Goal: Communication & Community: Answer question/provide support

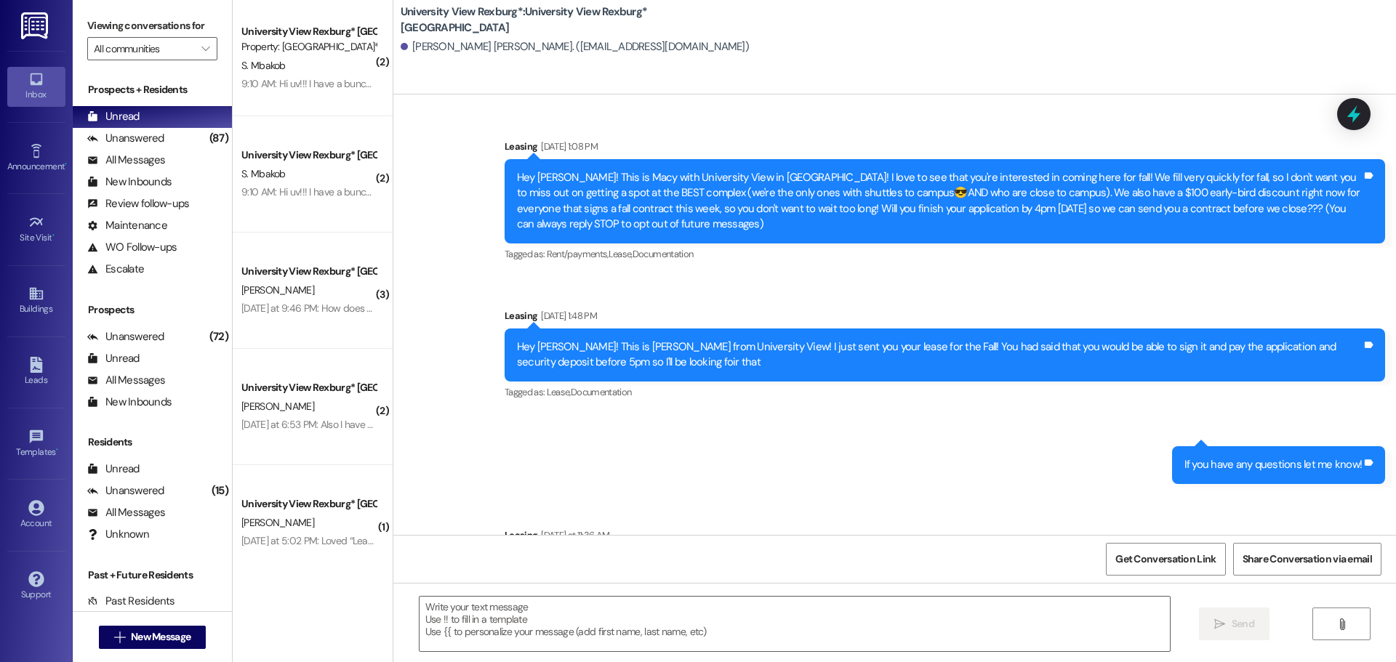
scroll to position [824, 0]
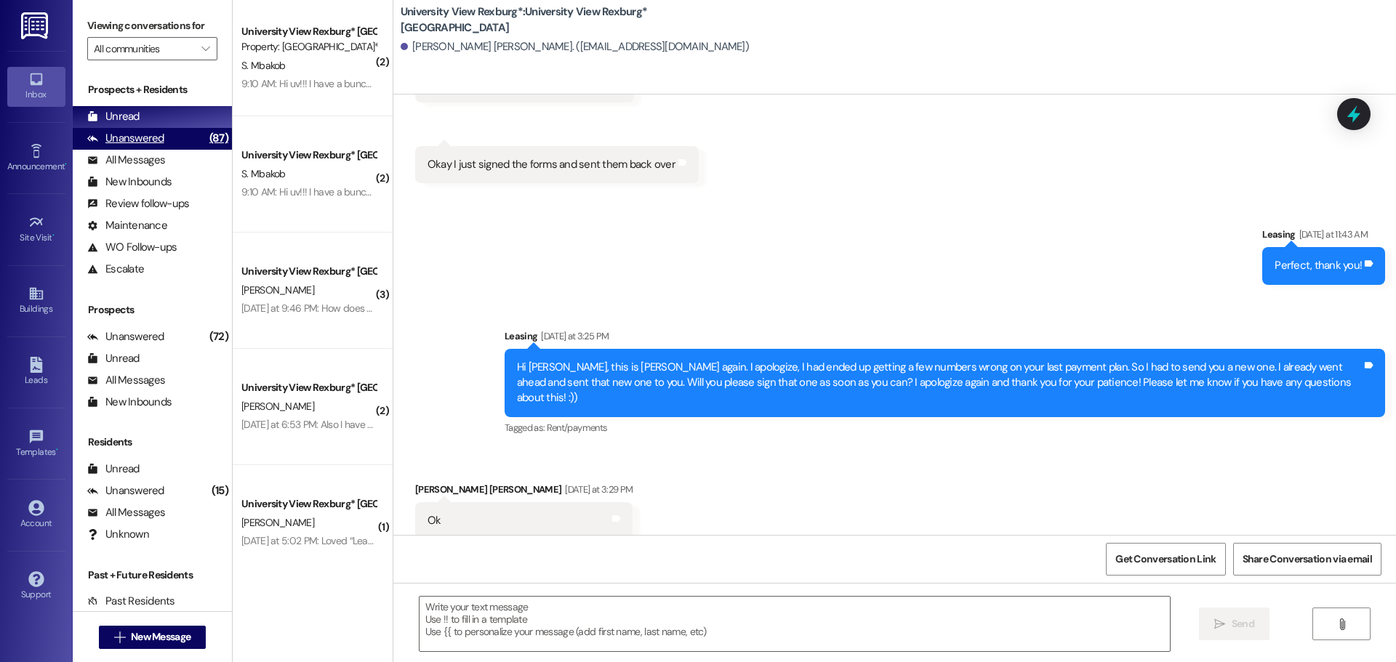
click at [162, 133] on div "Unanswered (87)" at bounding box center [152, 139] width 159 height 22
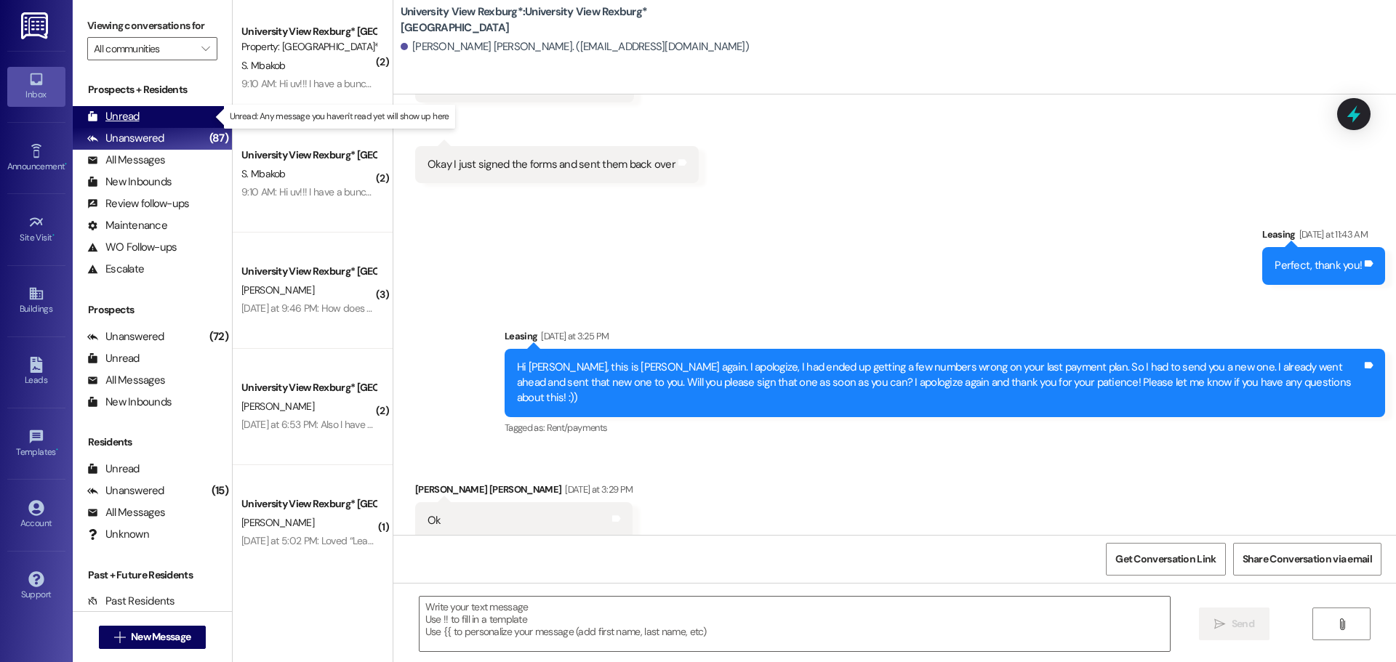
click at [149, 121] on div "Unread (0)" at bounding box center [152, 117] width 159 height 22
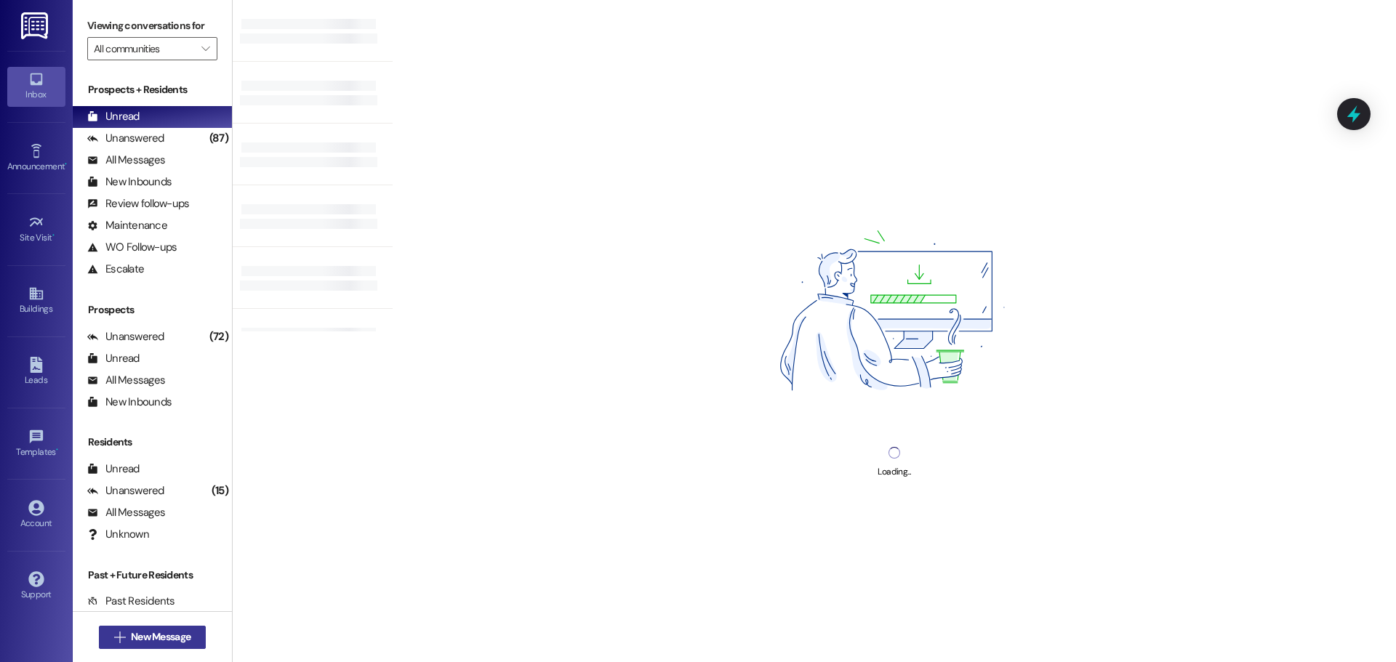
click at [182, 646] on button " New Message" at bounding box center [153, 637] width 108 height 23
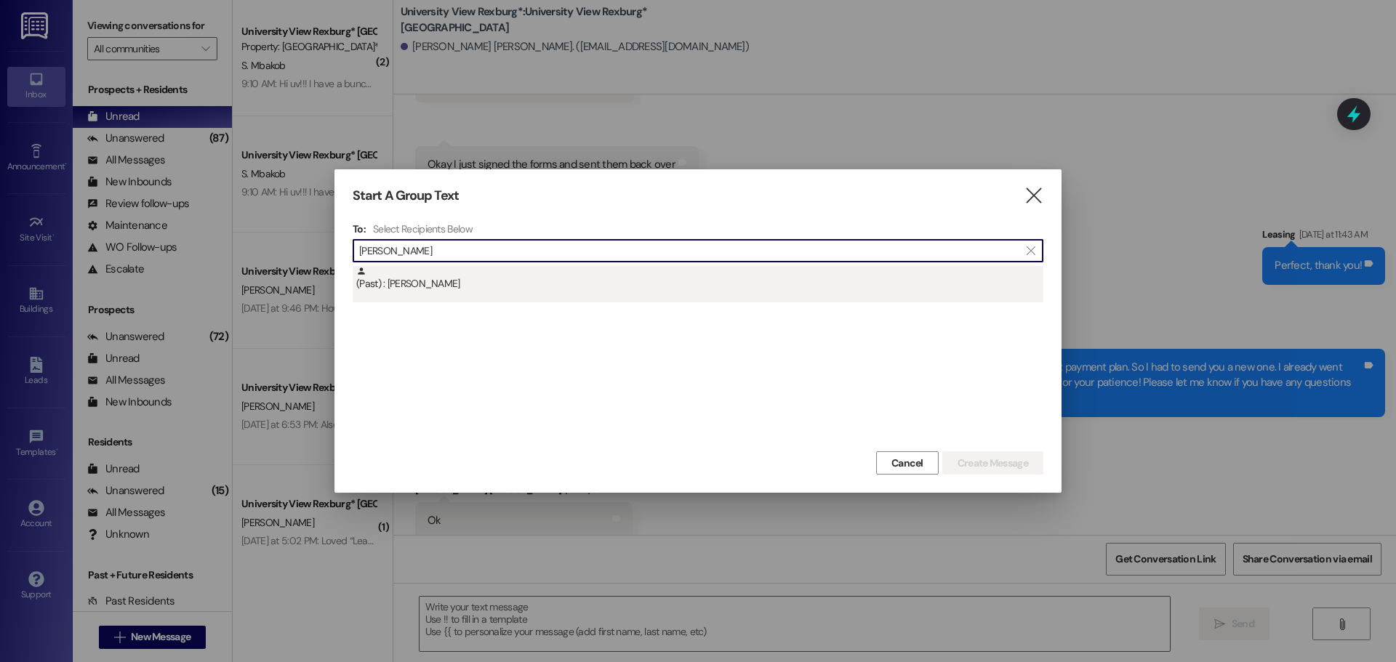
type input "[PERSON_NAME]"
click at [403, 283] on div "(Past) : [PERSON_NAME]" at bounding box center [699, 278] width 687 height 25
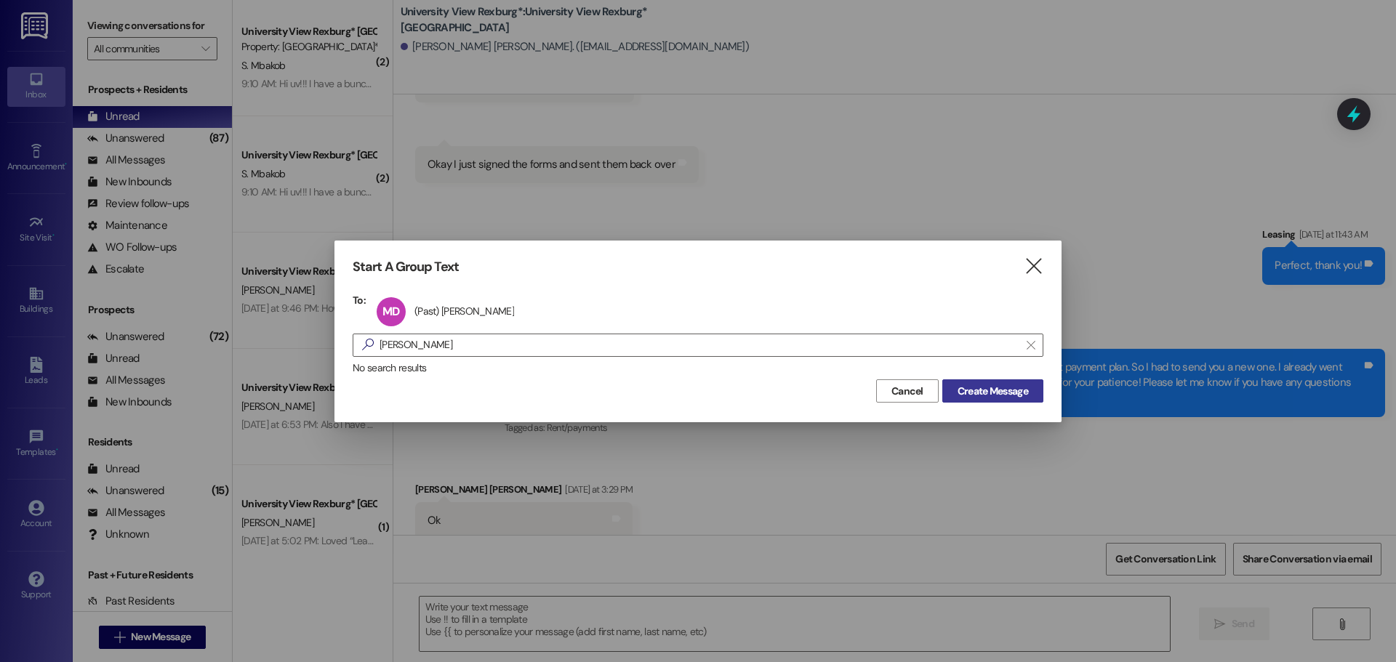
click at [996, 396] on span "Create Message" at bounding box center [992, 391] width 71 height 15
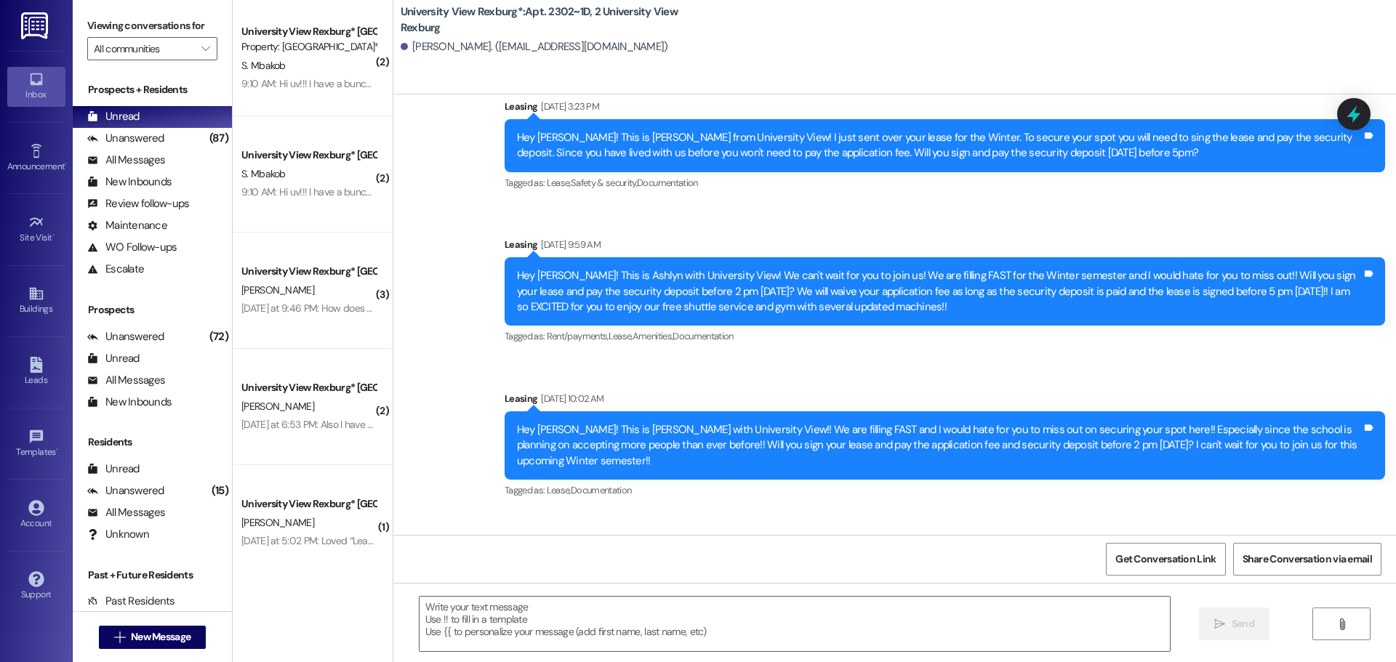
scroll to position [40205, 0]
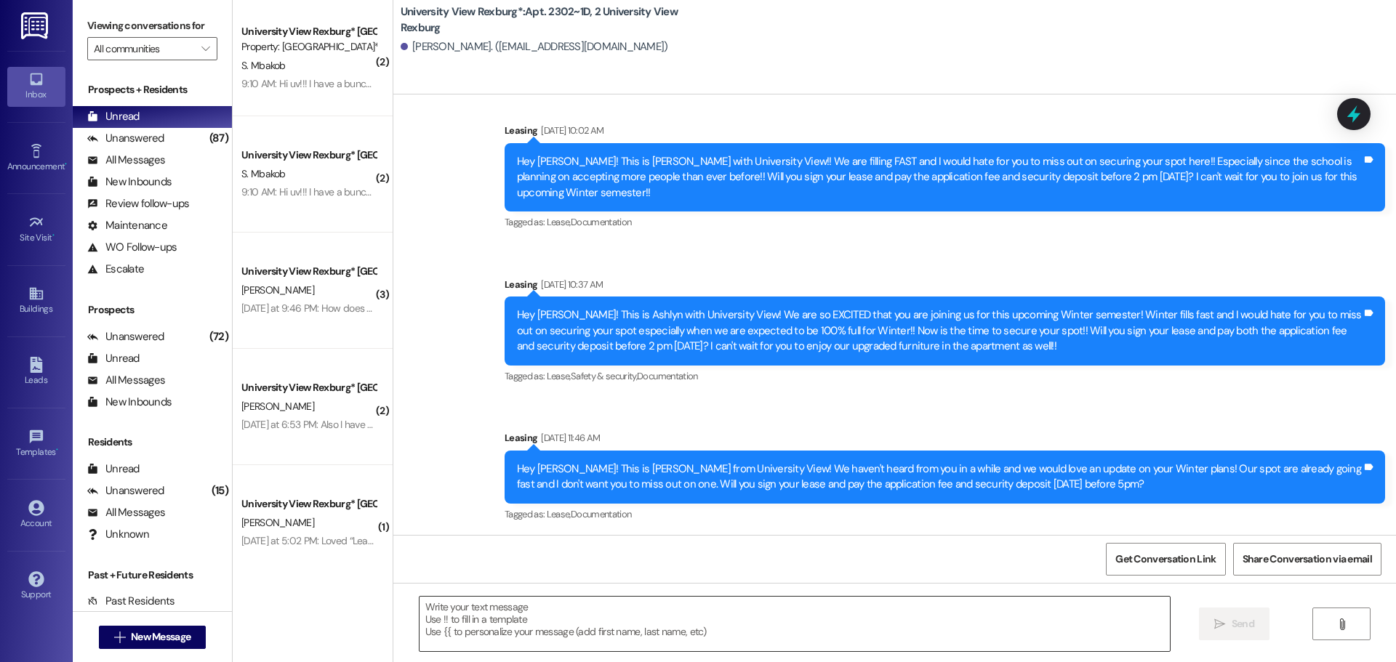
click at [526, 617] on textarea at bounding box center [794, 624] width 750 height 55
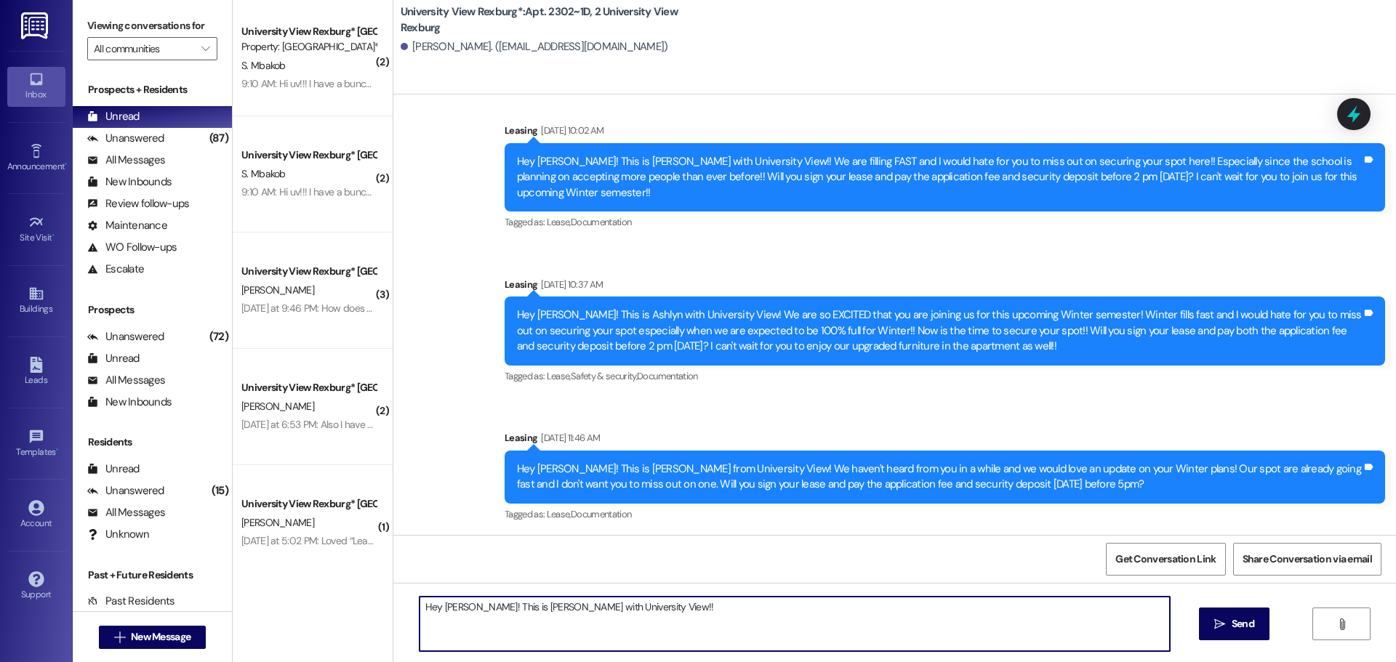
type textarea "Hey [PERSON_NAME]! This is [PERSON_NAME] with University View!!"
click at [517, 609] on textarea "Hey [PERSON_NAME]! This is [PERSON_NAME] with University View!!" at bounding box center [794, 624] width 750 height 55
click at [517, 608] on textarea "Hey [PERSON_NAME]! This is [PERSON_NAME] with University View!!" at bounding box center [794, 624] width 750 height 55
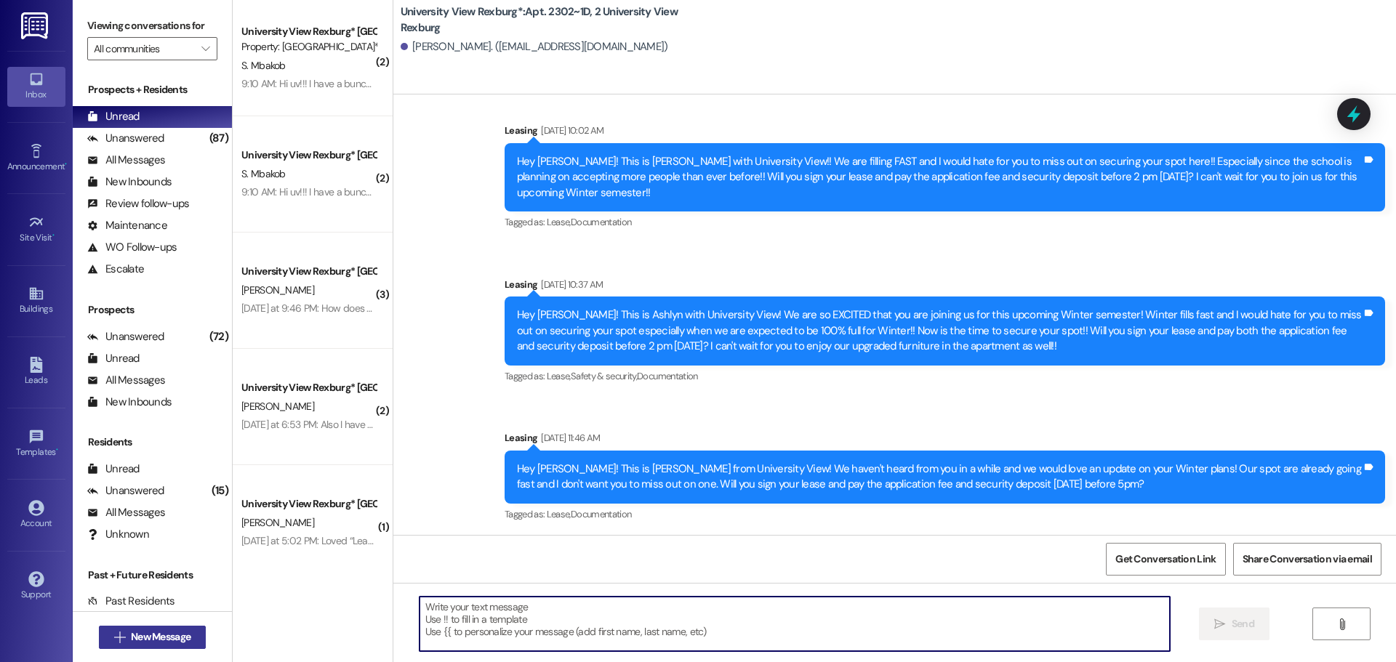
click at [110, 648] on button " New Message" at bounding box center [153, 637] width 108 height 23
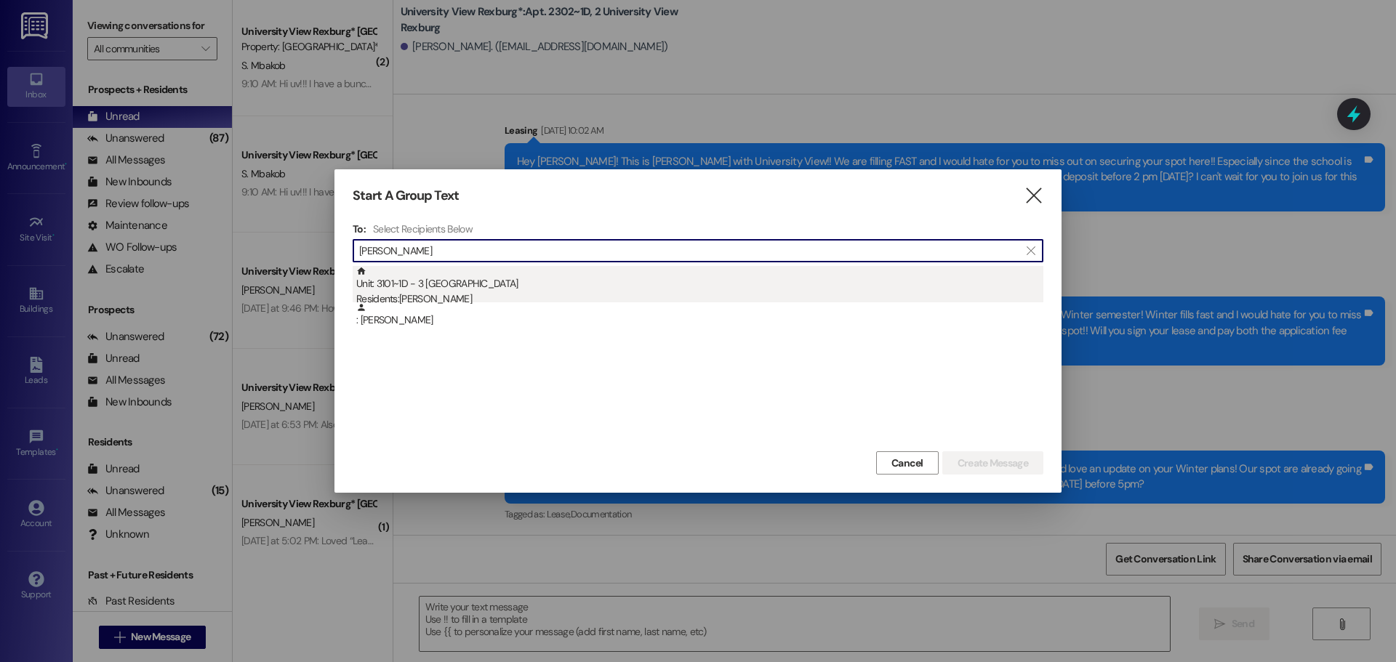
type input "[PERSON_NAME]"
click at [677, 282] on div "Unit: 3101~1D - 3 University View Rexburg Residents: [PERSON_NAME]" at bounding box center [699, 286] width 687 height 41
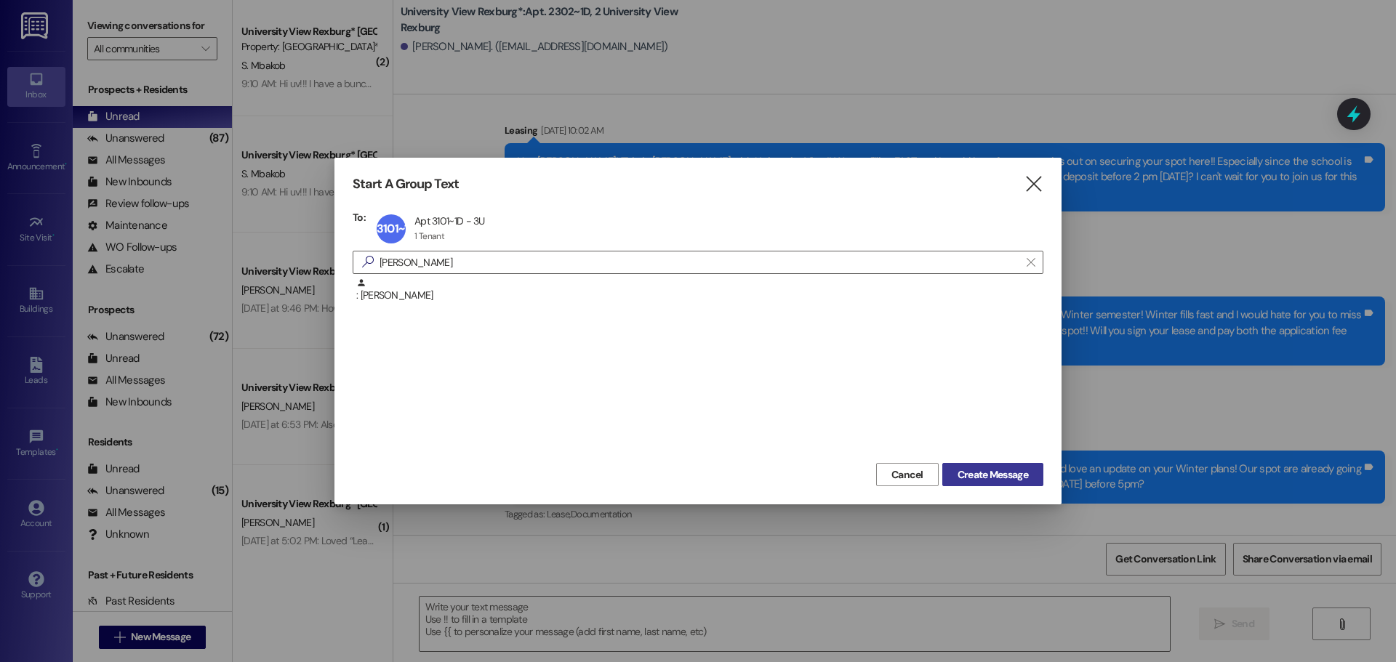
click at [999, 472] on span "Create Message" at bounding box center [992, 474] width 71 height 15
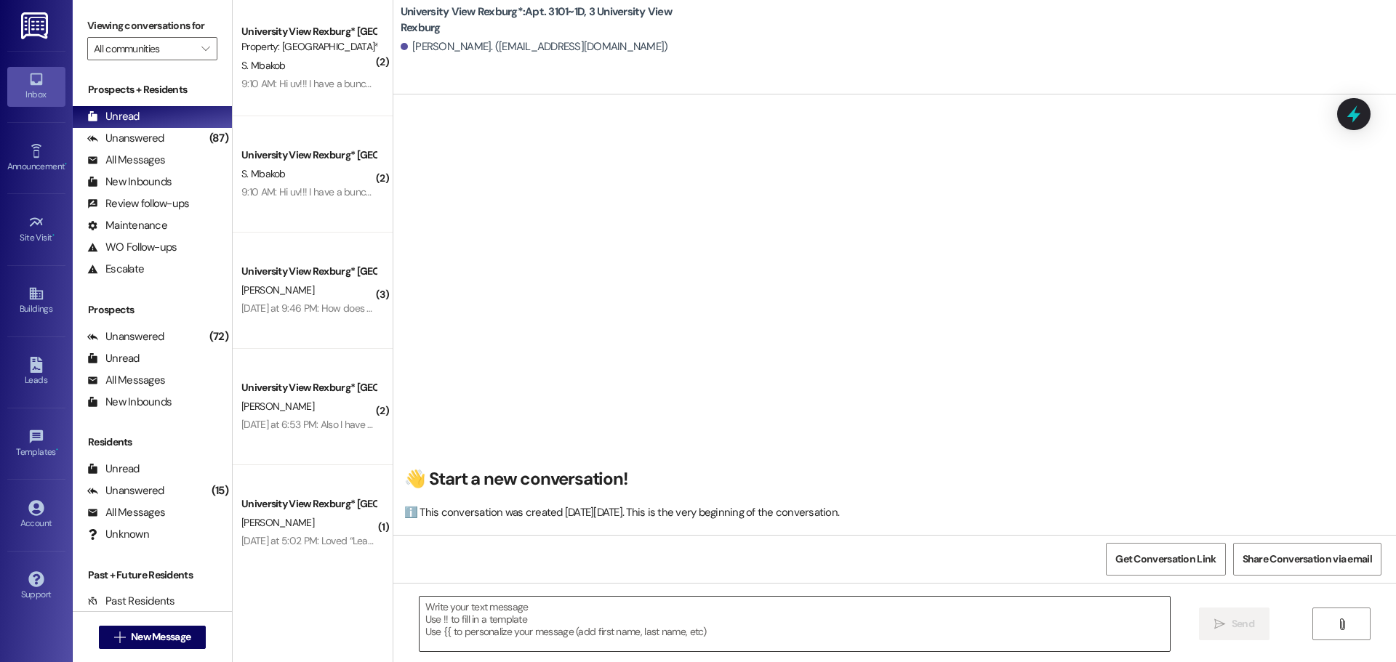
click at [456, 610] on textarea at bounding box center [794, 624] width 750 height 55
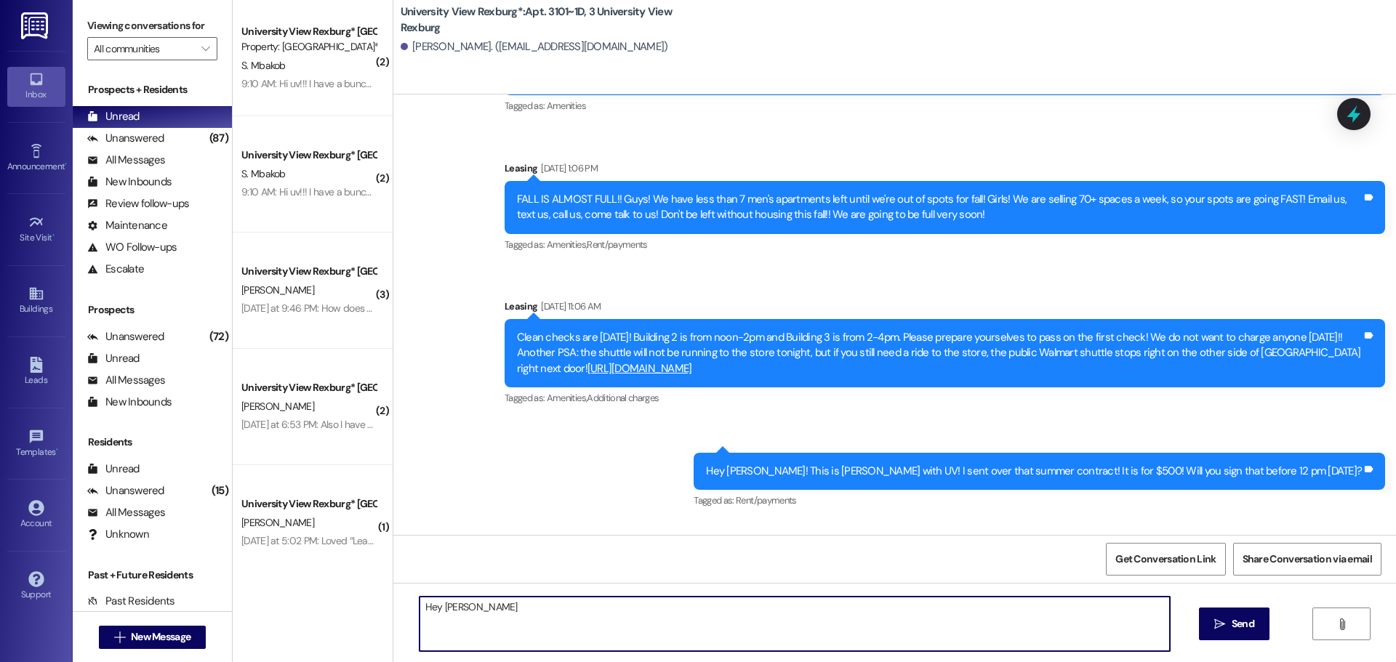
scroll to position [43758, 0]
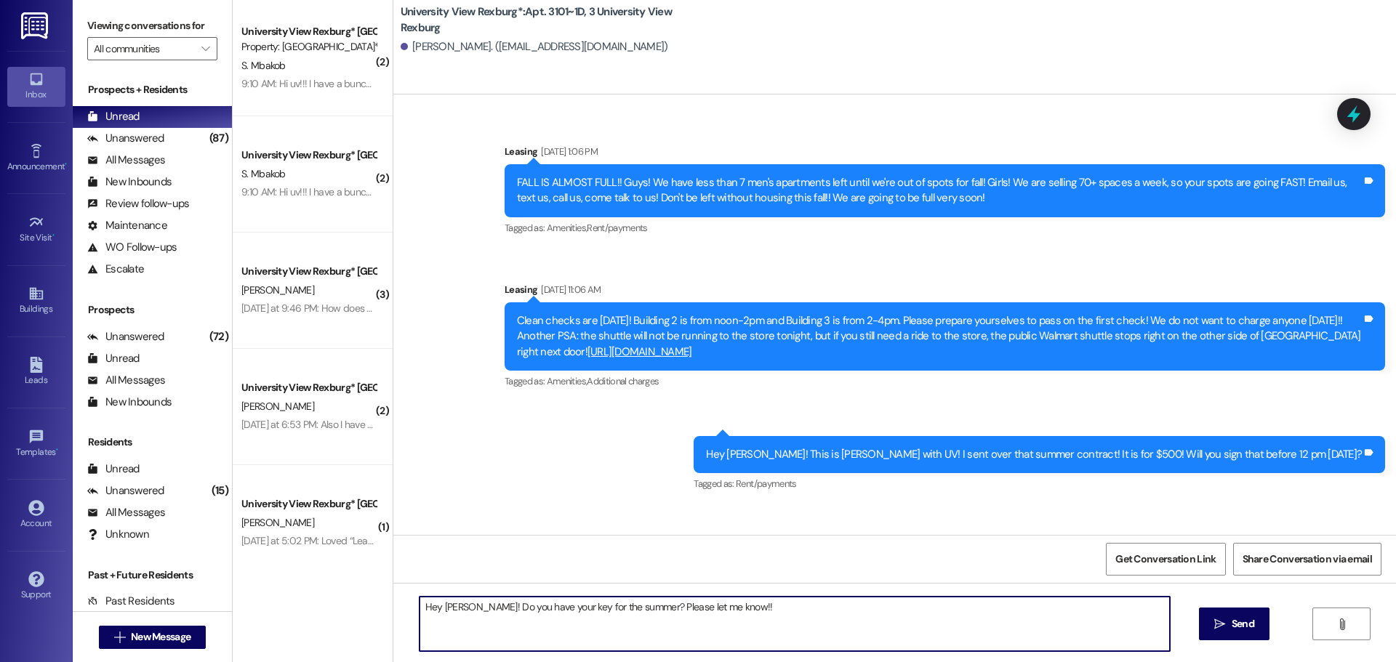
type textarea "Hey [PERSON_NAME]! Do you have your key for the summer? Please let me know!!"
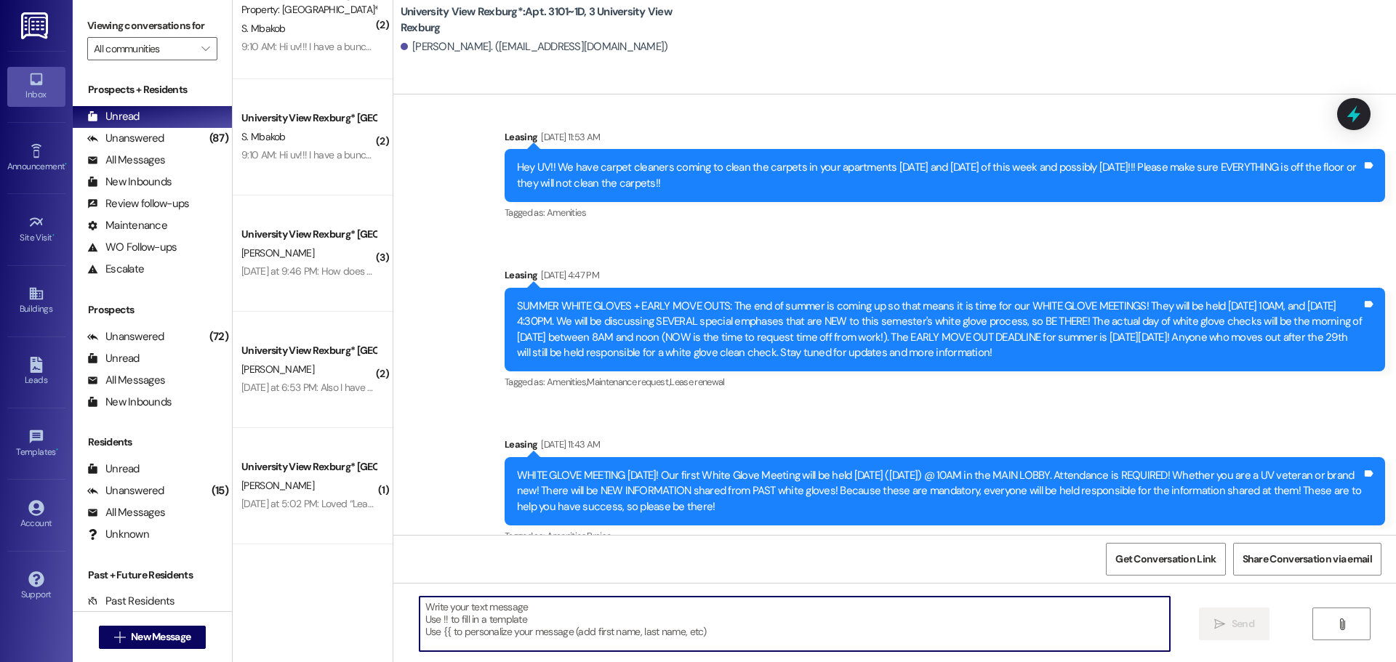
scroll to position [0, 0]
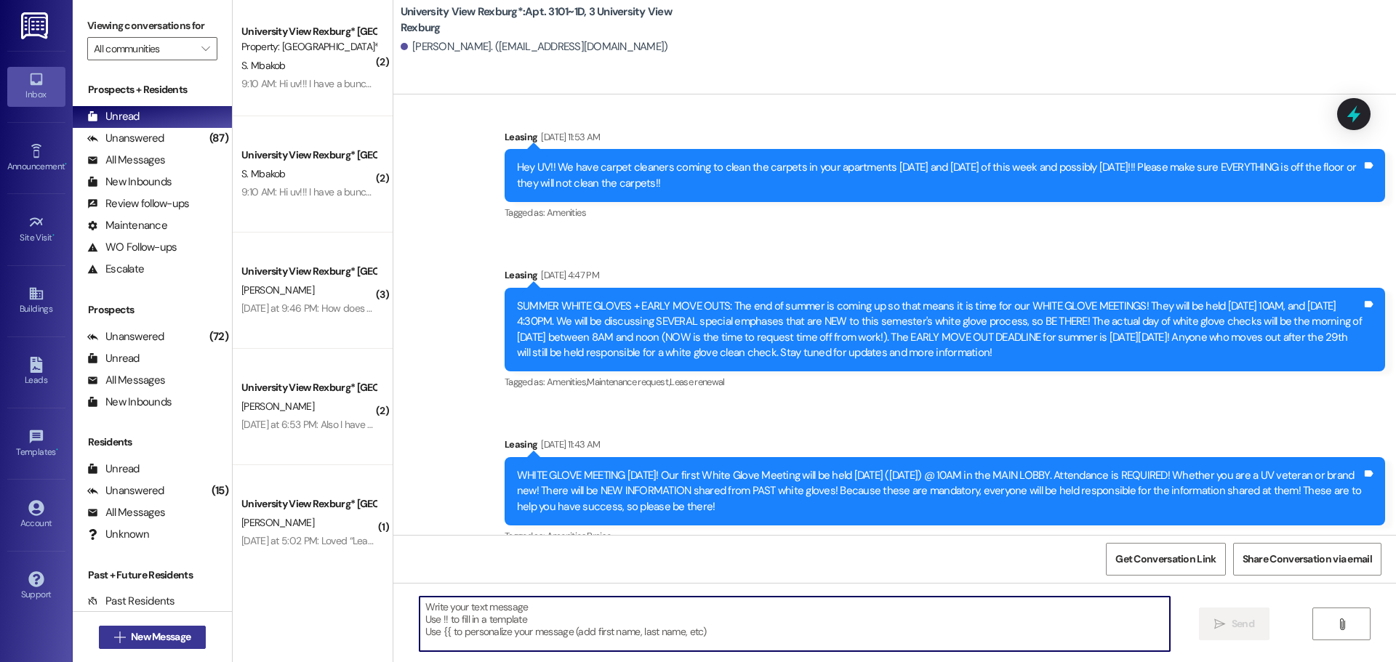
click at [166, 625] on div " New Message" at bounding box center [153, 637] width 108 height 36
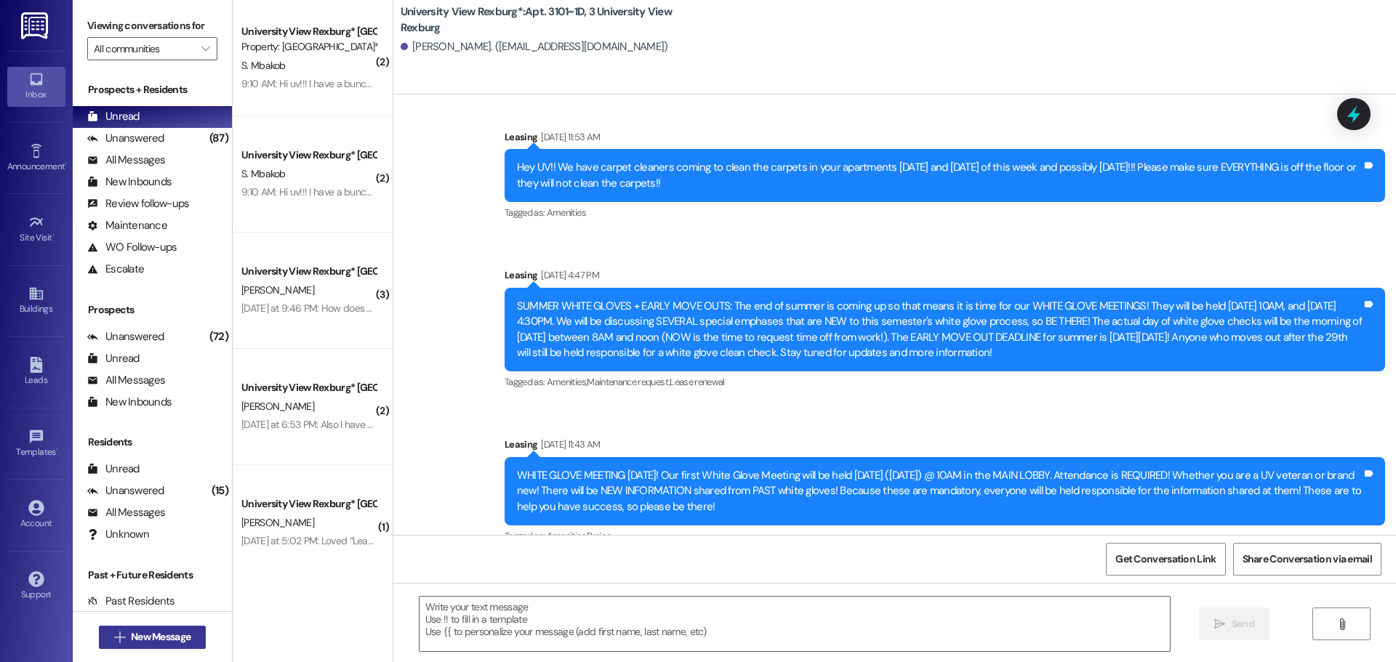
click at [166, 631] on span "New Message" at bounding box center [161, 636] width 60 height 15
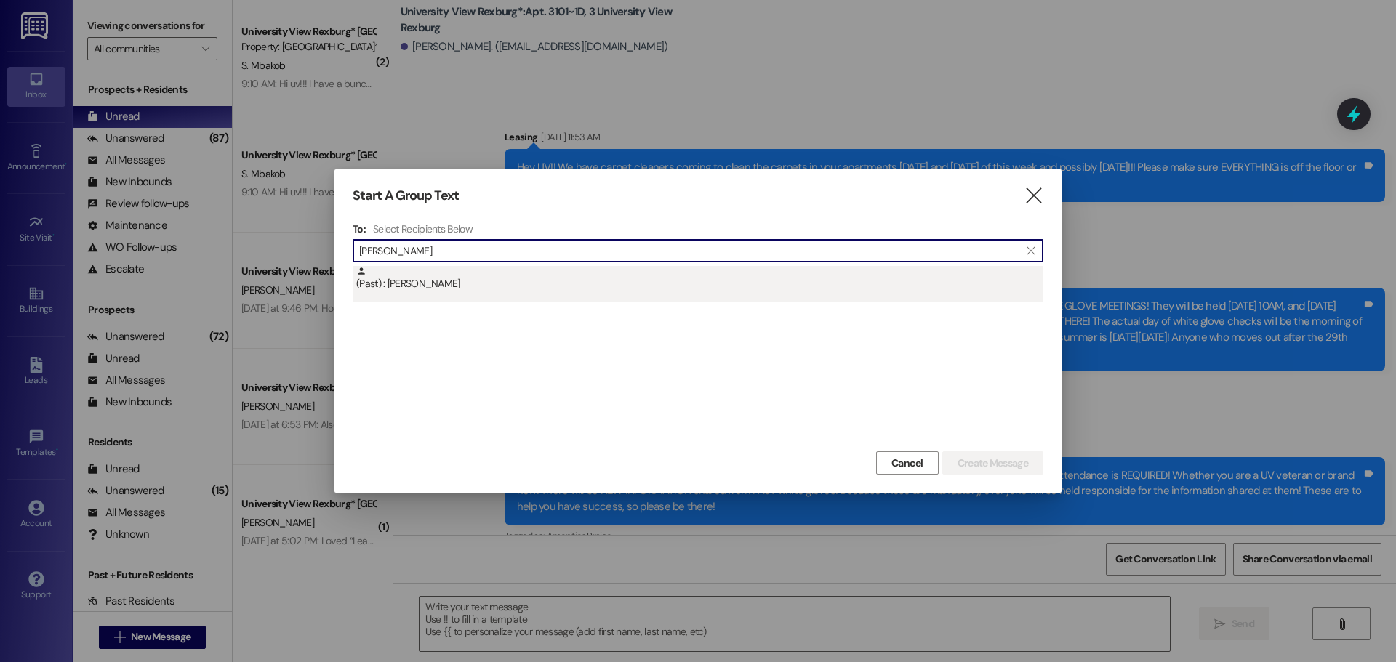
type input "[PERSON_NAME]"
click at [598, 278] on div "(Past) : [PERSON_NAME]" at bounding box center [699, 278] width 687 height 25
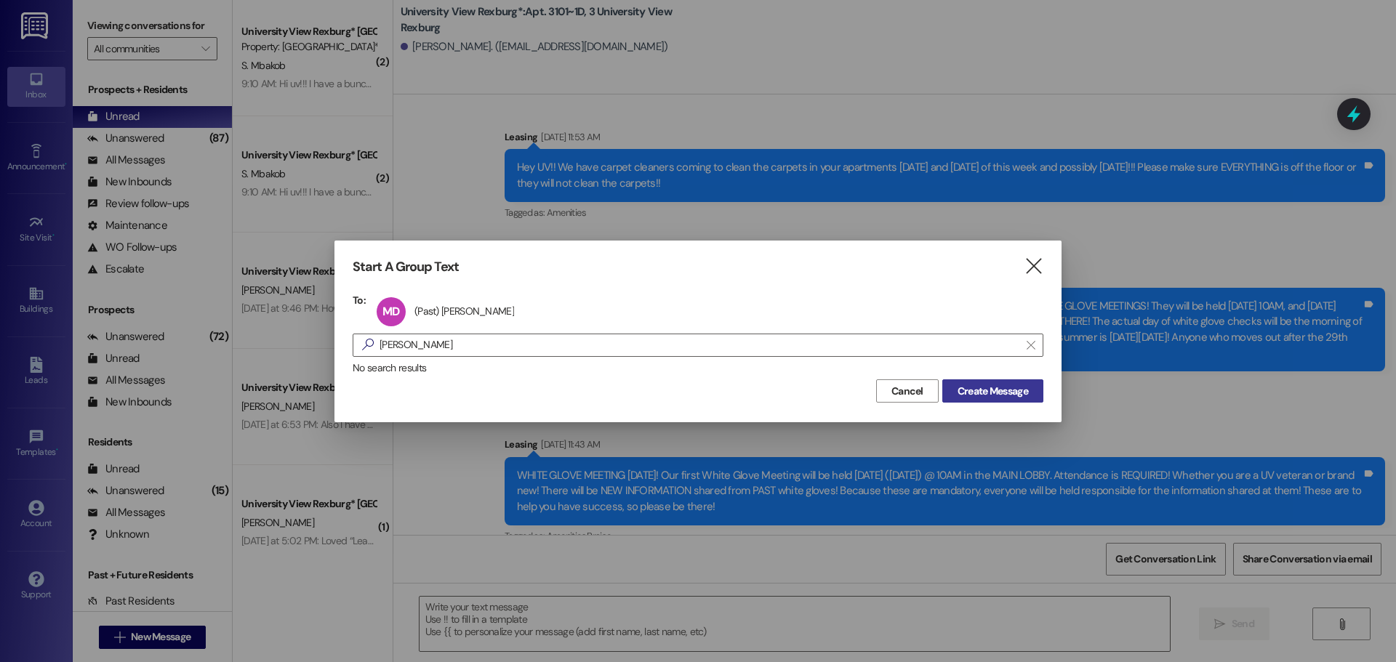
click at [1017, 393] on span "Create Message" at bounding box center [992, 391] width 71 height 15
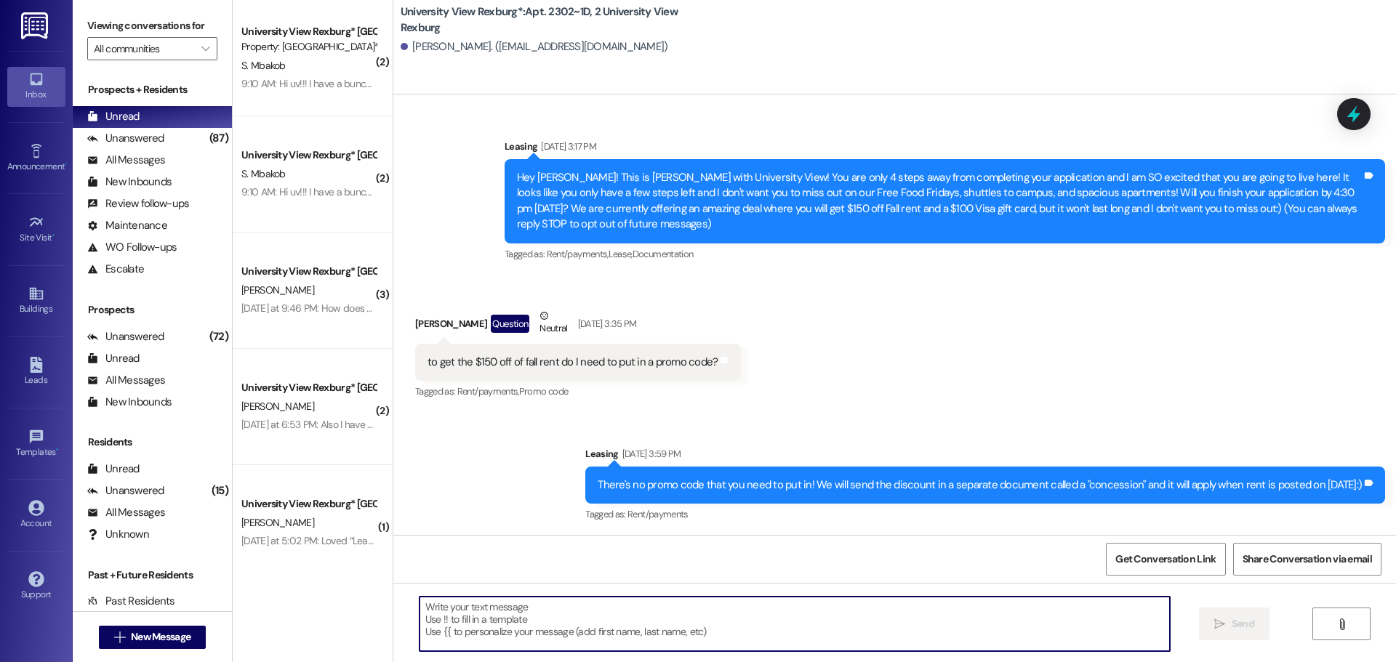
click at [483, 613] on textarea at bounding box center [794, 624] width 750 height 55
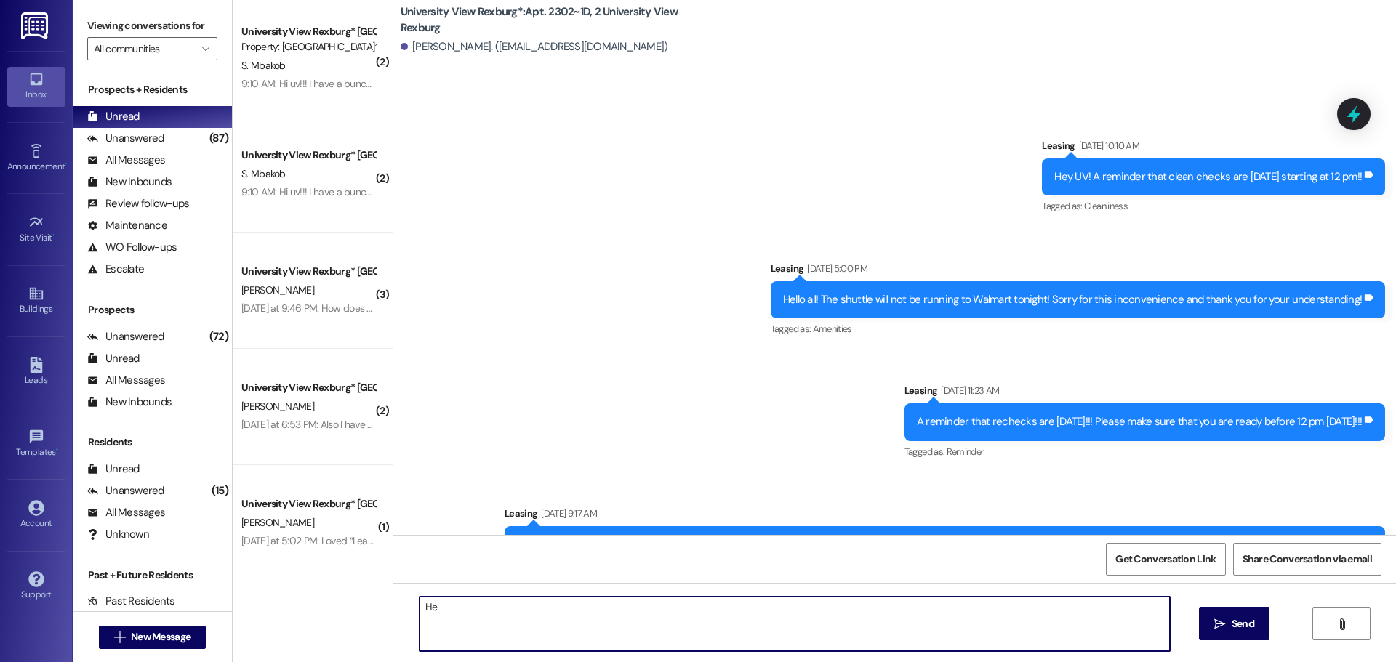
scroll to position [37174, 0]
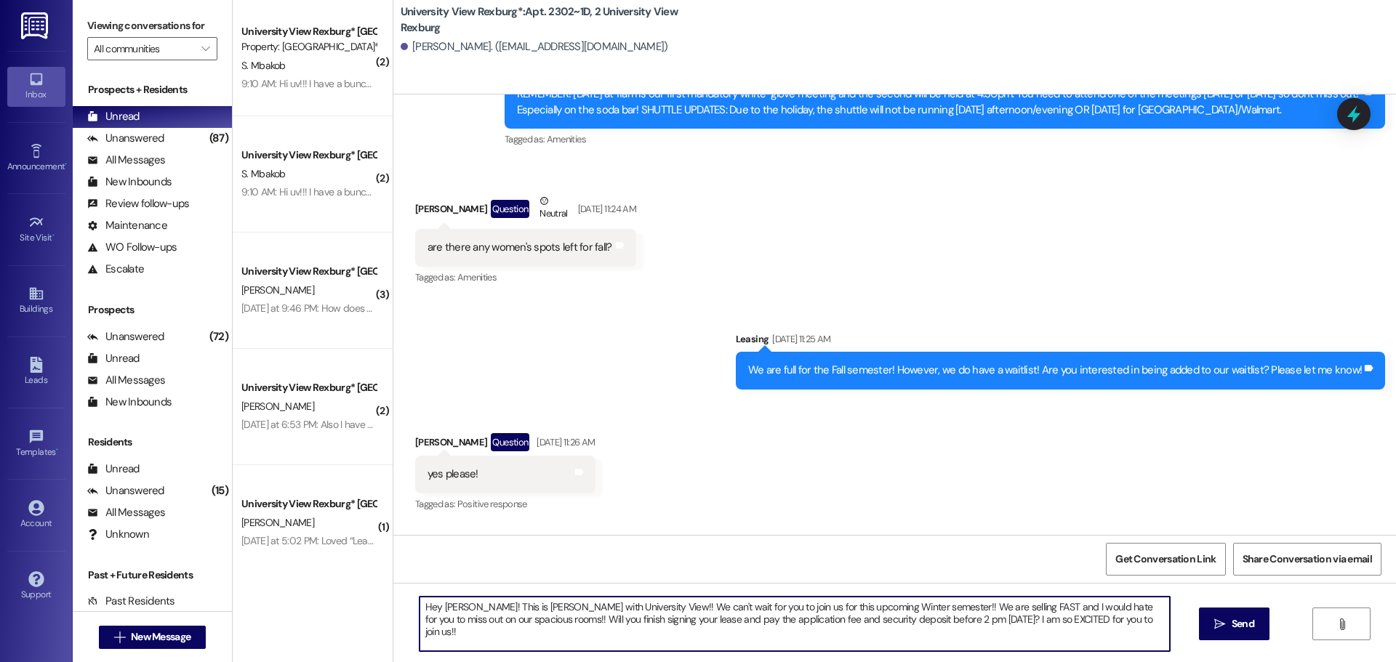
click at [635, 605] on textarea "Hey [PERSON_NAME]! This is [PERSON_NAME] with University View!! We can't wait f…" at bounding box center [794, 624] width 750 height 55
type textarea "Hey [PERSON_NAME]! This is [PERSON_NAME] with University View!! We can't wait f…"
click at [1236, 628] on span "Send" at bounding box center [1242, 623] width 23 height 15
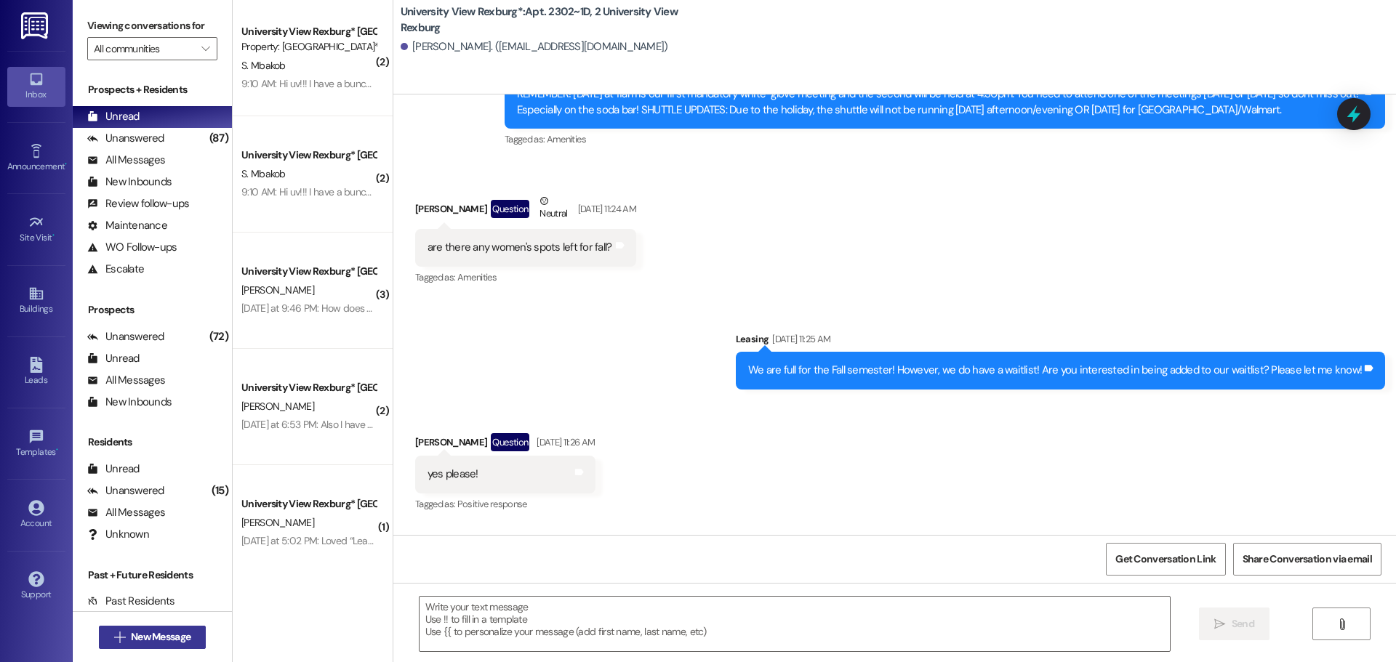
click at [118, 637] on span " New Message" at bounding box center [152, 636] width 83 height 15
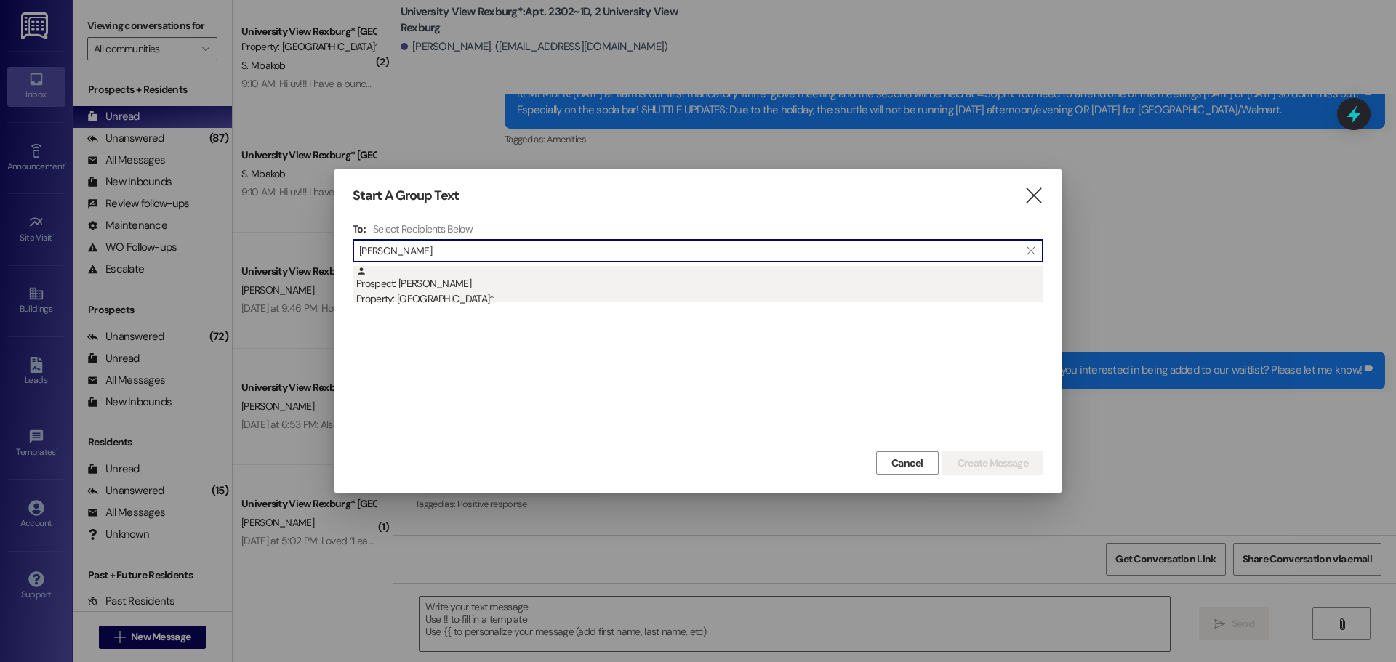
type input "[PERSON_NAME]"
click at [605, 279] on div "Prospect: [PERSON_NAME] Property: [GEOGRAPHIC_DATA]*" at bounding box center [699, 286] width 687 height 41
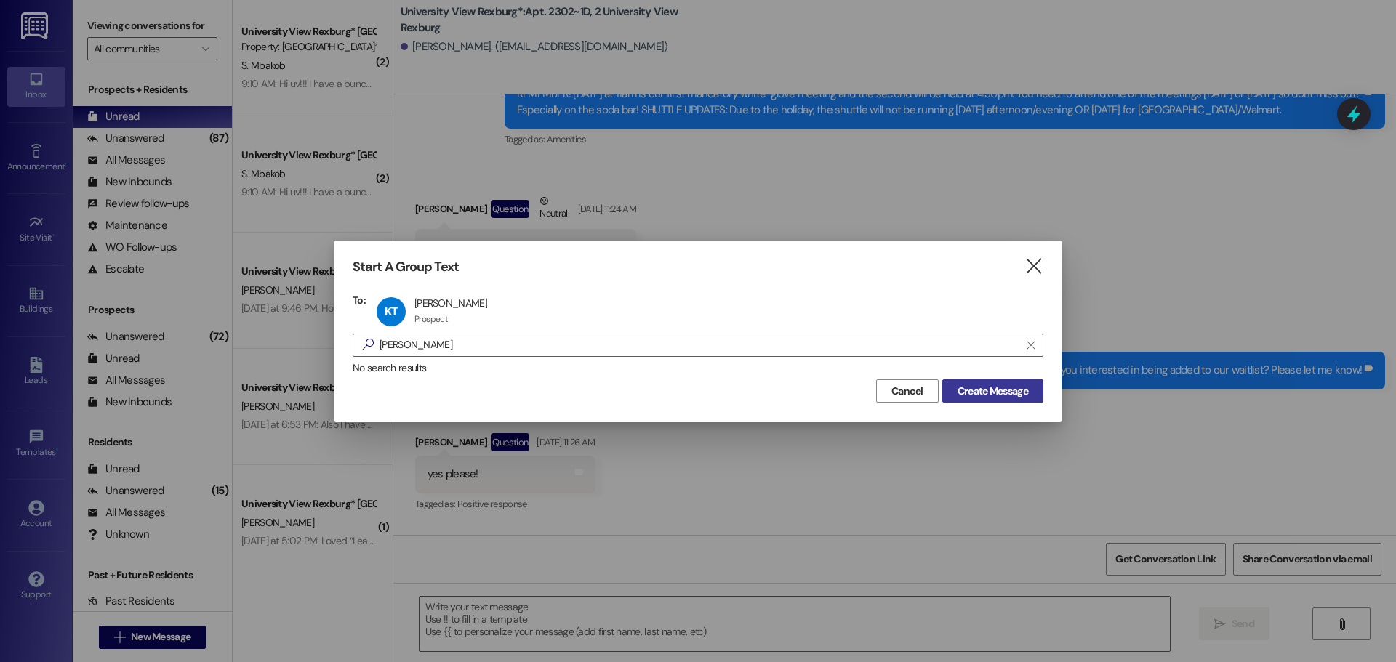
click at [1027, 390] on span "Create Message" at bounding box center [992, 391] width 71 height 15
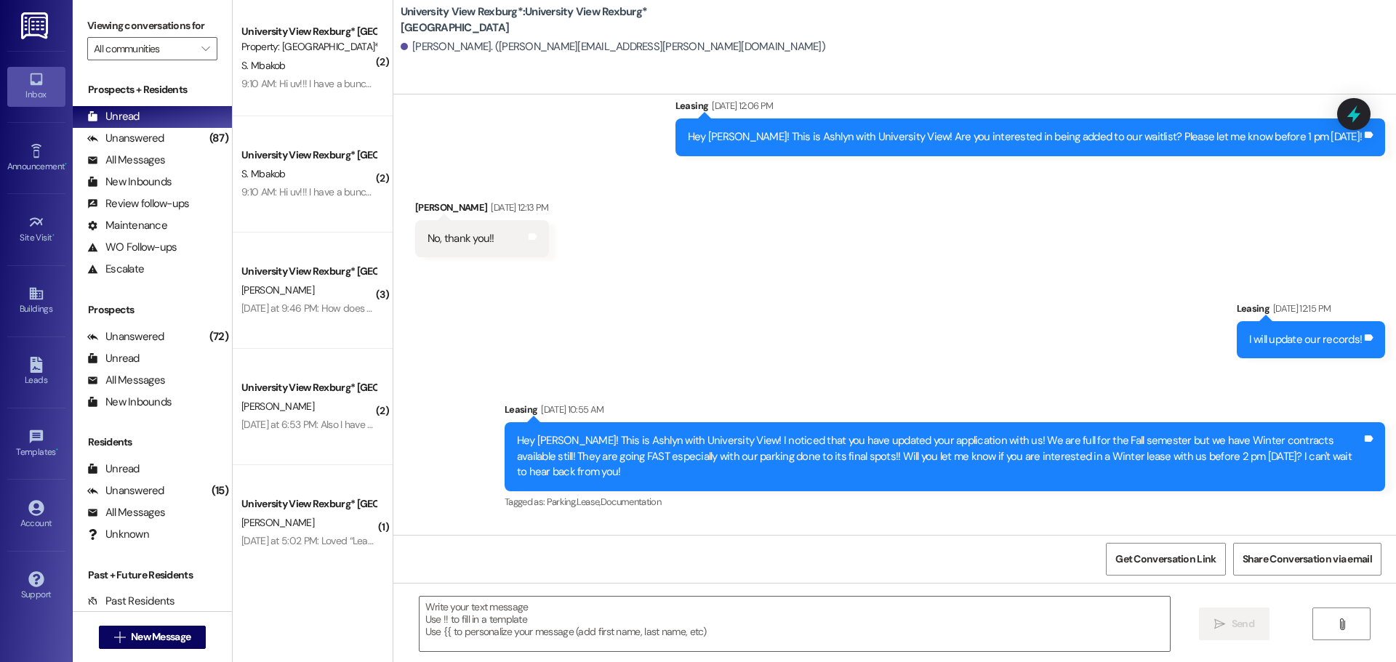
scroll to position [555, 0]
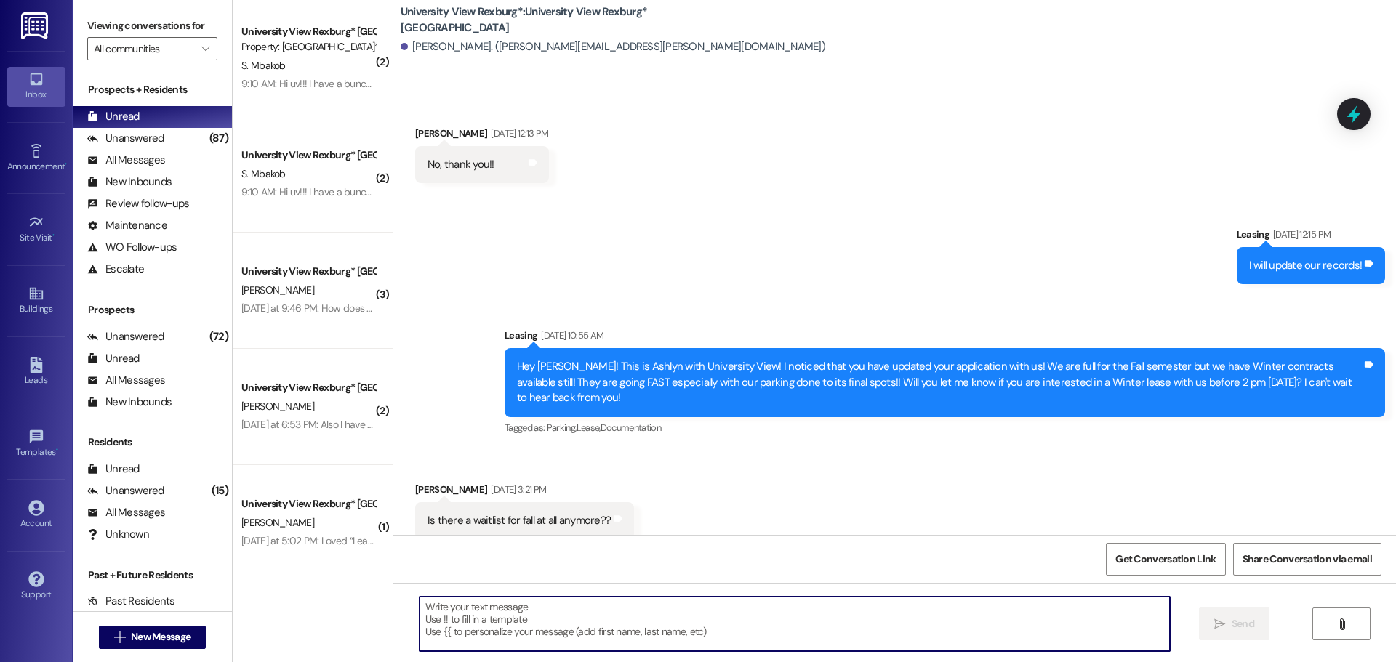
click at [579, 614] on textarea at bounding box center [794, 624] width 750 height 55
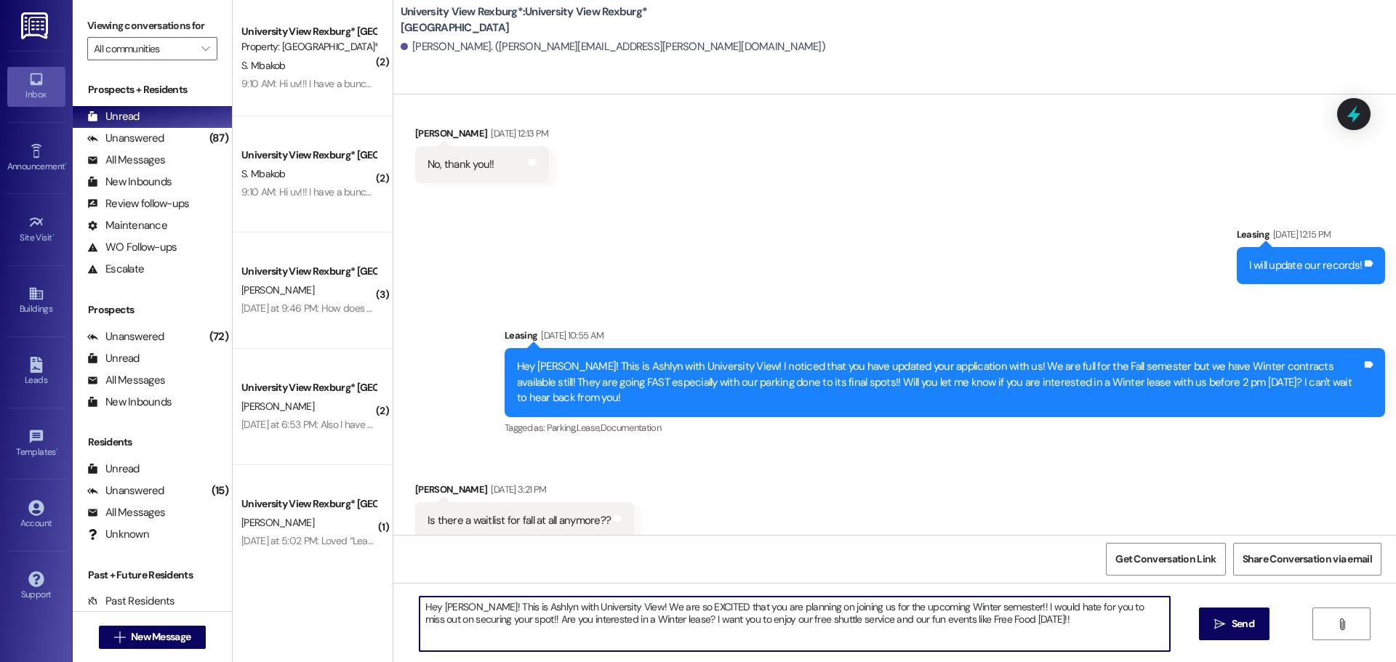
click at [713, 604] on textarea "Hey [PERSON_NAME]! This is Ashlyn with University View! We are so EXCITED that …" at bounding box center [794, 624] width 750 height 55
click at [651, 621] on textarea "Hey [PERSON_NAME]! This is Ashlyn with University View! We are so EXCITED that …" at bounding box center [794, 624] width 750 height 55
click at [713, 619] on textarea "Hey [PERSON_NAME]! This is Ashlyn with University View! We are so EXCITED that …" at bounding box center [794, 624] width 750 height 55
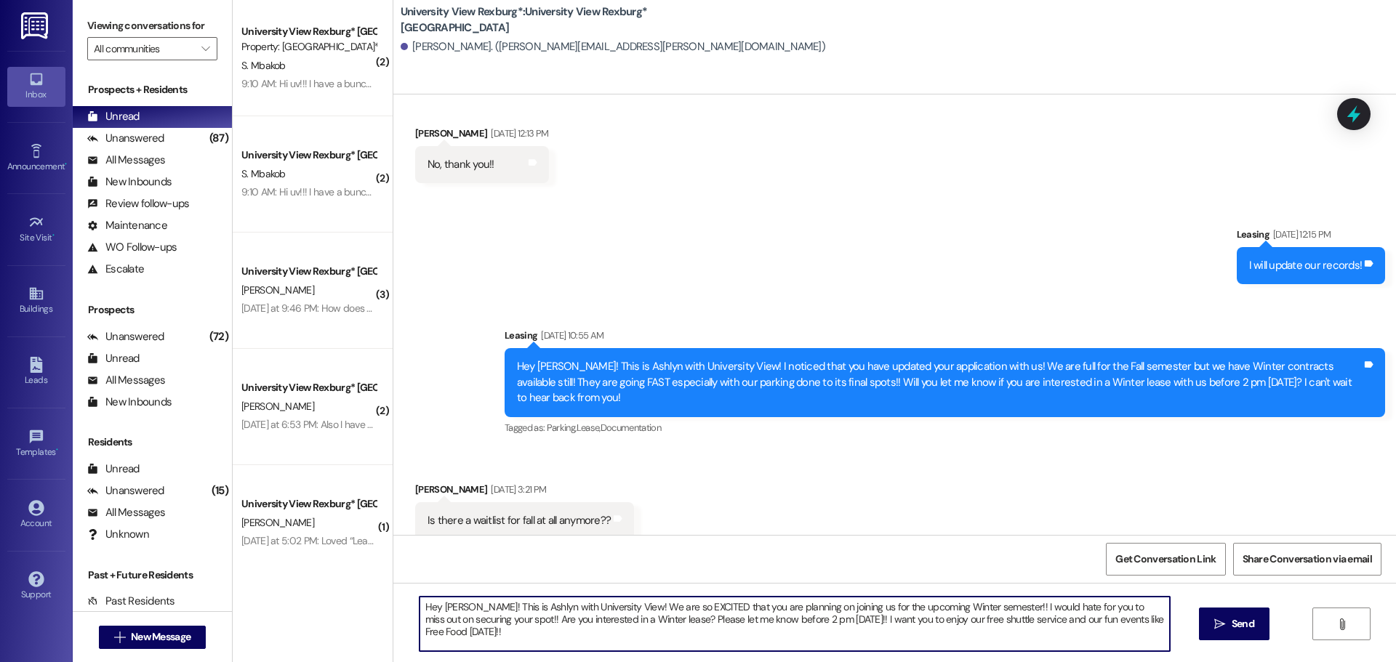
click at [713, 619] on textarea "Hey [PERSON_NAME]! This is Ashlyn with University View! We are so EXCITED that …" at bounding box center [794, 624] width 750 height 55
type textarea "Hey [PERSON_NAME]! This is Ashlyn with University View! We are so EXCITED that …"
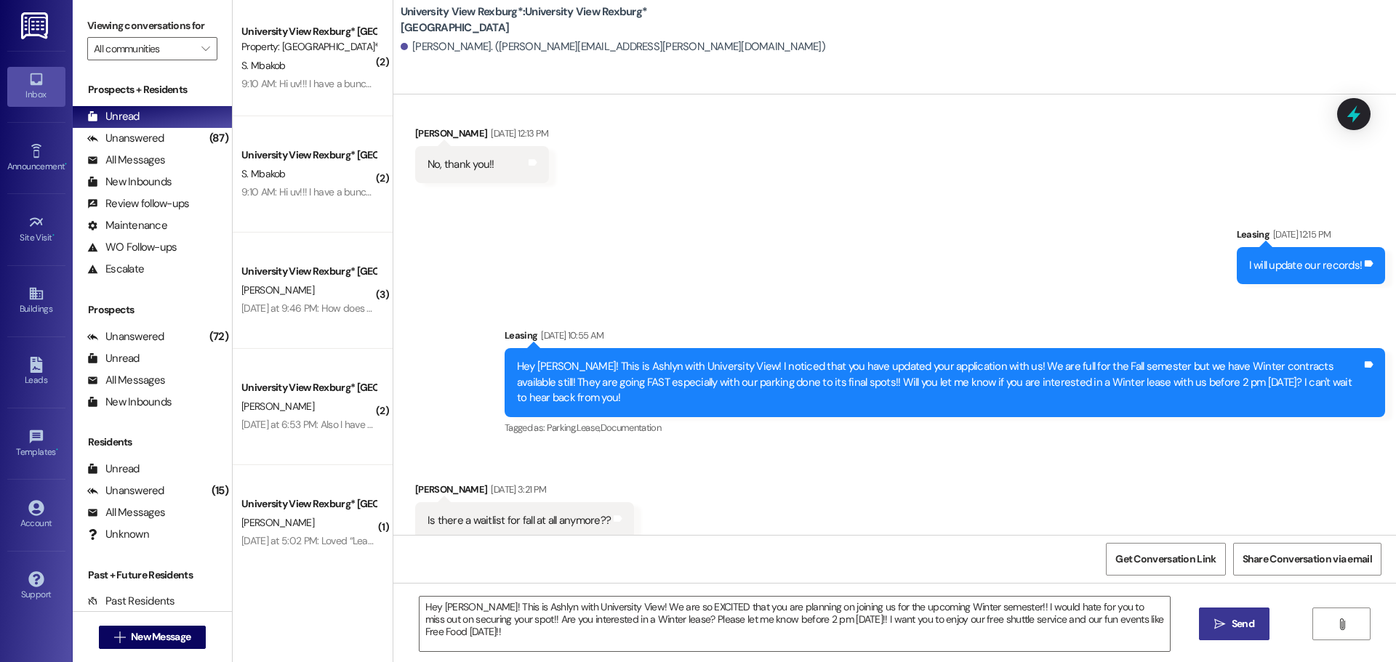
click at [1235, 620] on span "Send" at bounding box center [1242, 623] width 23 height 15
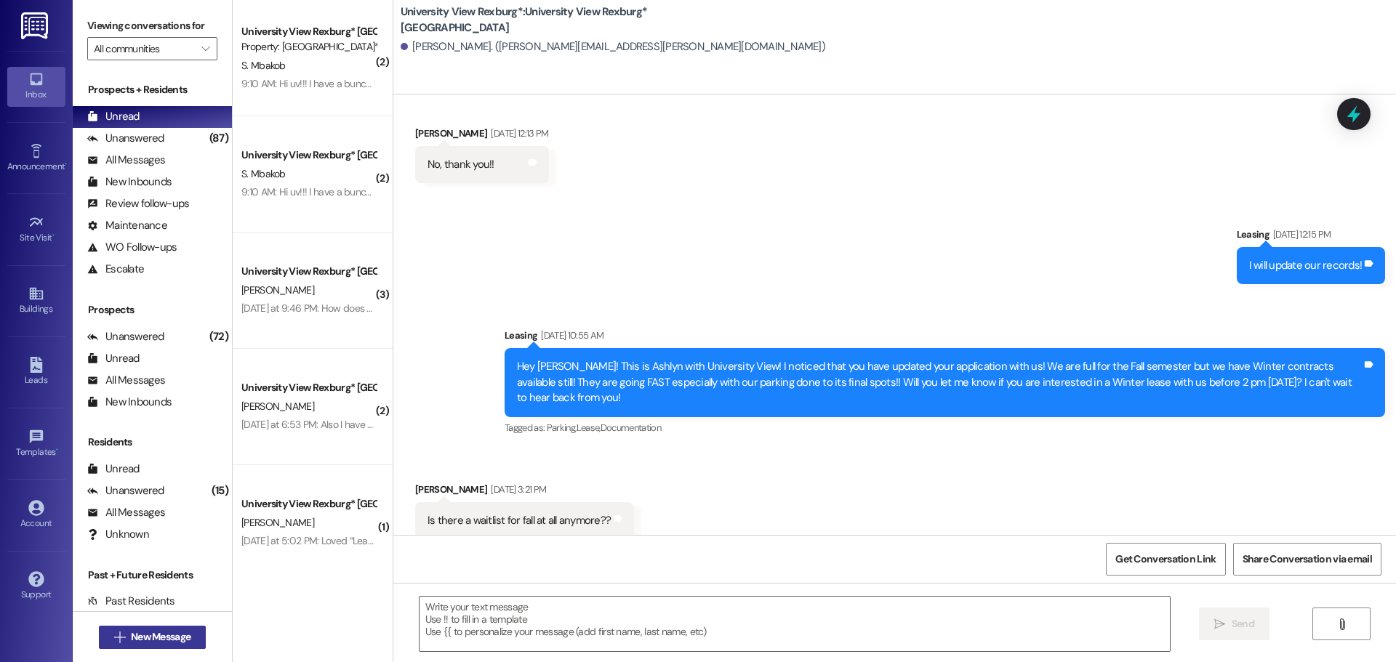
click at [174, 632] on span "New Message" at bounding box center [161, 636] width 60 height 15
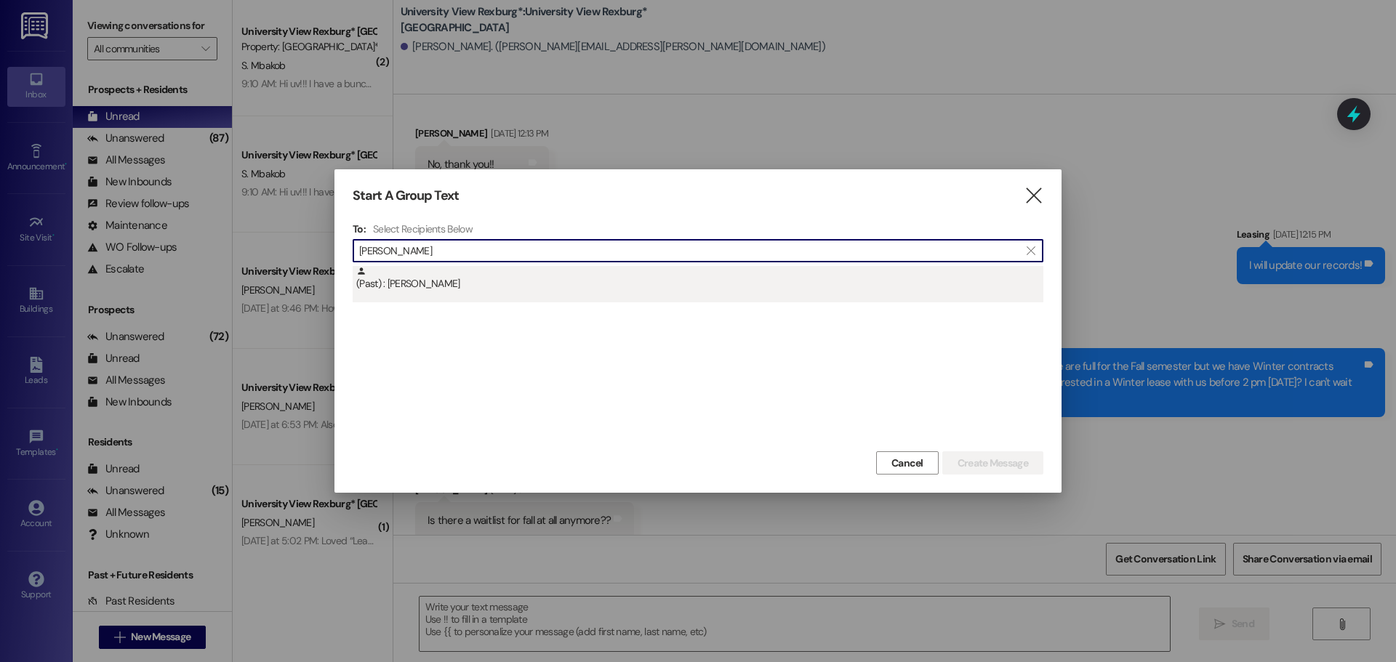
type input "[PERSON_NAME]"
click at [621, 279] on div "(Past) : [PERSON_NAME]" at bounding box center [699, 278] width 687 height 25
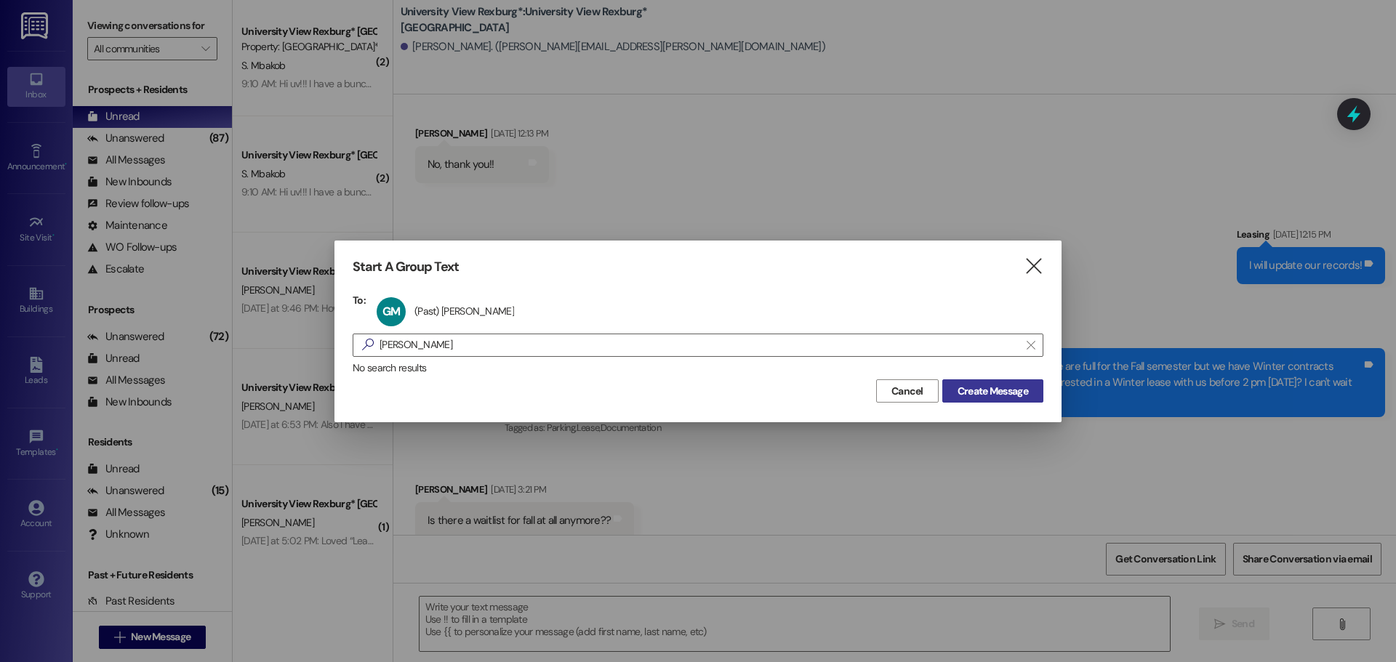
click at [1010, 395] on span "Create Message" at bounding box center [992, 391] width 71 height 15
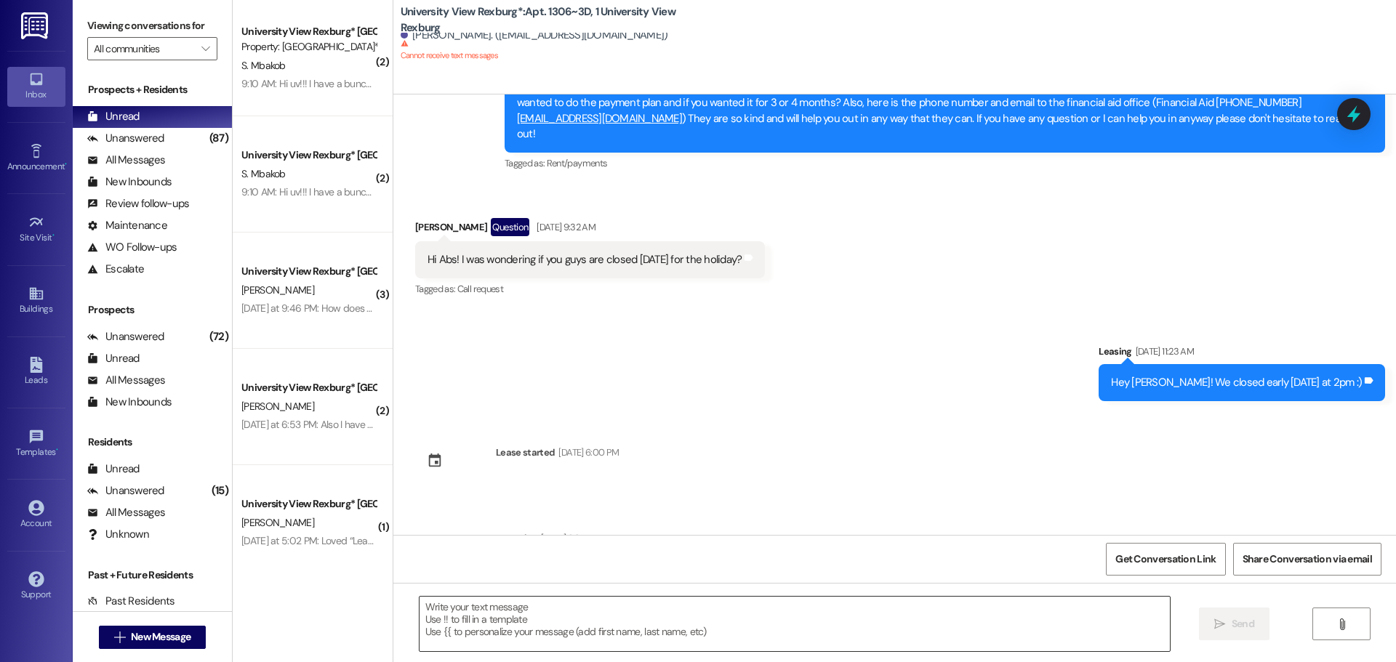
click at [491, 624] on textarea at bounding box center [794, 624] width 750 height 55
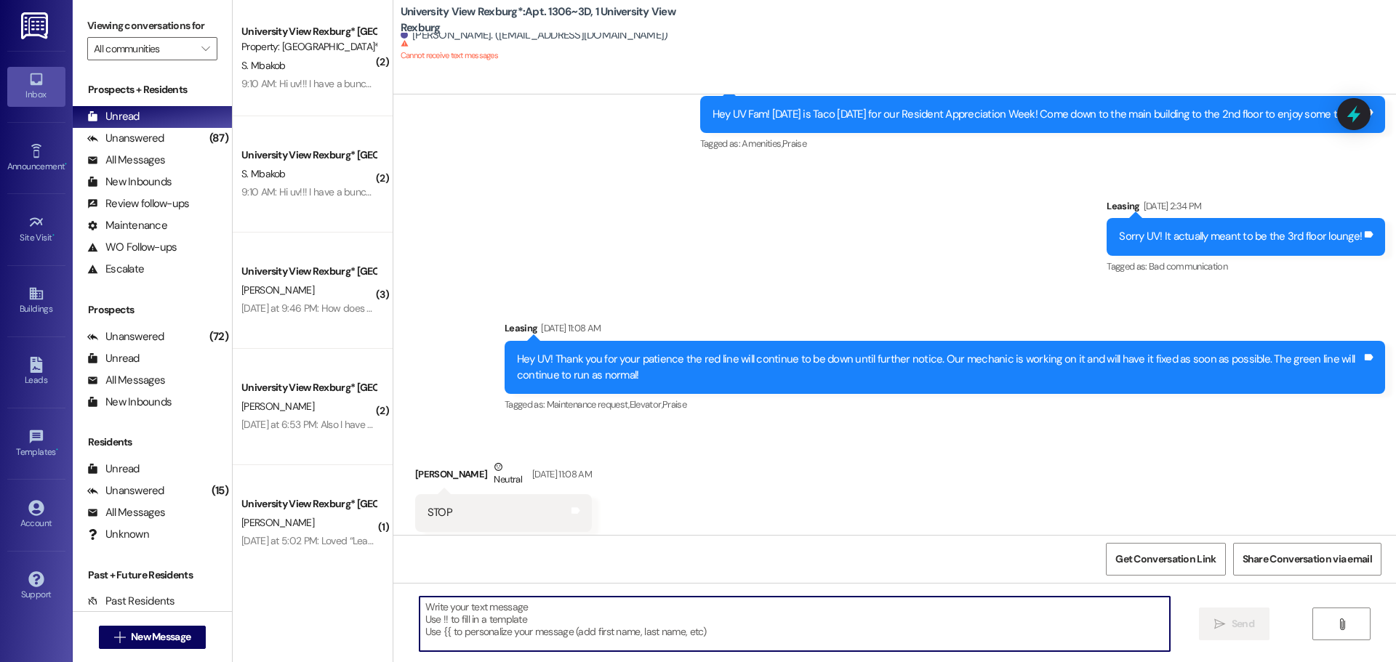
scroll to position [3005, 0]
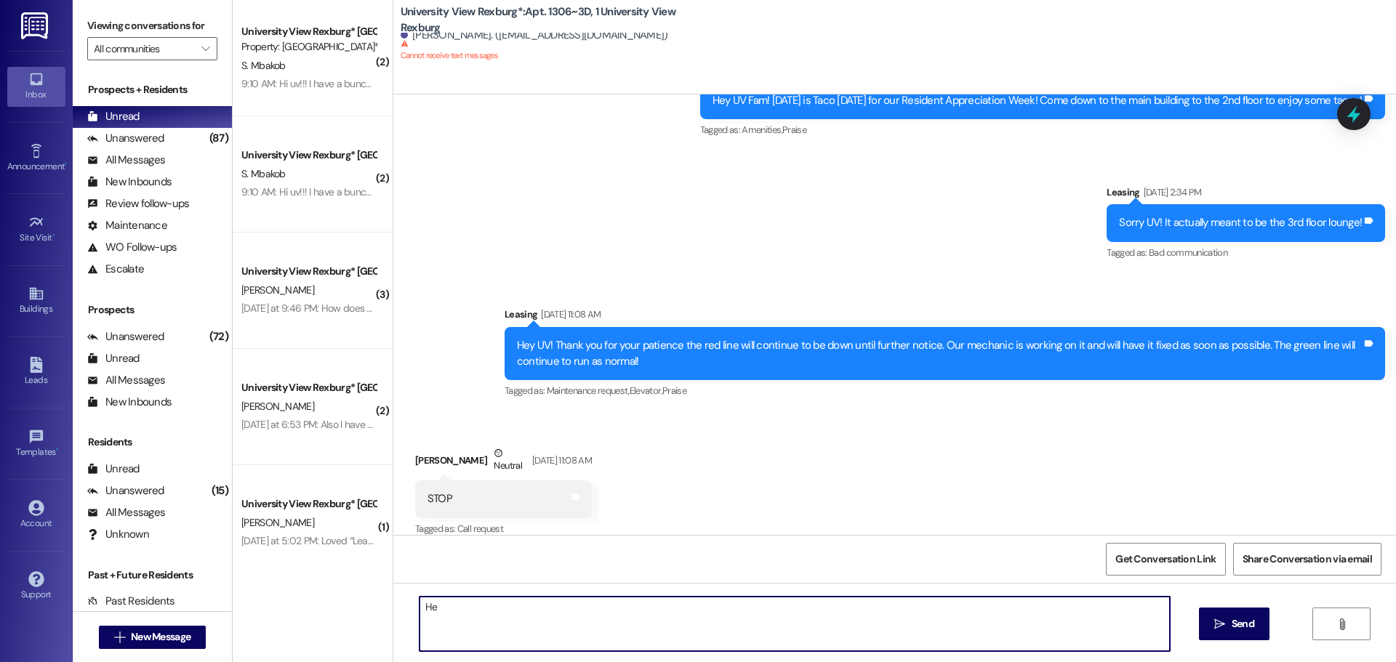
type textarea "H"
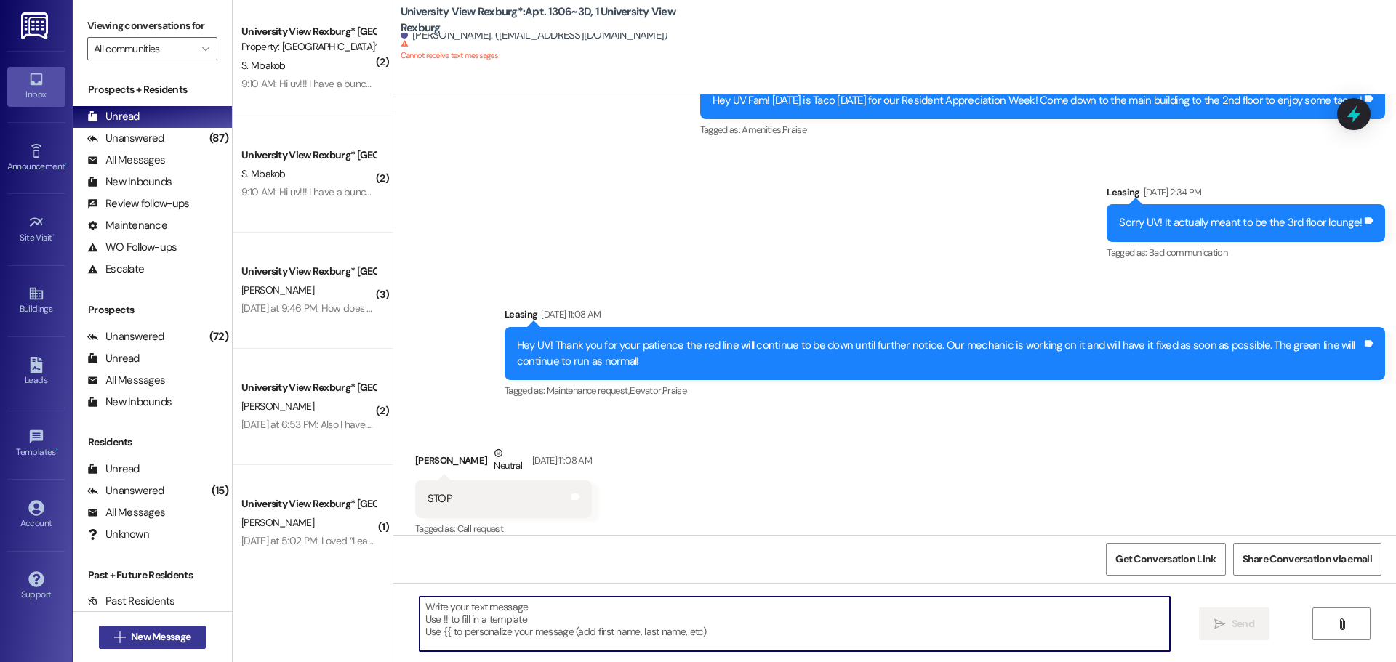
click at [175, 629] on span "New Message" at bounding box center [161, 636] width 60 height 15
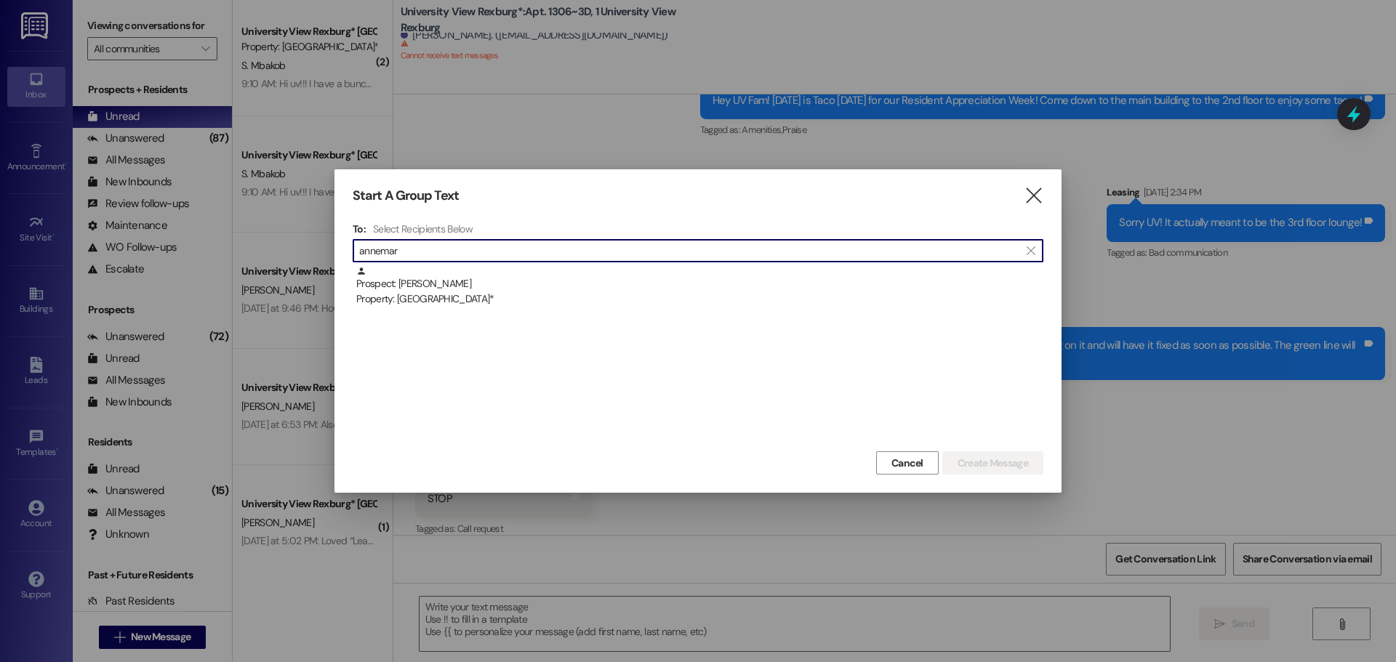
type input "annemar"
click at [528, 279] on div "Prospect: [PERSON_NAME] Property: [GEOGRAPHIC_DATA]*" at bounding box center [699, 286] width 687 height 41
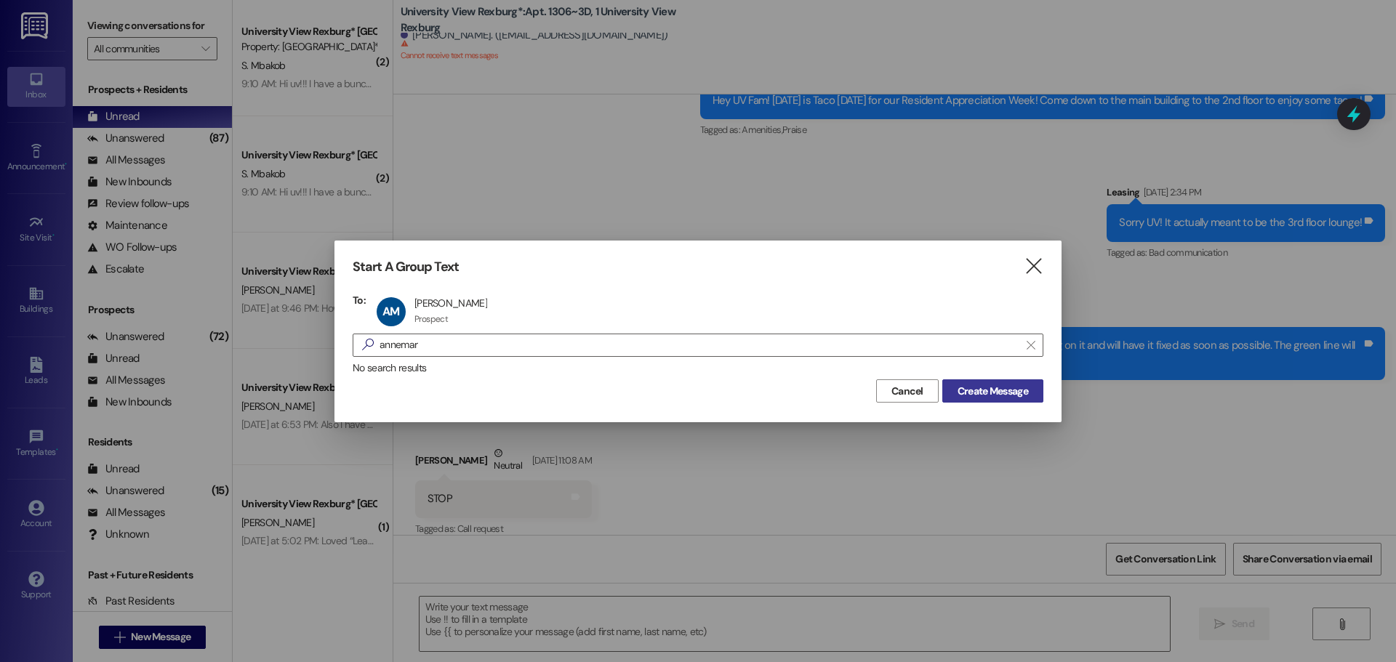
click at [997, 393] on span "Create Message" at bounding box center [992, 391] width 71 height 15
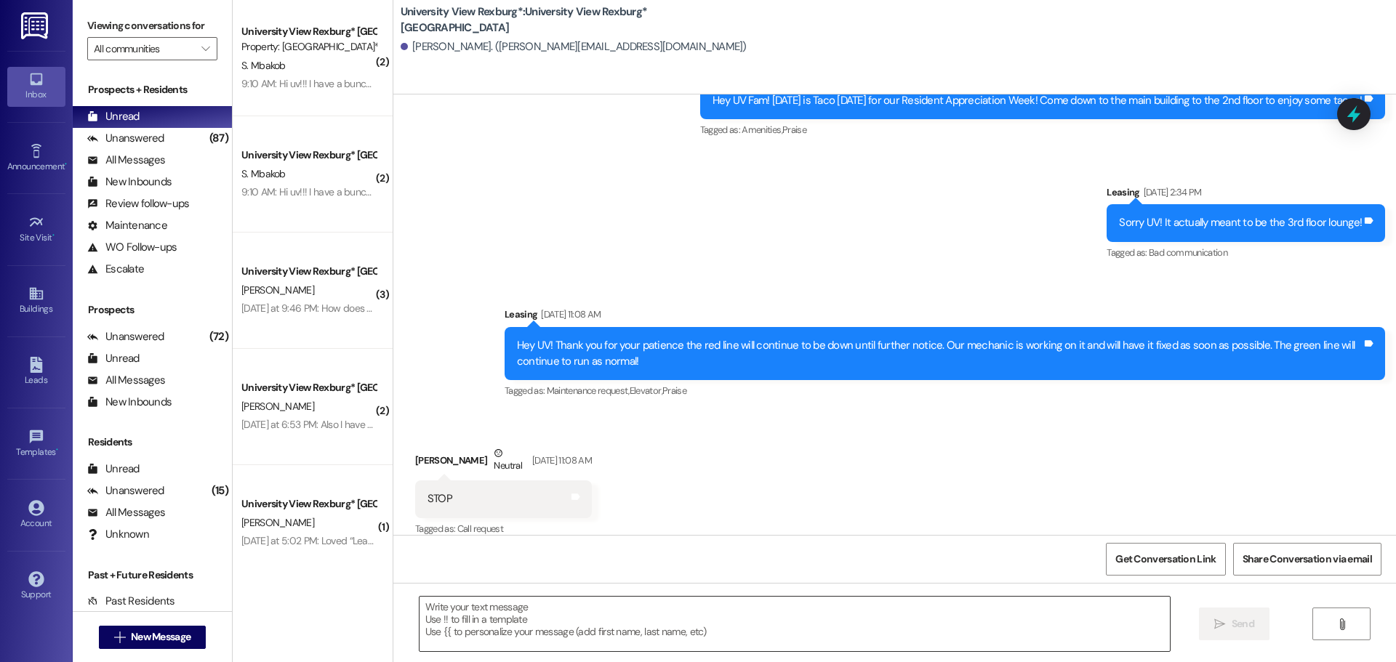
scroll to position [445, 0]
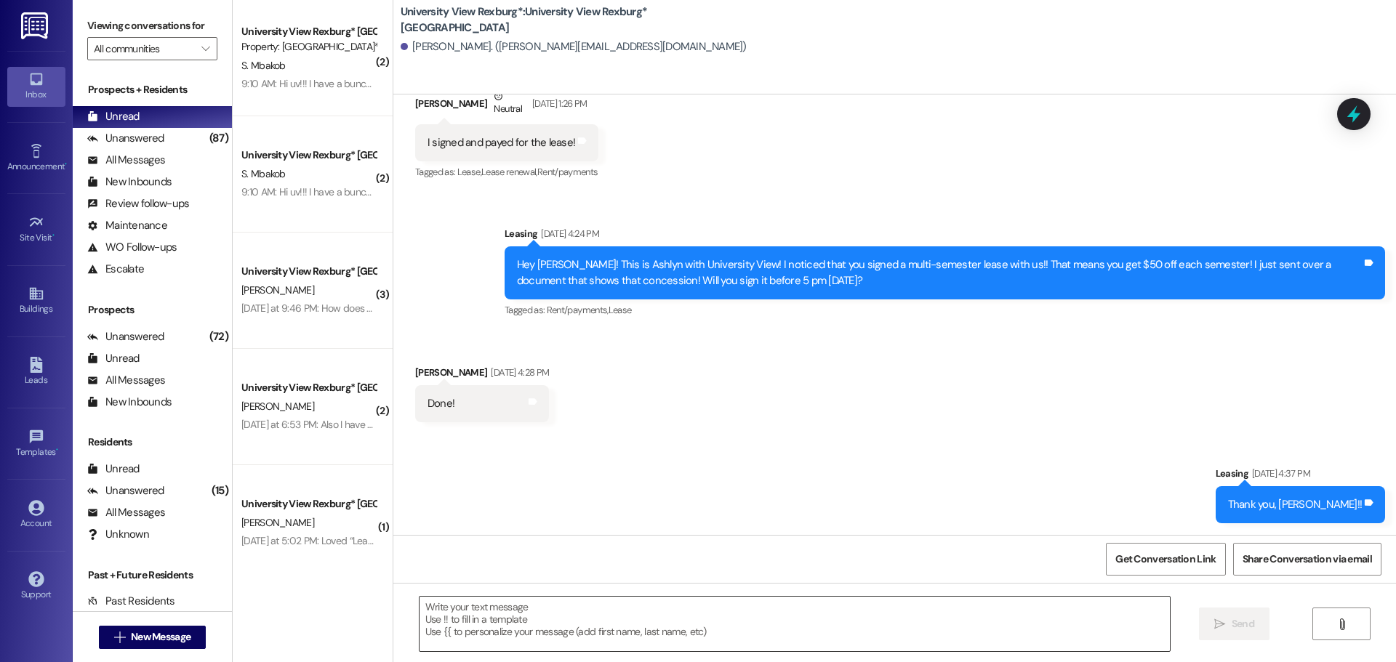
click at [500, 628] on textarea at bounding box center [794, 624] width 750 height 55
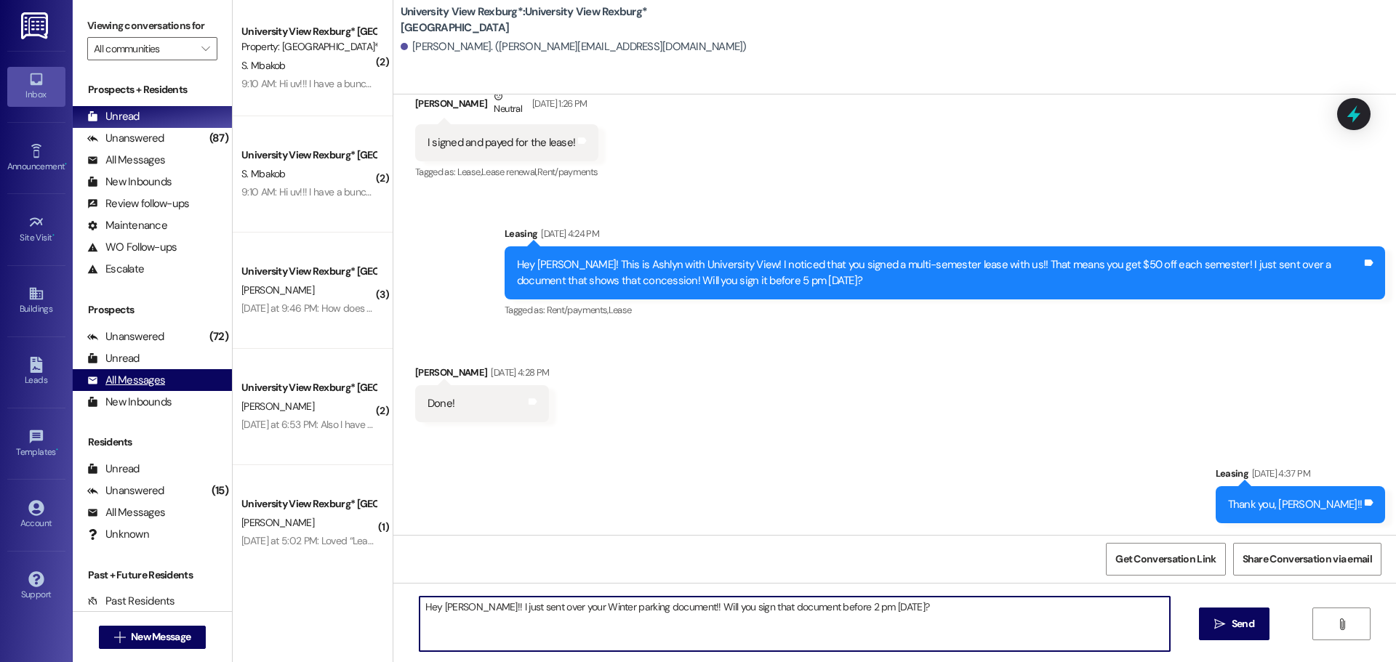
type textarea "Hey [PERSON_NAME]!! I just sent over your Winter parking document!! Will you si…"
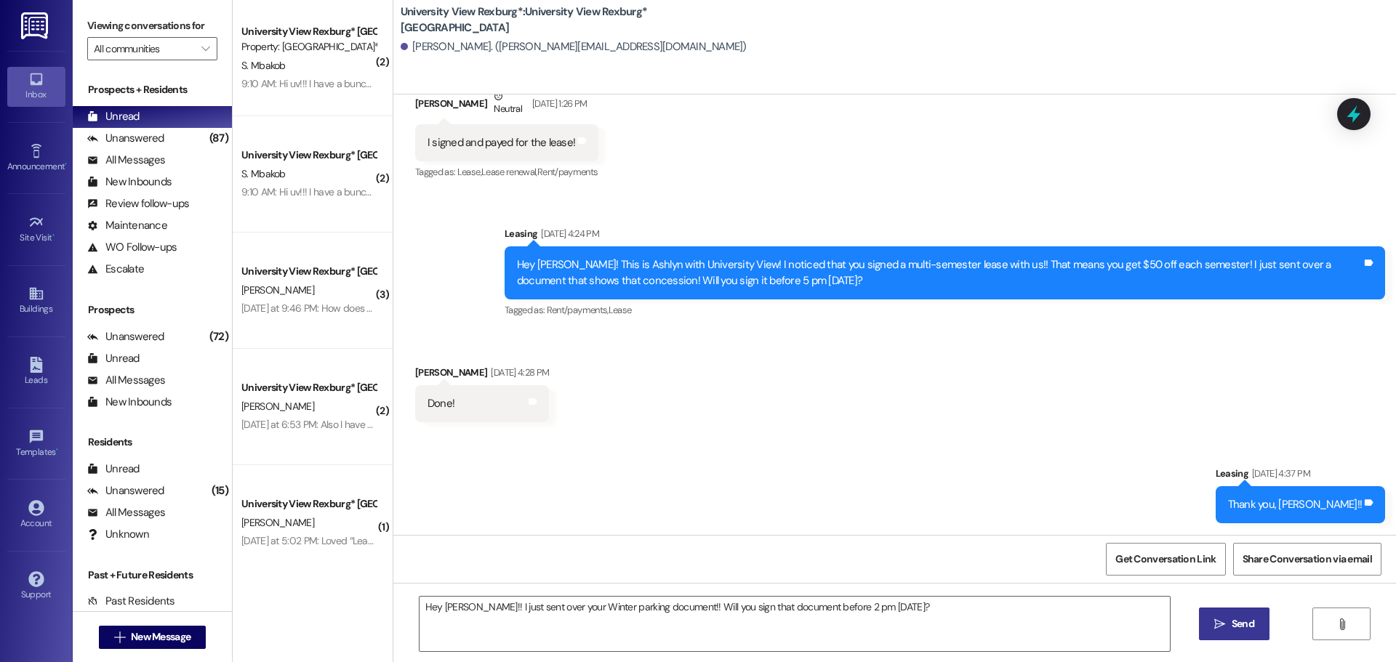
click at [1231, 625] on span "Send" at bounding box center [1242, 623] width 23 height 15
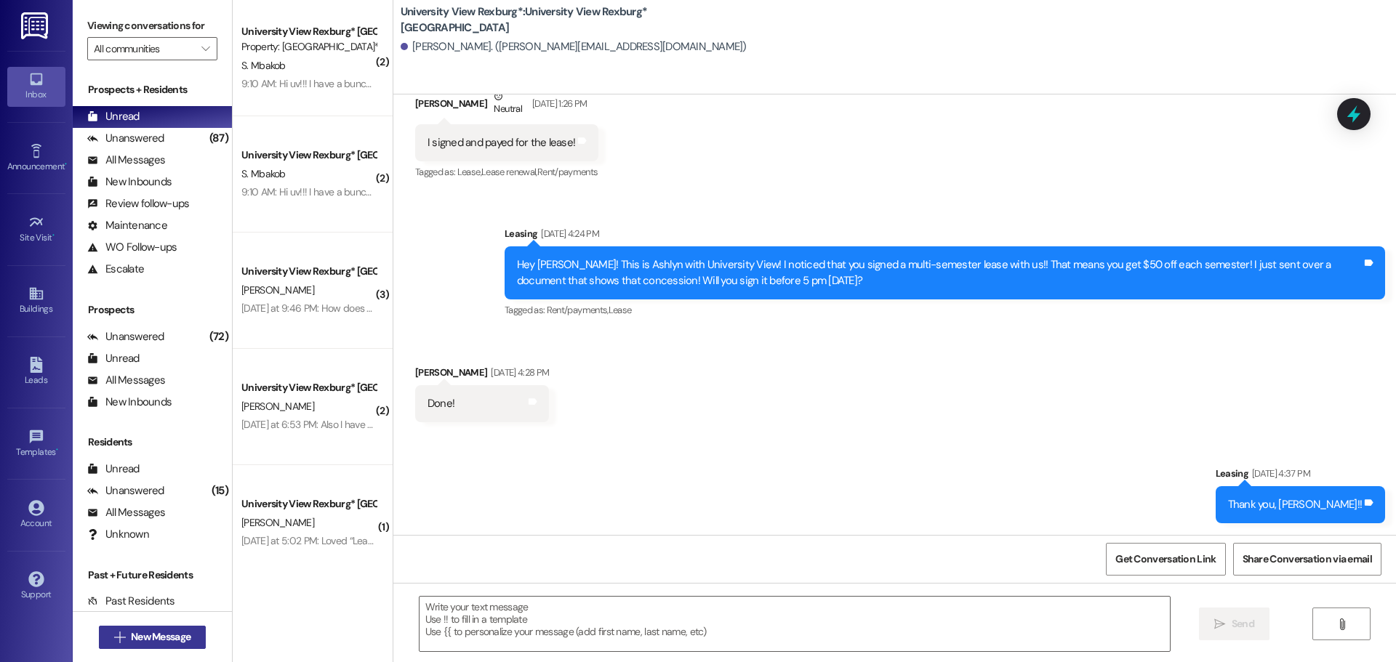
click at [136, 632] on span "New Message" at bounding box center [161, 636] width 60 height 15
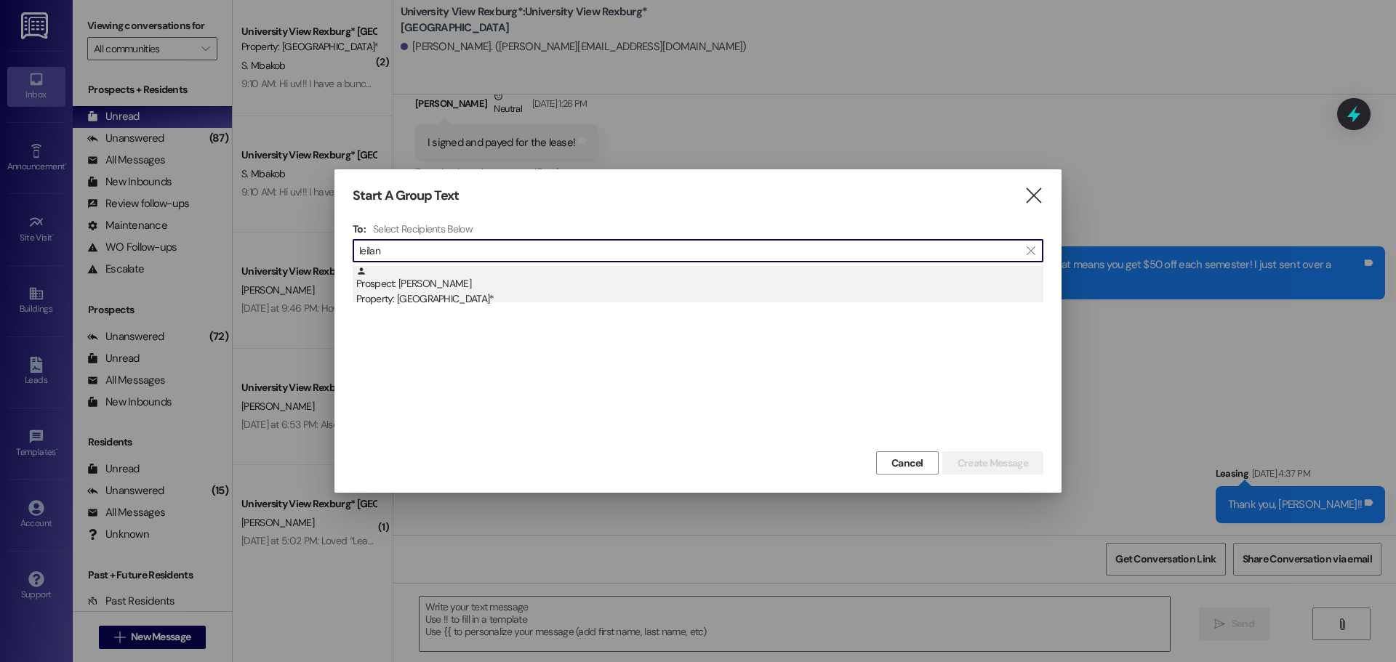
type input "leilan"
click at [514, 273] on div "Prospect: [PERSON_NAME] Property: [GEOGRAPHIC_DATA]*" at bounding box center [699, 286] width 687 height 41
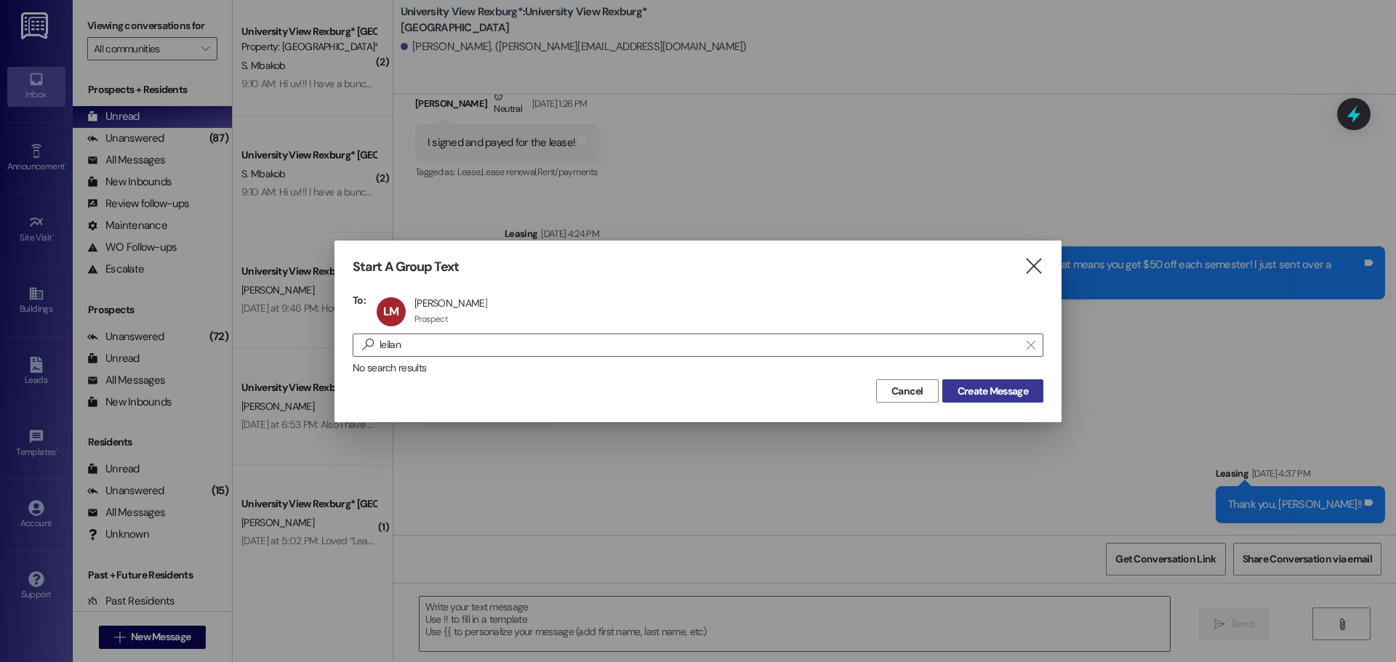
click at [1012, 393] on span "Create Message" at bounding box center [992, 391] width 71 height 15
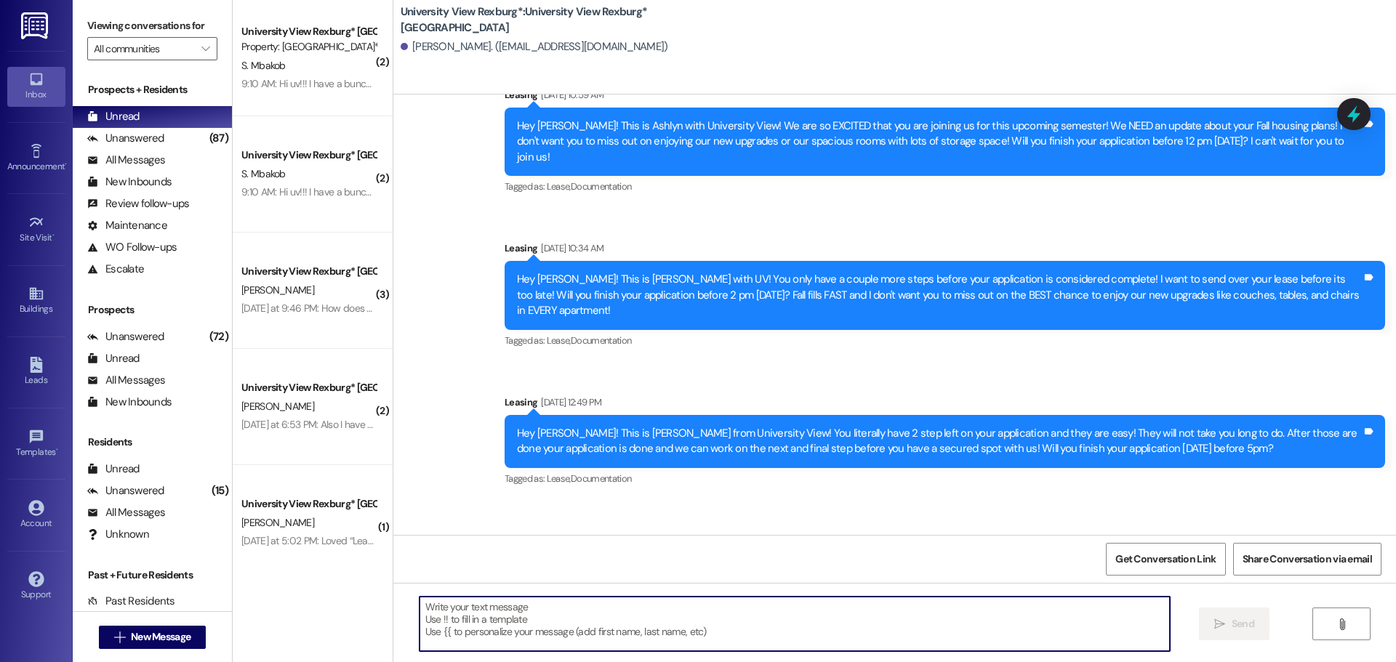
click at [518, 621] on textarea at bounding box center [794, 624] width 750 height 55
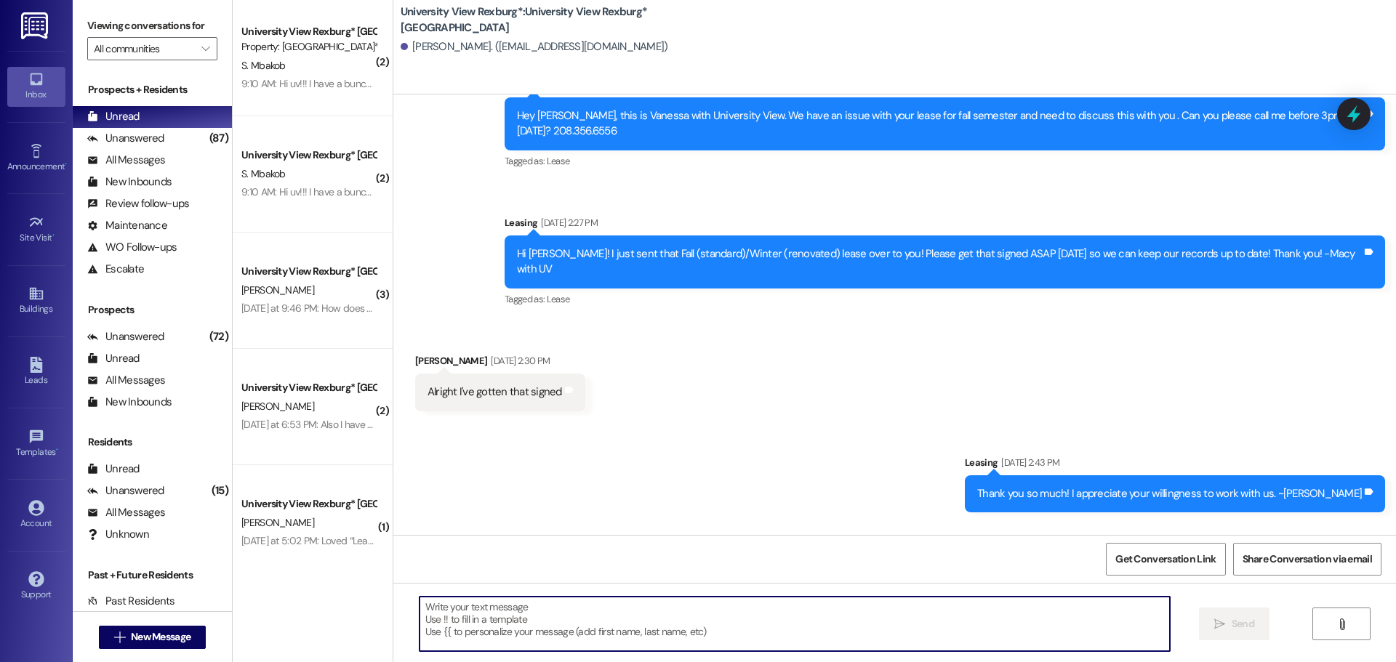
scroll to position [3045, 0]
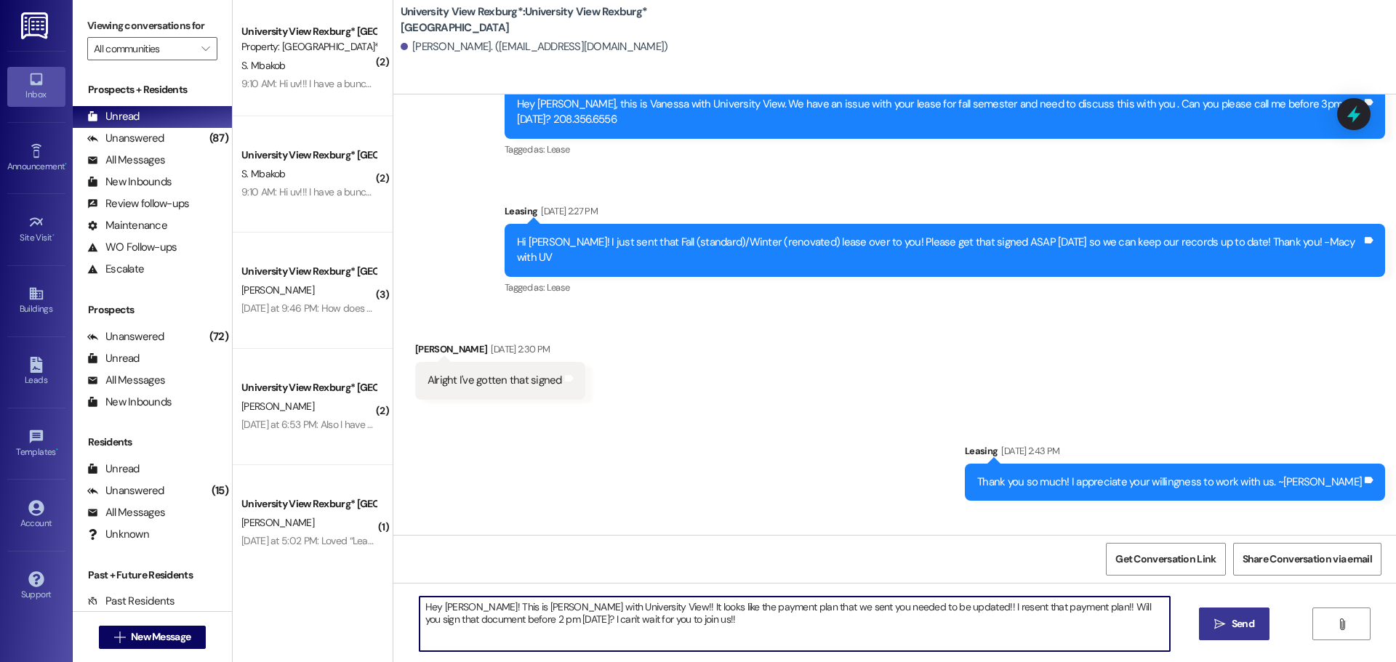
type textarea "Hey [PERSON_NAME]! This is [PERSON_NAME] with University View!! It looks like t…"
click at [1235, 624] on span "Send" at bounding box center [1242, 623] width 23 height 15
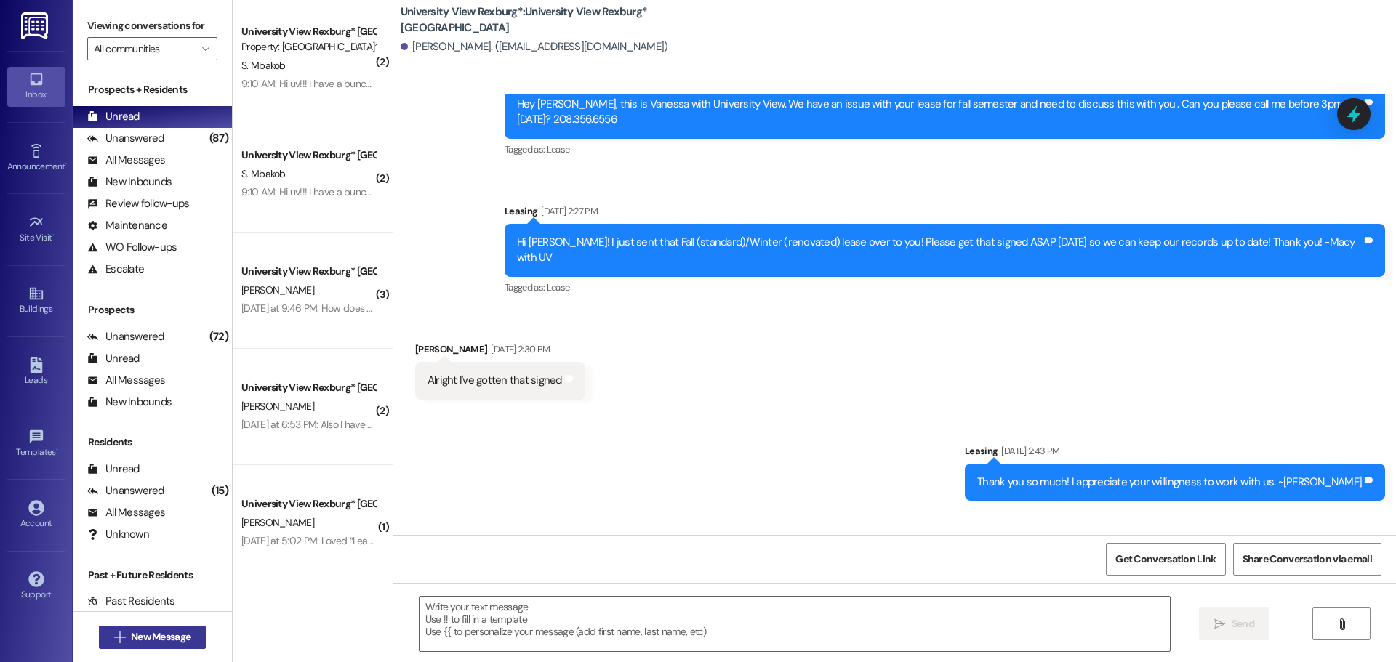
click at [158, 637] on span "New Message" at bounding box center [161, 636] width 60 height 15
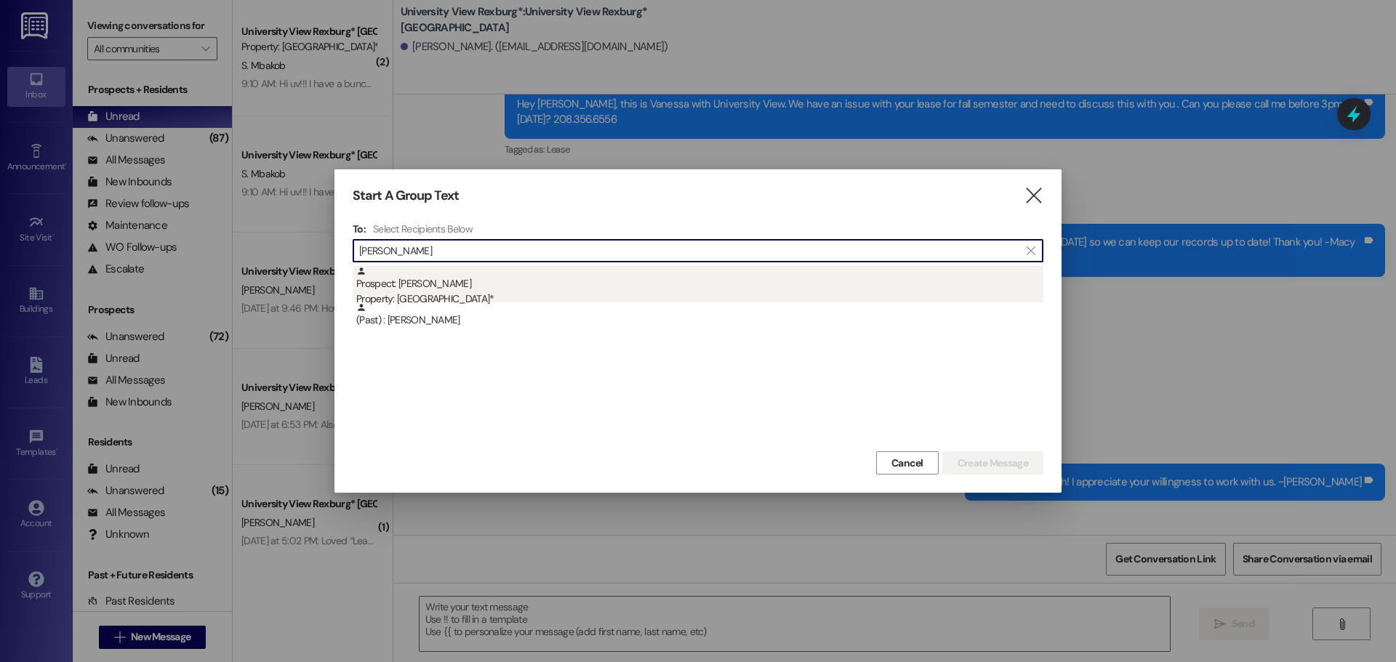
type input "[PERSON_NAME]"
click at [480, 284] on div "Prospect: [PERSON_NAME] Property: University View Rexburg*" at bounding box center [699, 286] width 687 height 41
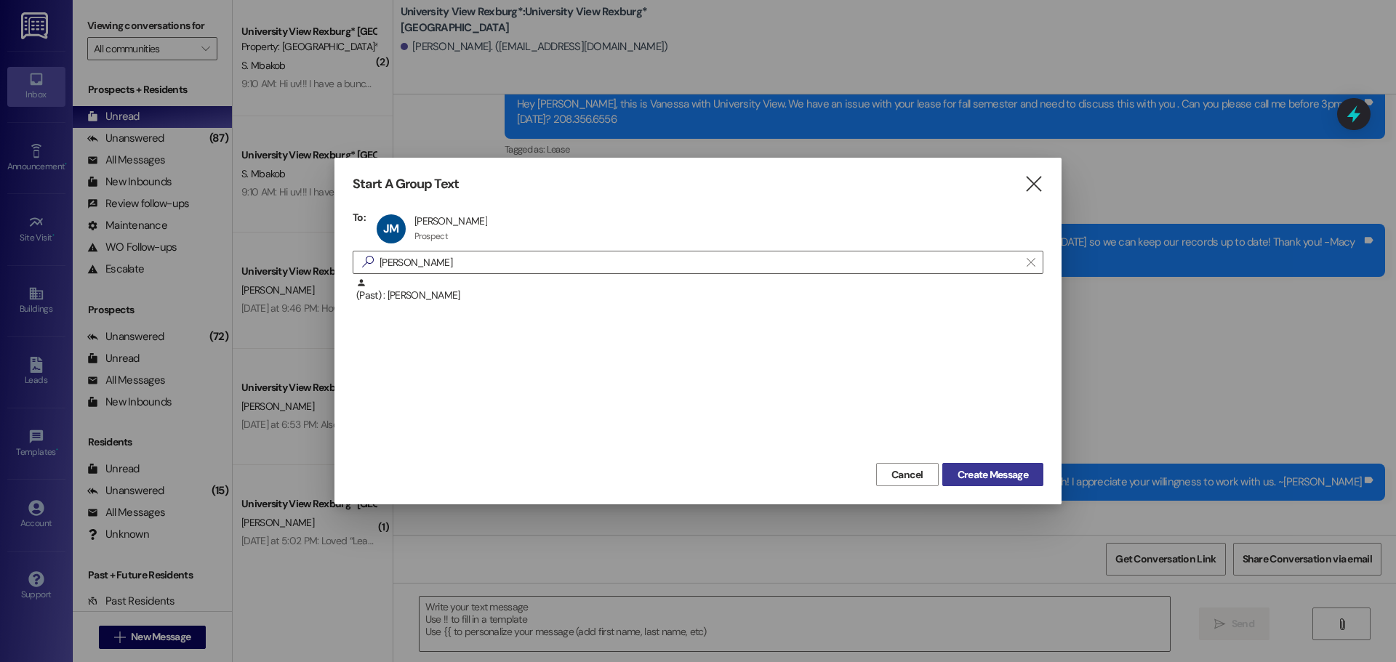
click at [1005, 466] on button "Create Message" at bounding box center [992, 474] width 101 height 23
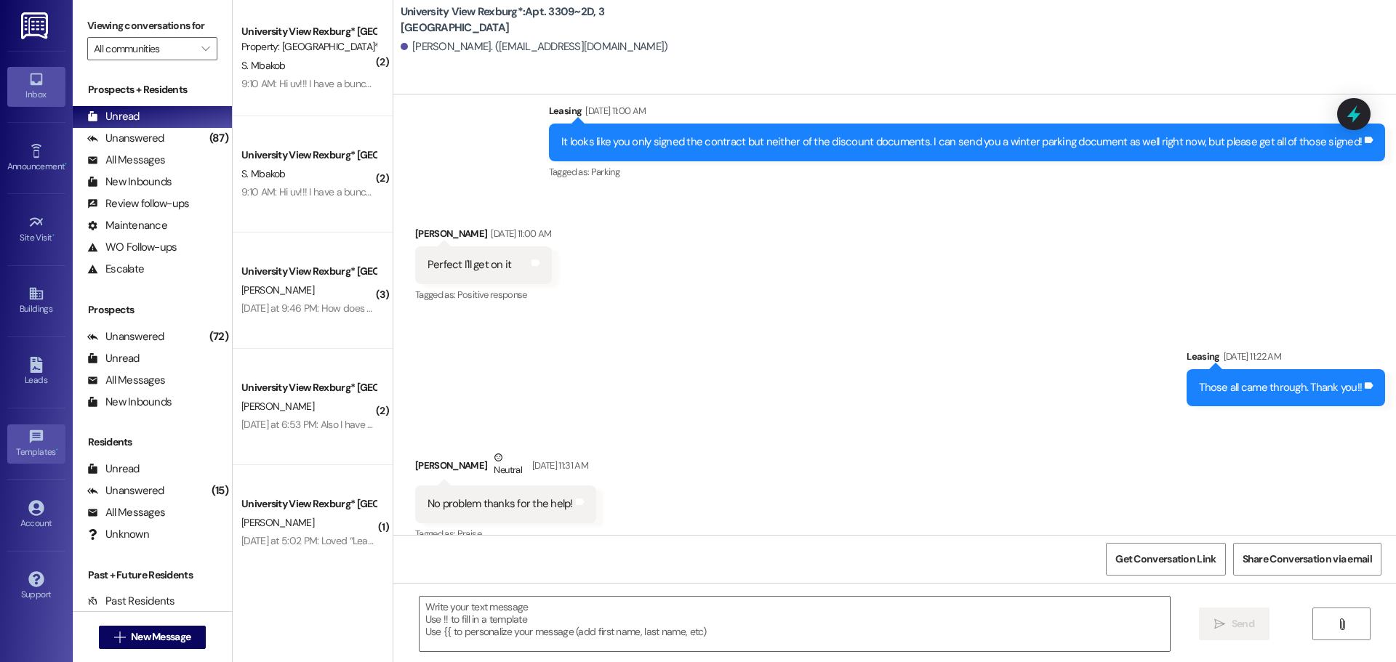
scroll to position [14359, 0]
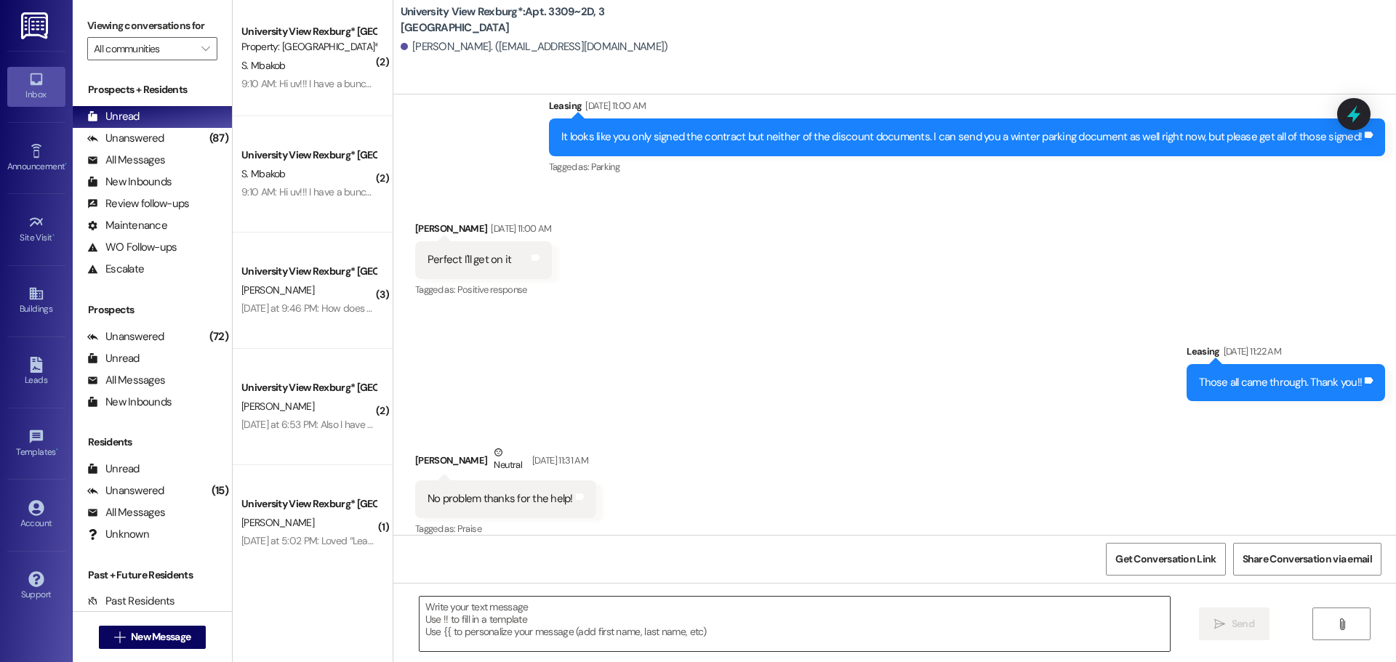
drag, startPoint x: 512, startPoint y: 627, endPoint x: 502, endPoint y: 622, distance: 11.1
click at [512, 627] on textarea at bounding box center [794, 624] width 750 height 55
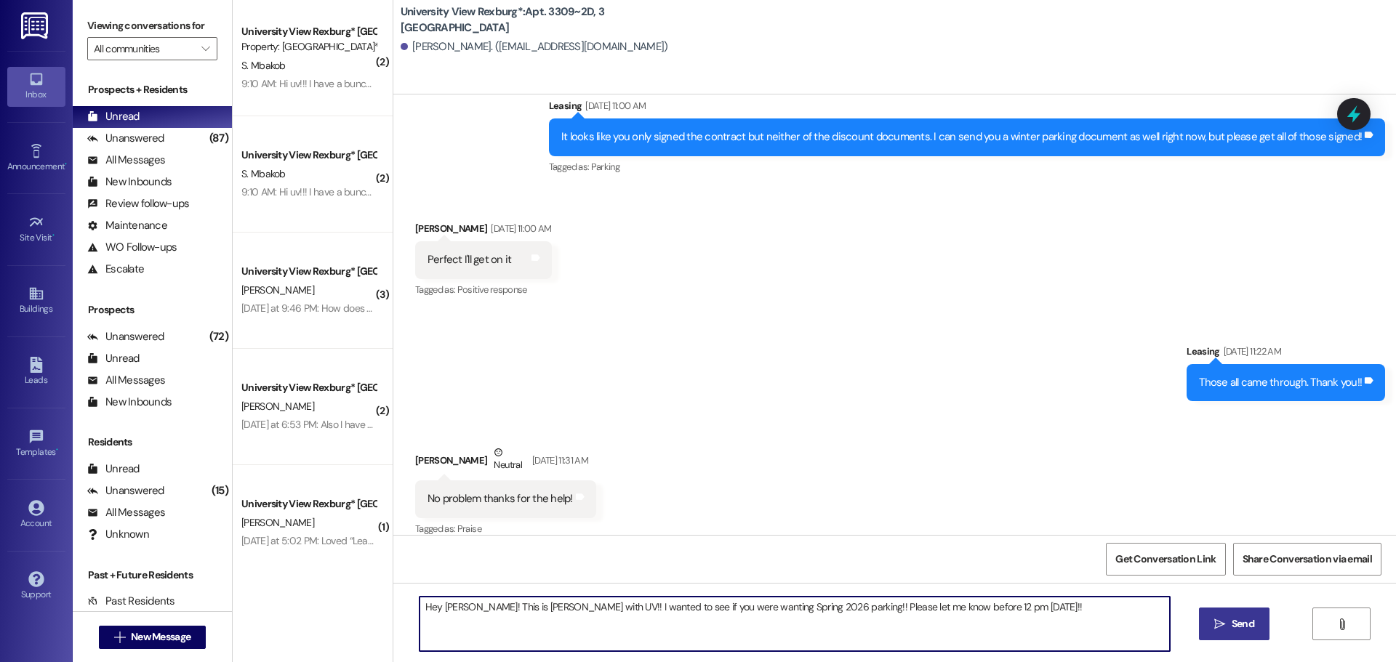
type textarea "Hey [PERSON_NAME]! This is [PERSON_NAME] with UV!! I wanted to see if you were …"
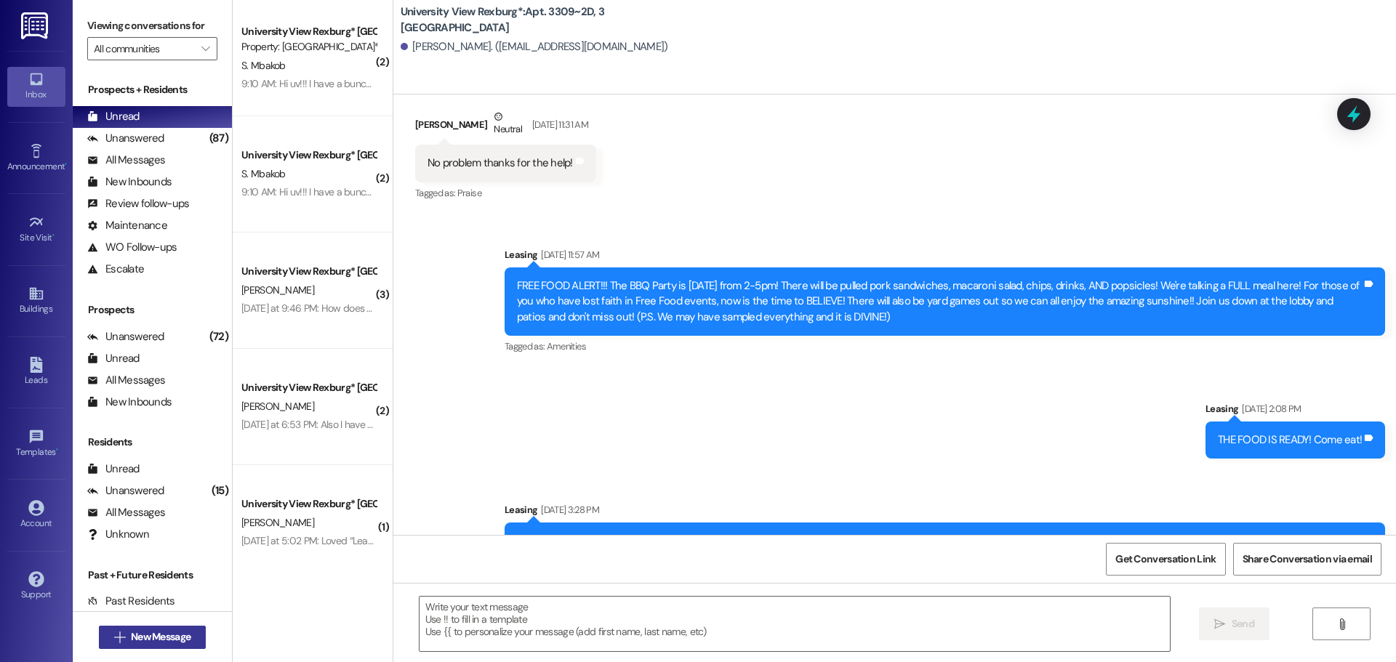
click at [163, 638] on span "New Message" at bounding box center [161, 636] width 60 height 15
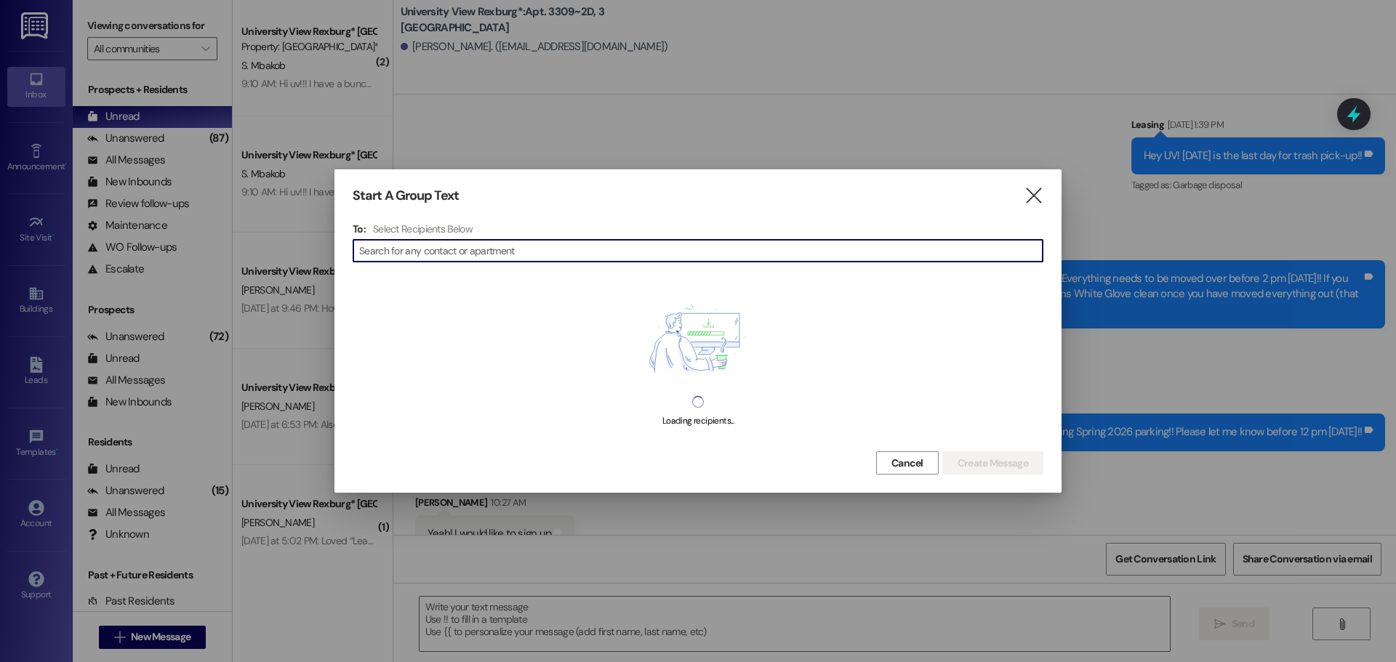
scroll to position [16343, 0]
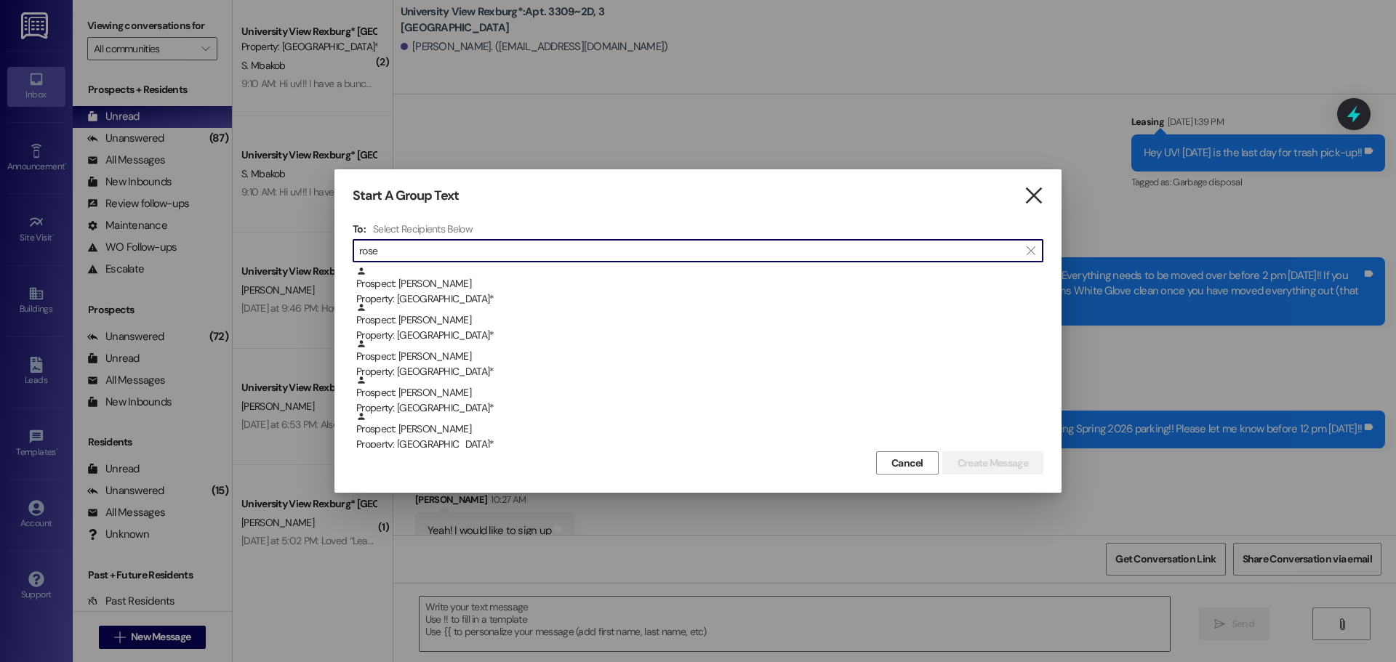
type input "rose"
click at [1023, 188] on icon "" at bounding box center [1033, 195] width 20 height 15
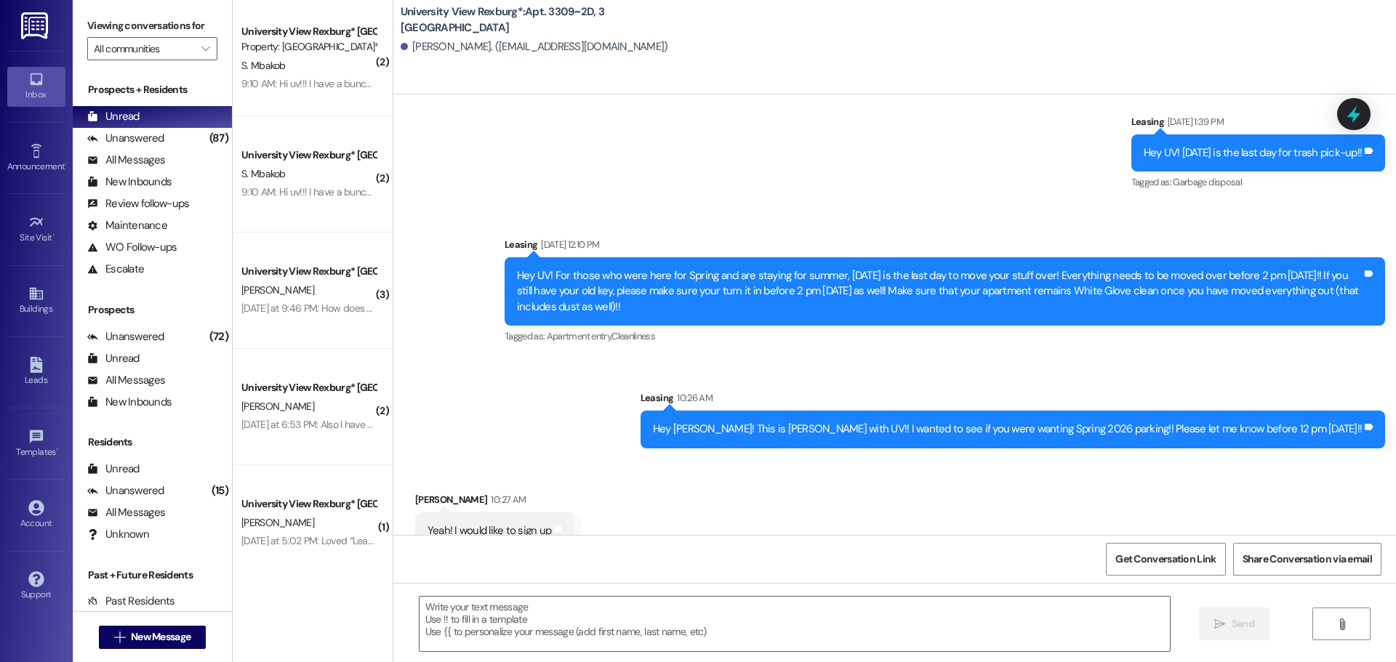
scroll to position [16343, 0]
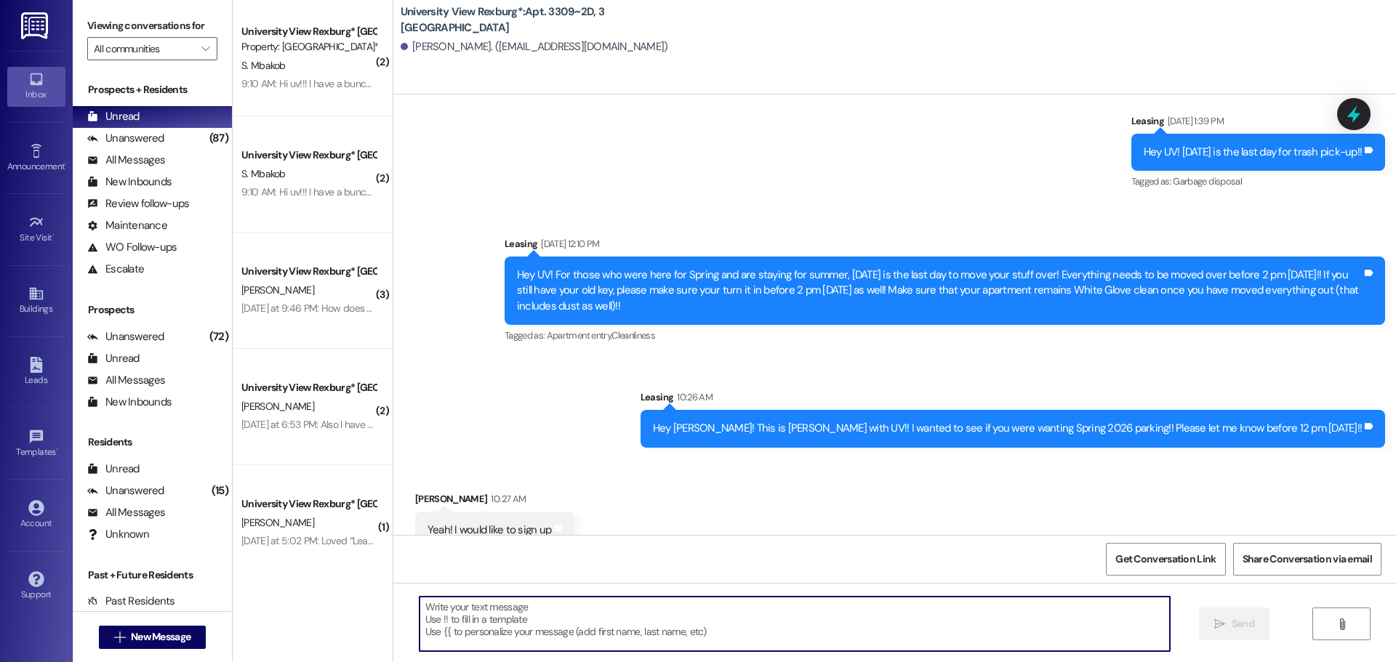
click at [504, 621] on textarea at bounding box center [794, 624] width 750 height 55
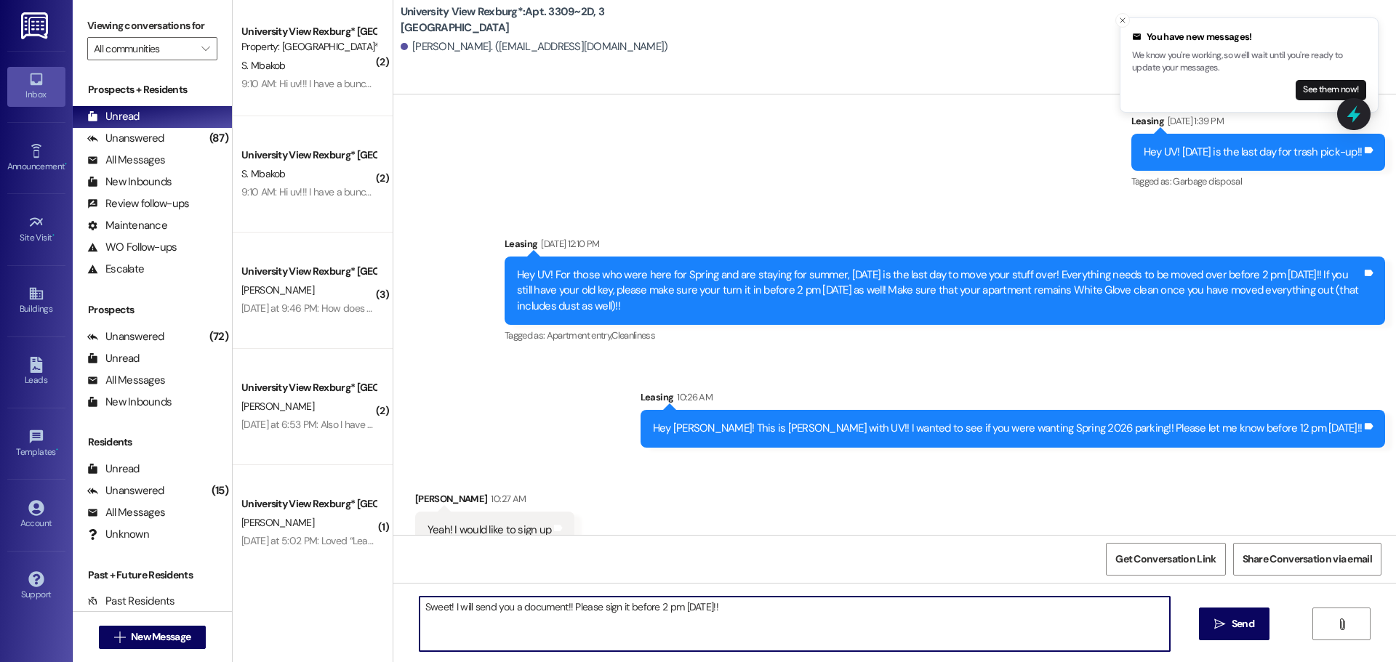
type textarea "Sweet! I will send you a document!! Please sign it before 2 pm [DATE]!!"
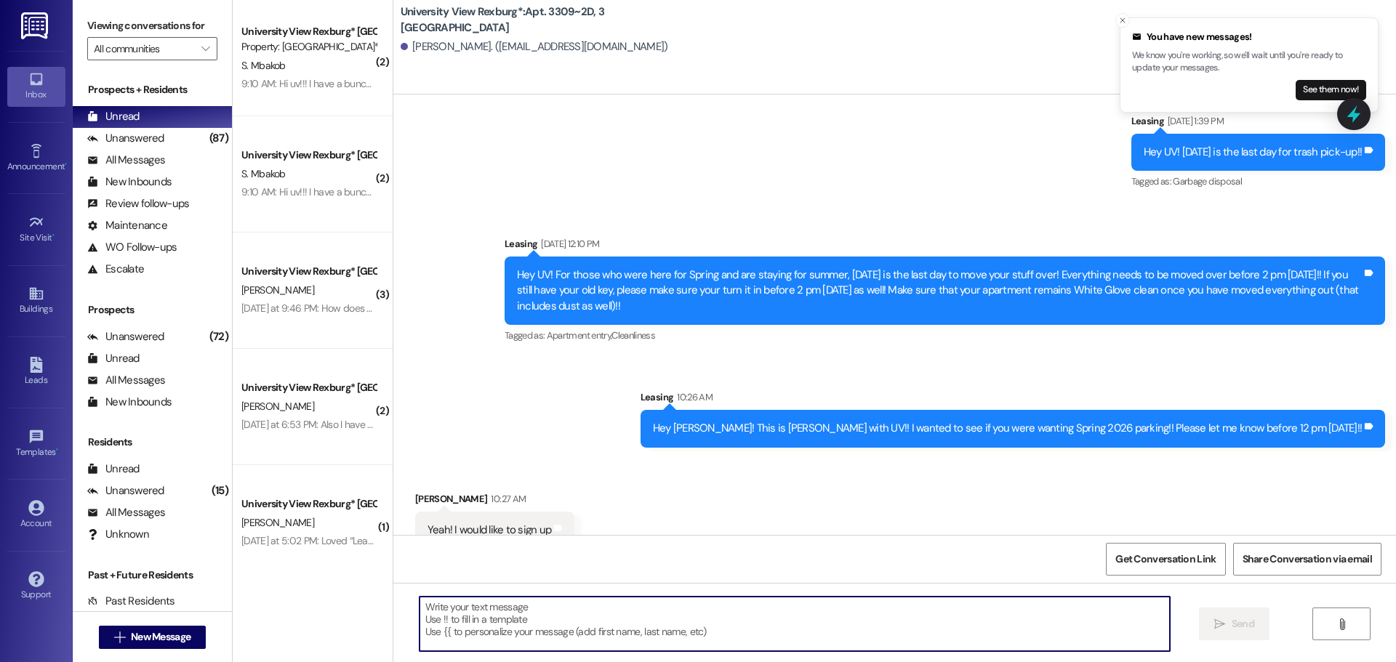
scroll to position [16343, 0]
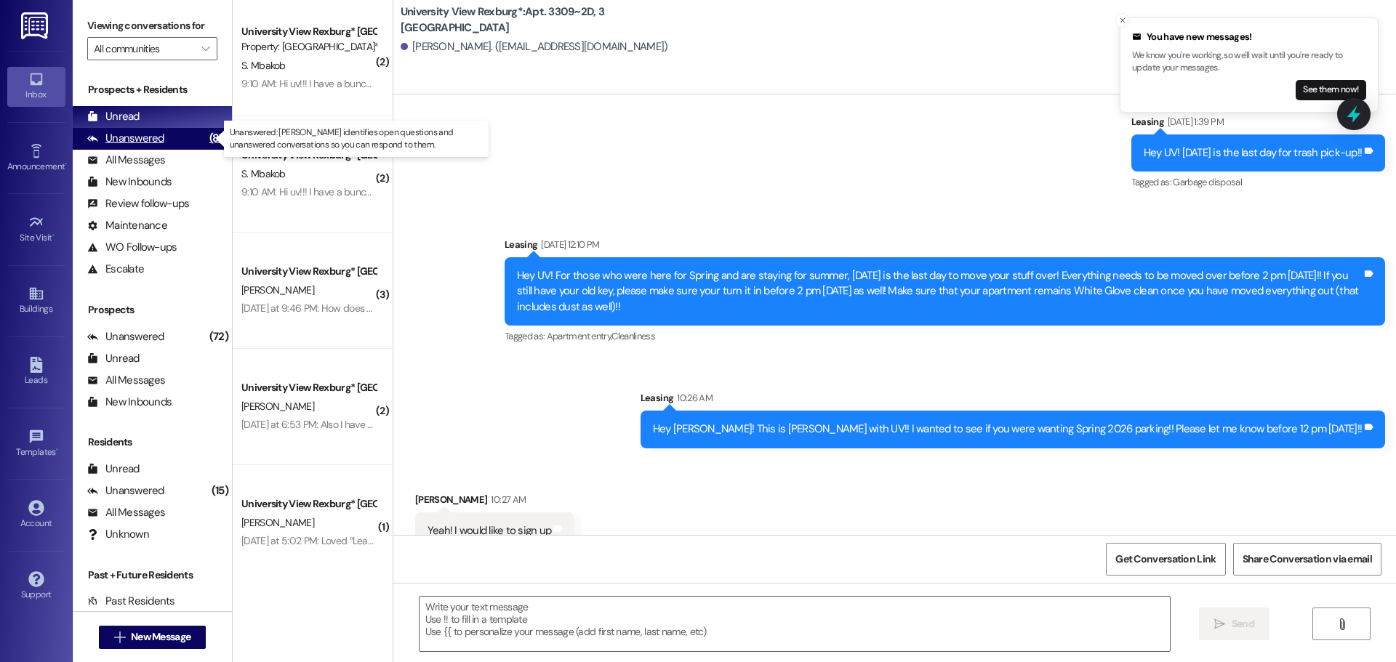
click at [206, 138] on div "(87)" at bounding box center [219, 138] width 26 height 23
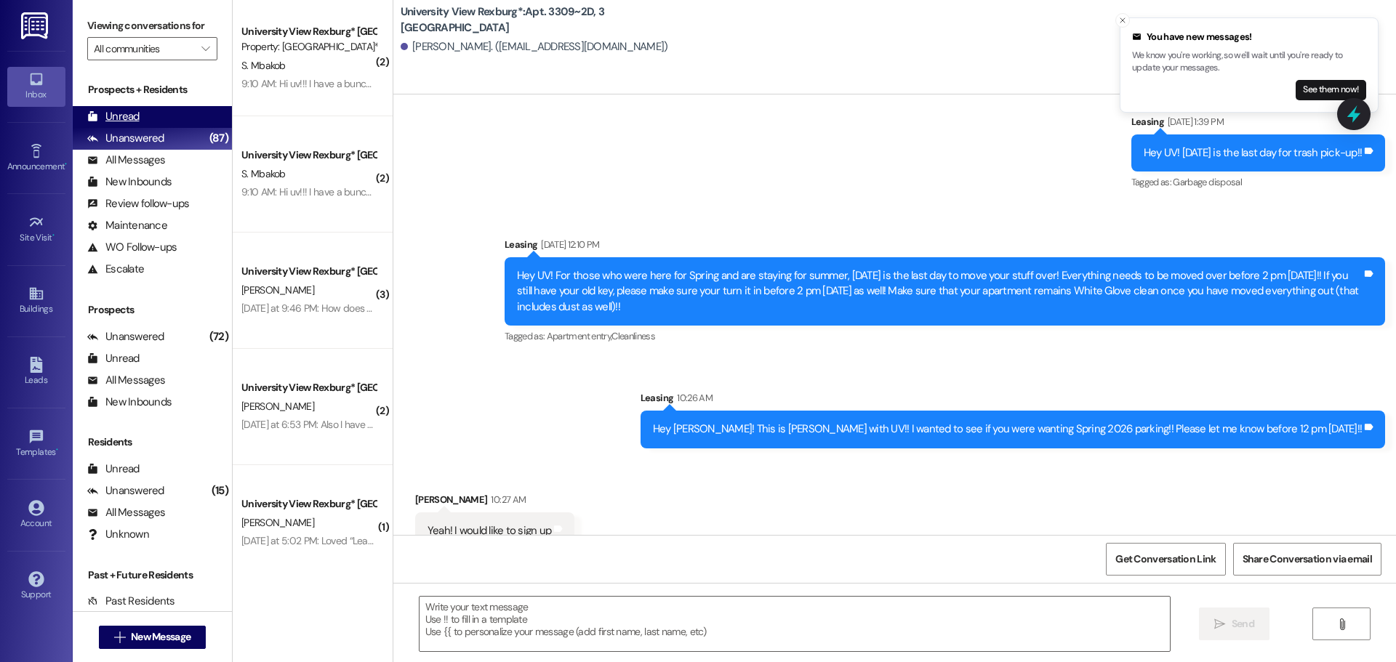
click at [191, 124] on div "Unread (0)" at bounding box center [152, 117] width 159 height 22
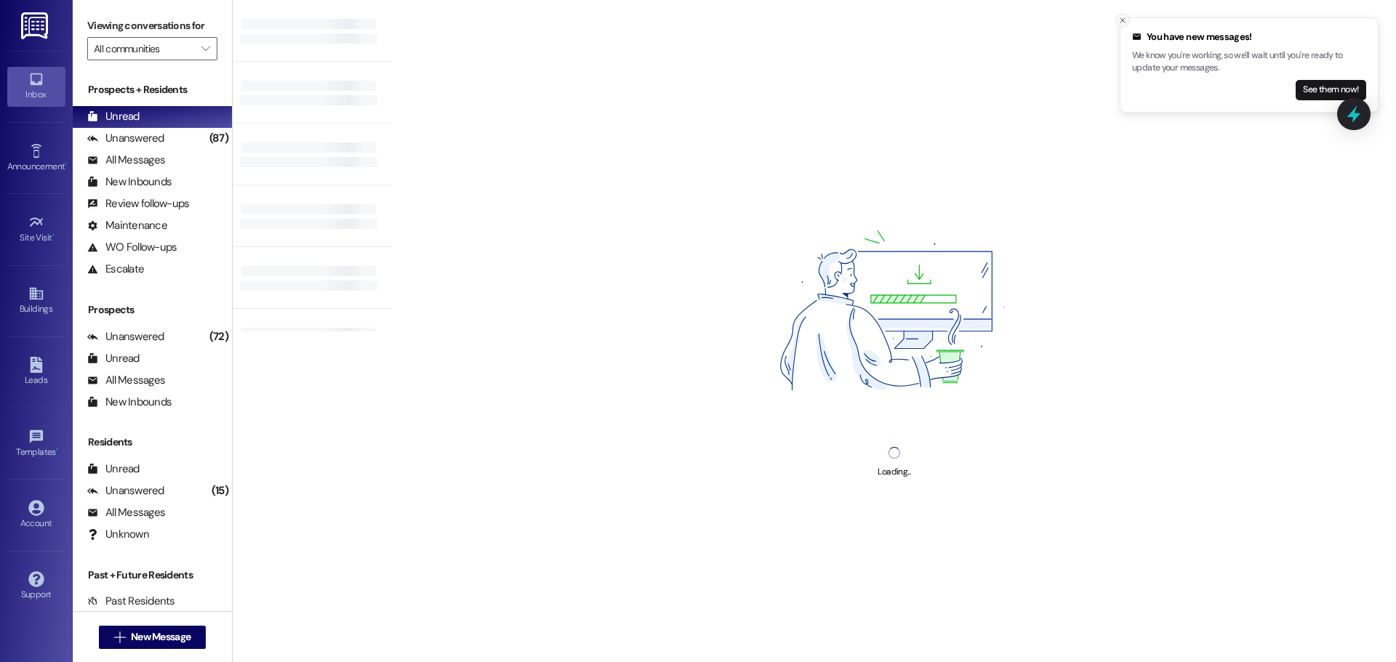
click at [1122, 17] on icon "Close toast" at bounding box center [1122, 20] width 9 height 9
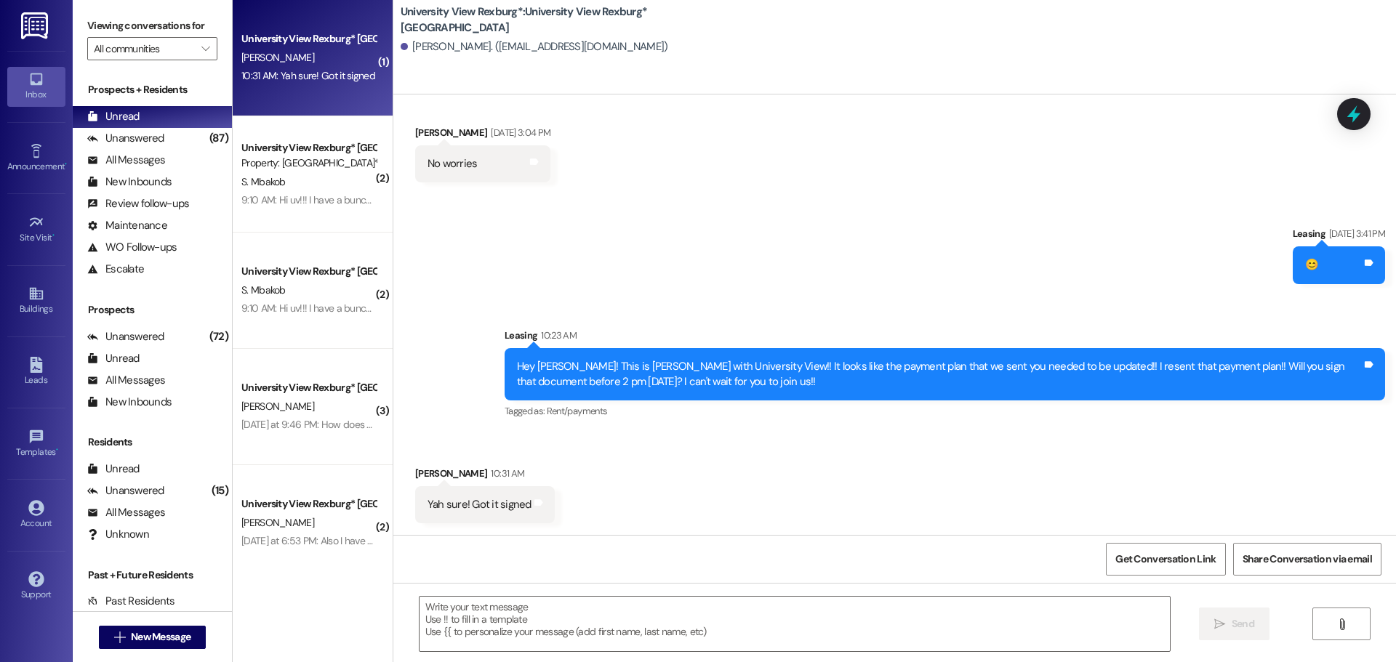
scroll to position [3386, 0]
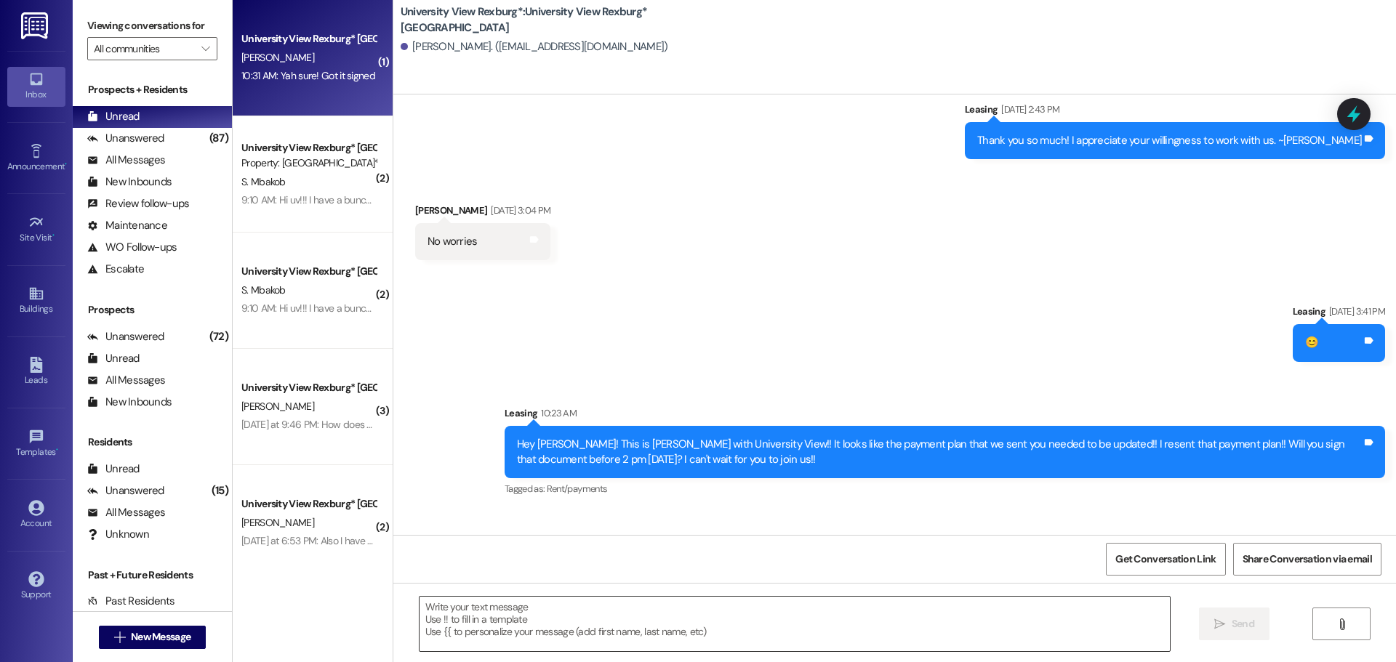
click at [546, 625] on textarea at bounding box center [794, 624] width 750 height 55
click at [592, 610] on textarea at bounding box center [794, 624] width 750 height 55
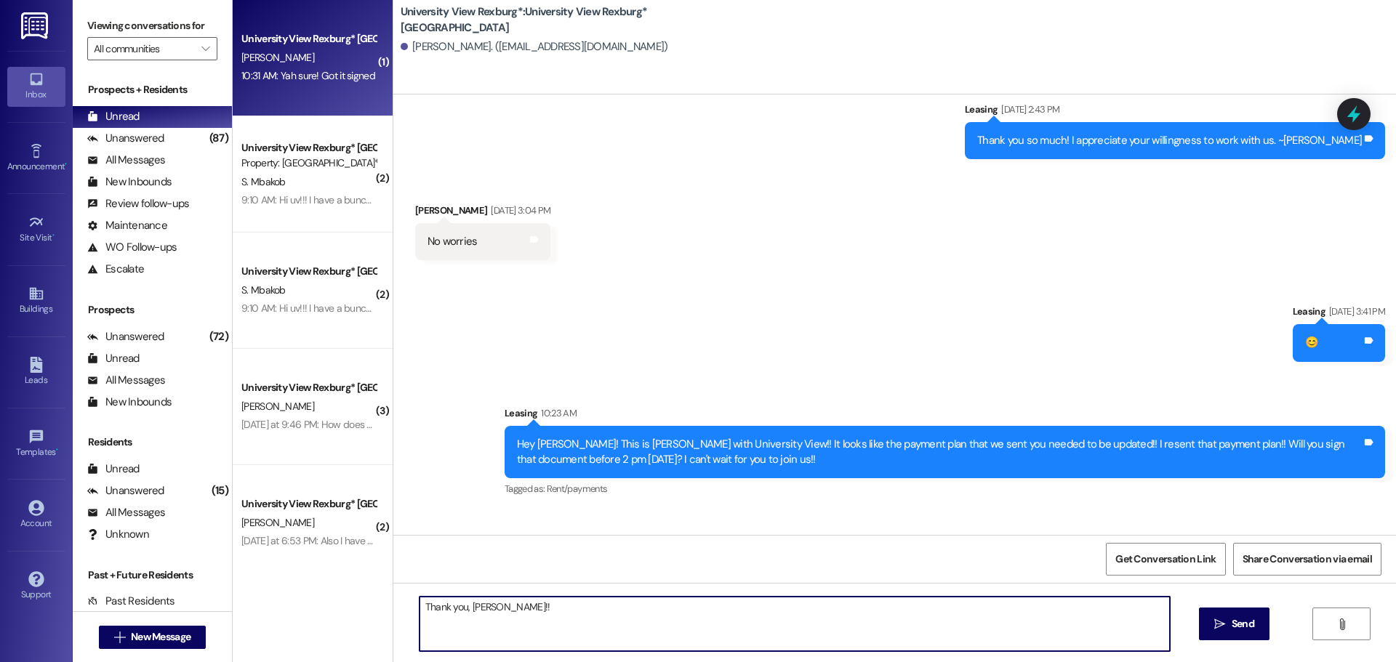
type textarea "Thank you, [PERSON_NAME]!!"
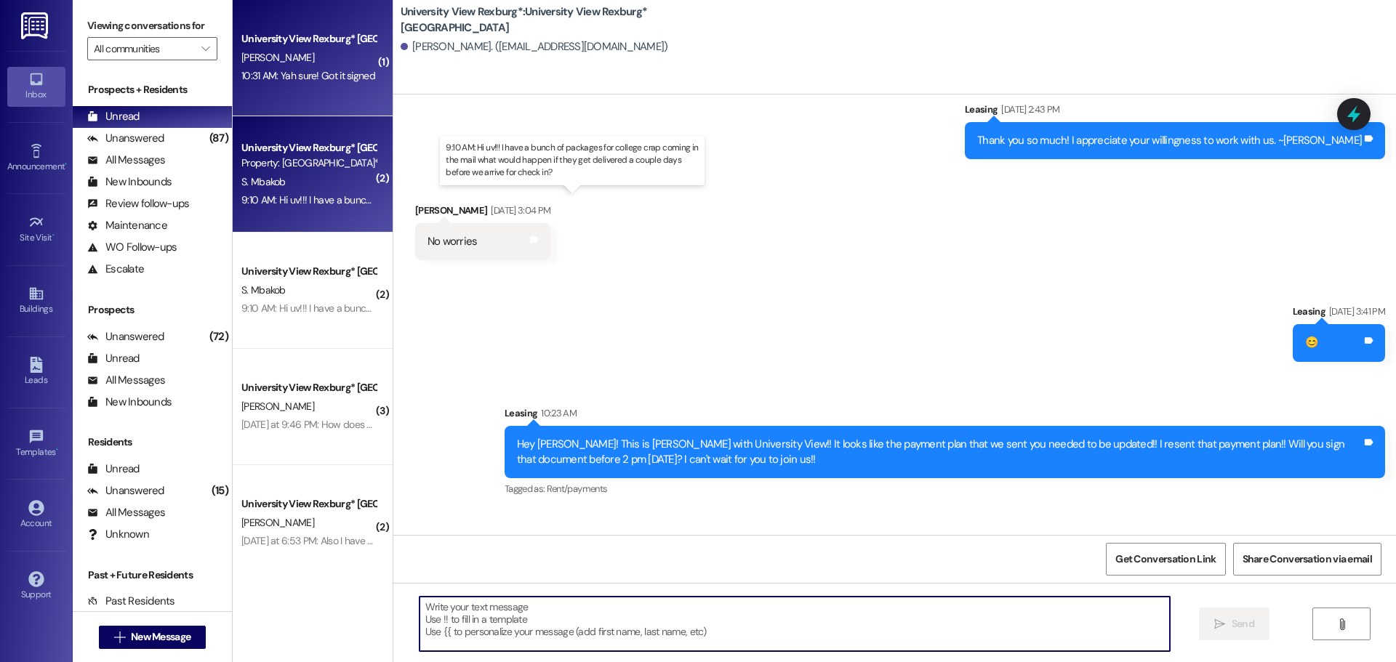
click at [325, 198] on div "9:10 AM: Hi uv!!! I have a bunch of packages for college crap coming in the mai…" at bounding box center [589, 199] width 696 height 13
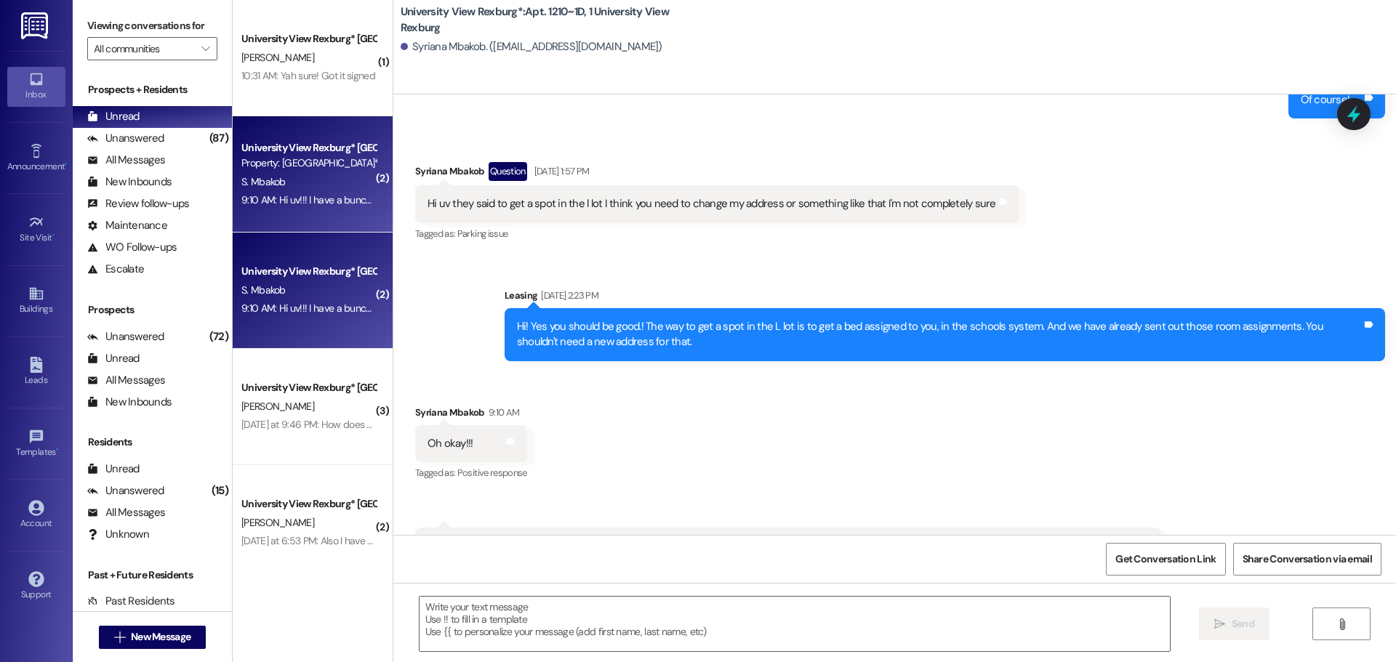
scroll to position [28092, 0]
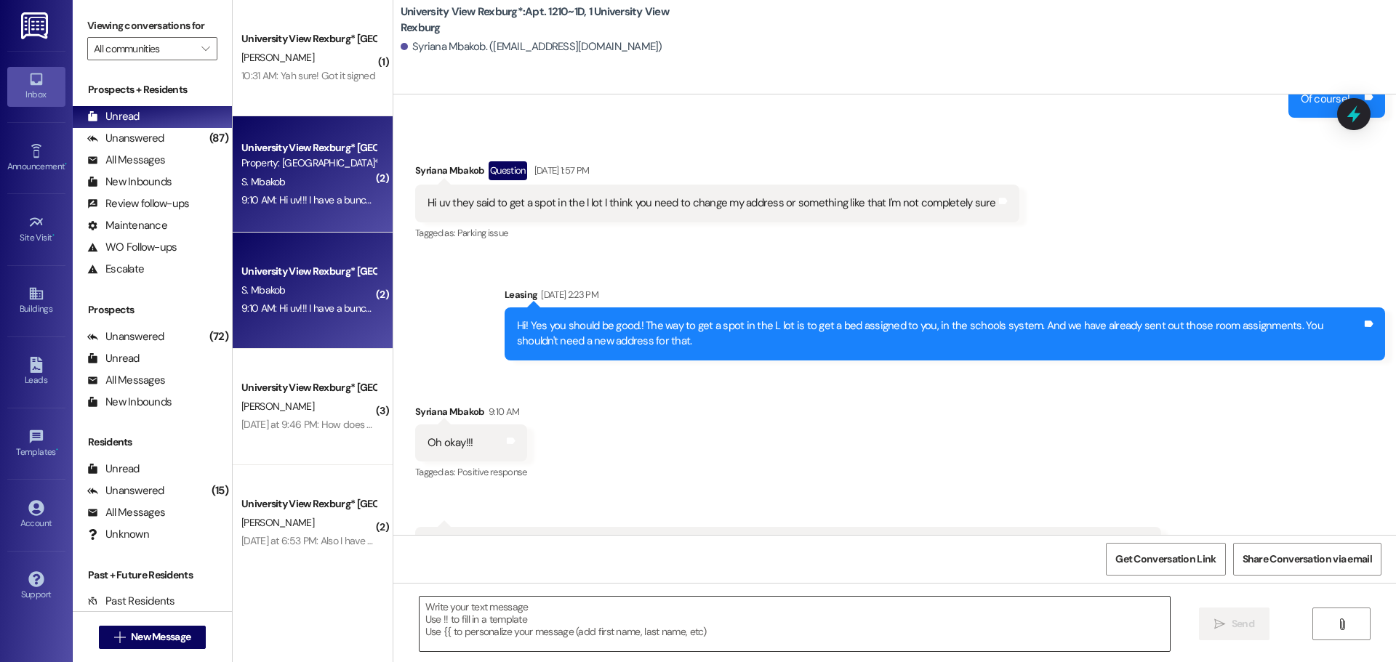
click at [475, 605] on textarea at bounding box center [794, 624] width 750 height 55
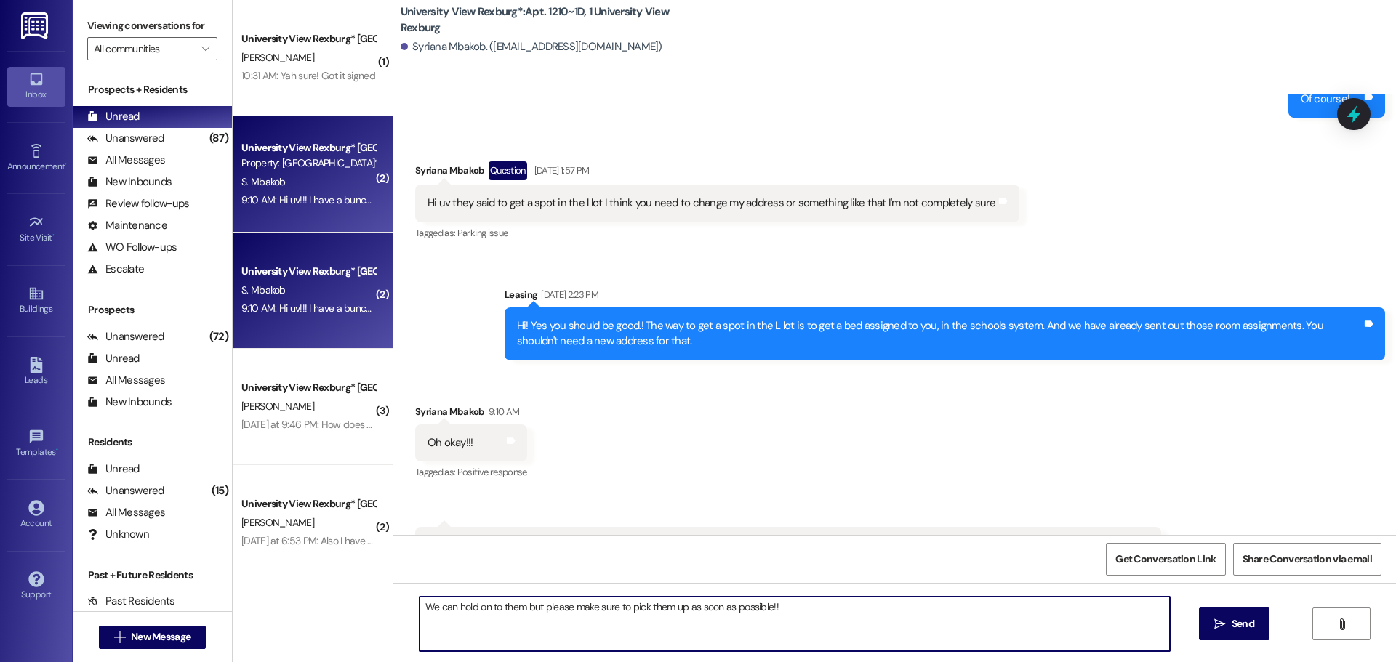
type textarea "We can hold on to them but please make sure to pick them up as soon as possible…"
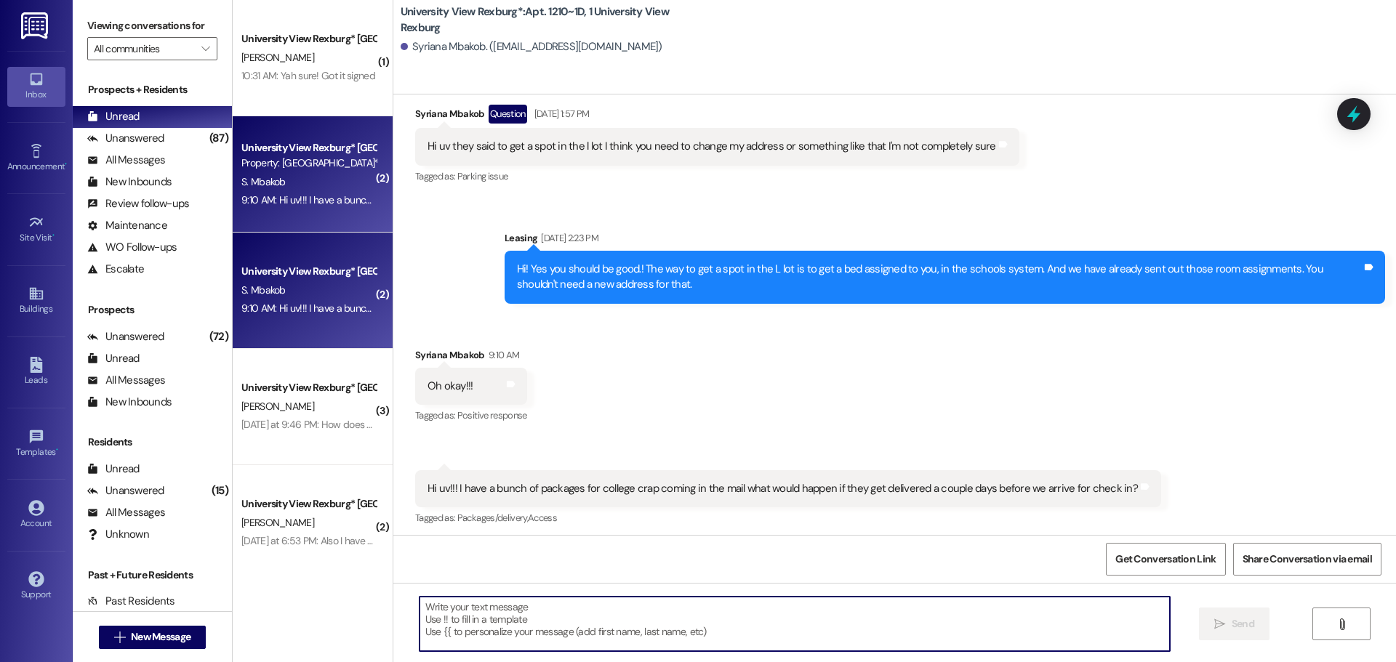
scroll to position [28193, 0]
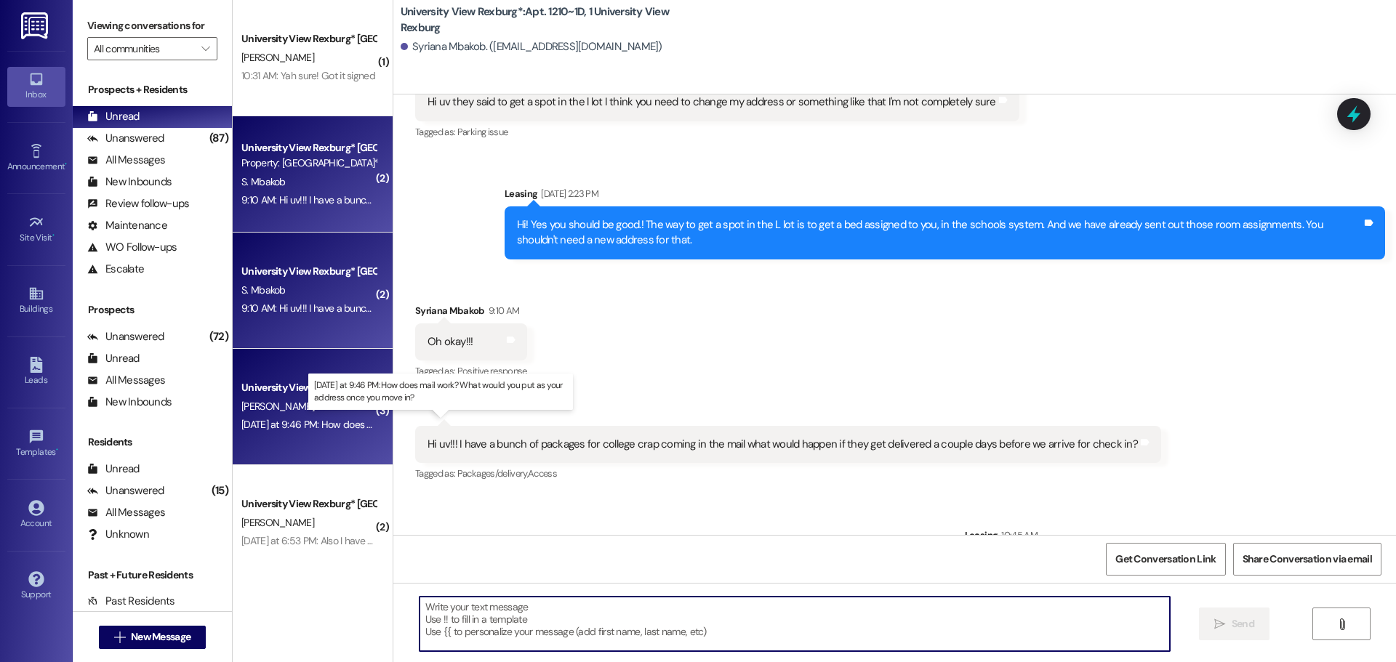
click at [328, 424] on div "[DATE] at 9:46 PM: How does mail work? What would you put as your address once …" at bounding box center [445, 424] width 409 height 13
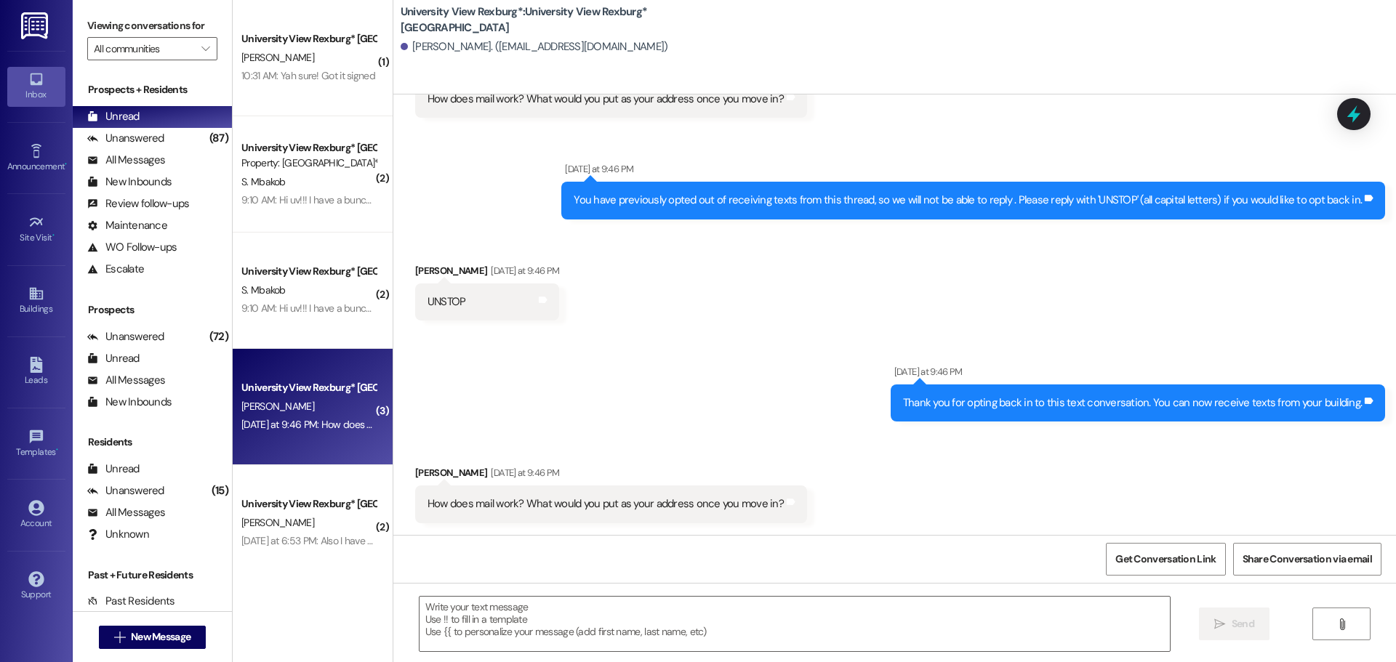
scroll to position [79, 0]
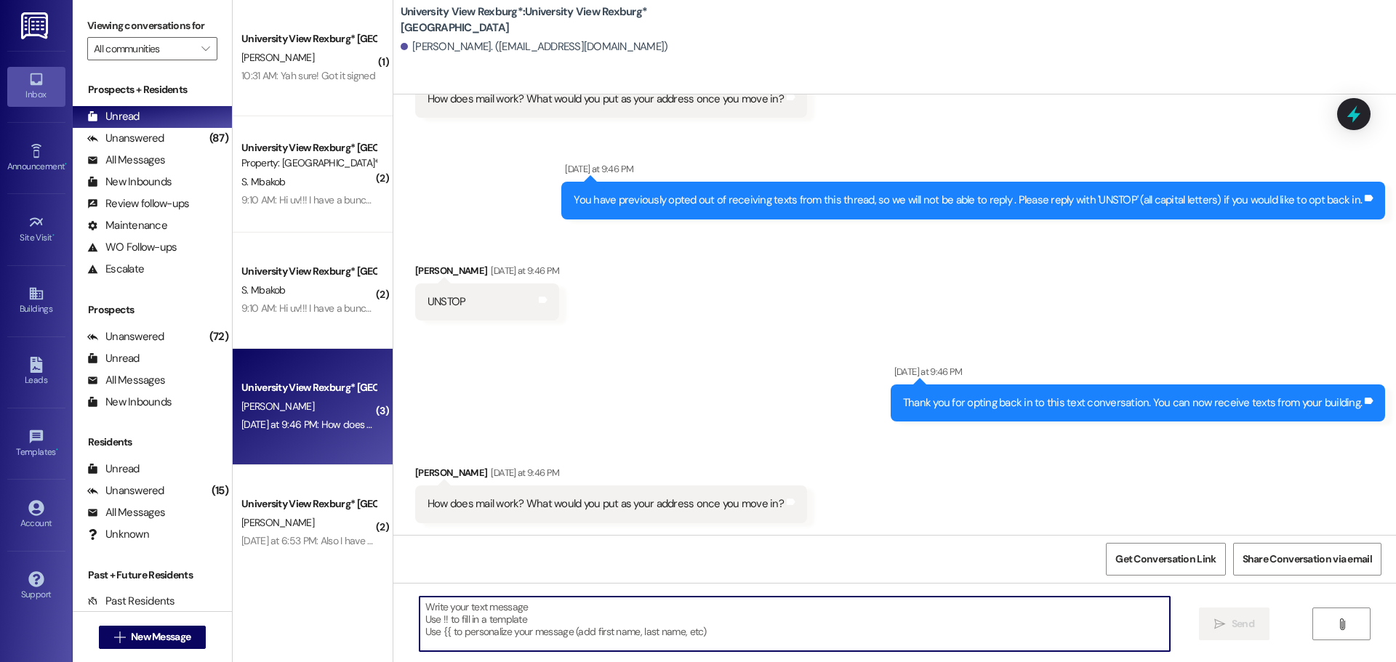
click at [515, 629] on textarea at bounding box center [794, 624] width 750 height 55
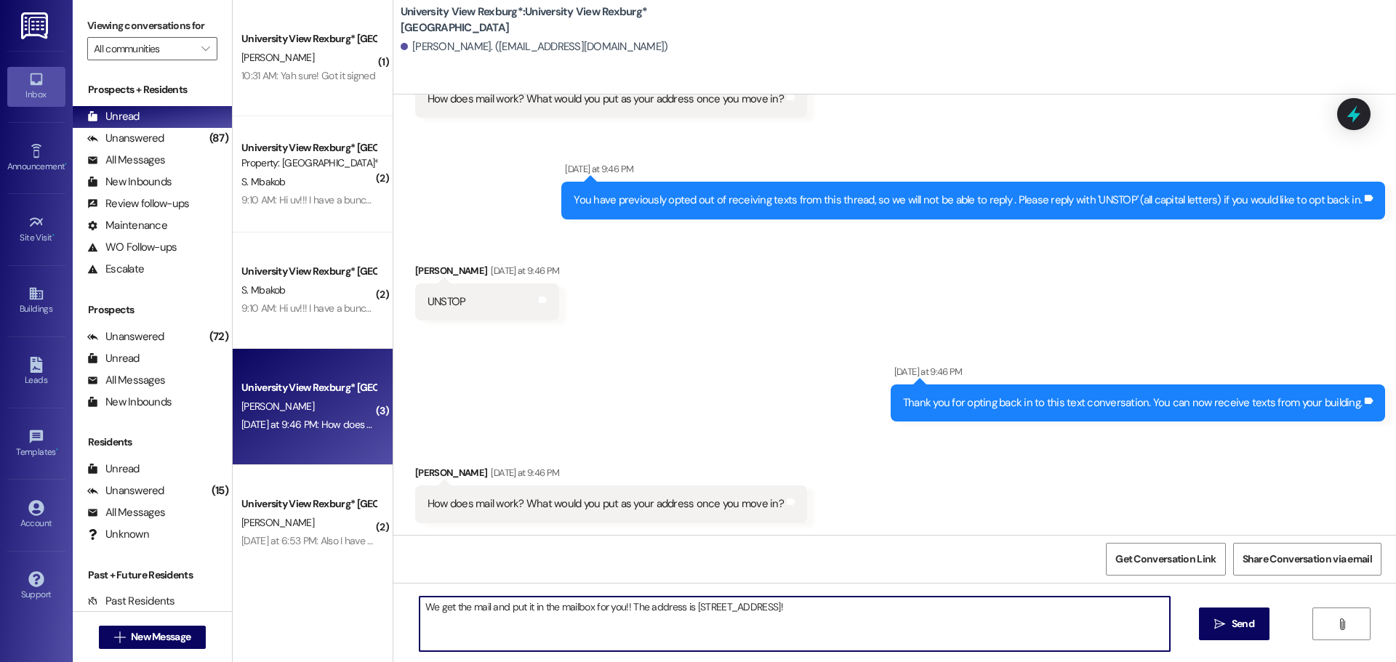
type textarea "We get the mail and put it in the mailbox for you!! The address is [STREET_ADDR…"
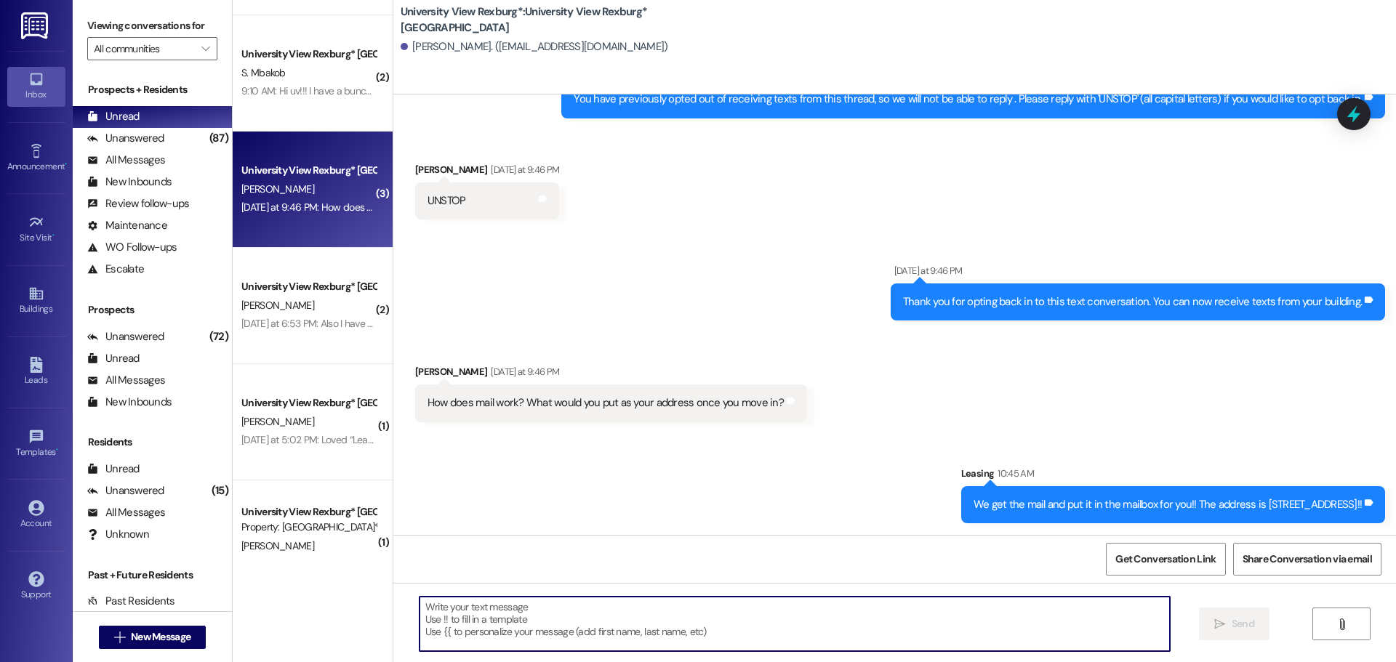
scroll to position [218, 0]
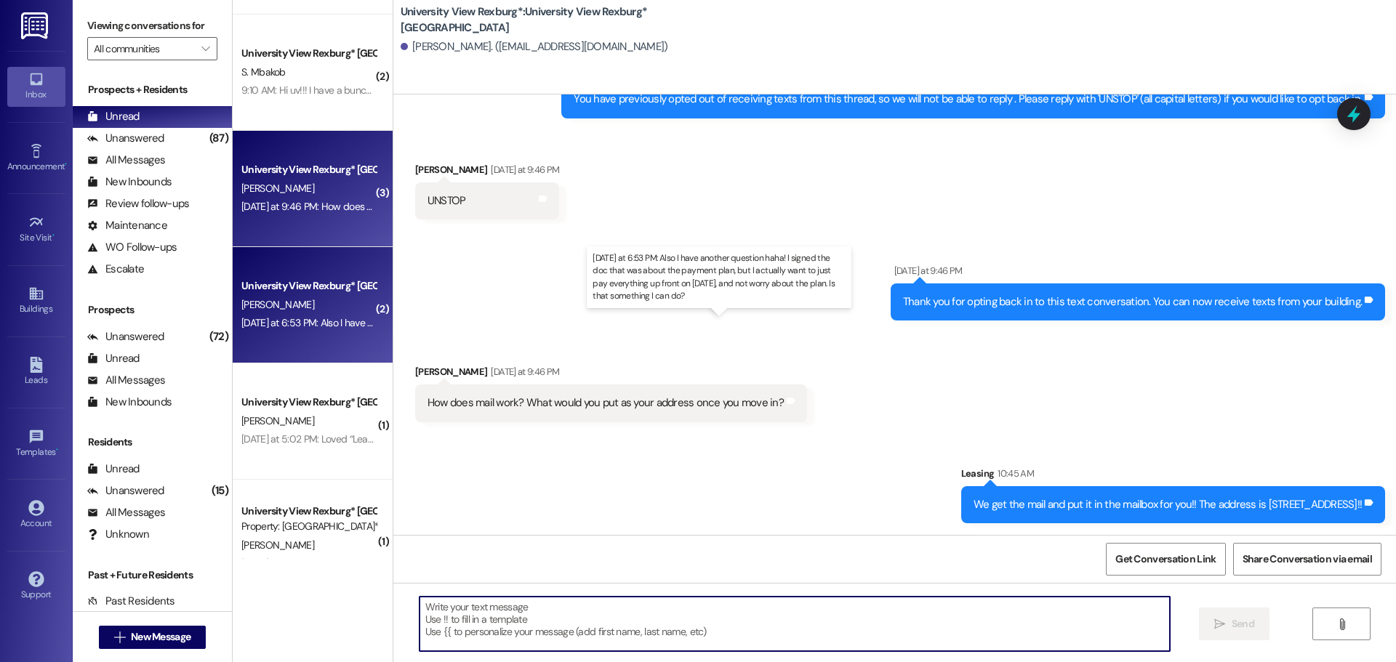
click at [321, 320] on div "[DATE] at 6:53 PM: Also I have another question haha! I signed the doc that was…" at bounding box center [709, 322] width 936 height 13
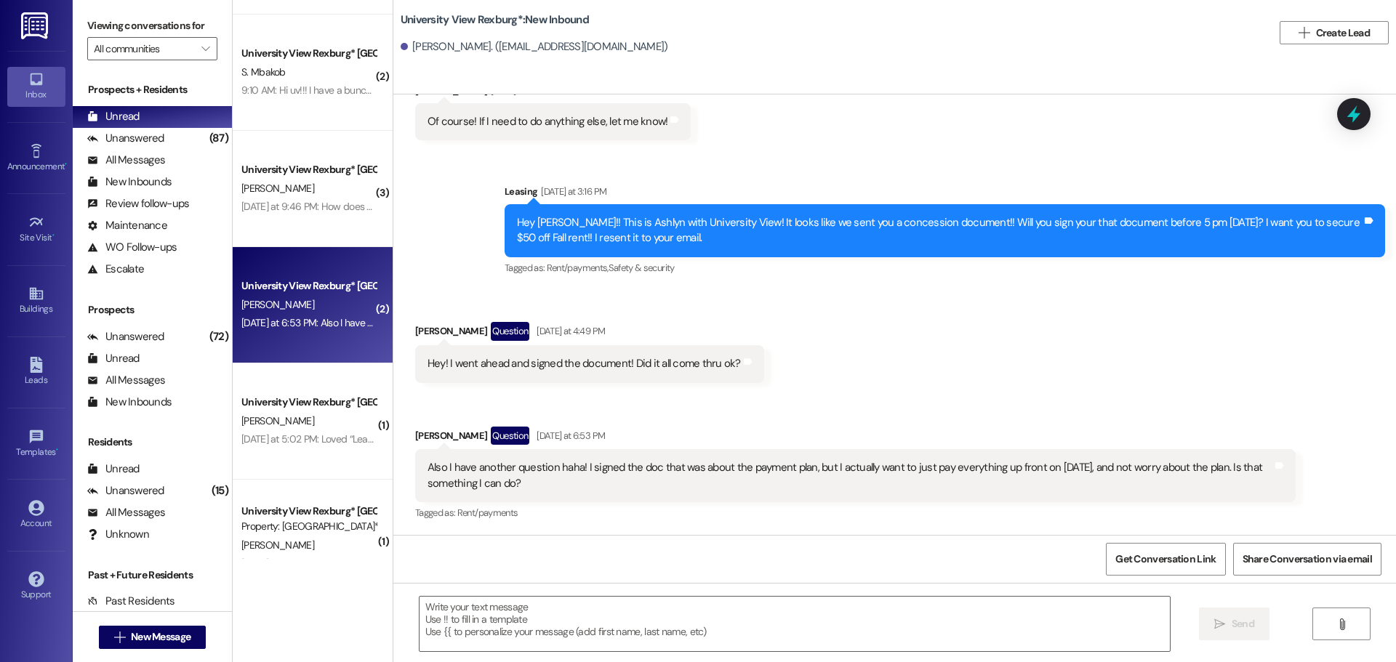
scroll to position [1005, 0]
click at [589, 630] on textarea at bounding box center [794, 624] width 750 height 55
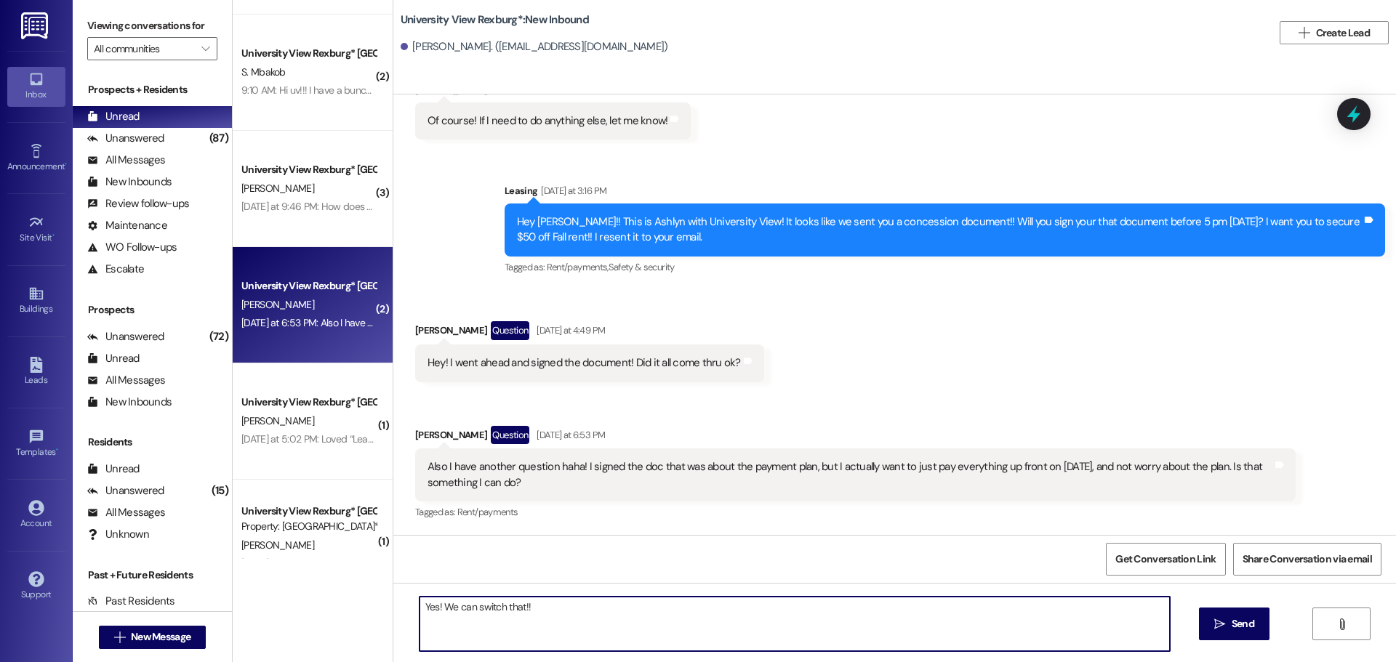
type textarea "Yes! We can switch that!!"
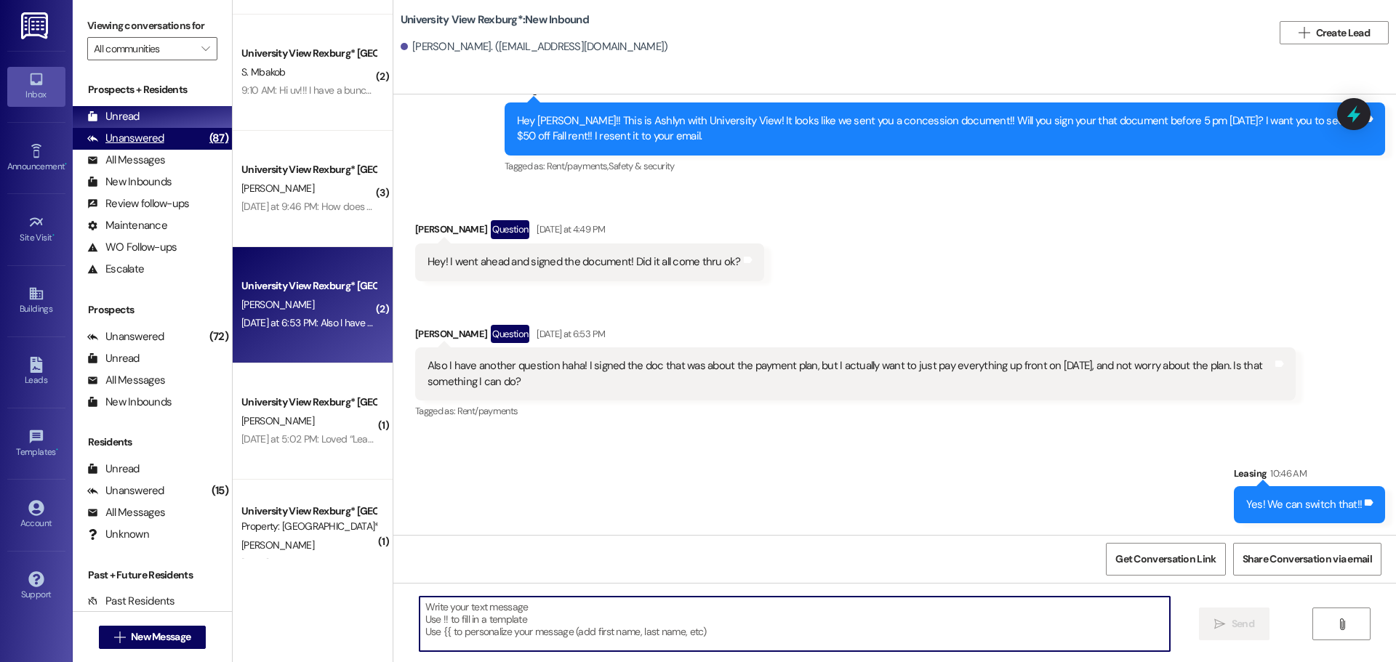
click at [175, 135] on div "Unanswered (87)" at bounding box center [152, 139] width 159 height 22
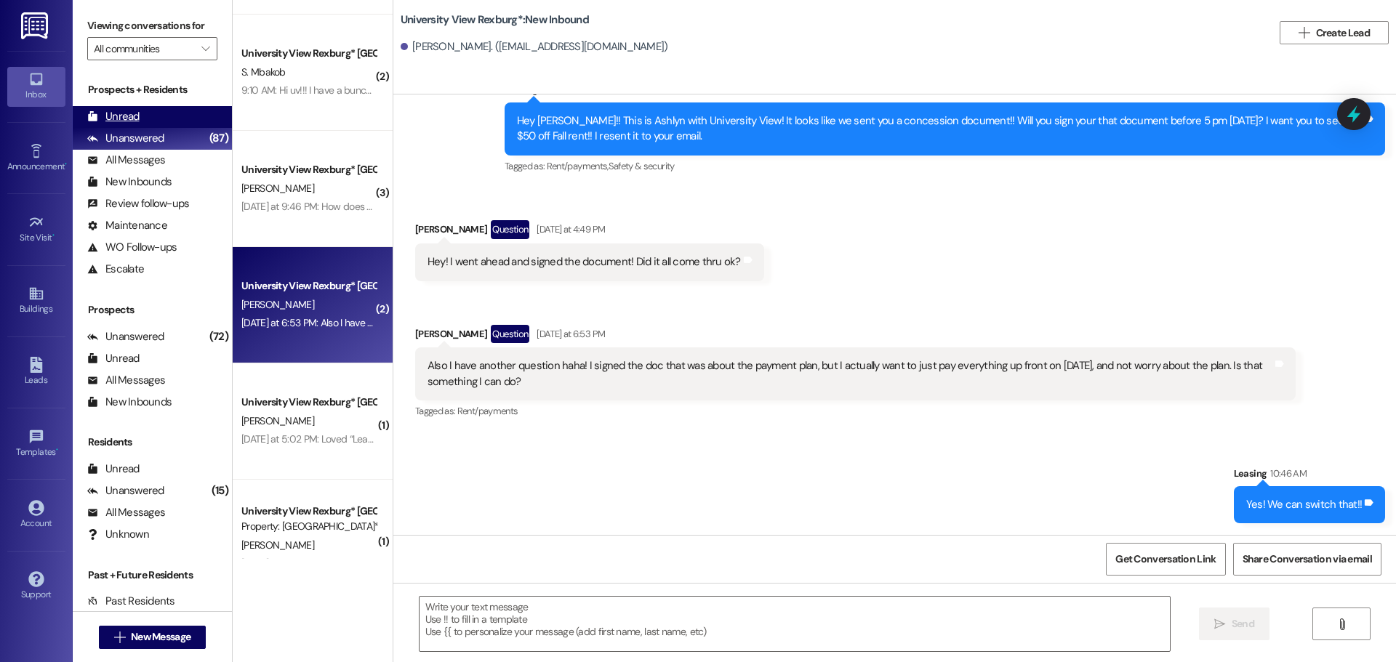
click at [174, 120] on div "Unread (0)" at bounding box center [152, 117] width 159 height 22
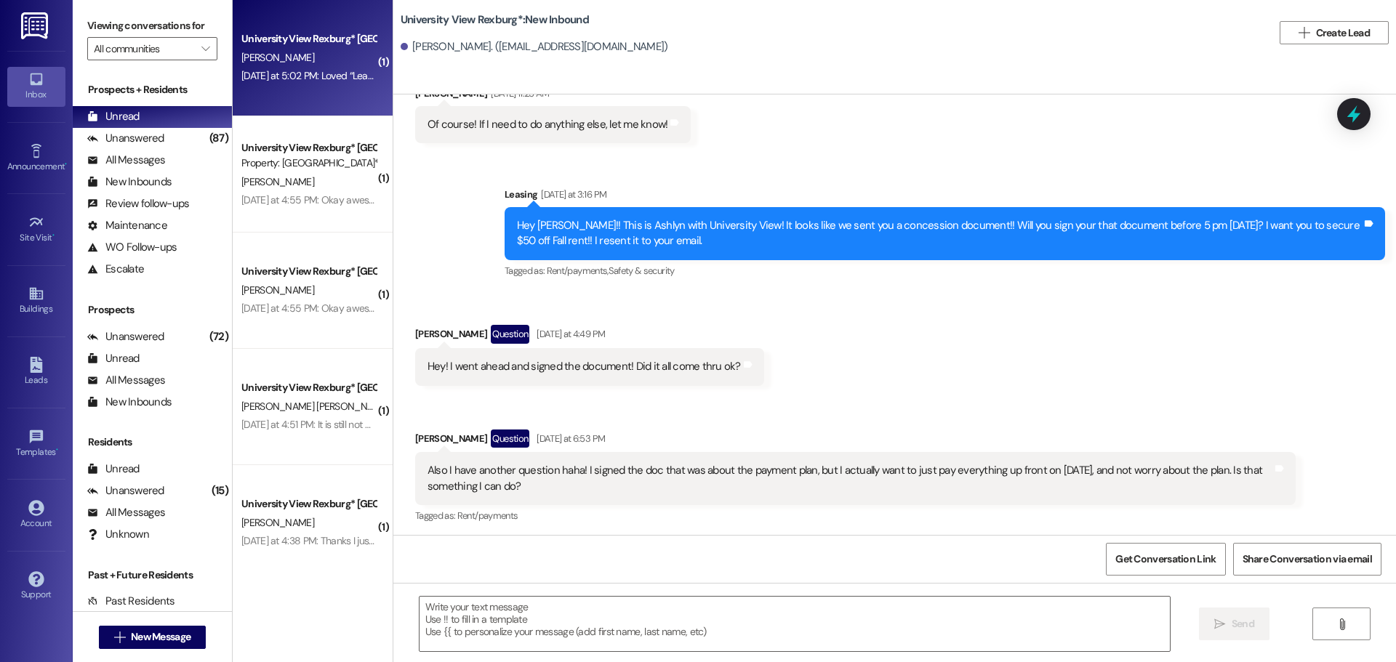
scroll to position [1004, 0]
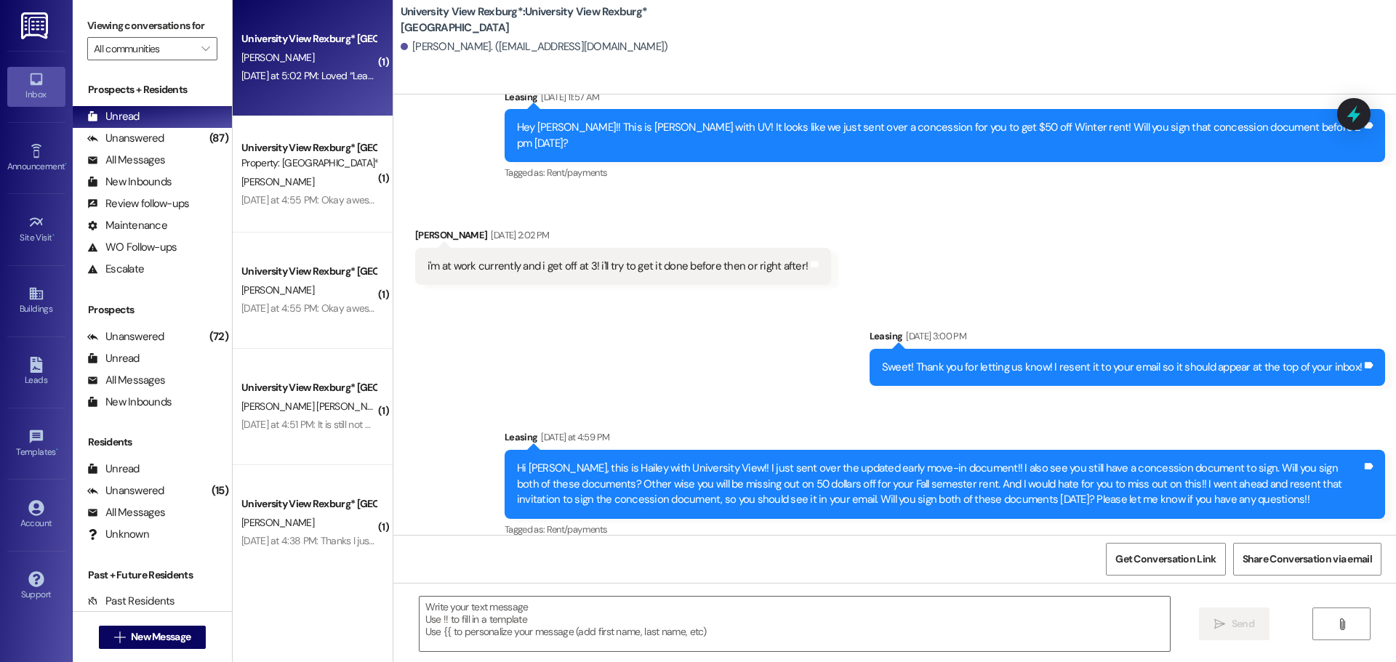
scroll to position [1153, 0]
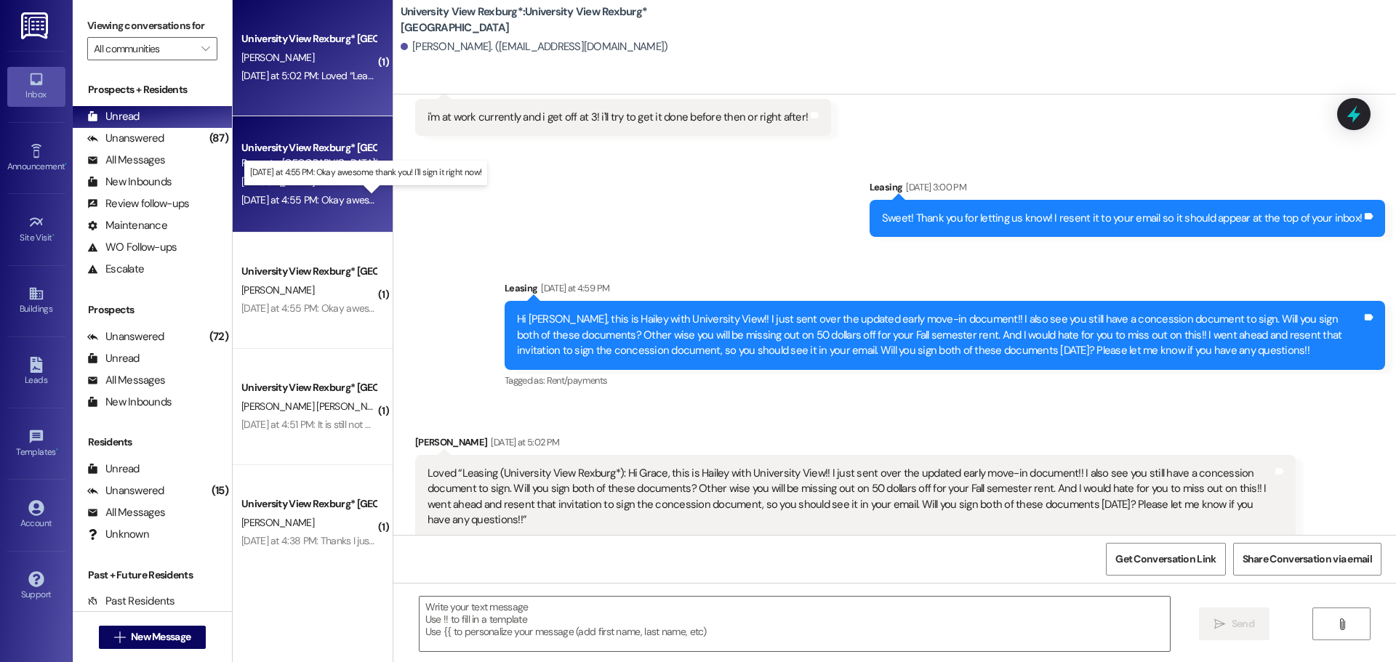
click at [325, 204] on div "[DATE] at 4:55 PM: Okay awesome thank you! I'll sign it right now! [DATE] at 4:…" at bounding box center [376, 199] width 271 height 13
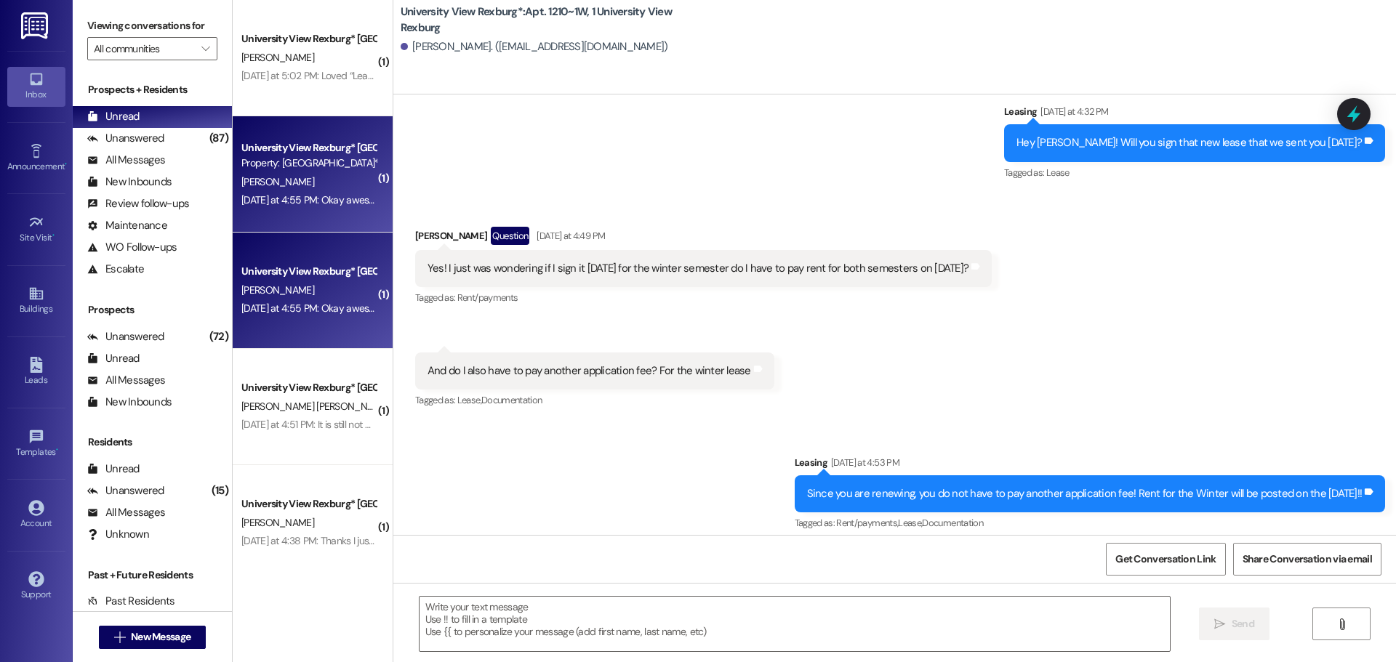
scroll to position [30973, 0]
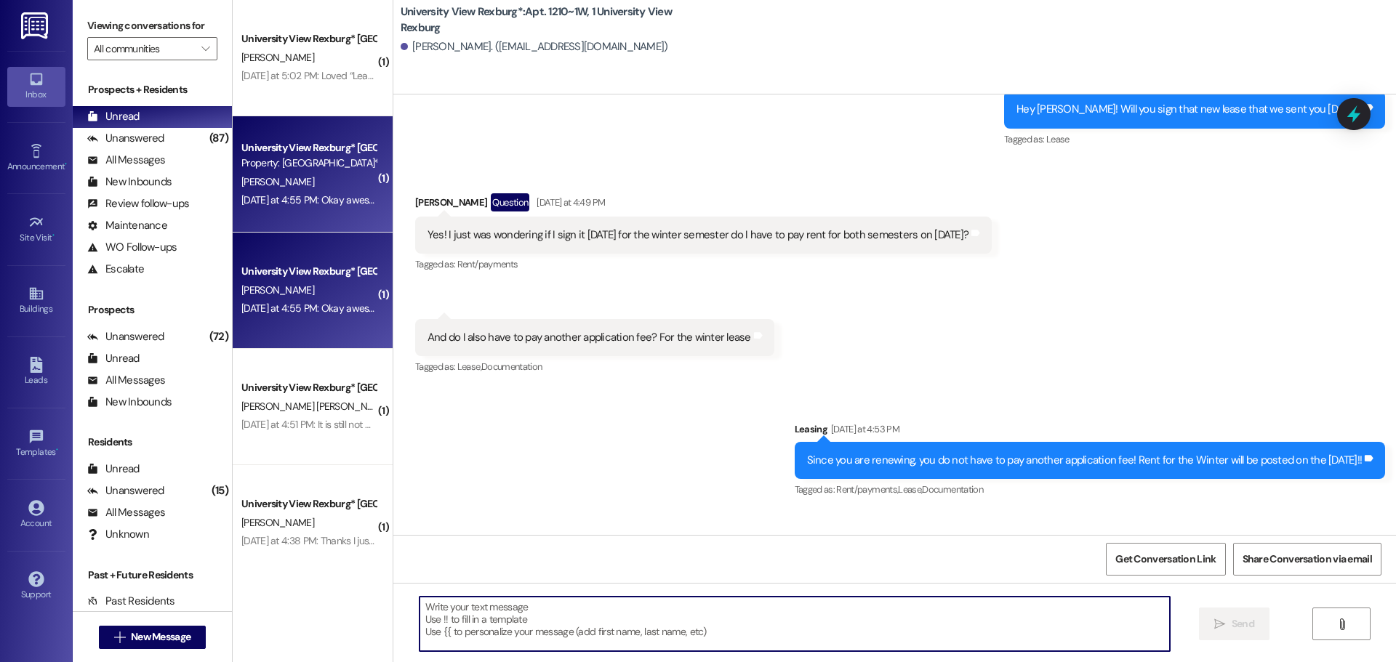
click at [509, 616] on textarea at bounding box center [794, 624] width 750 height 55
type textarea "Sweet! Thank you, [PERSON_NAME]!!"
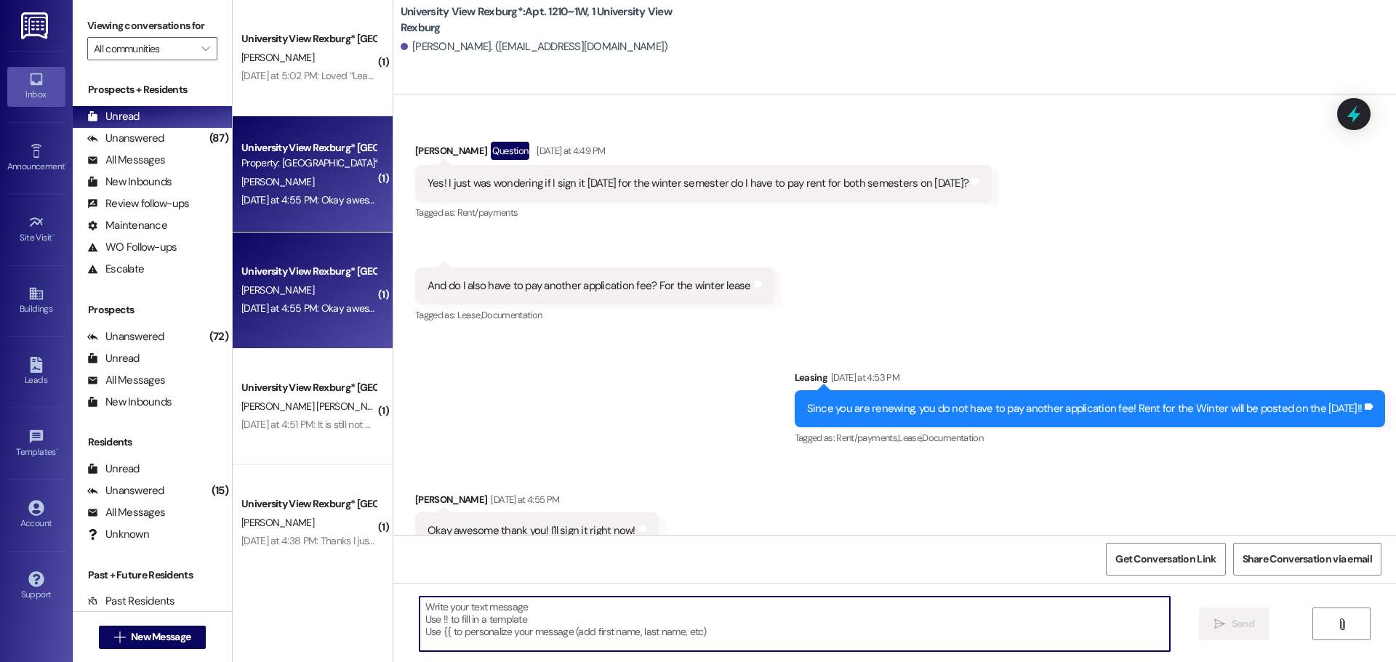
scroll to position [31075, 0]
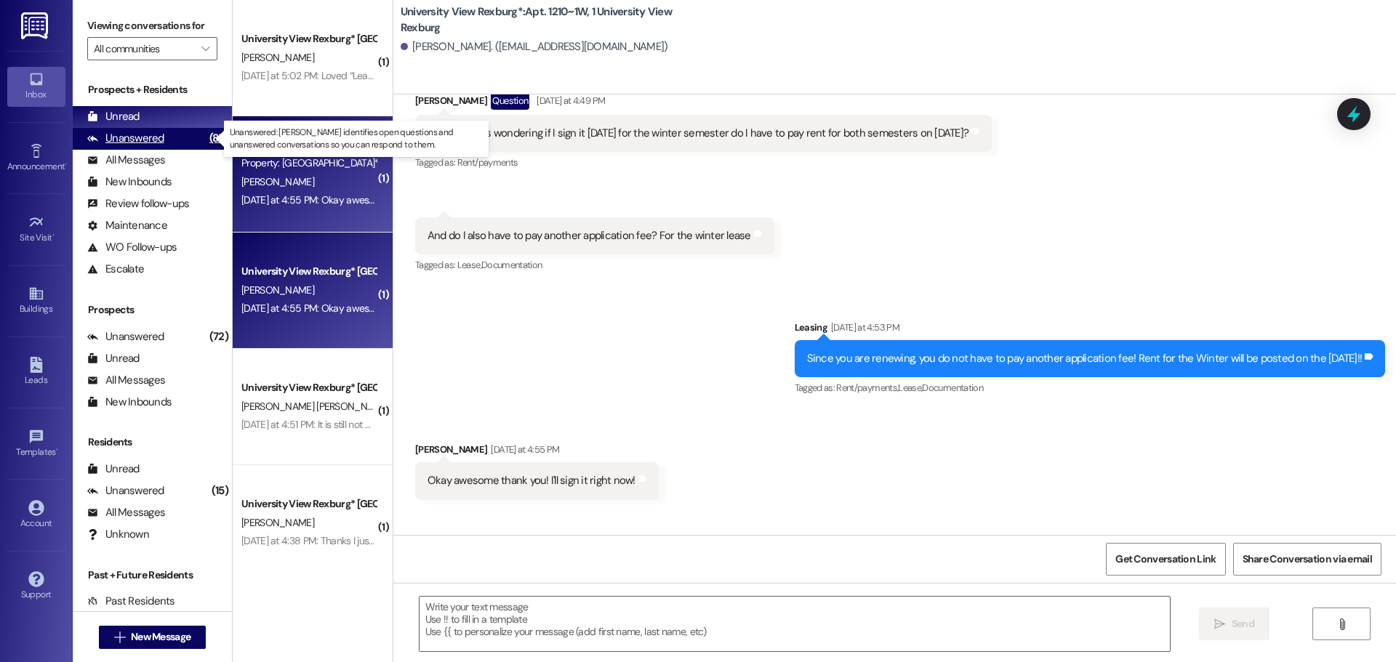
click at [148, 130] on div "Unanswered (87)" at bounding box center [152, 139] width 159 height 22
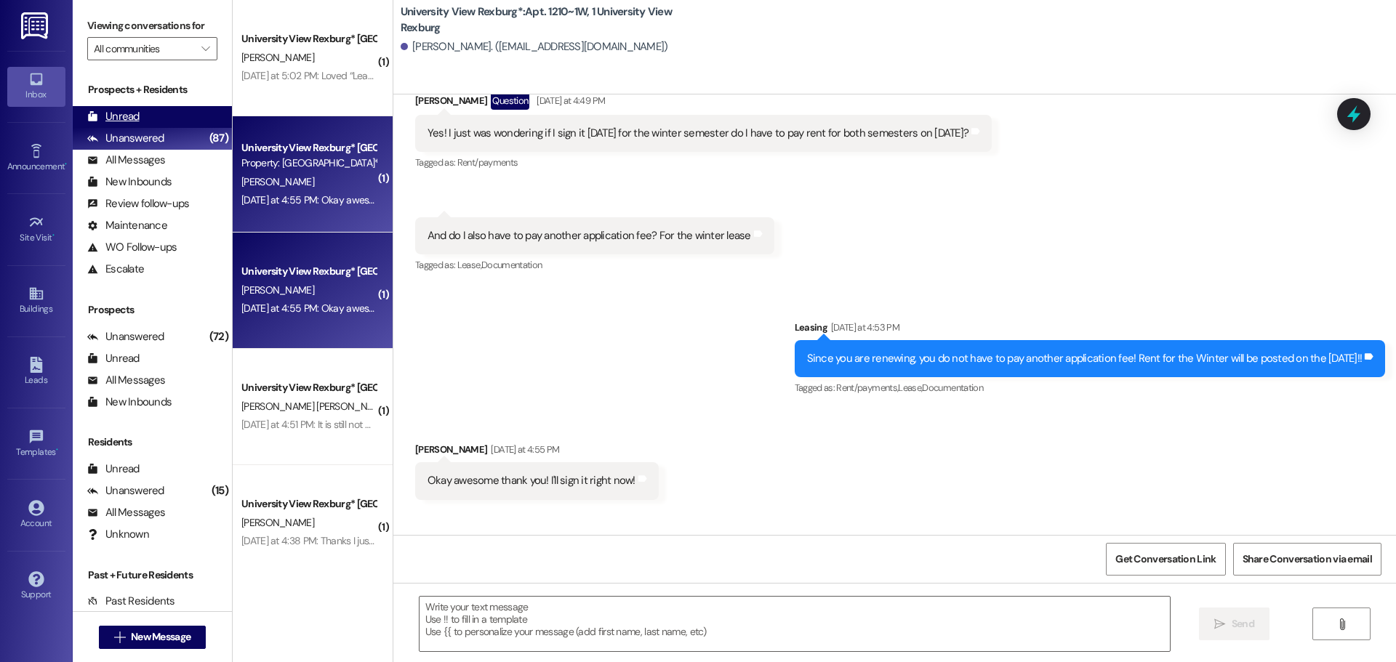
click at [145, 114] on div "Unread (0)" at bounding box center [152, 117] width 159 height 22
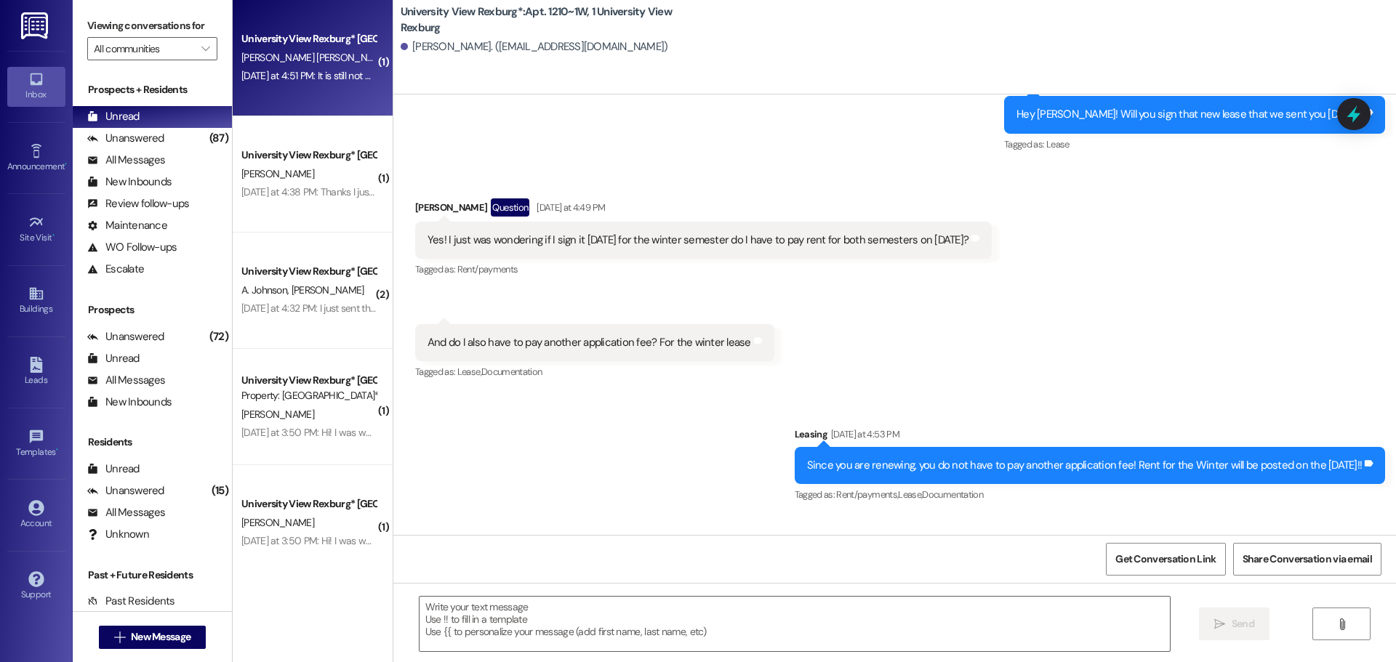
scroll to position [30973, 0]
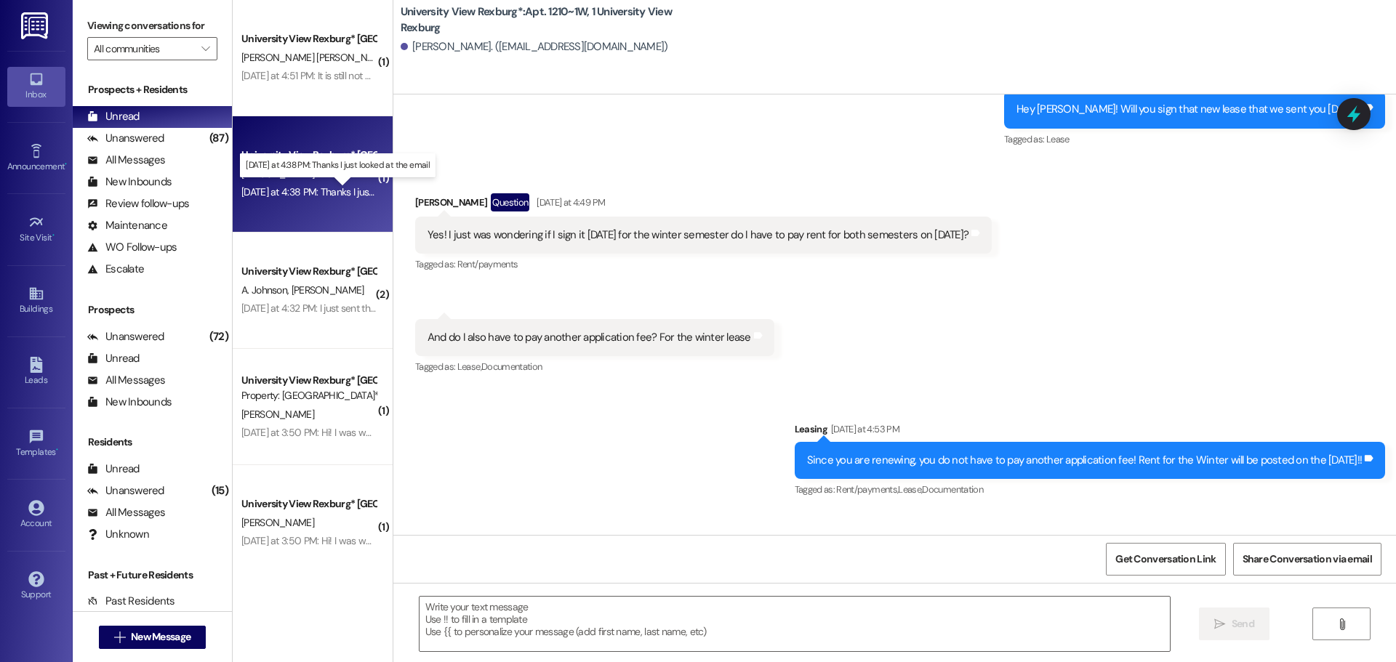
click at [313, 191] on div "[DATE] at 4:38 PM: Thanks I just looked at the email [DATE] at 4:38 PM: Thanks …" at bounding box center [347, 191] width 212 height 13
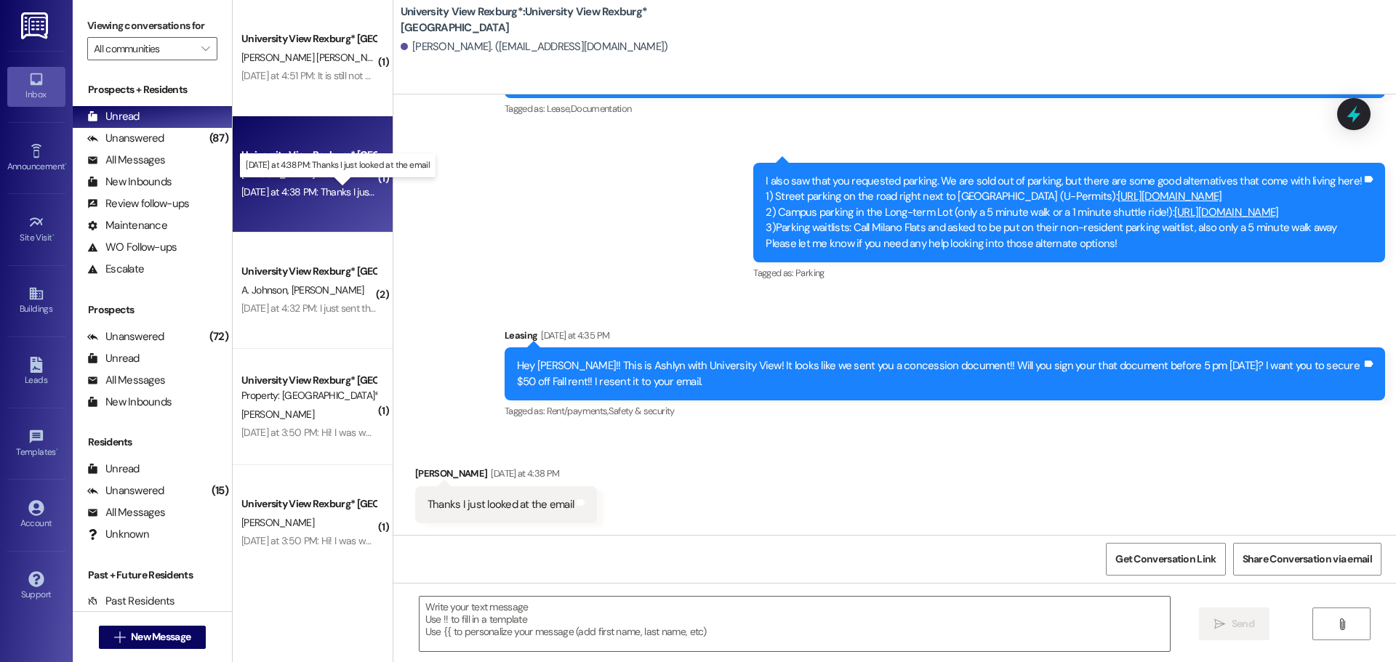
scroll to position [145, 0]
click at [508, 626] on textarea at bounding box center [794, 624] width 750 height 55
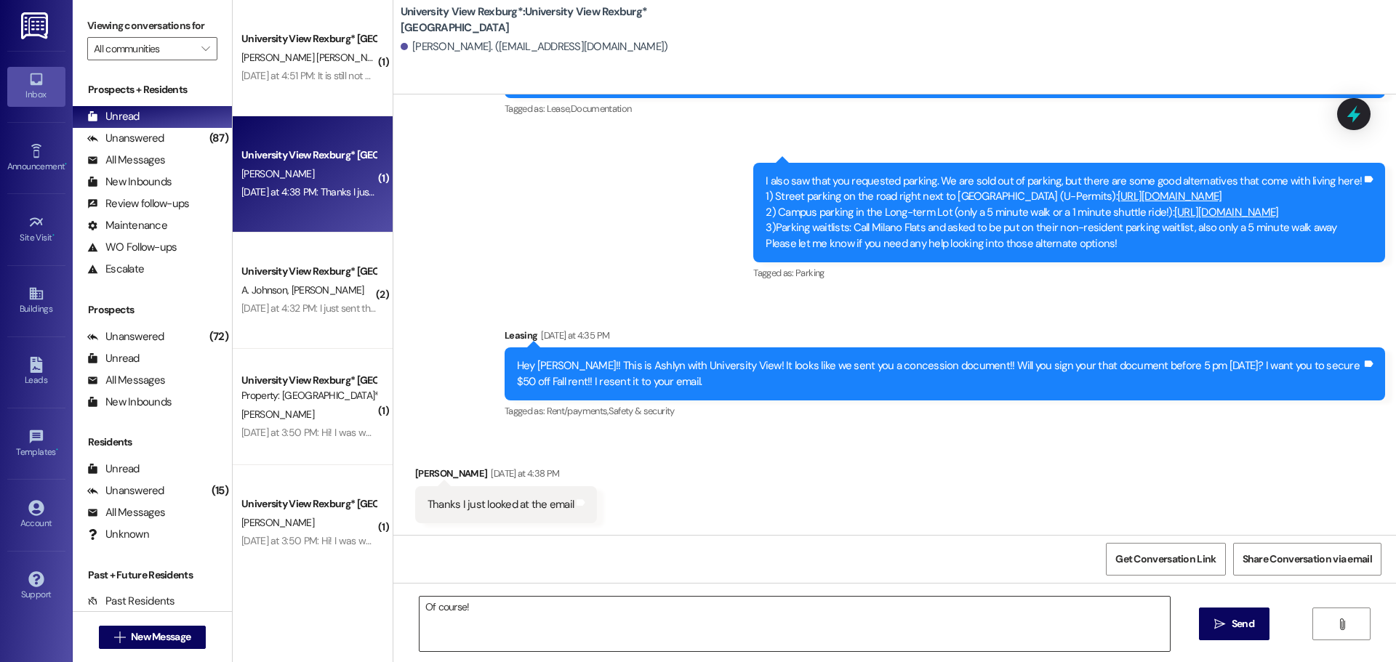
click at [520, 621] on textarea "Of course!" at bounding box center [794, 624] width 750 height 55
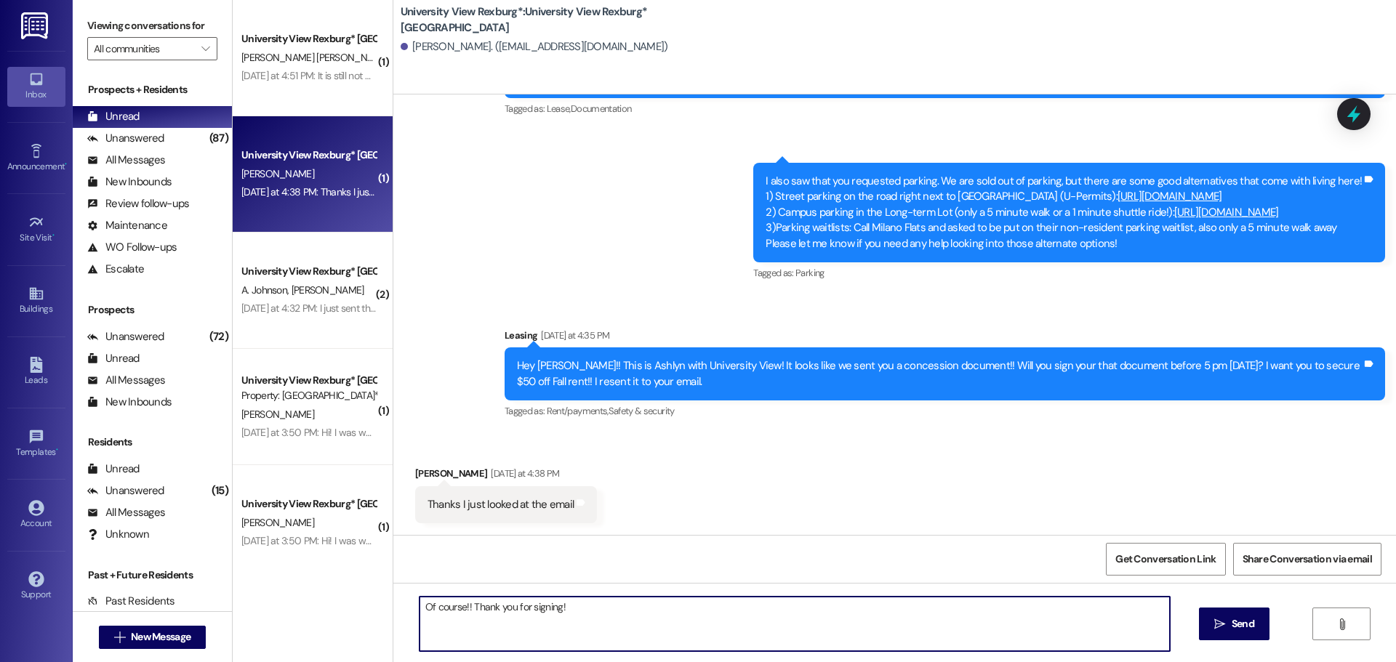
type textarea "Of course!! Thank you for signing!!"
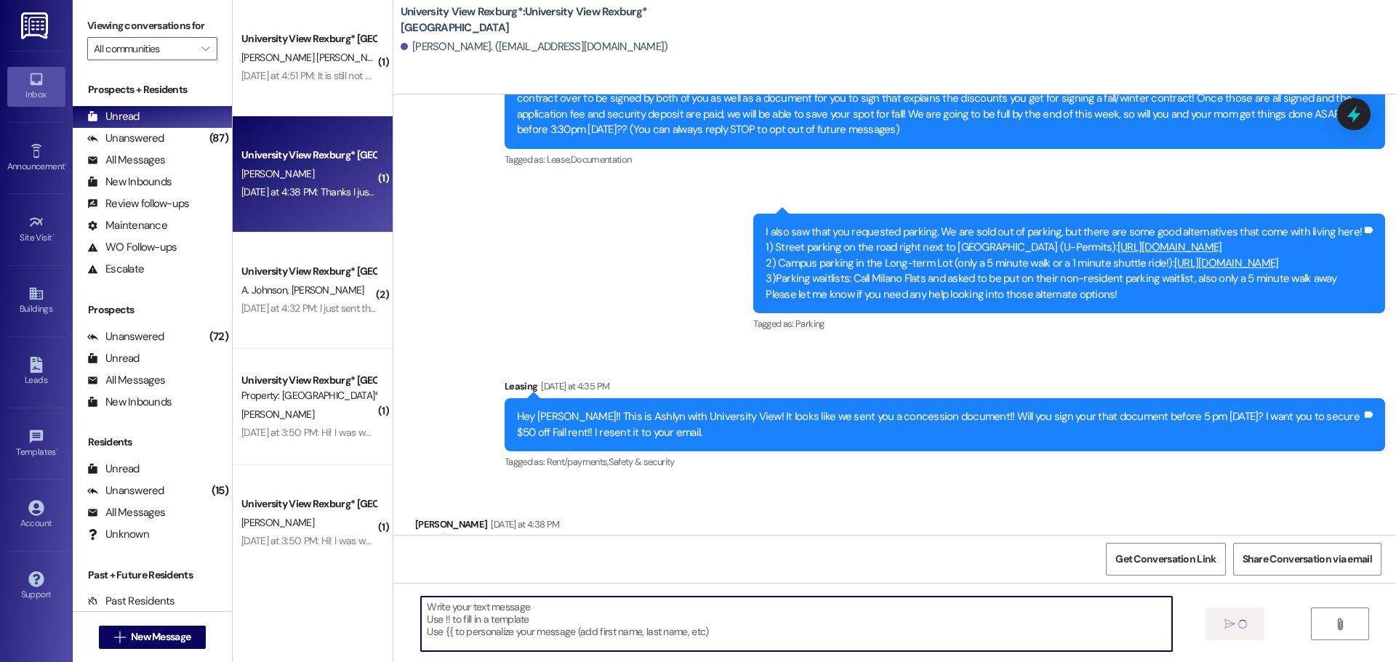
scroll to position [73, 0]
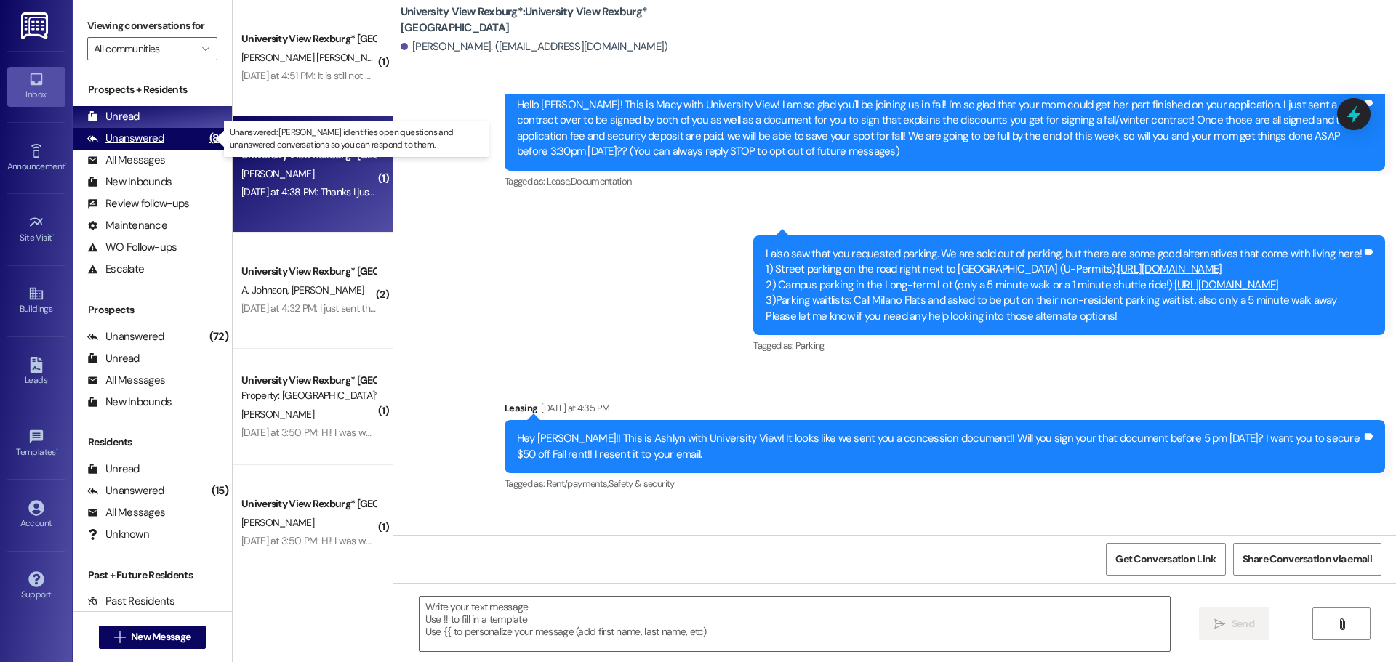
click at [148, 132] on div "Unanswered" at bounding box center [125, 138] width 77 height 15
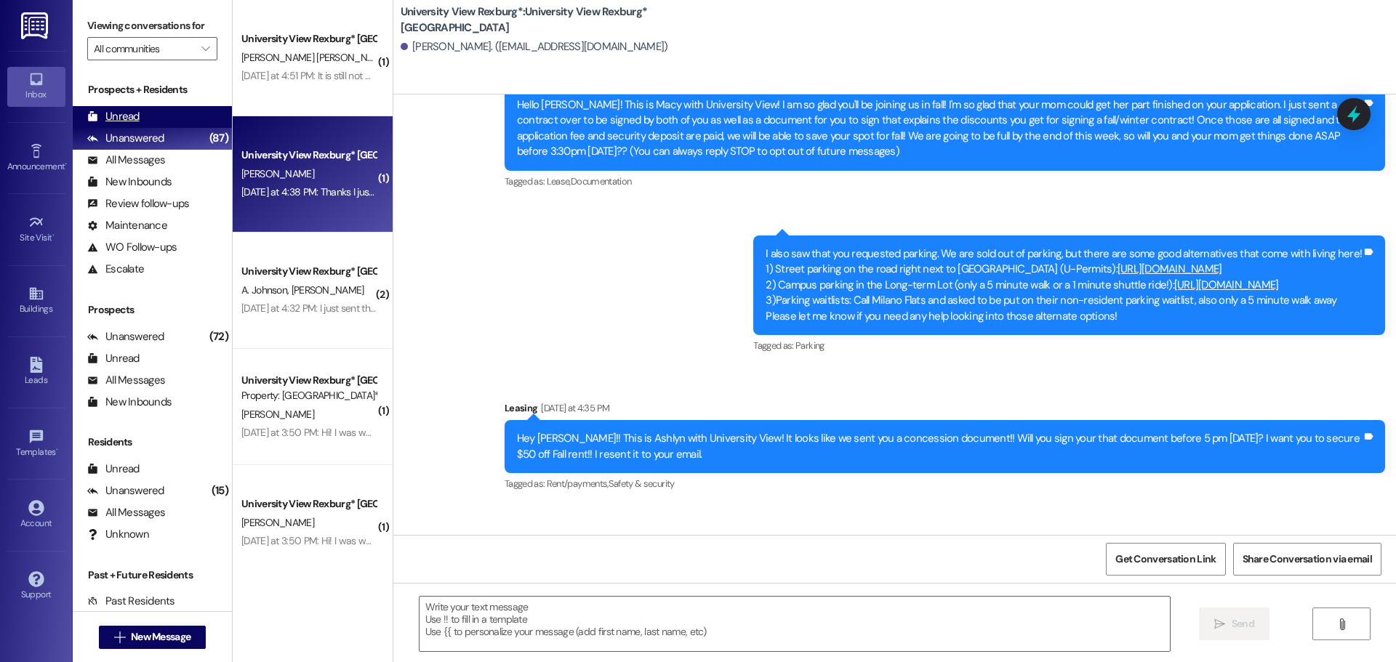
click at [147, 119] on div "Unread (0)" at bounding box center [152, 117] width 159 height 22
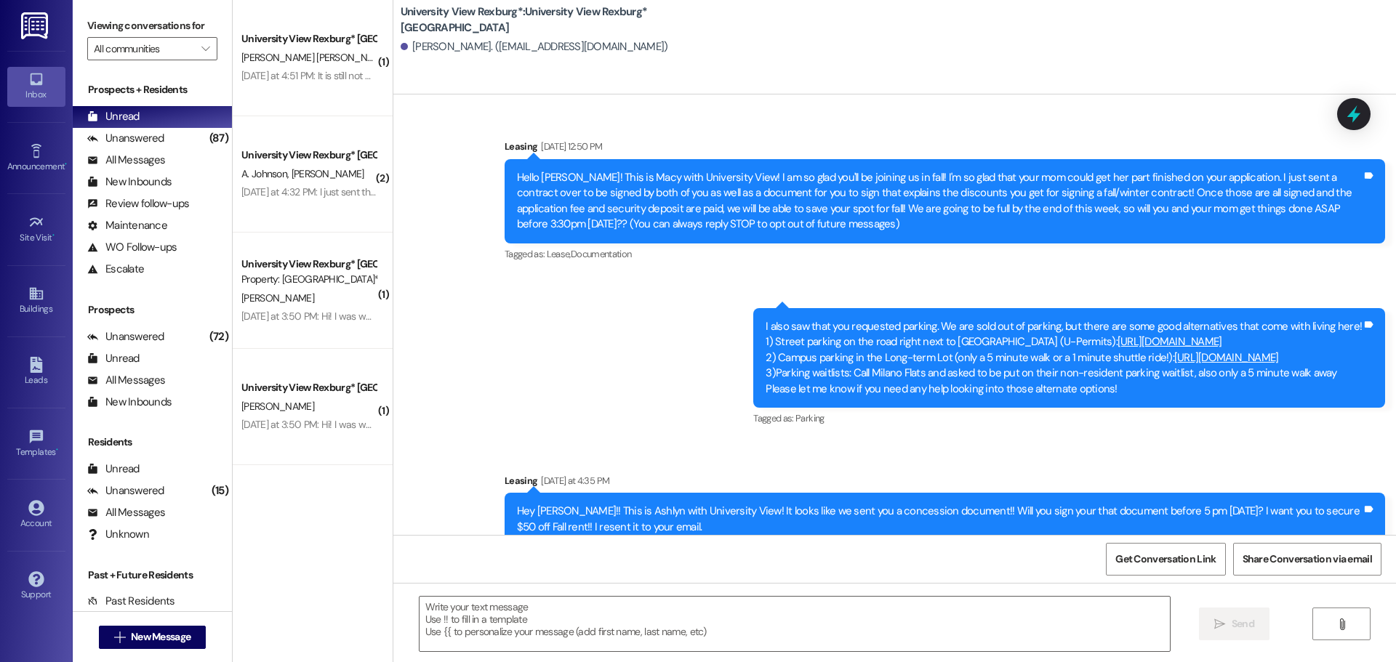
scroll to position [145, 0]
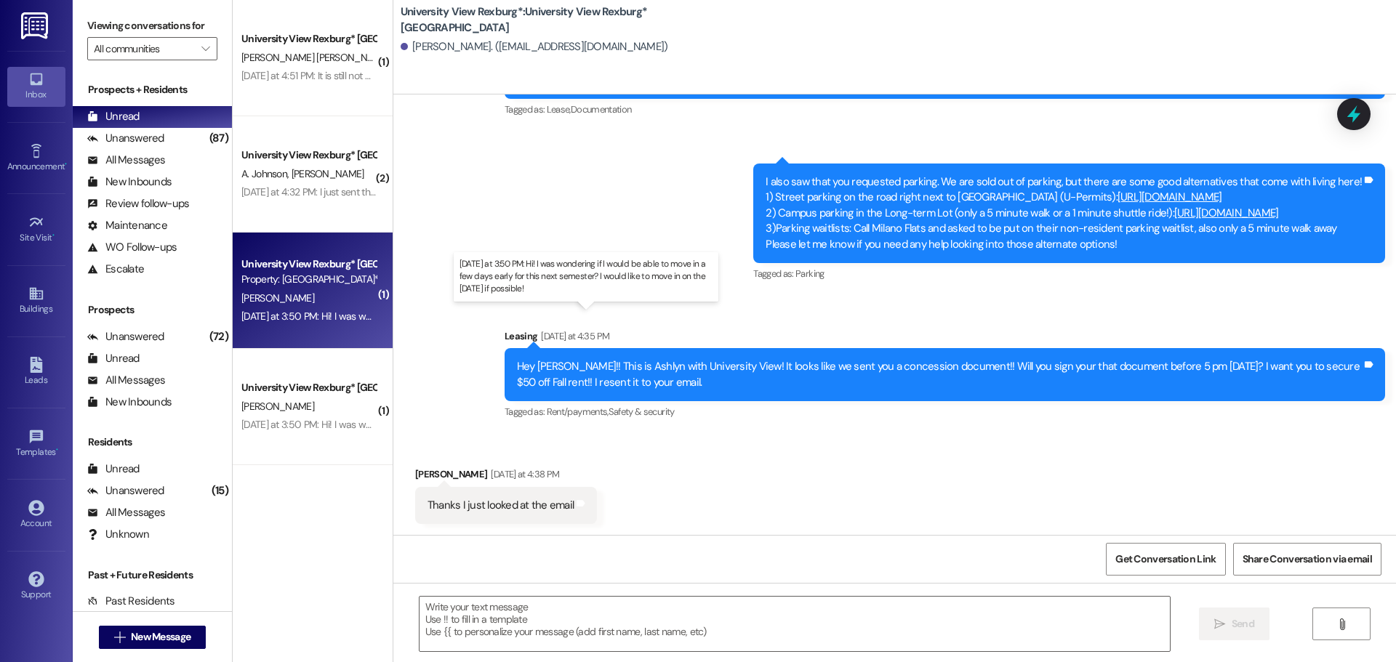
click at [321, 318] on div "[DATE] at 3:50 PM: Hi! I was wondering if I would be able to move in a few days…" at bounding box center [566, 316] width 651 height 13
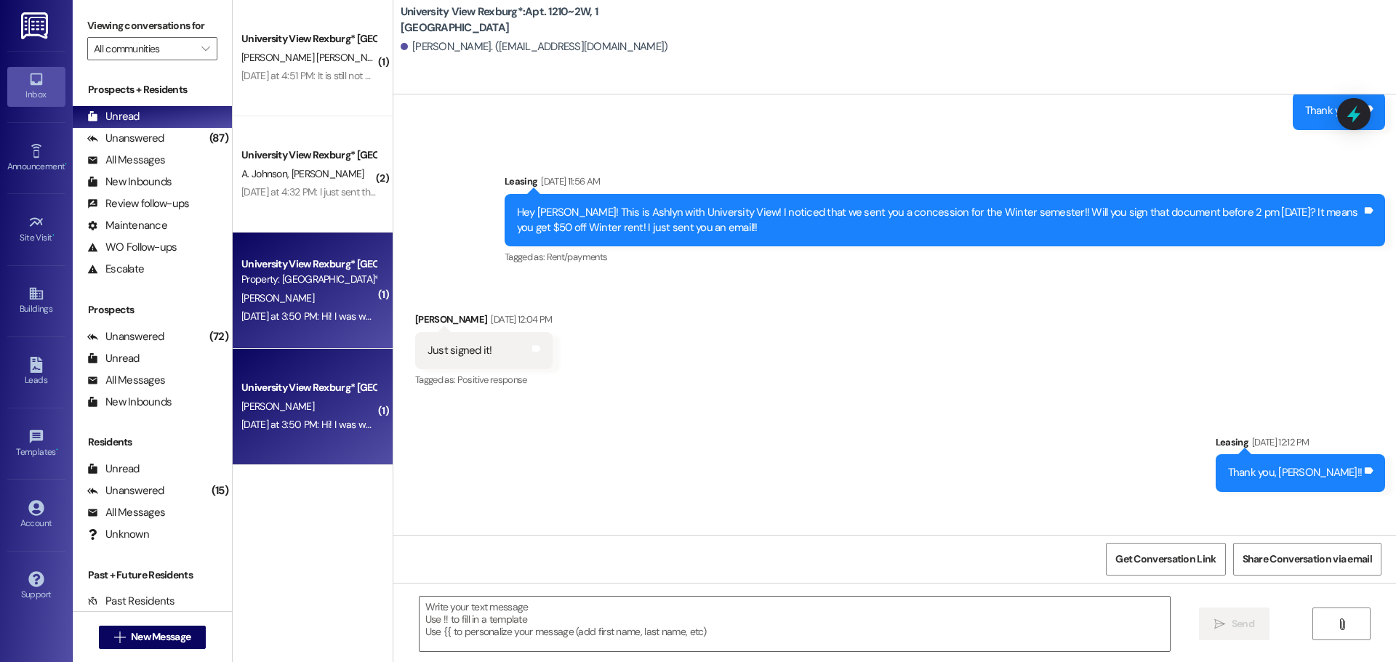
scroll to position [32292, 0]
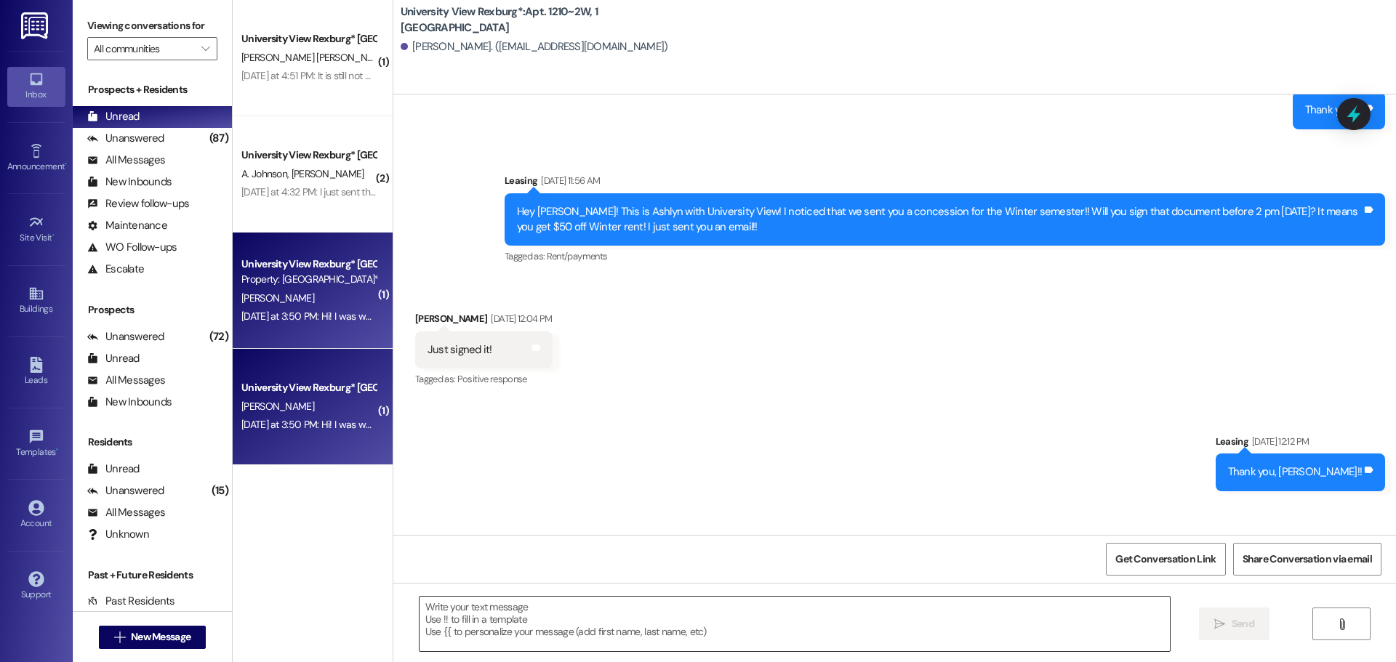
click at [604, 613] on textarea at bounding box center [794, 624] width 750 height 55
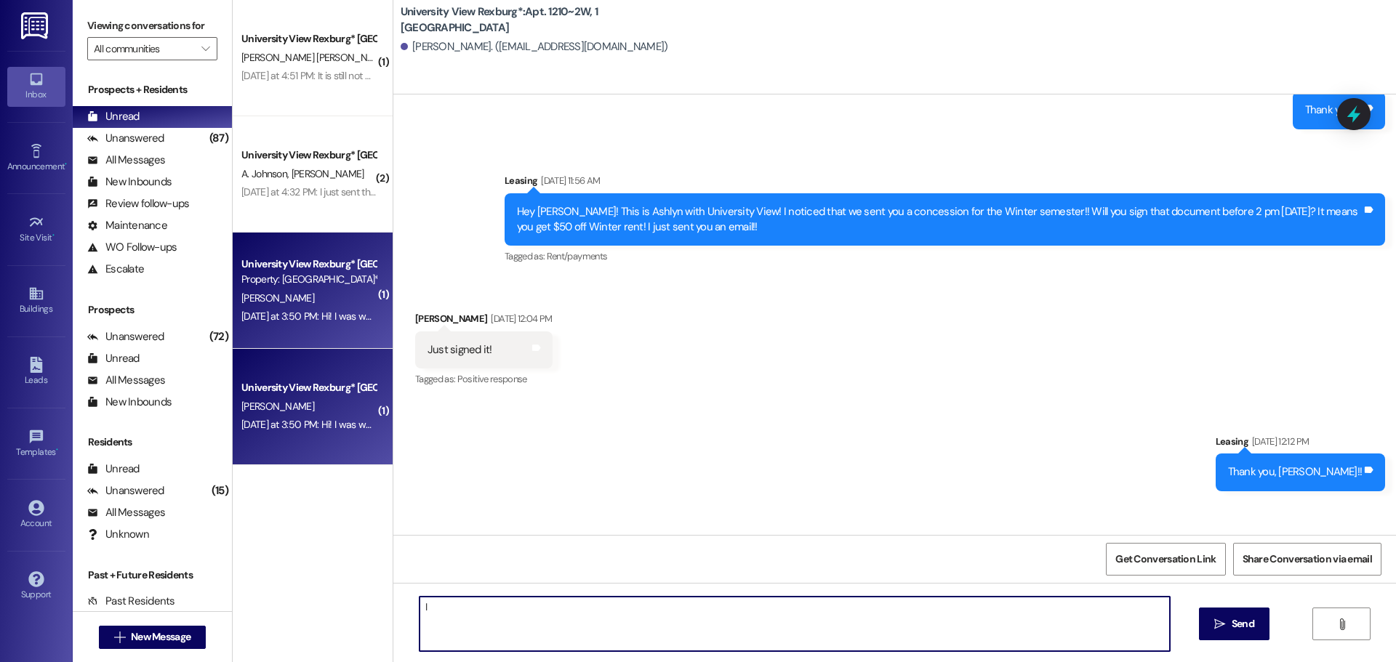
type textarea "I"
type textarea "It is $20 a night so in total $40!! Are you wanting me to send that early move-…"
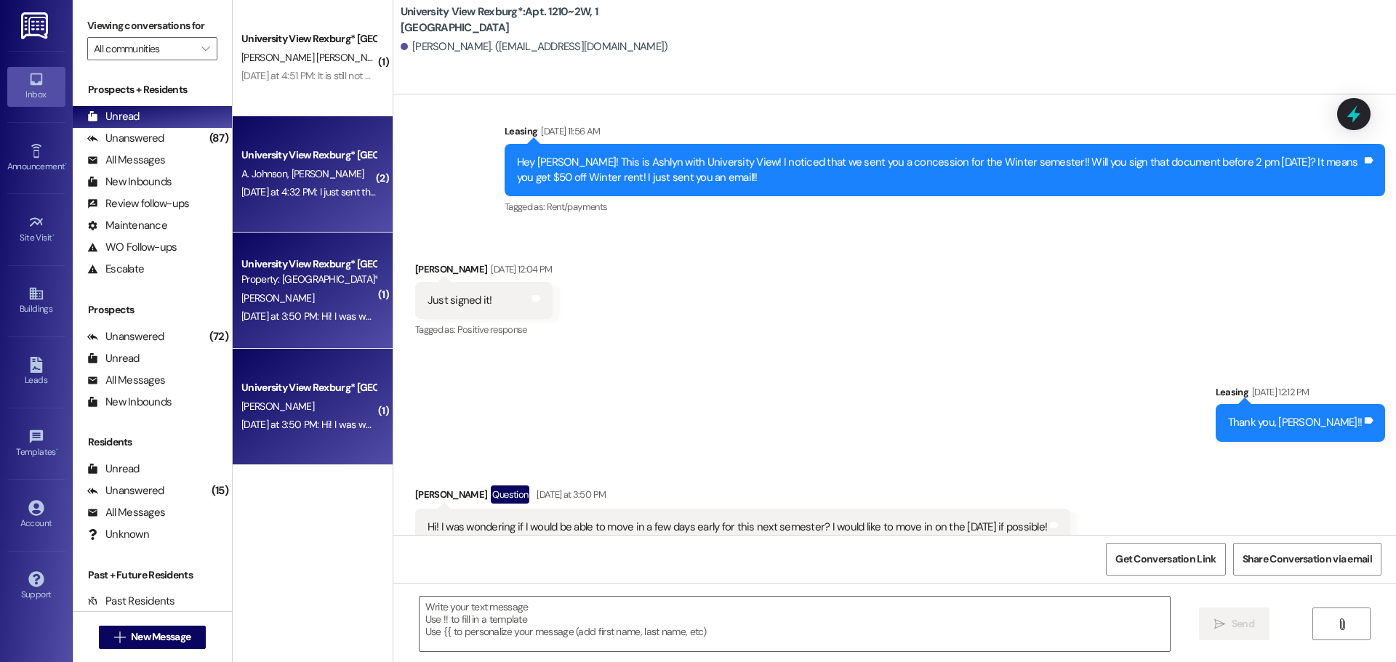
scroll to position [32393, 0]
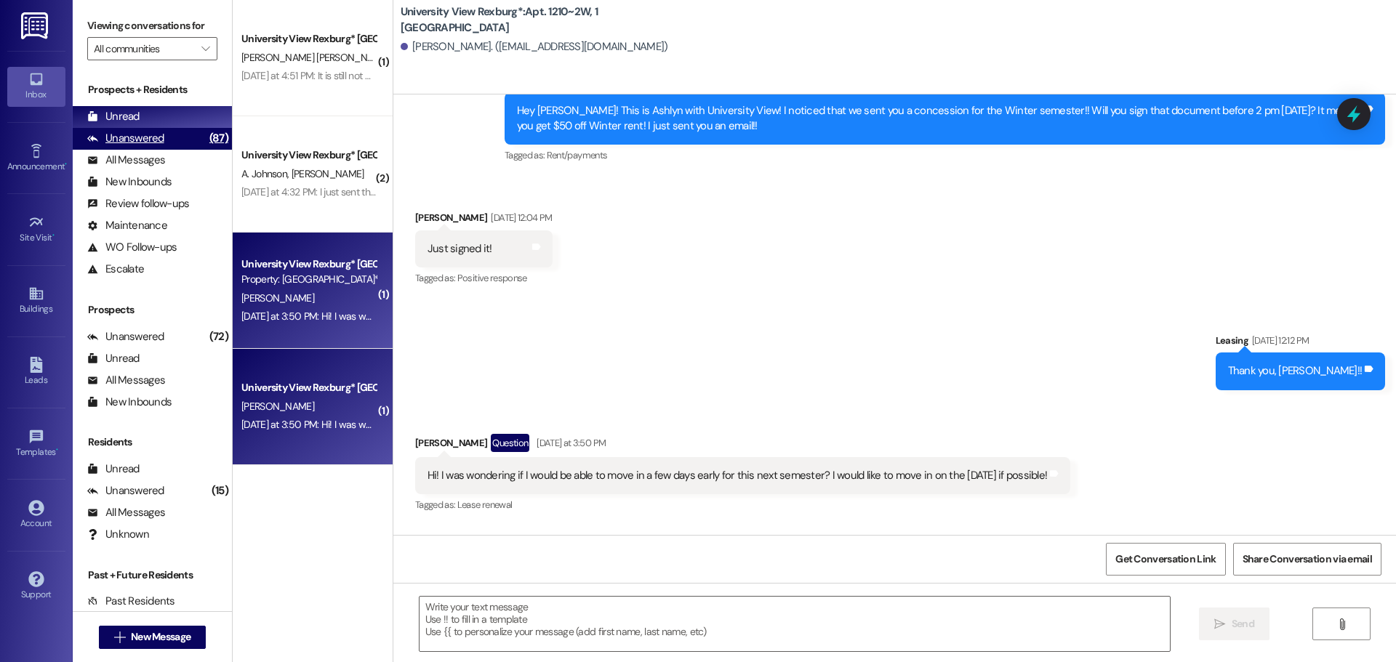
click at [171, 140] on div "Unanswered (87)" at bounding box center [152, 139] width 159 height 22
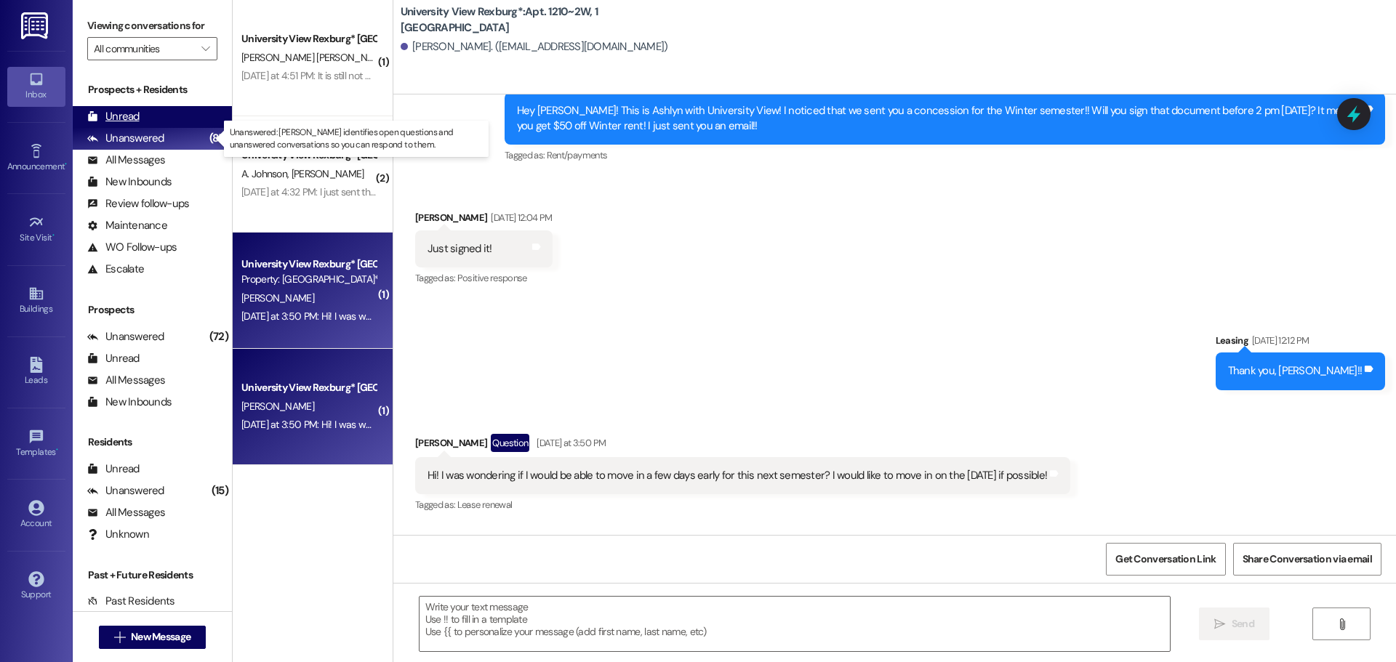
click at [168, 119] on div "Unread (0)" at bounding box center [152, 117] width 159 height 22
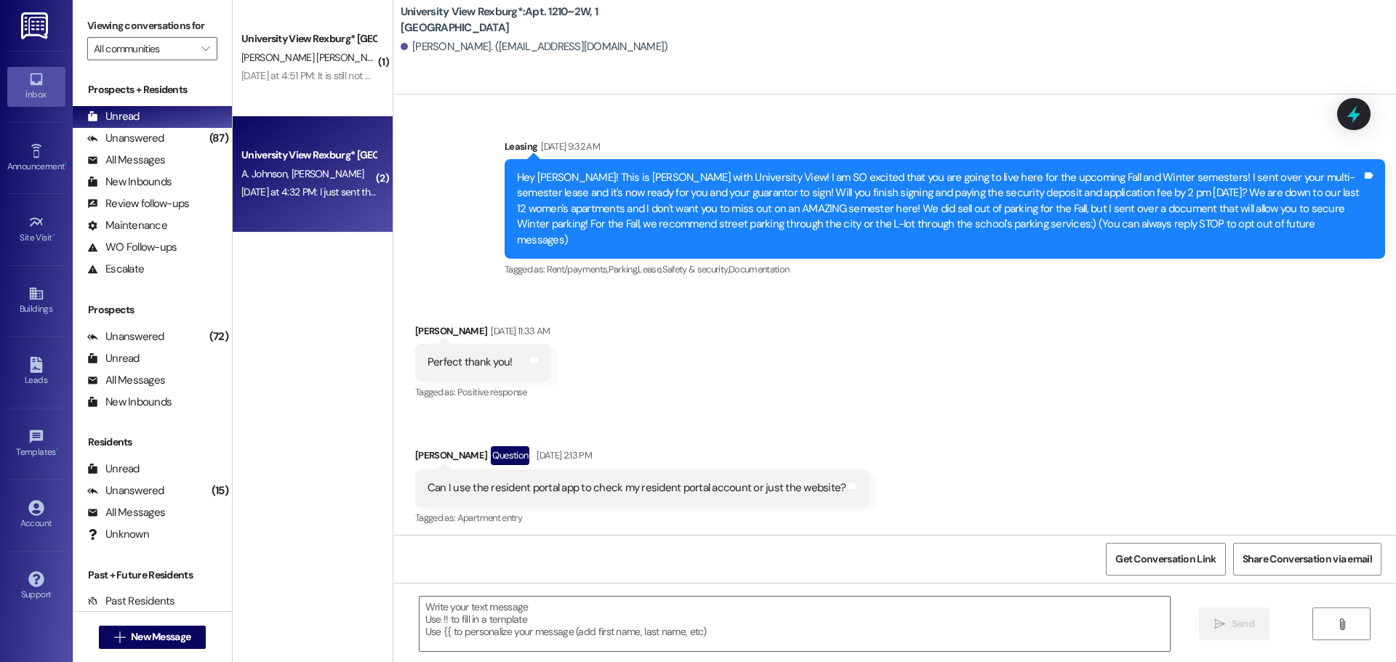
click at [293, 198] on div "[DATE] at 4:32 PM: I just sent that updated room assignment email, so just let …" at bounding box center [458, 191] width 435 height 13
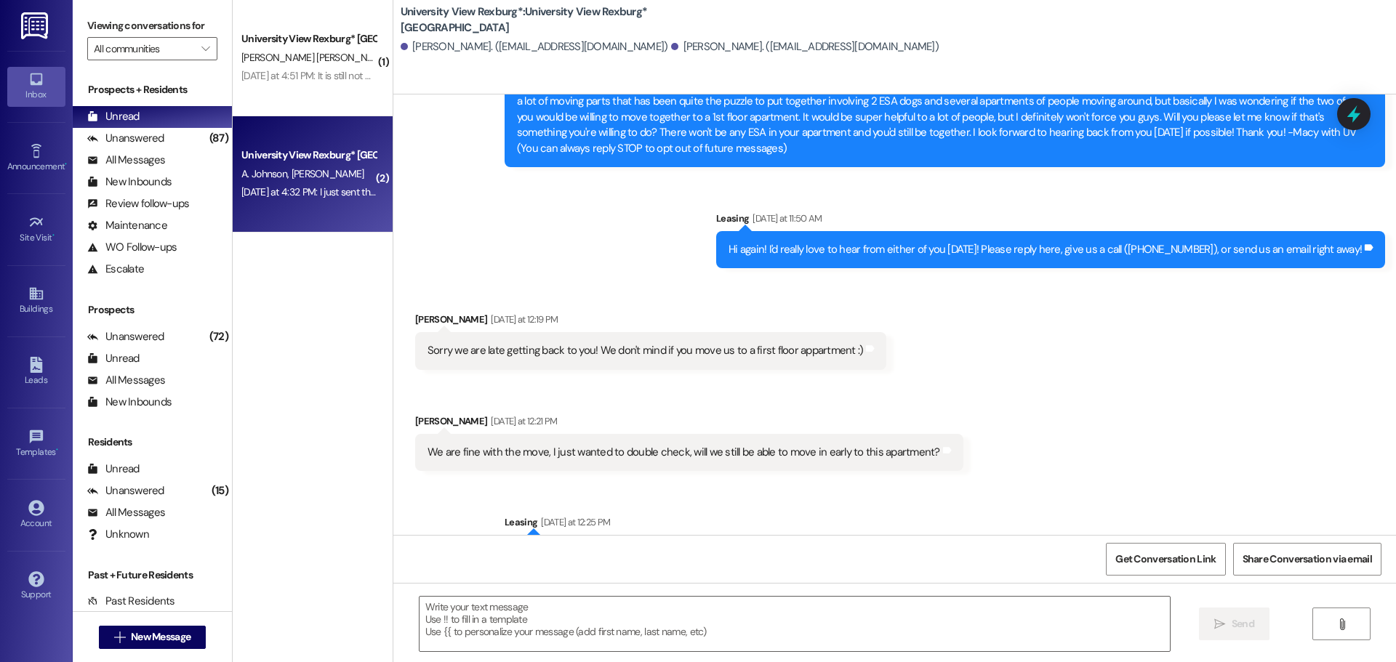
scroll to position [257, 0]
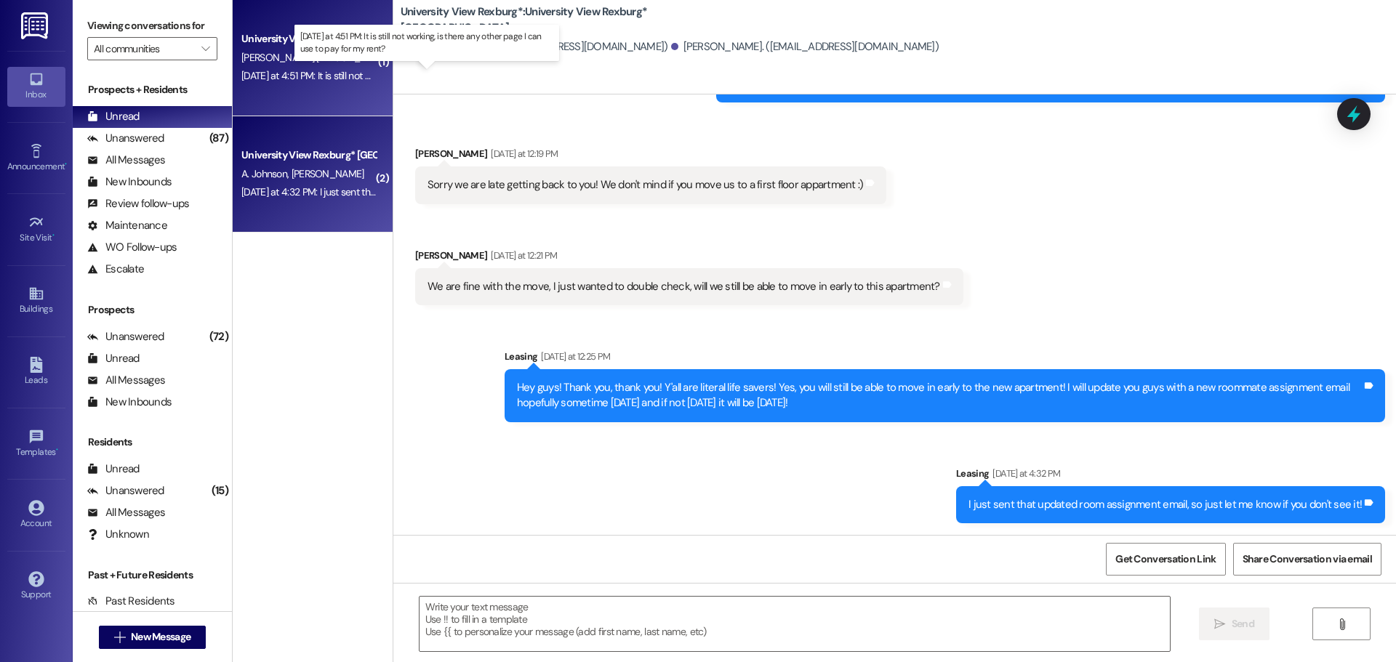
click at [345, 73] on div "[DATE] at 4:51 PM: It is still not working, is there any other page I can use t…" at bounding box center [432, 75] width 382 height 13
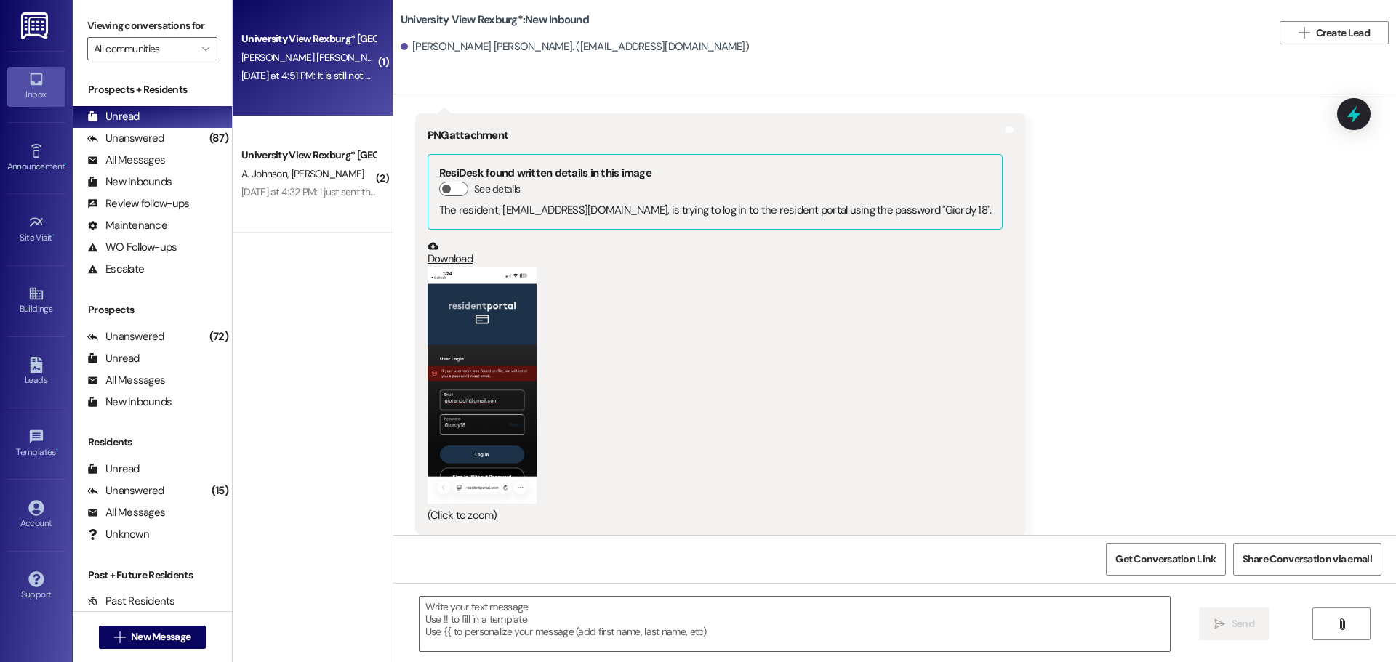
scroll to position [9020, 0]
click at [454, 268] on button "Zoom image" at bounding box center [481, 386] width 109 height 236
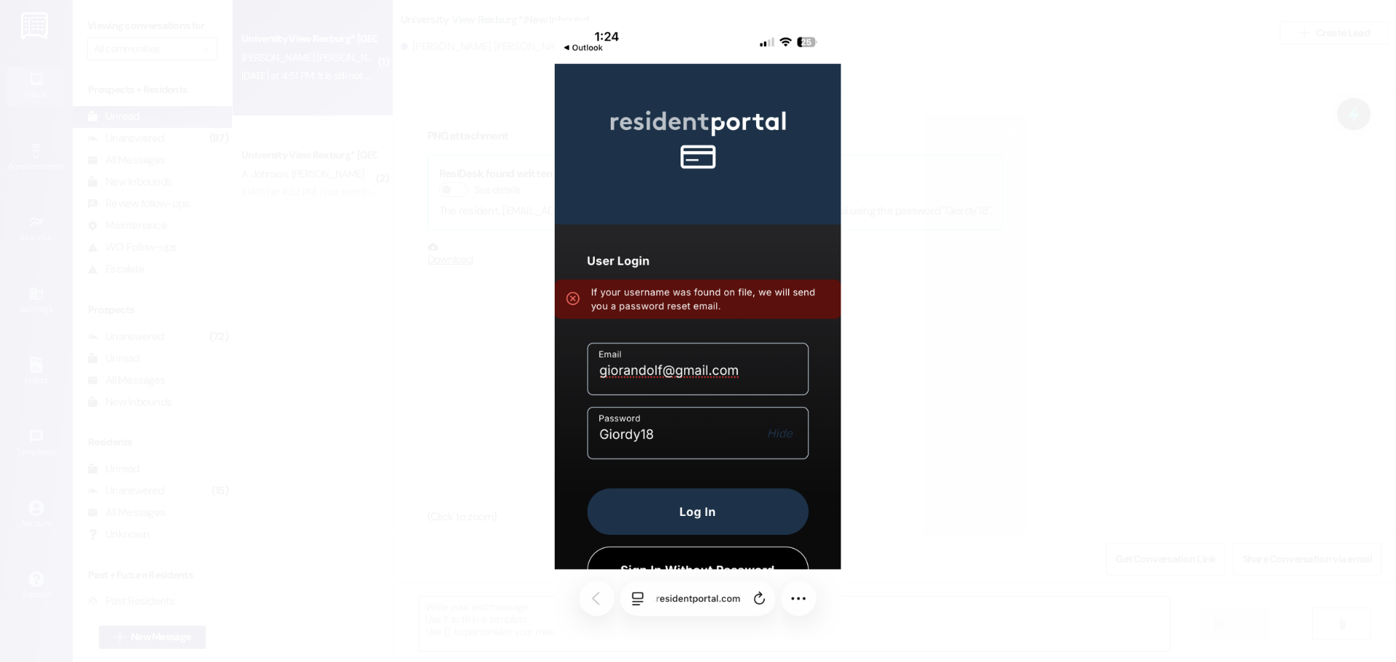
click at [1100, 210] on button "Unzoom image" at bounding box center [698, 331] width 1396 height 662
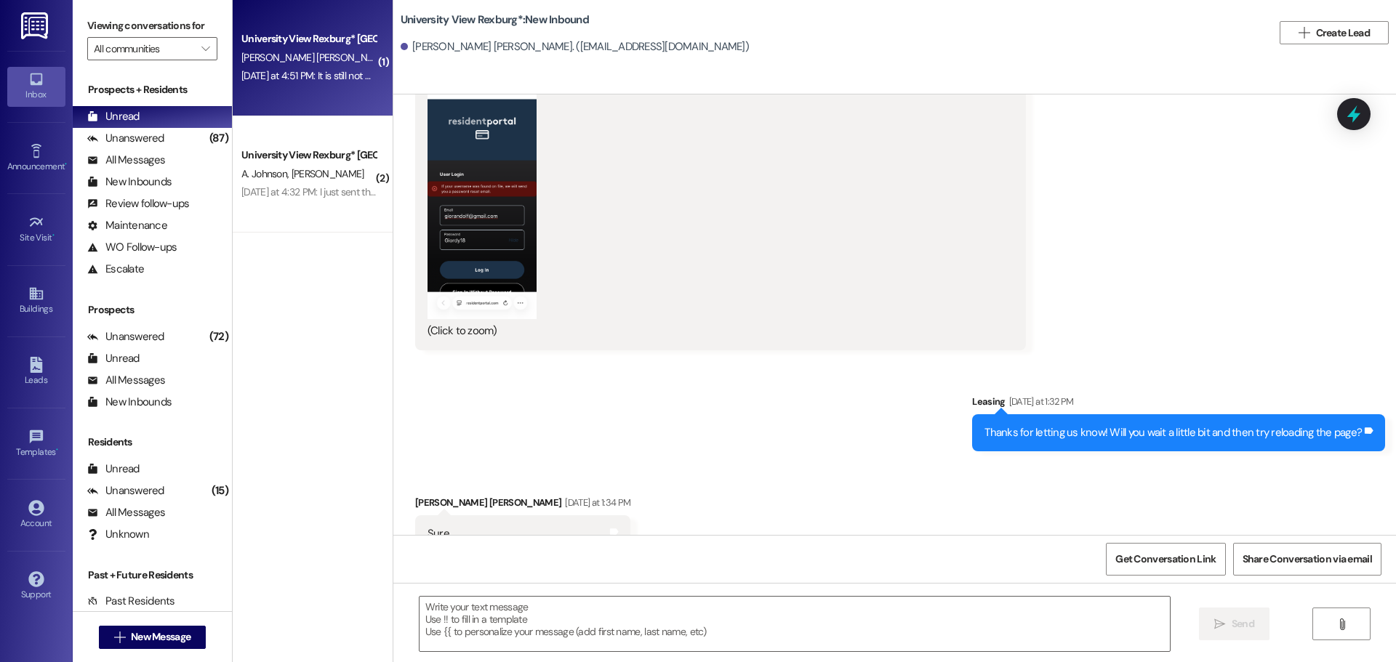
scroll to position [9311, 0]
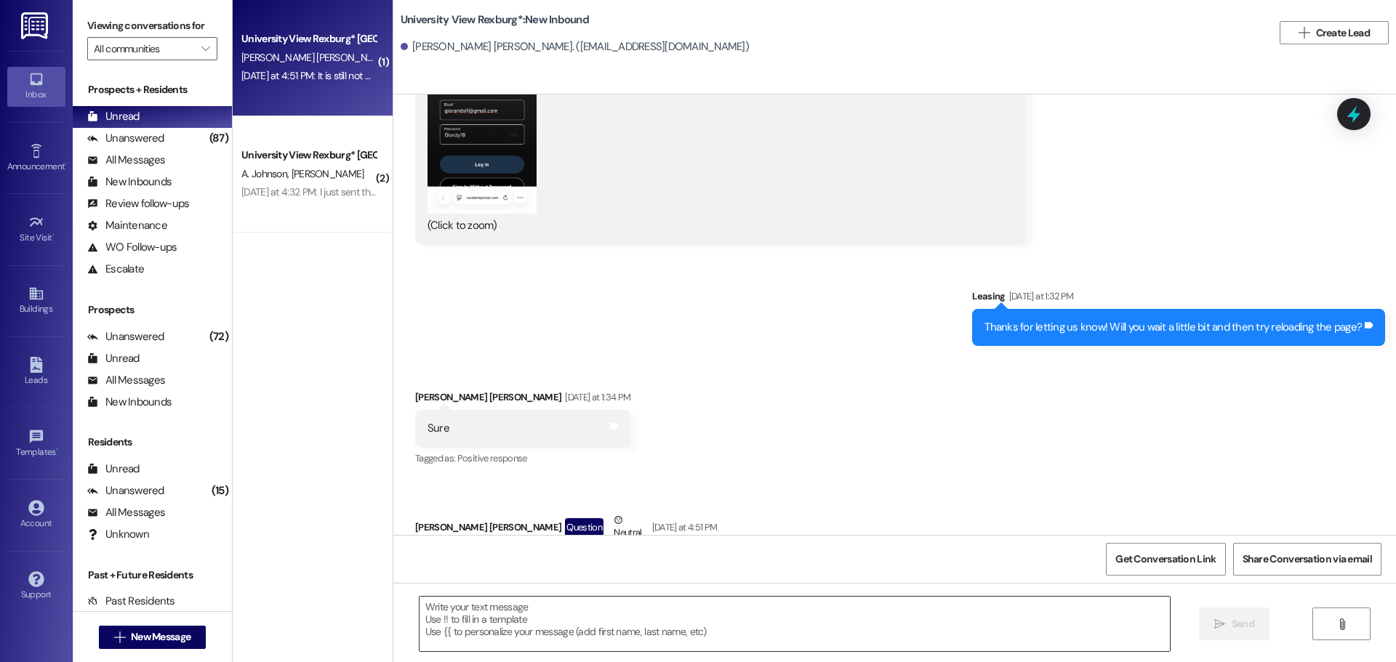
click at [595, 616] on textarea at bounding box center [794, 624] width 750 height 55
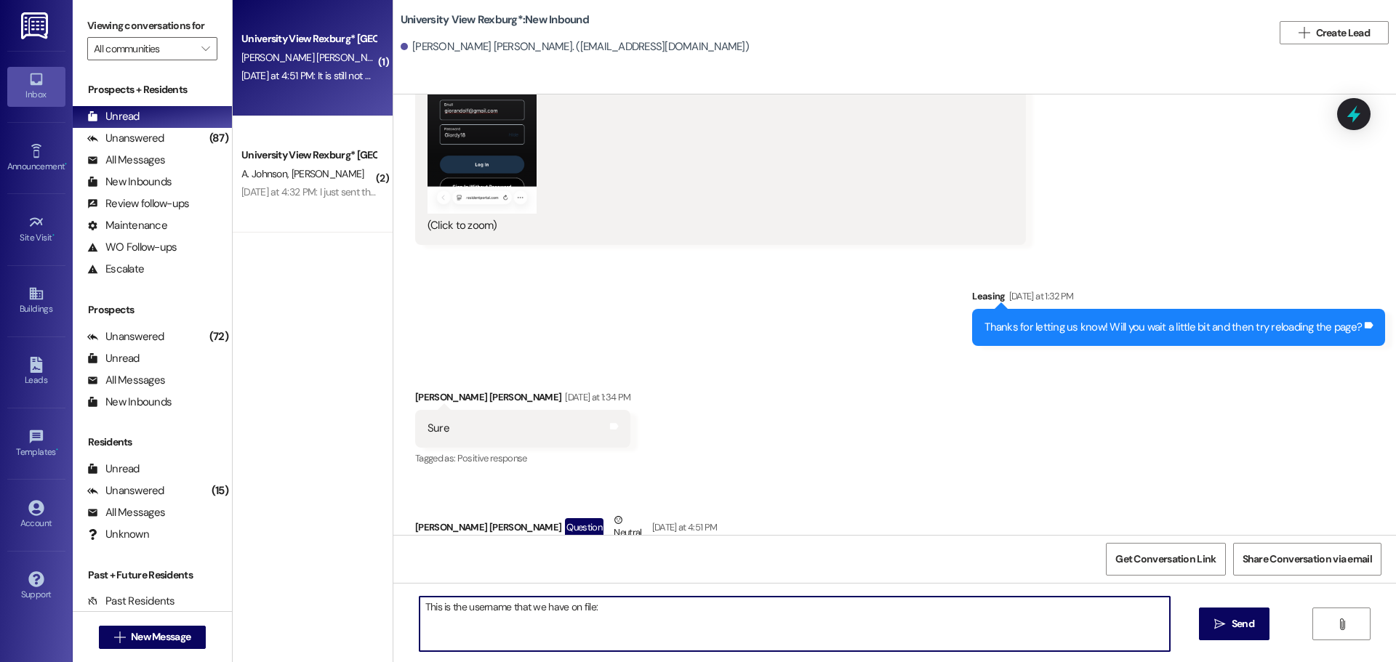
paste textarea "[EMAIL_ADDRESS][DOMAIN_NAME]"
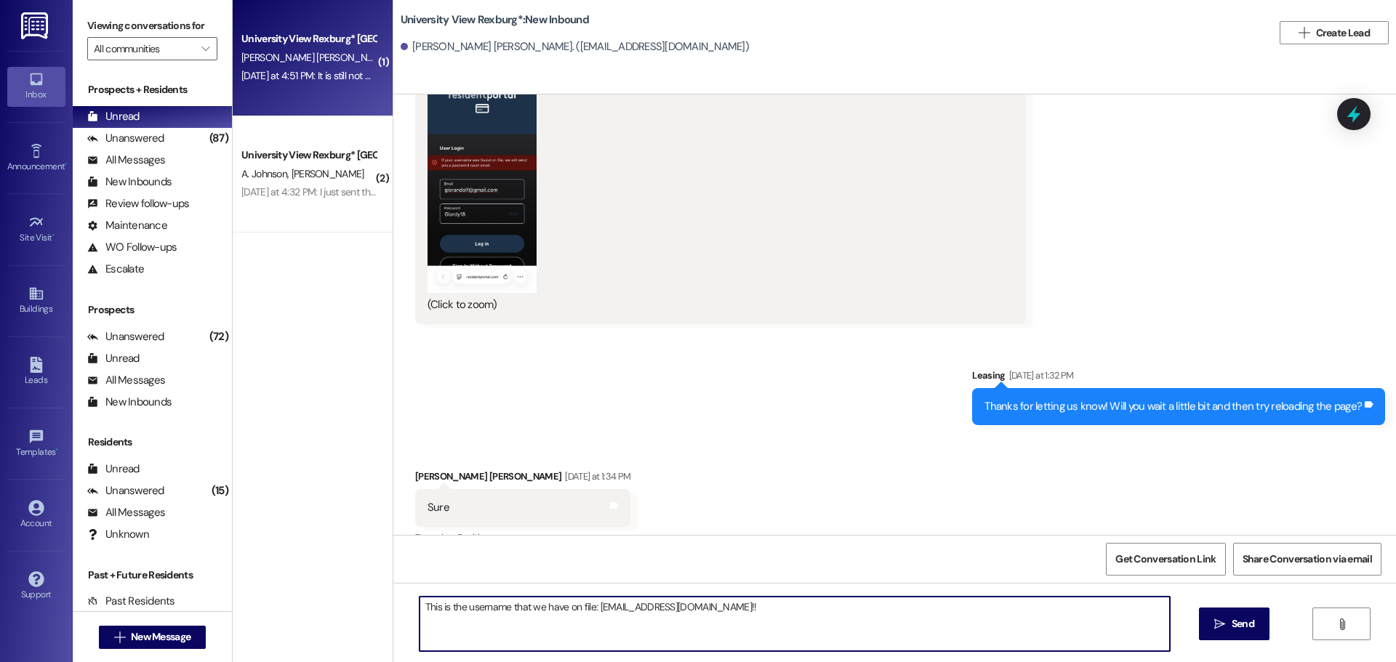
scroll to position [8948, 0]
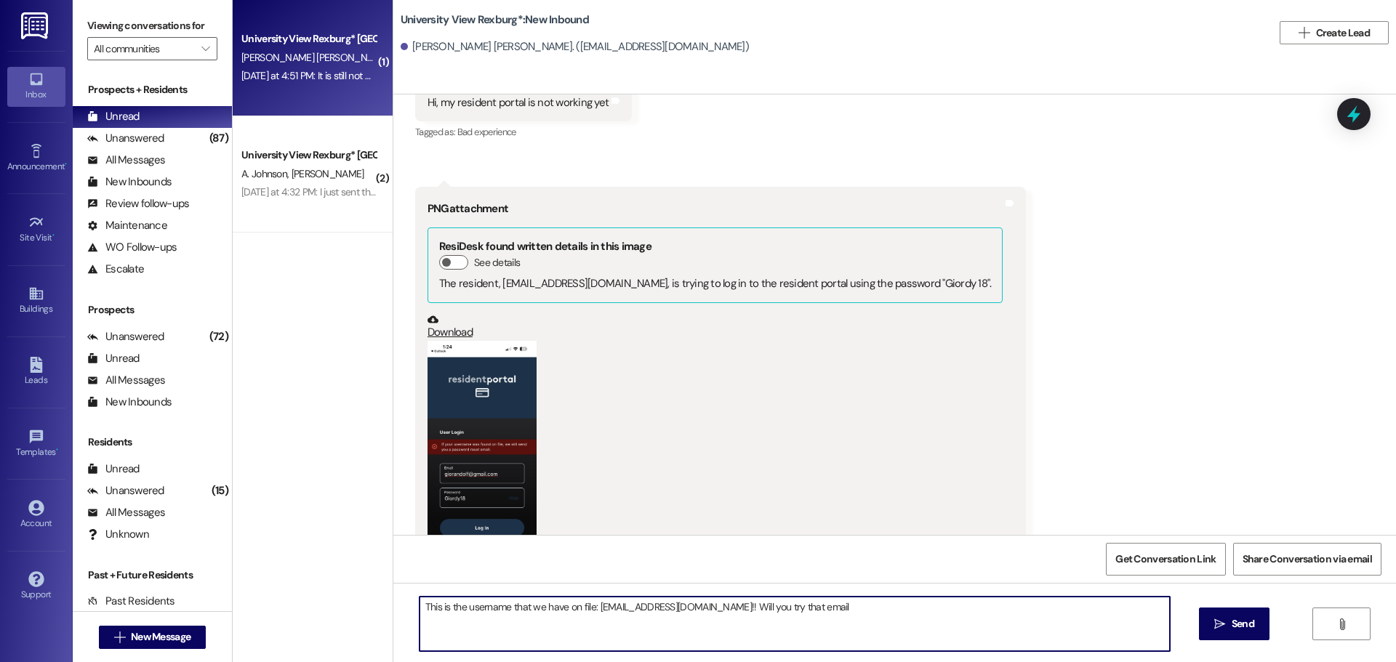
type textarea "This is the username that we have on file: [EMAIL_ADDRESS][DOMAIN_NAME]!! Will …"
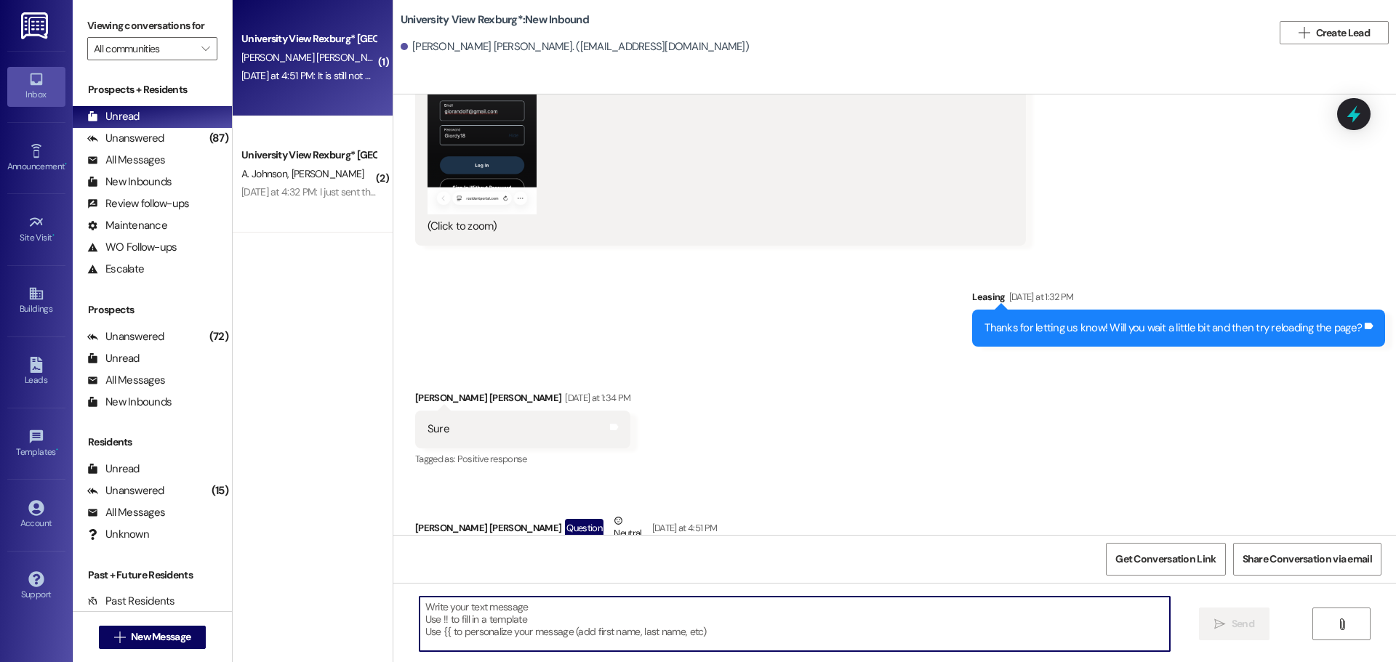
scroll to position [9412, 0]
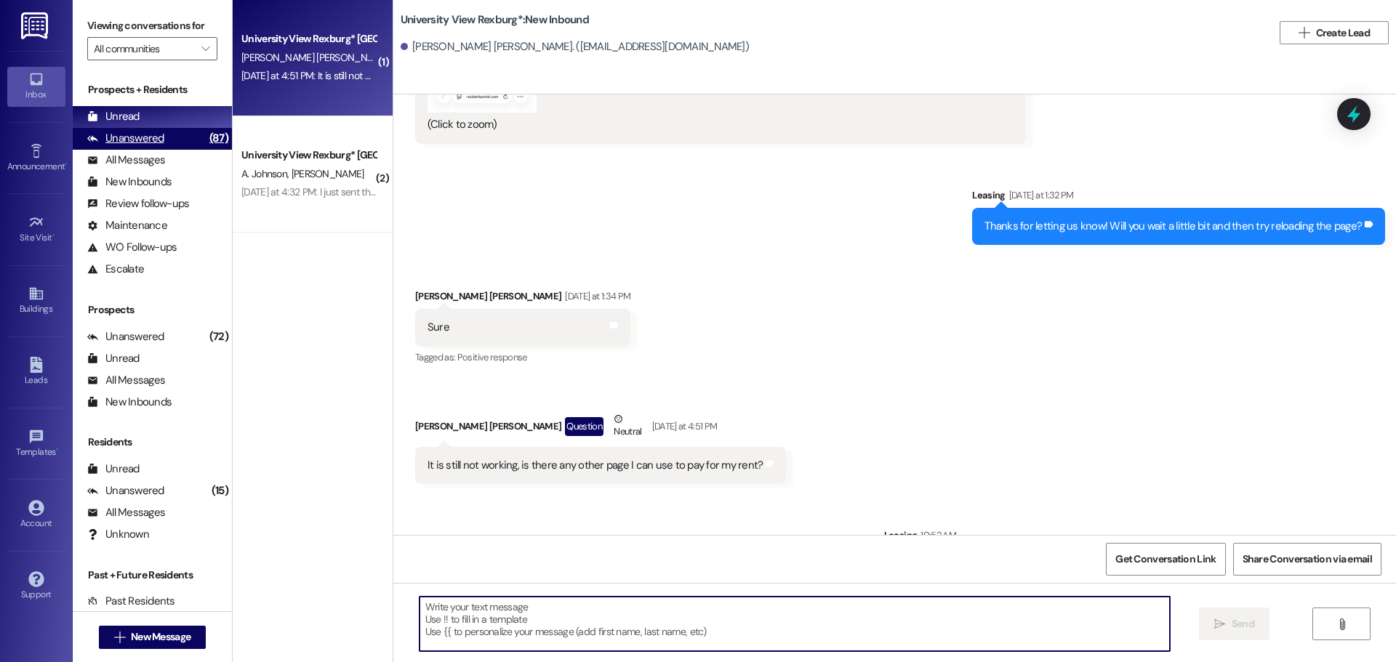
click at [158, 140] on div "Unanswered" at bounding box center [125, 138] width 77 height 15
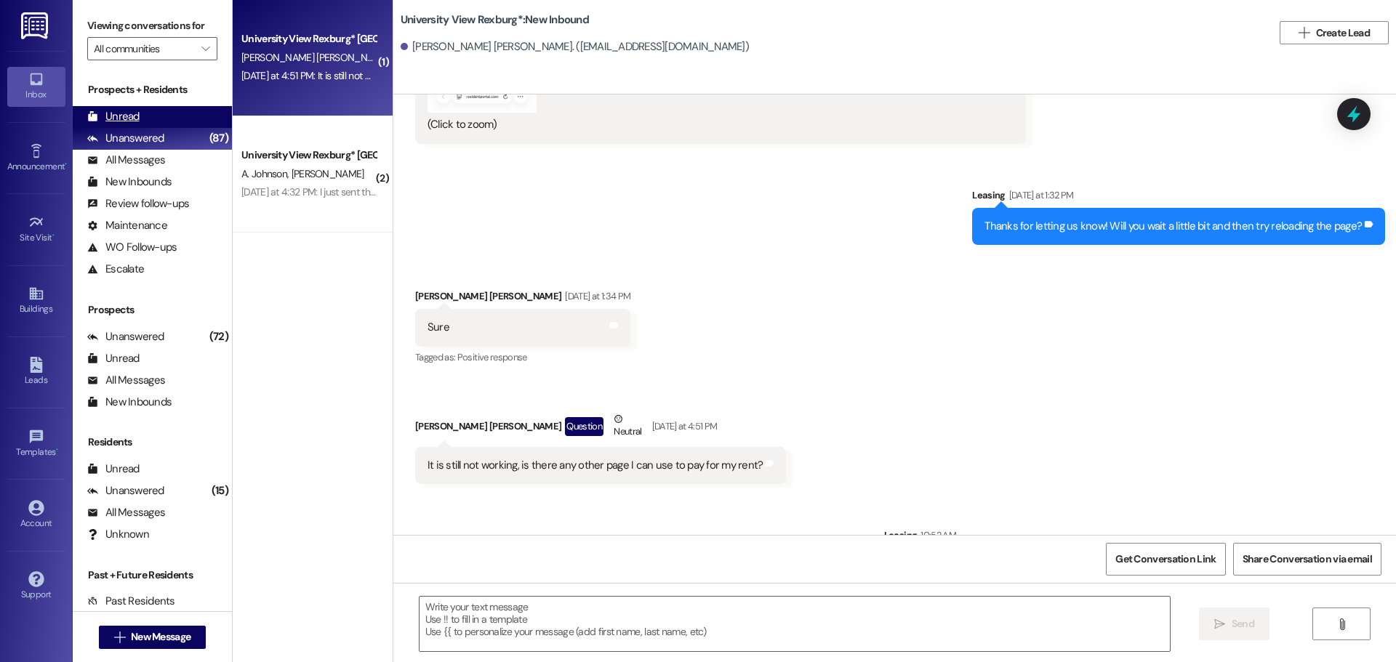
click at [153, 123] on div "Unread (0)" at bounding box center [152, 117] width 159 height 22
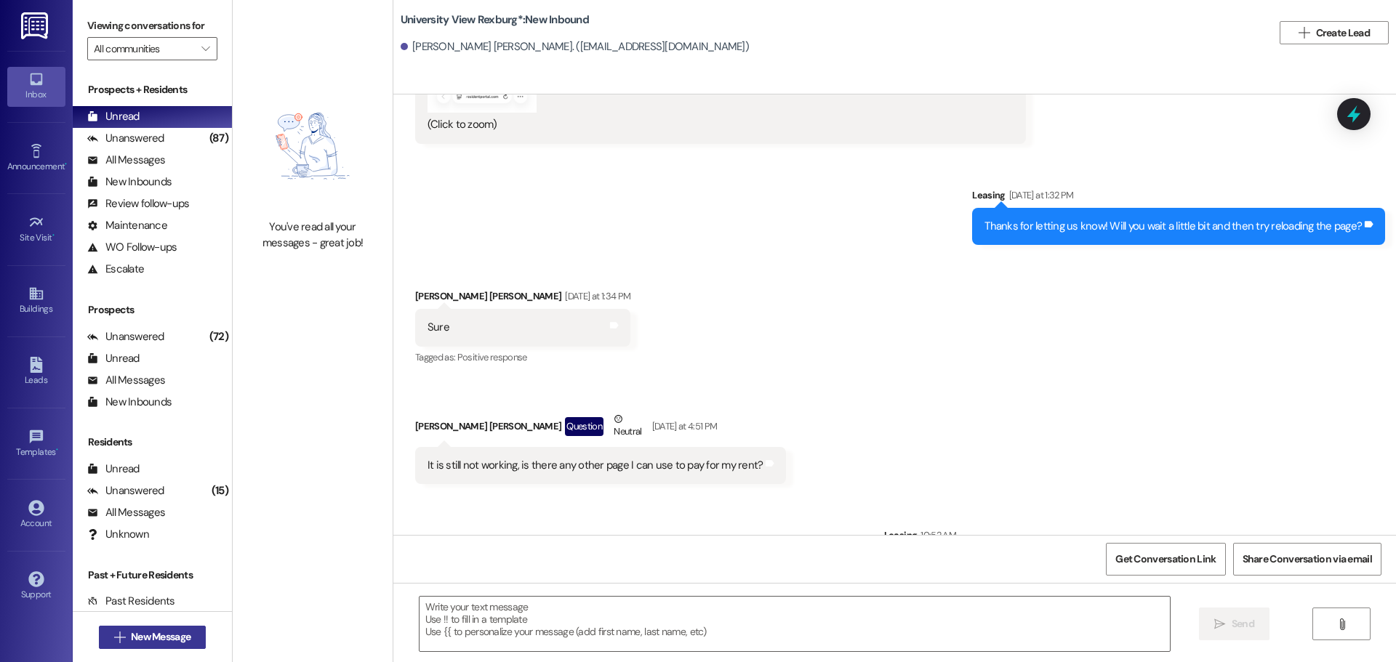
click at [184, 638] on span "New Message" at bounding box center [161, 636] width 60 height 15
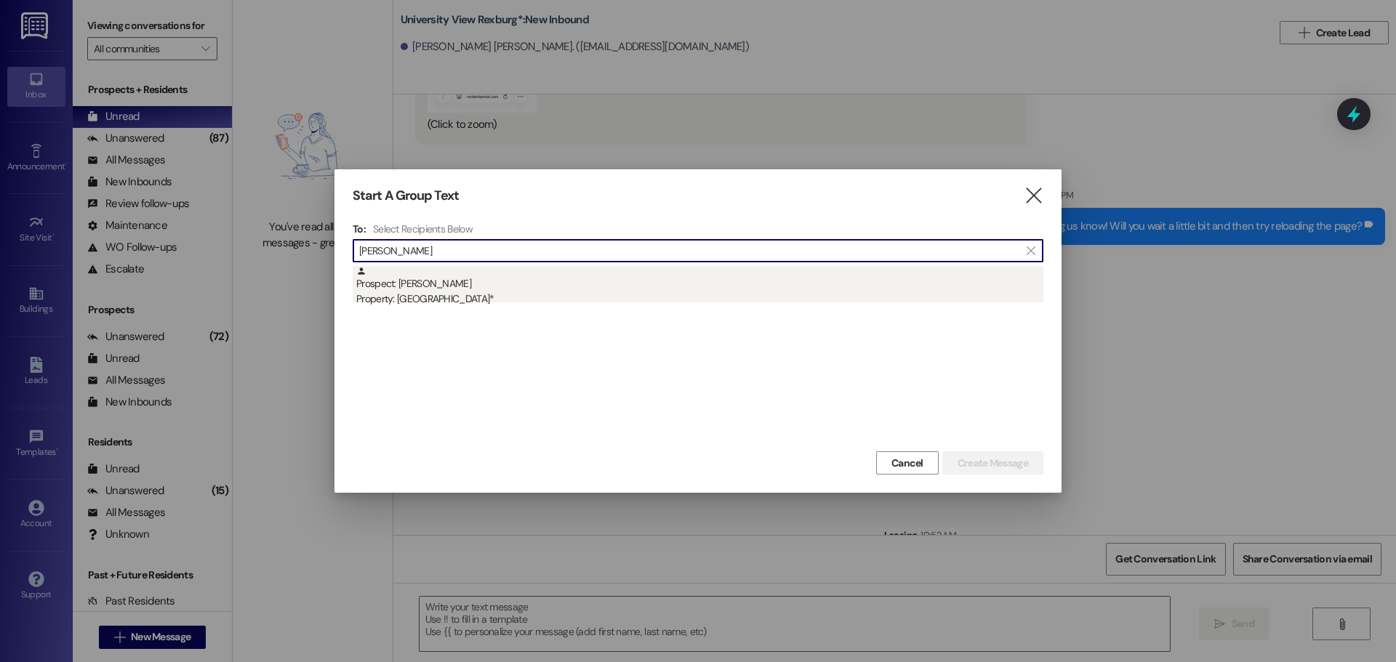
type input "[PERSON_NAME]"
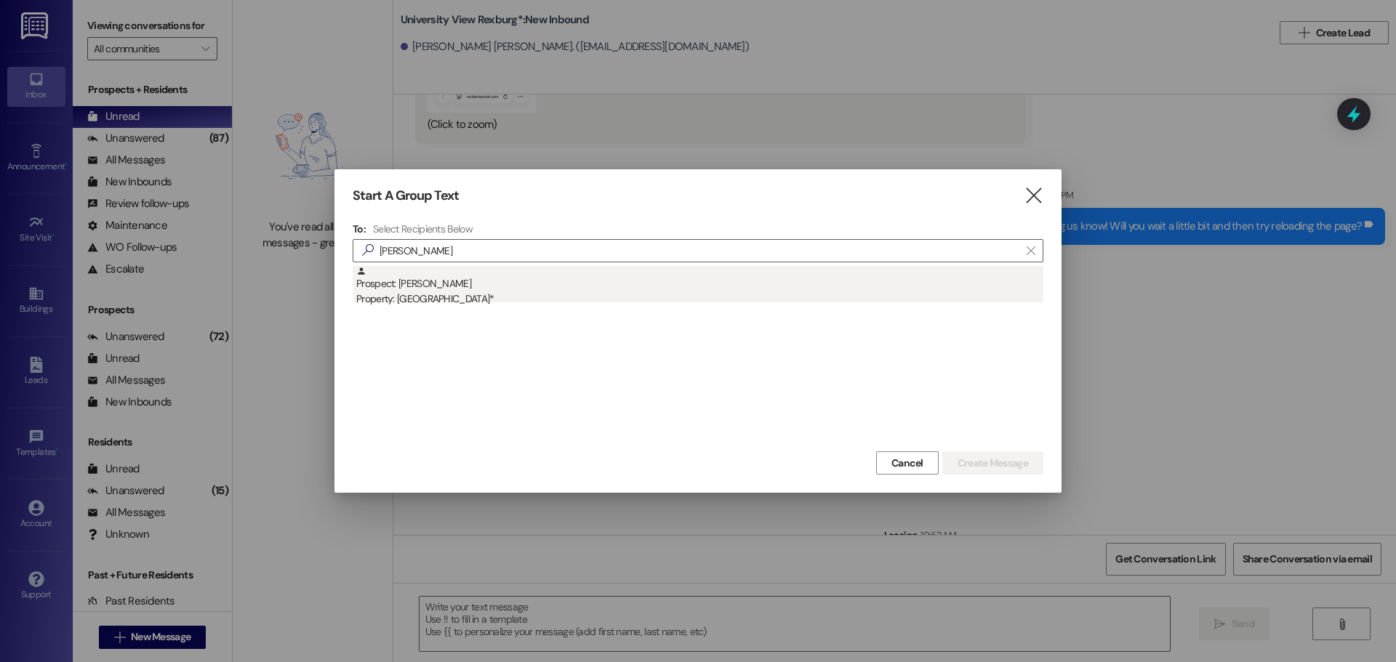
click at [717, 283] on div "Prospect: [PERSON_NAME] Property: [GEOGRAPHIC_DATA]*" at bounding box center [699, 286] width 687 height 41
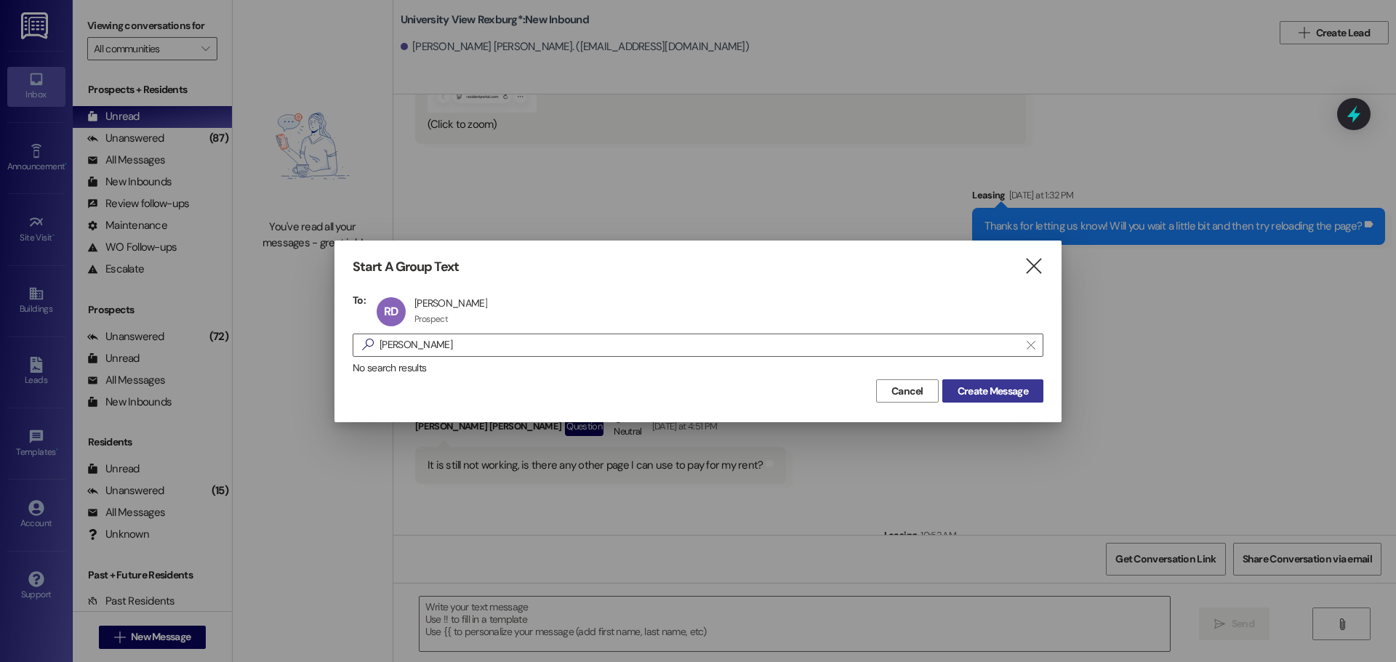
click at [1015, 385] on span "Create Message" at bounding box center [992, 391] width 71 height 15
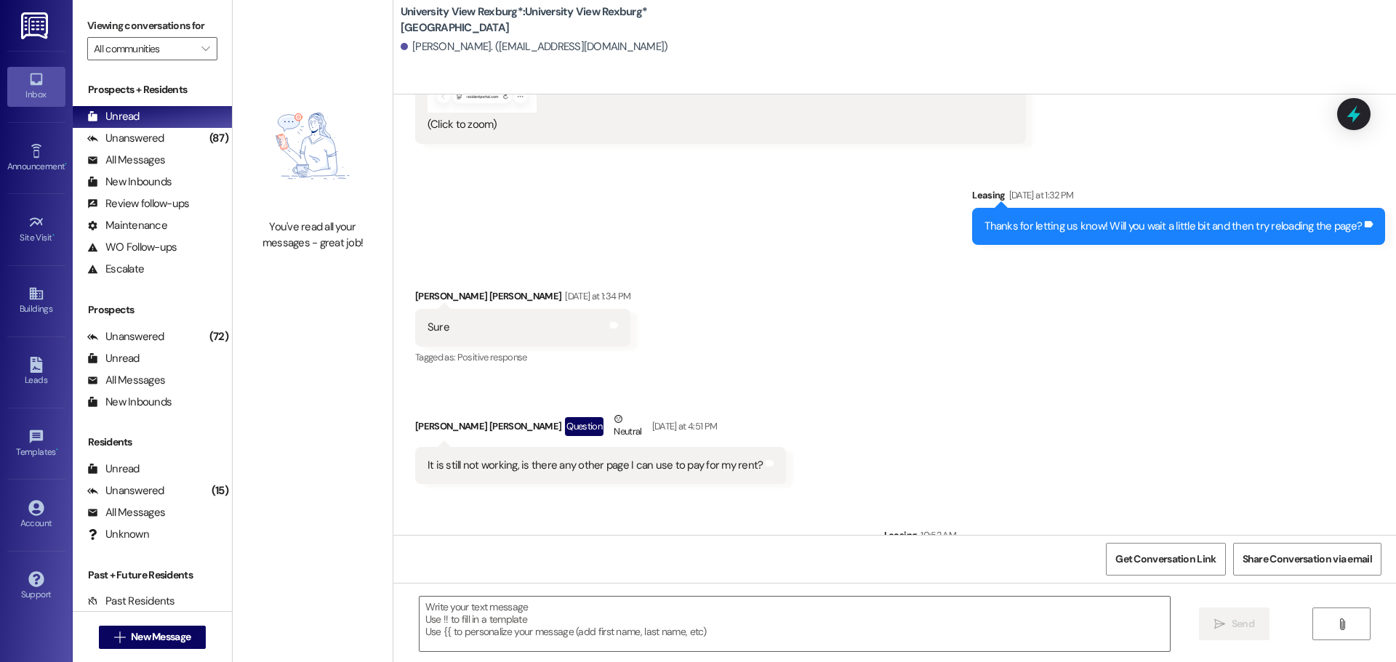
scroll to position [291, 0]
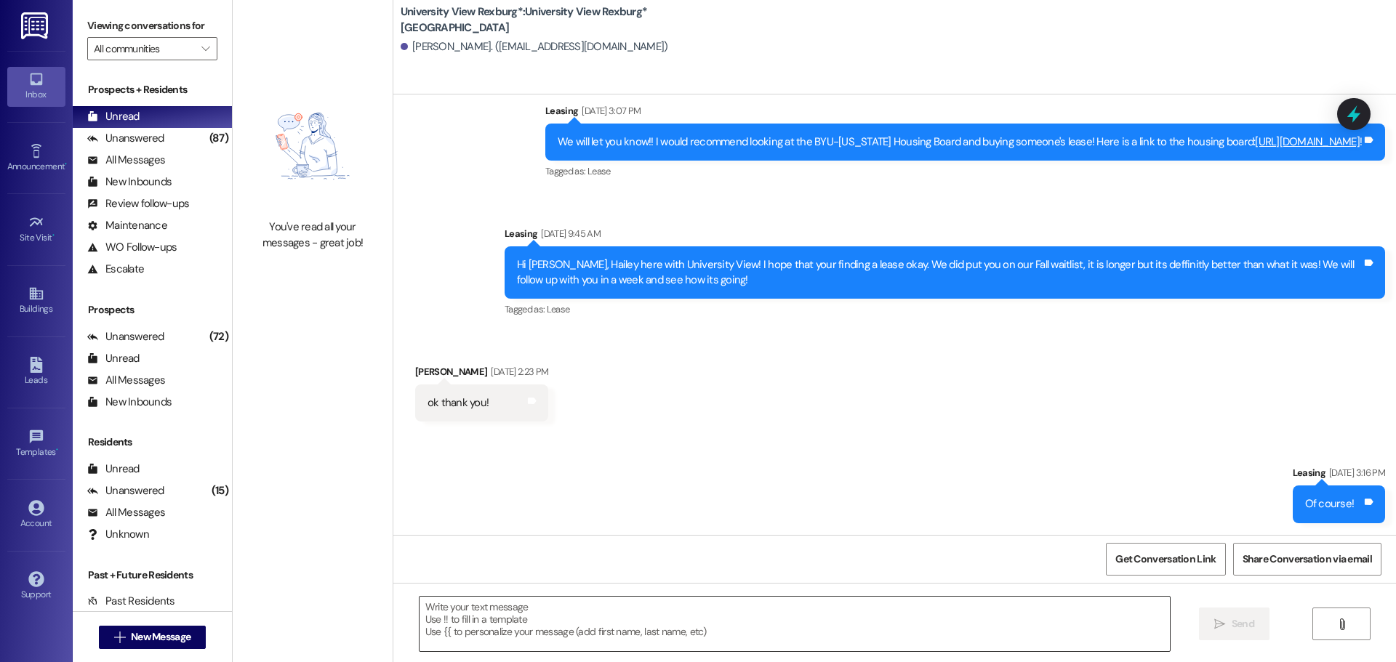
click at [597, 637] on textarea at bounding box center [794, 624] width 750 height 55
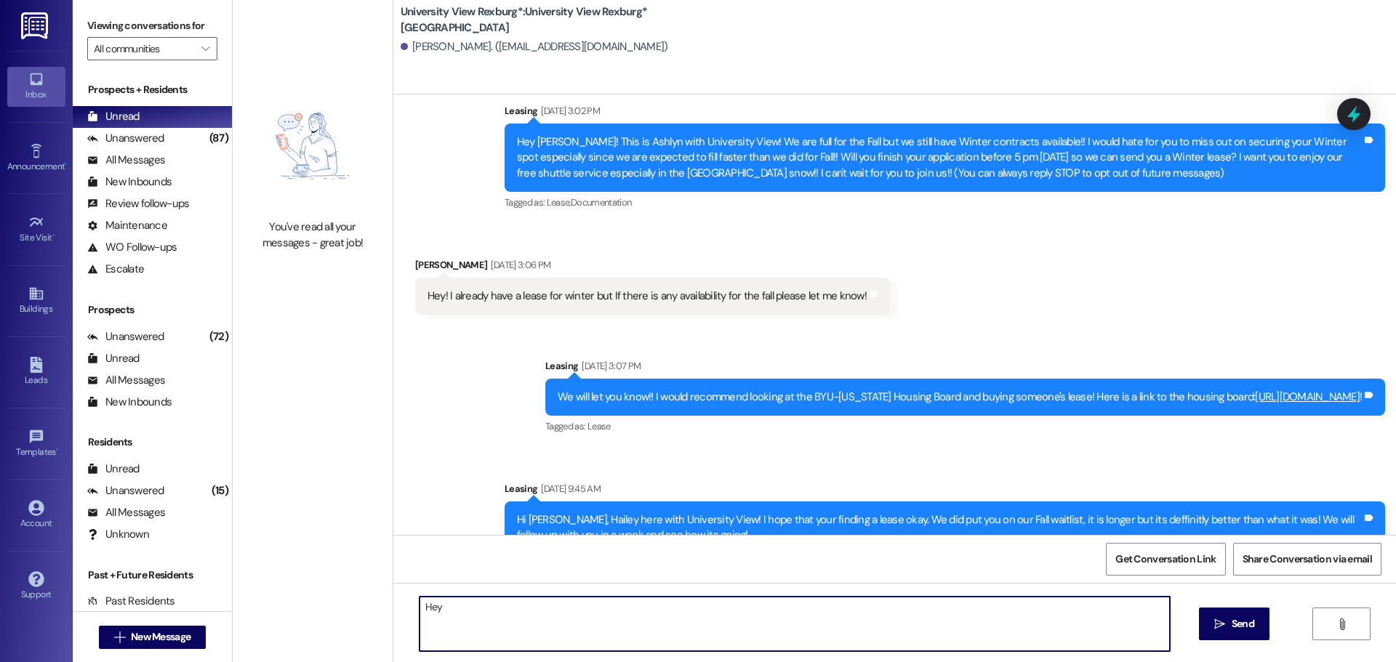
scroll to position [0, 0]
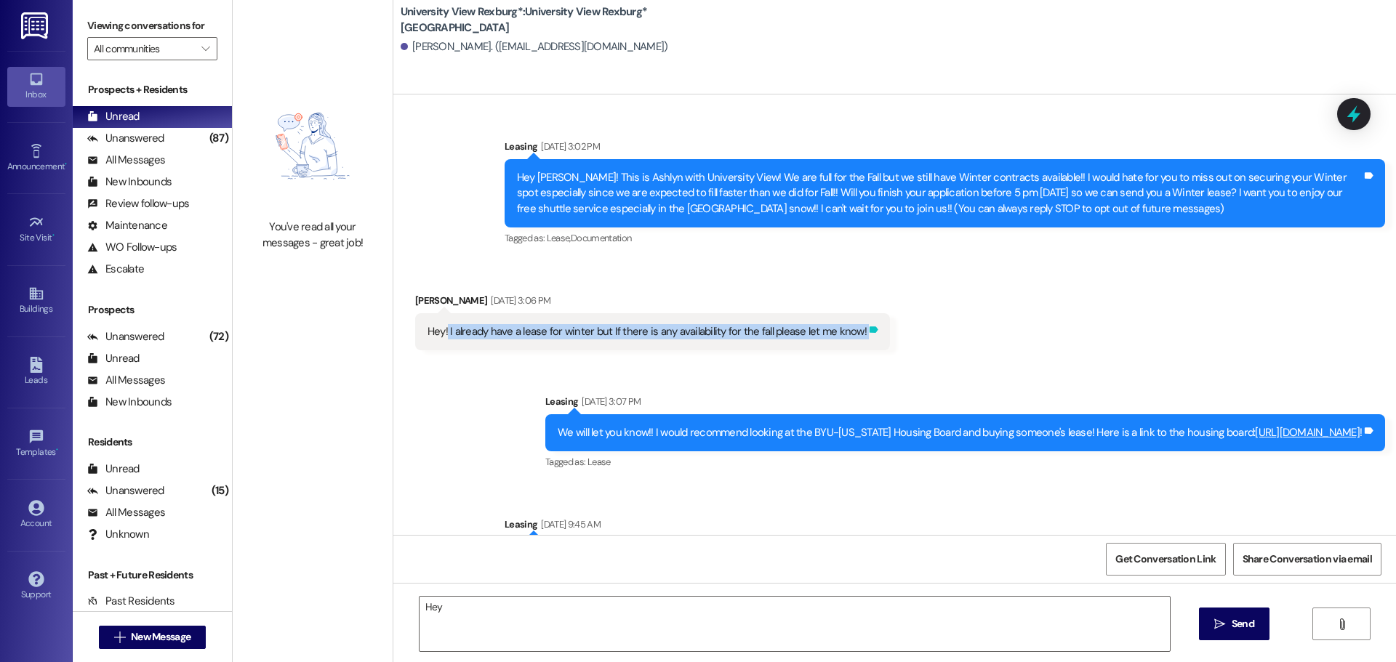
drag, startPoint x: 436, startPoint y: 328, endPoint x: 857, endPoint y: 329, distance: 420.9
click at [857, 329] on div "Hey! I already have a lease for winter but If there is any availability for the…" at bounding box center [652, 331] width 475 height 37
click at [965, 358] on div "Received via SMS [PERSON_NAME] [DATE] 3:06 PM Hey! I already have a lease for w…" at bounding box center [894, 310] width 1002 height 101
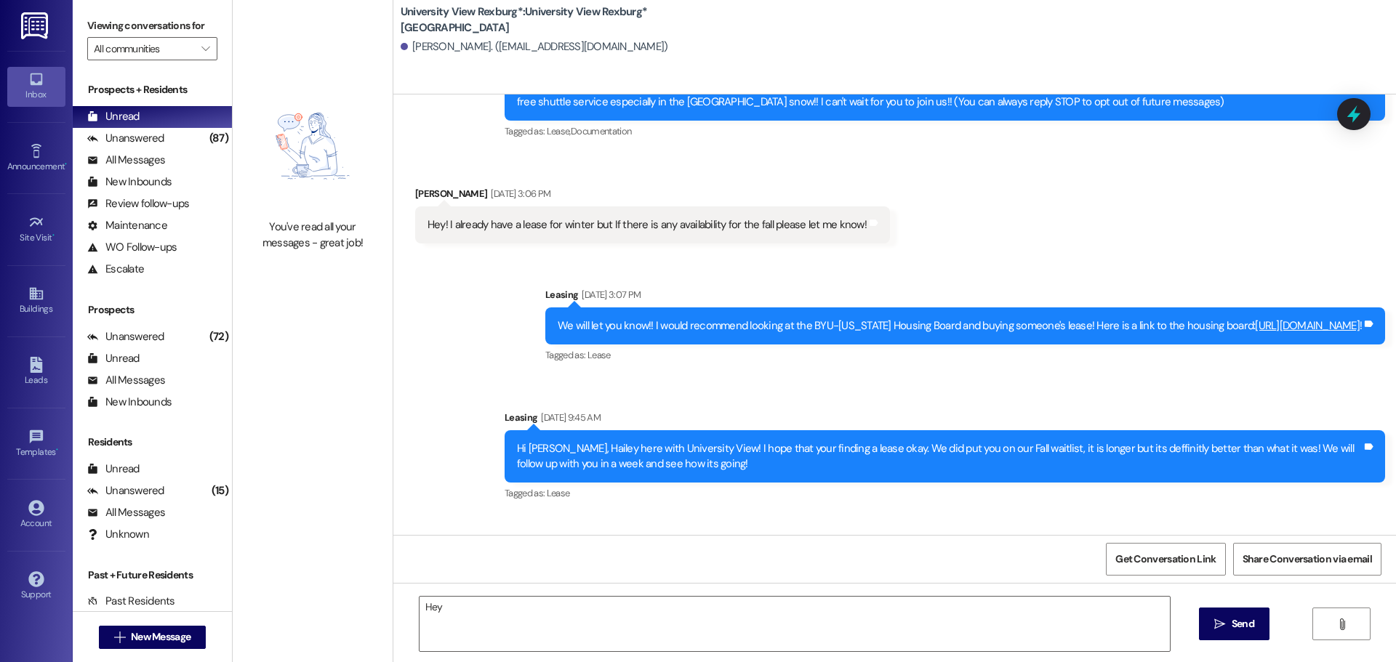
scroll to position [218, 0]
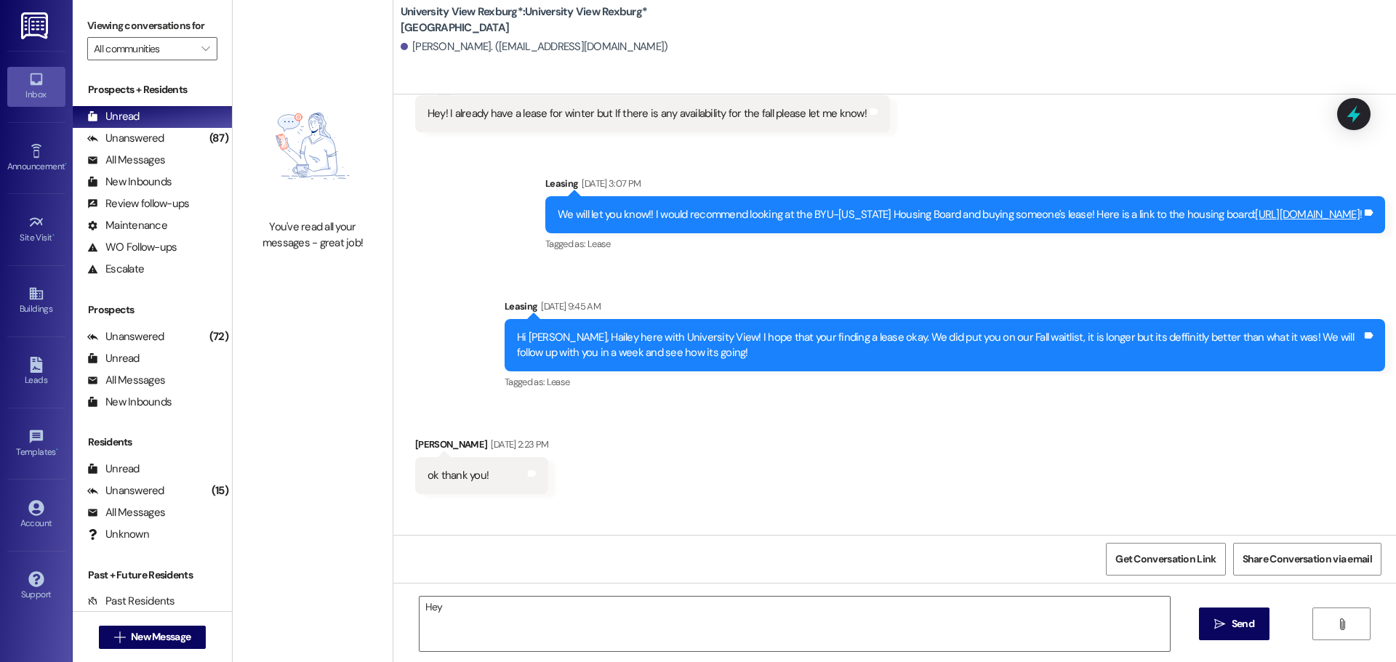
drag, startPoint x: 576, startPoint y: 339, endPoint x: 773, endPoint y: 409, distance: 209.7
click at [770, 408] on div "Sent via SMS Leasing [DATE] 3:02 PM Hey [PERSON_NAME]! This is Ashlyn with Univ…" at bounding box center [894, 314] width 1002 height 440
click at [786, 416] on div "Received via SMS [PERSON_NAME] [DATE] 2:23 PM ok thank you! Tags and notes" at bounding box center [894, 454] width 1002 height 101
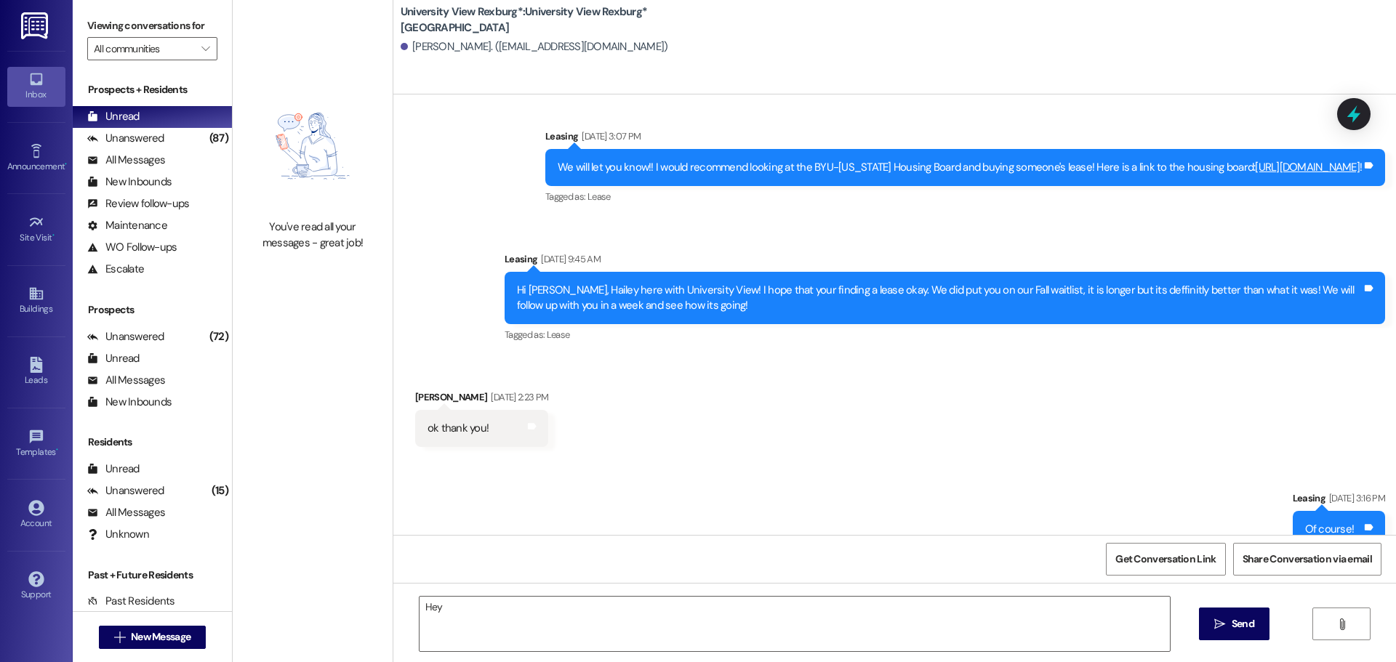
scroll to position [291, 0]
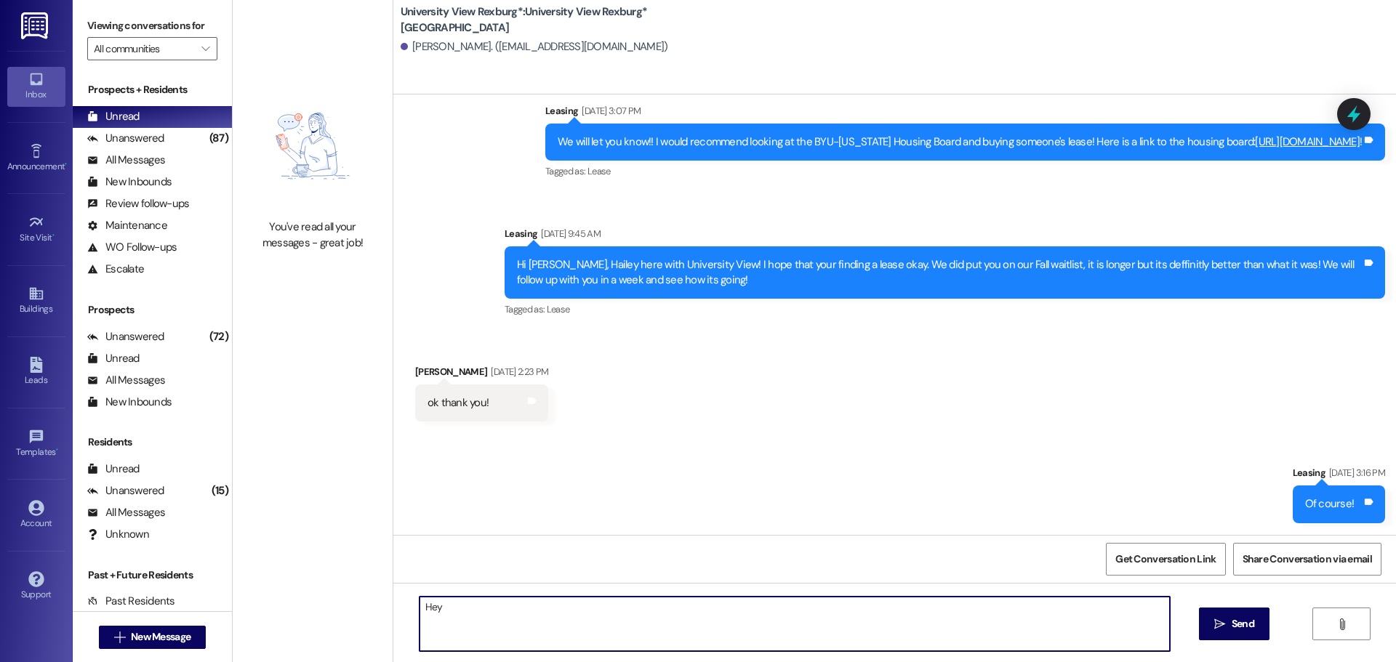
click at [522, 616] on textarea "Hey" at bounding box center [794, 624] width 750 height 55
type textarea "Hey [PERSON_NAME]! Have you found a seller for the Fall semester? Please let me…"
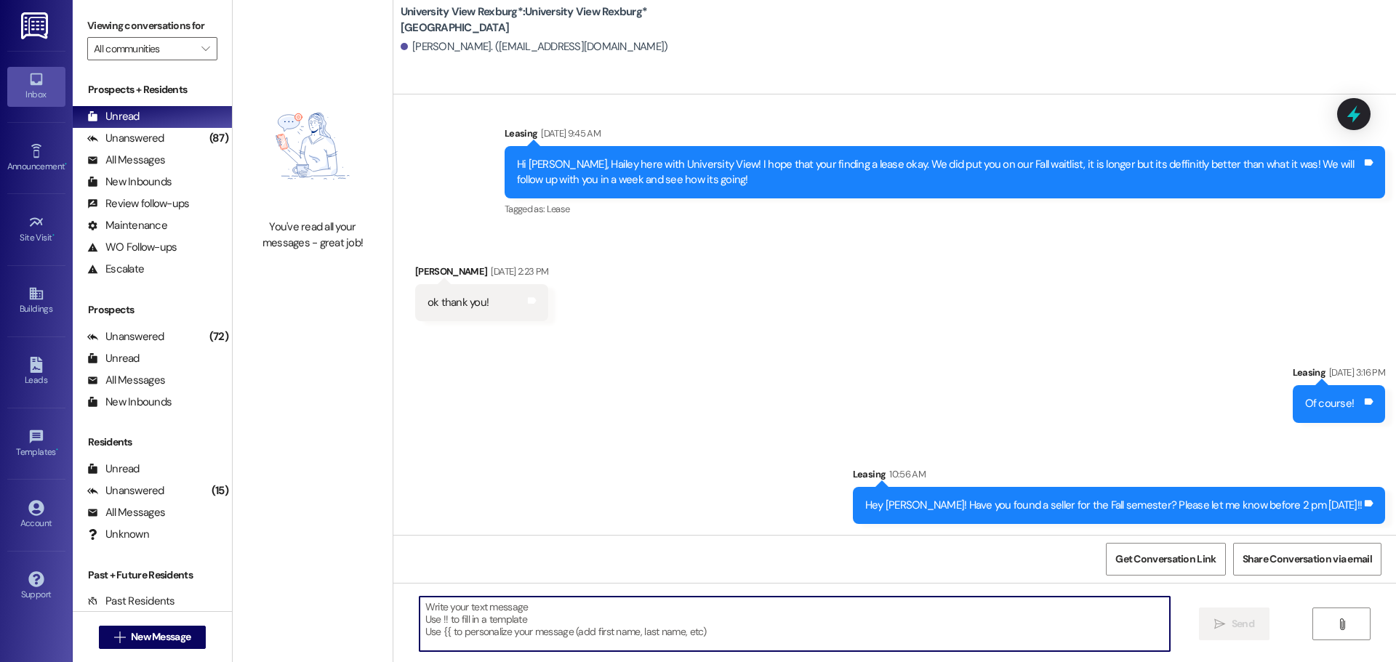
scroll to position [392, 0]
click at [1004, 498] on div "Hey [PERSON_NAME]! Have you found a seller for the Fall semester? Please let me…" at bounding box center [1113, 504] width 496 height 15
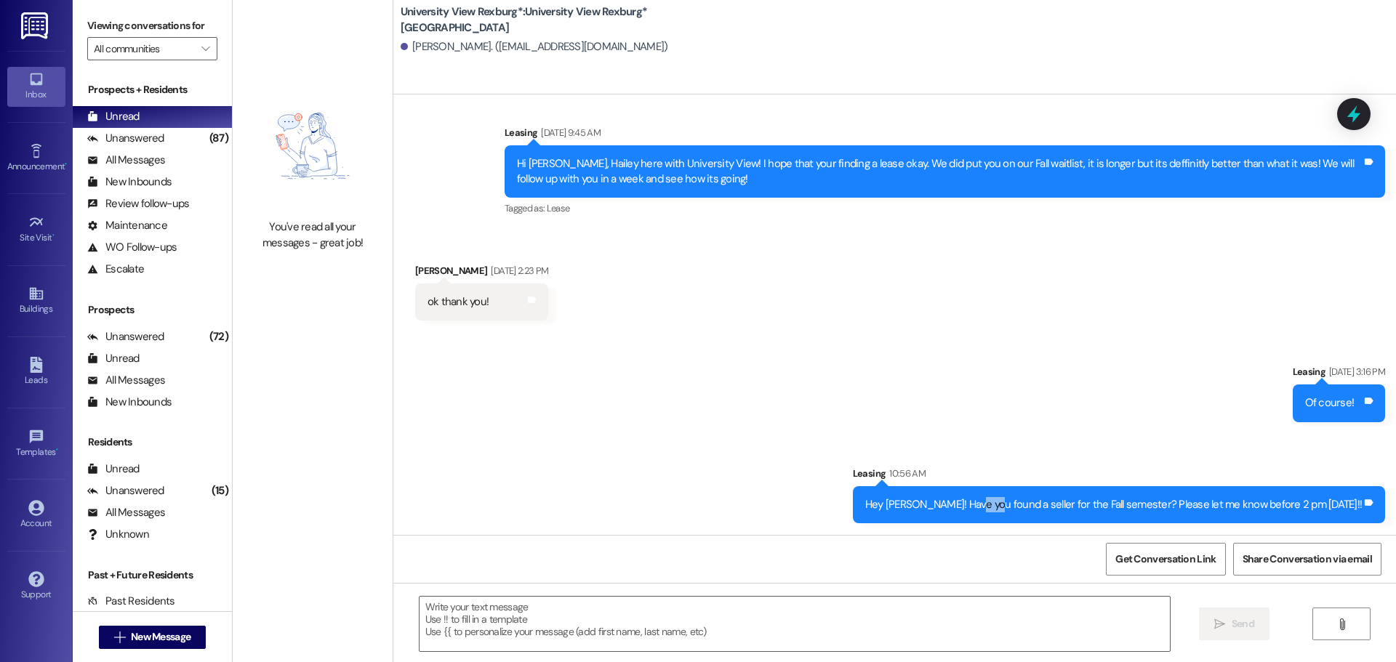
click at [1004, 498] on div "Hey [PERSON_NAME]! Have you found a seller for the Fall semester? Please let me…" at bounding box center [1113, 504] width 496 height 15
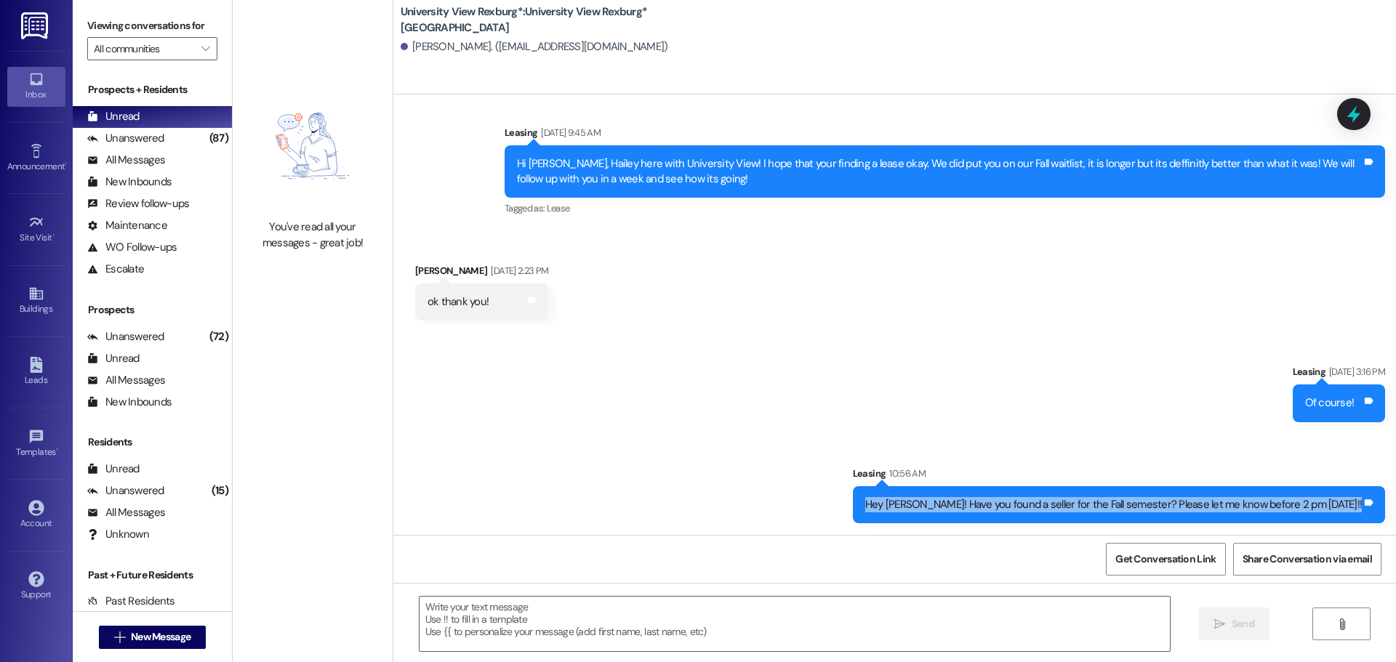
click at [1004, 498] on div "Hey [PERSON_NAME]! Have you found a seller for the Fall semester? Please let me…" at bounding box center [1113, 504] width 496 height 15
copy div "Hey [PERSON_NAME]! Have you found a seller for the Fall semester? Please let me…"
click at [169, 640] on span "New Message" at bounding box center [161, 636] width 60 height 15
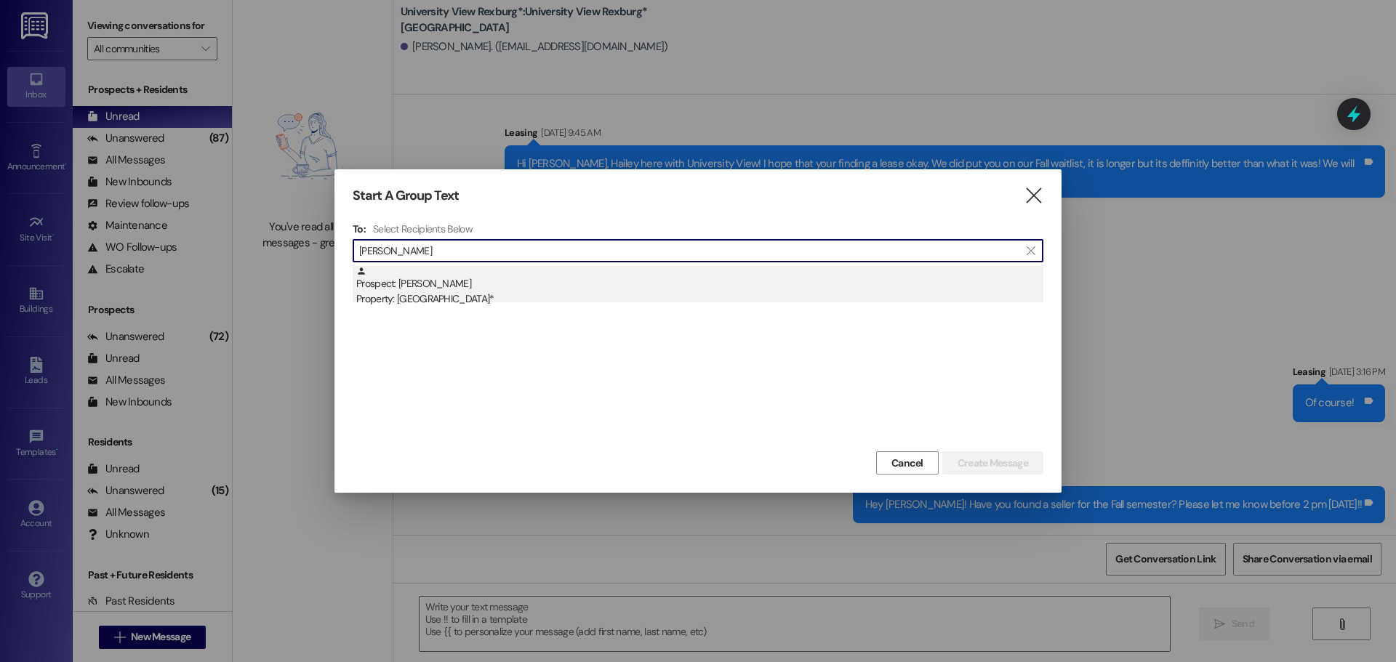
type input "[PERSON_NAME]"
click at [469, 270] on div "Prospect: [PERSON_NAME] Property: University View Rexburg*" at bounding box center [699, 286] width 687 height 41
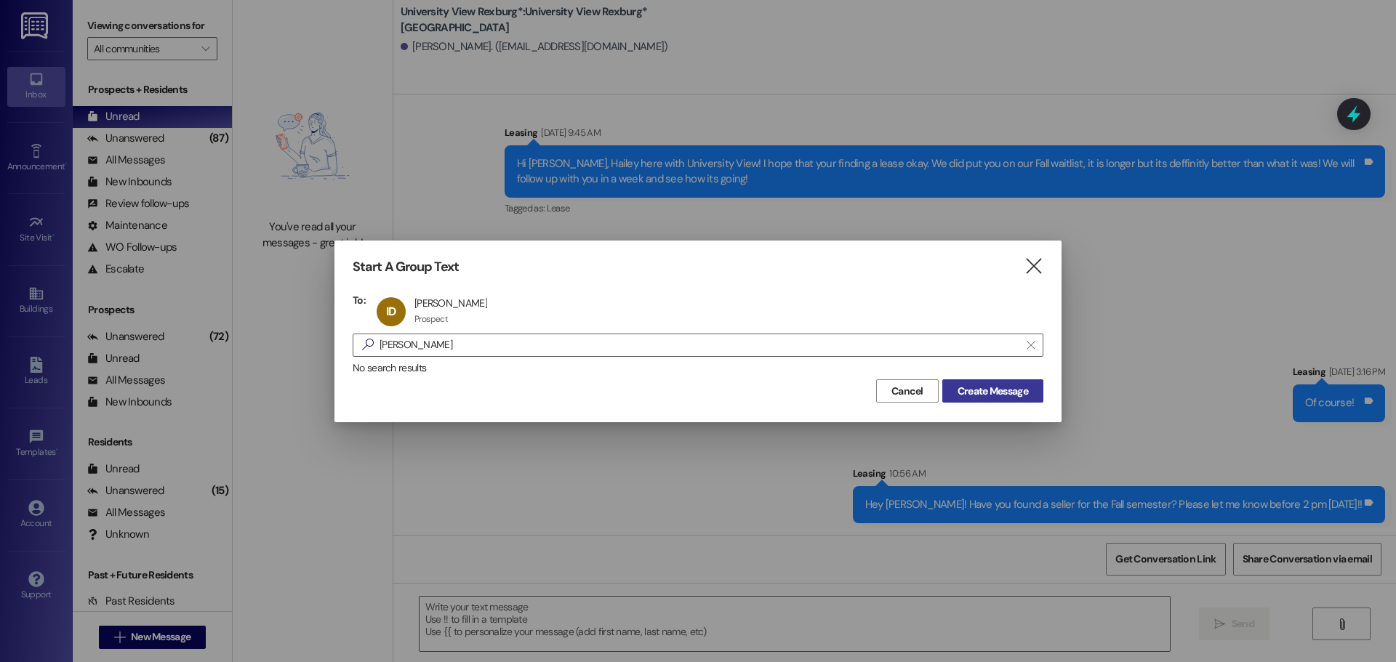
click at [1005, 393] on span "Create Message" at bounding box center [992, 391] width 71 height 15
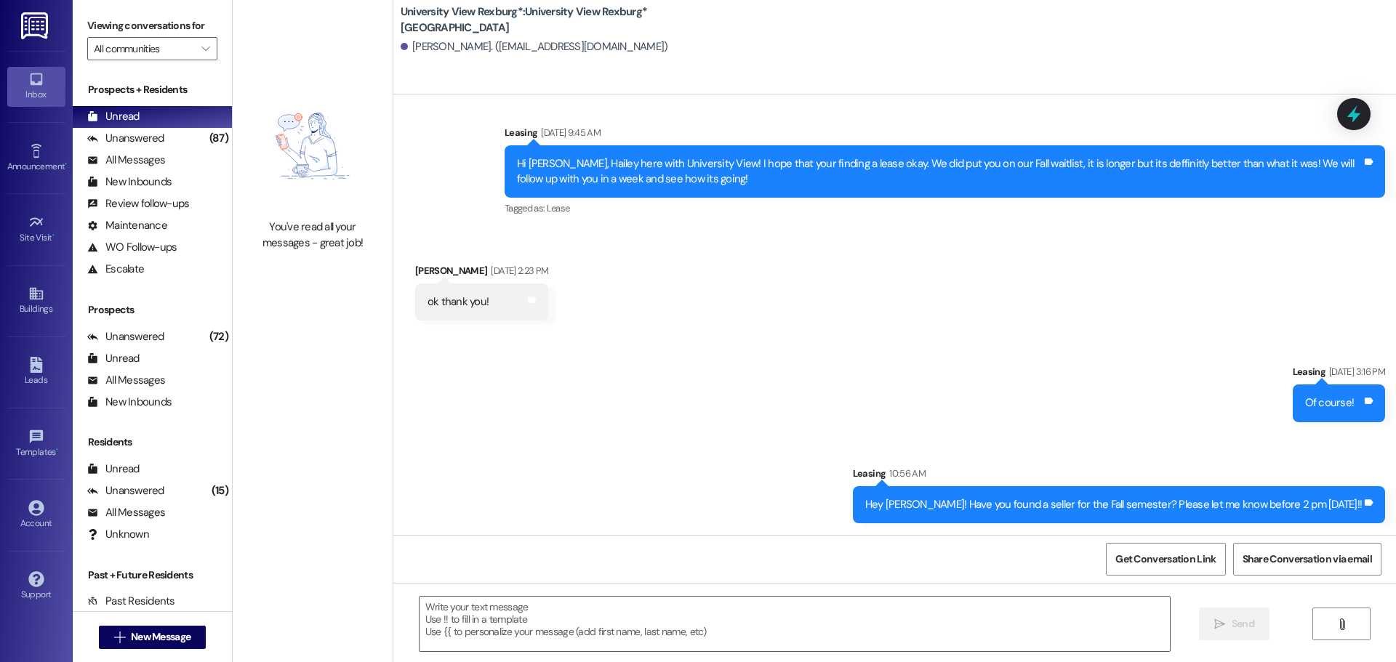
scroll to position [0, 0]
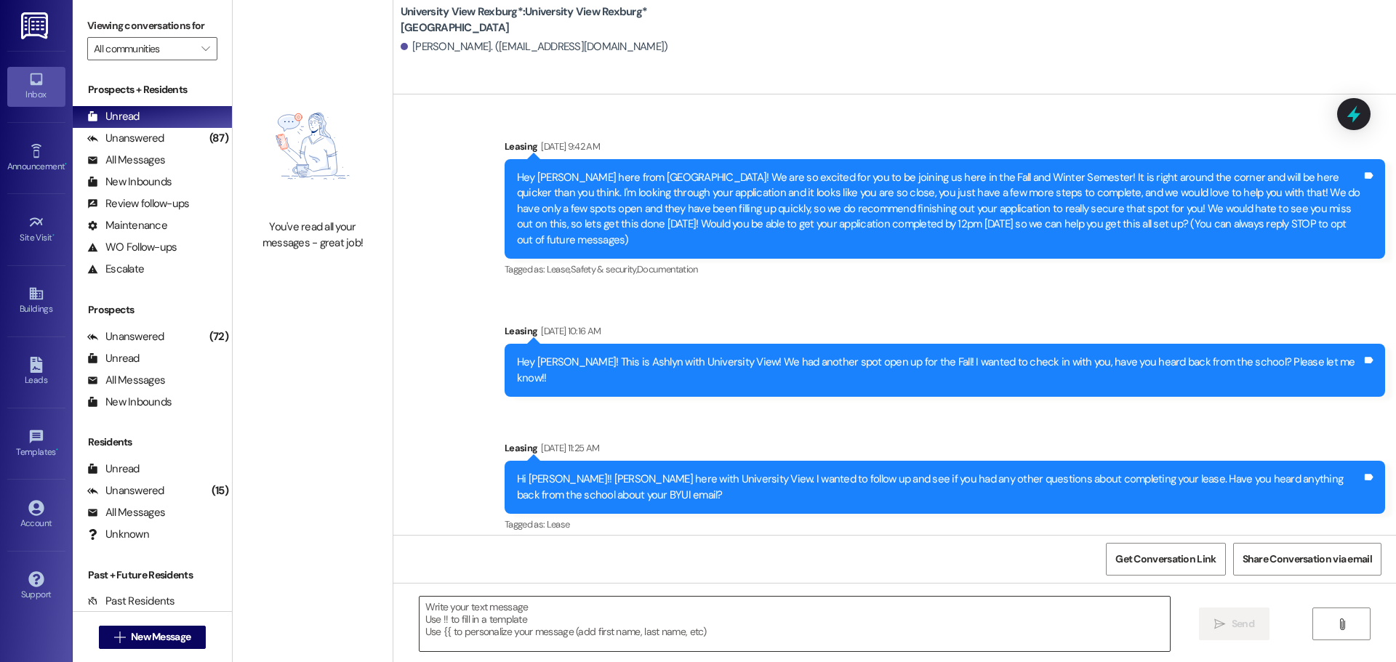
click at [516, 618] on textarea at bounding box center [794, 624] width 750 height 55
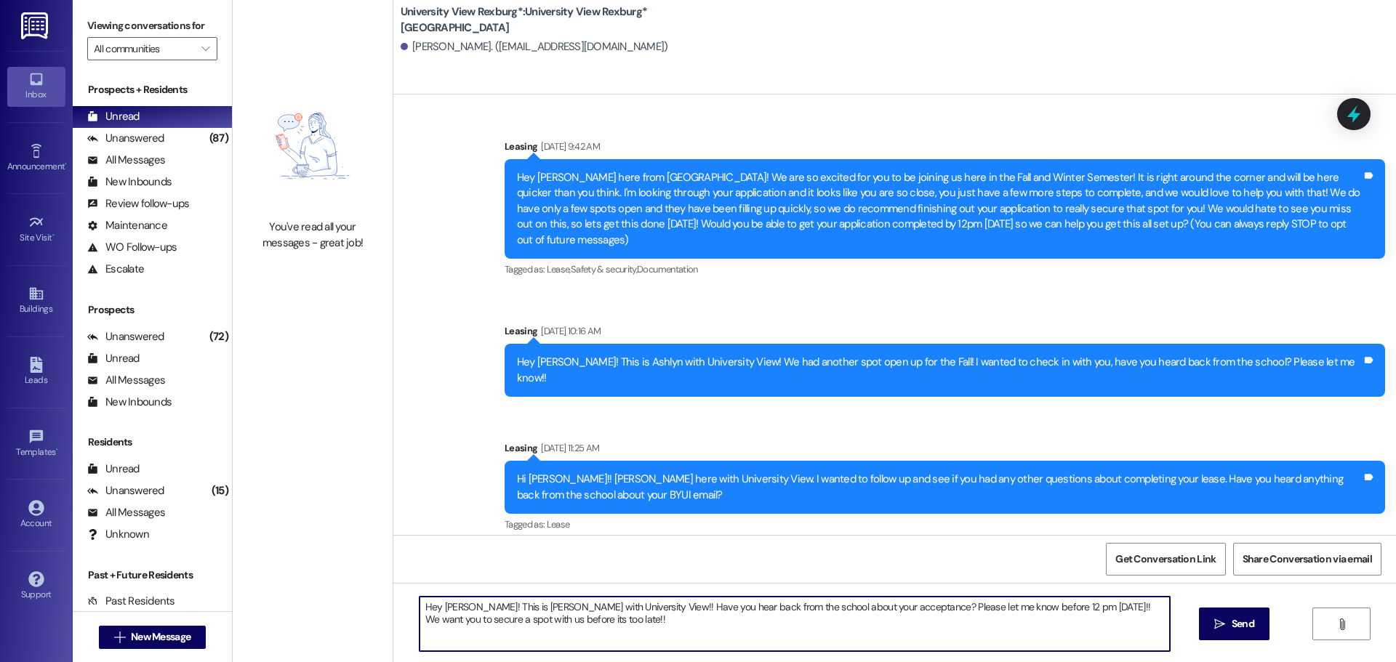
click at [483, 611] on textarea "Hey [PERSON_NAME]! This is [PERSON_NAME] with University View!! Have you hear b…" at bounding box center [794, 624] width 750 height 55
click at [484, 611] on textarea "Hey [PERSON_NAME]! This is [PERSON_NAME] with University View!! Have you hear b…" at bounding box center [794, 624] width 750 height 55
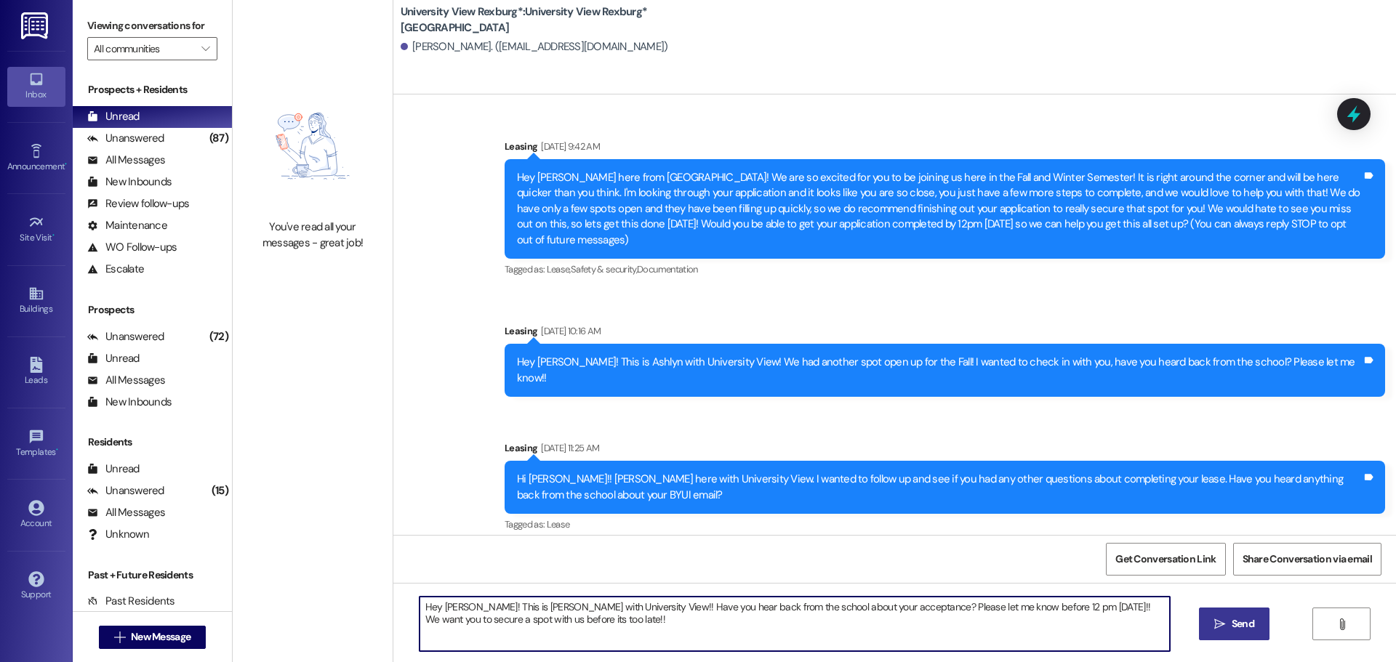
type textarea "Hey [PERSON_NAME]! This is [PERSON_NAME] with University View!! Have you hear b…"
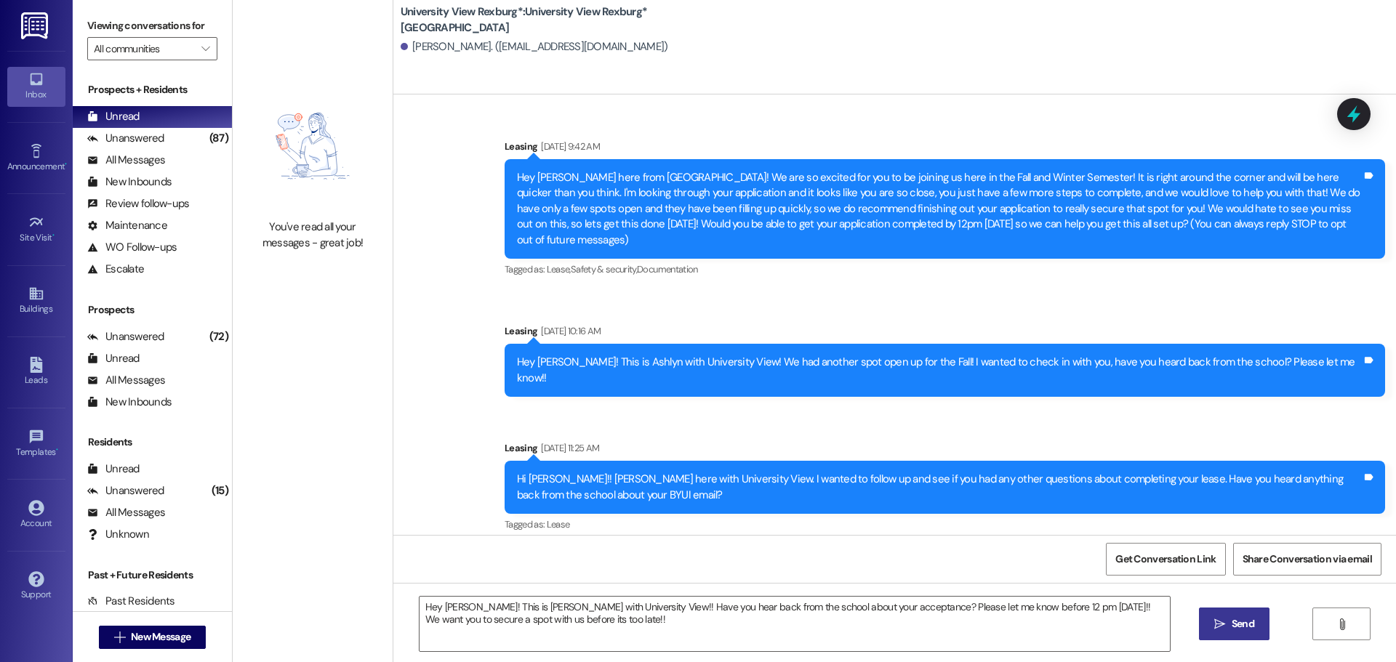
click at [1209, 614] on button " Send" at bounding box center [1234, 624] width 71 height 33
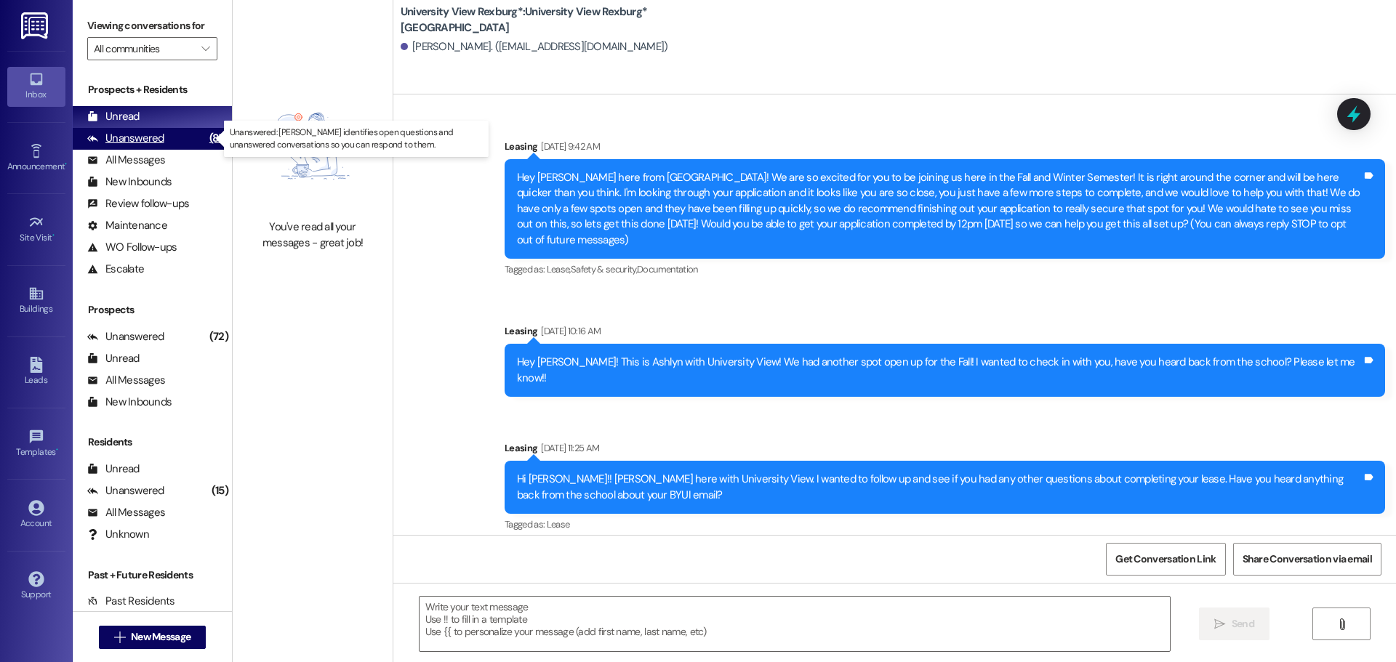
click at [207, 137] on div "(87)" at bounding box center [219, 138] width 26 height 23
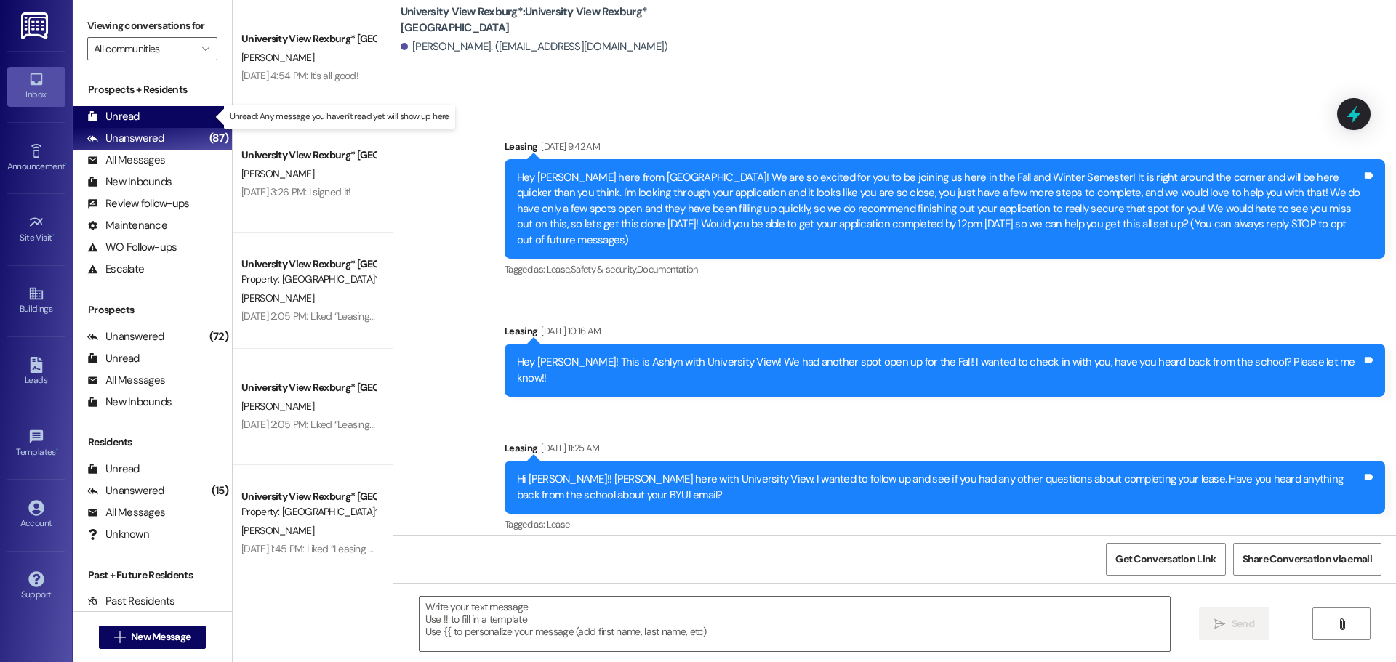
click at [193, 121] on div "Unread (0)" at bounding box center [152, 117] width 159 height 22
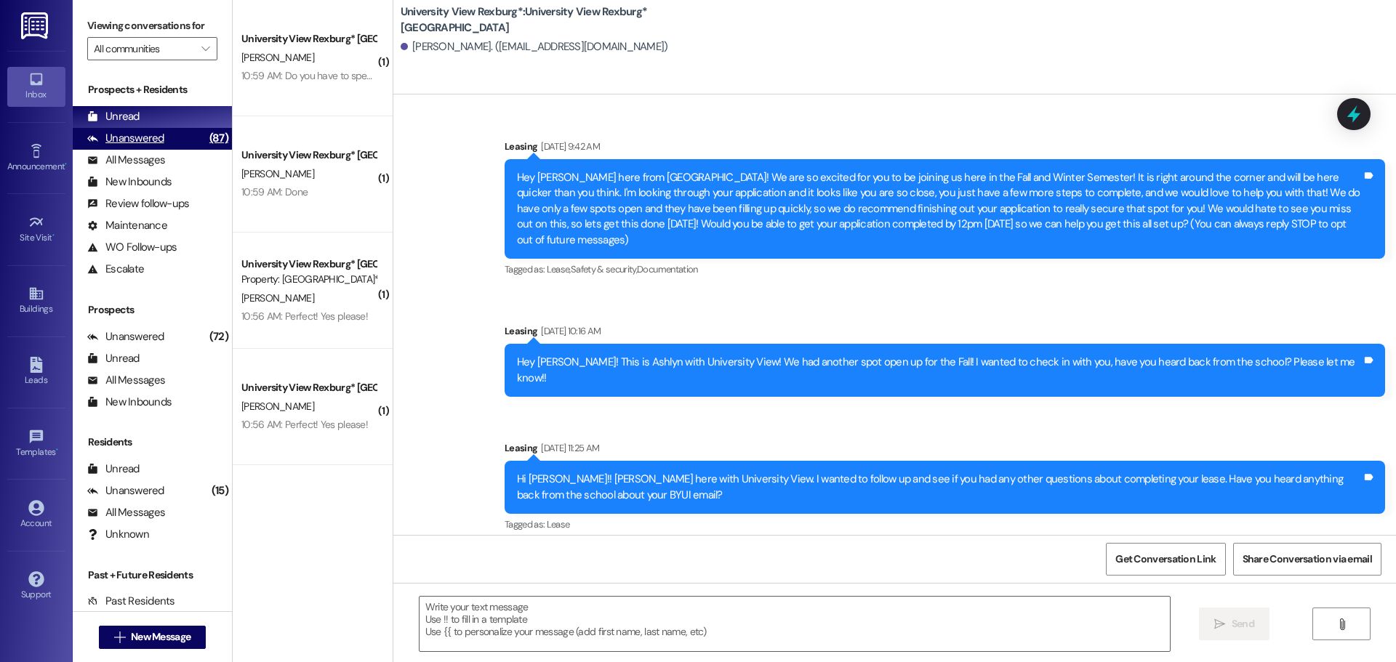
click at [165, 138] on div "Unanswered (87)" at bounding box center [152, 139] width 159 height 22
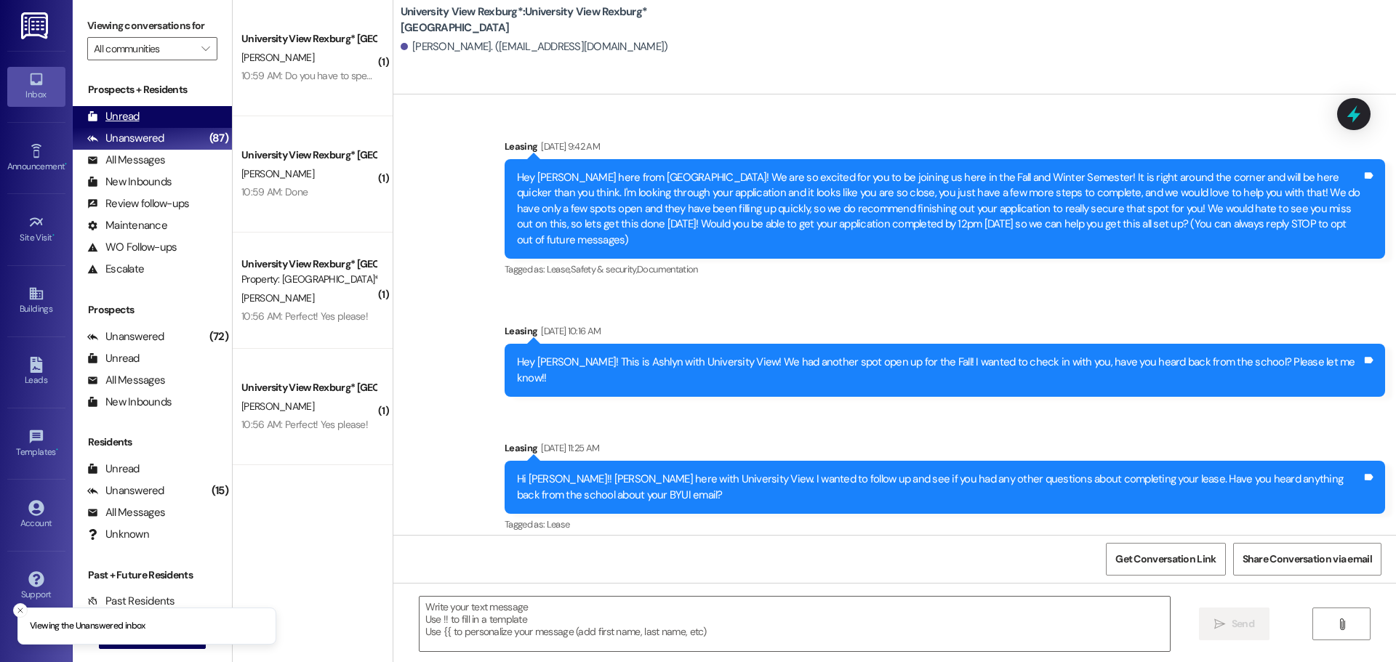
click at [166, 121] on div "Unread (0)" at bounding box center [152, 117] width 159 height 22
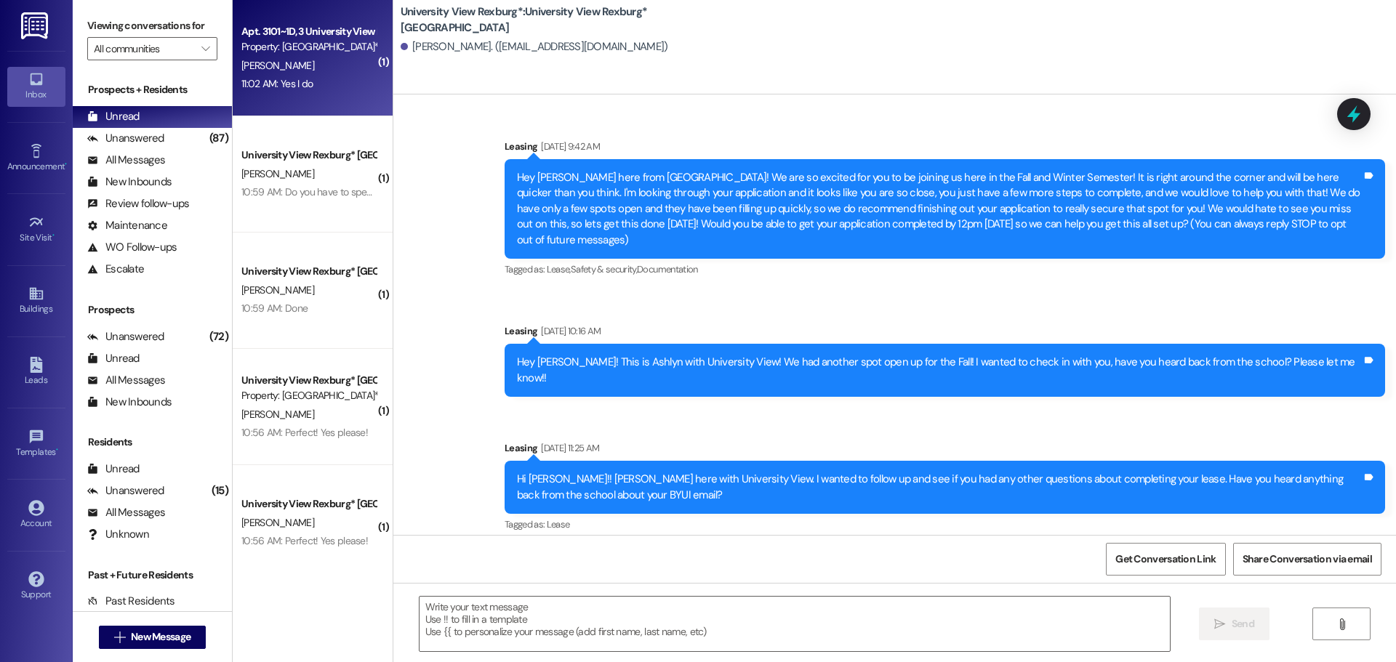
click at [321, 79] on div "11:02 AM: Yes I do 11:02 AM: Yes I do" at bounding box center [308, 84] width 137 height 18
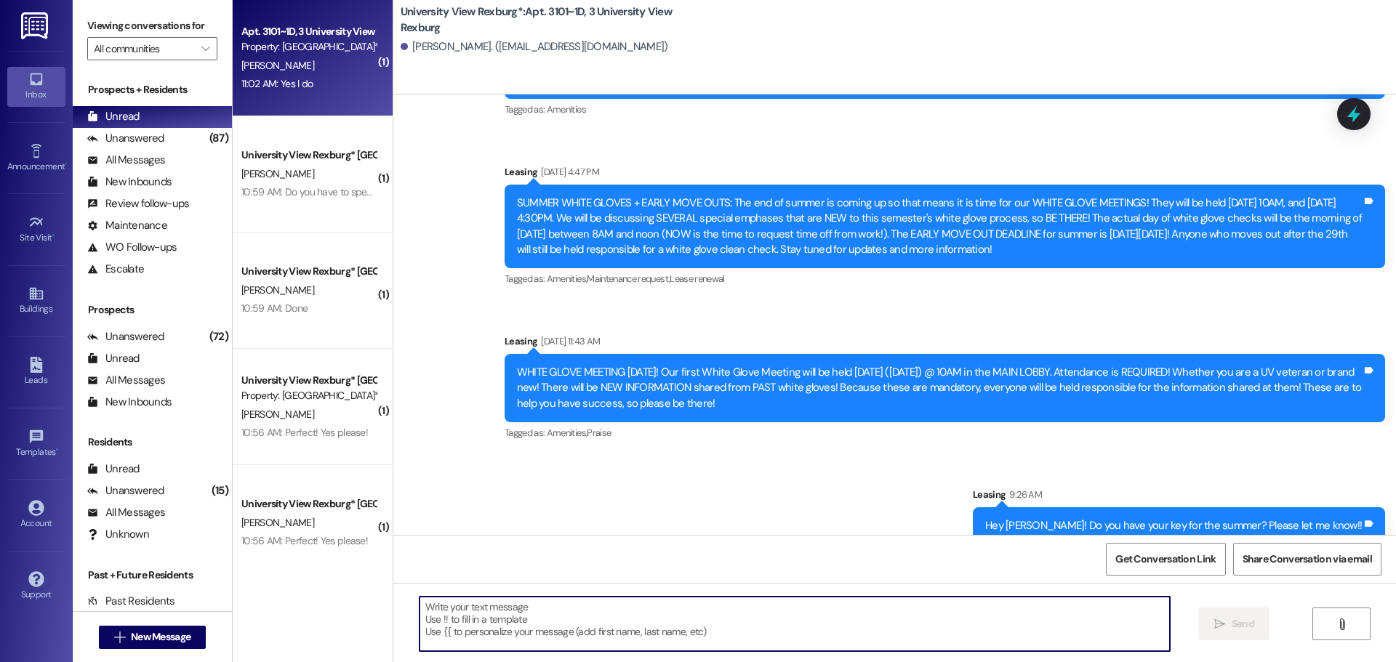
click at [526, 629] on textarea at bounding box center [794, 624] width 750 height 55
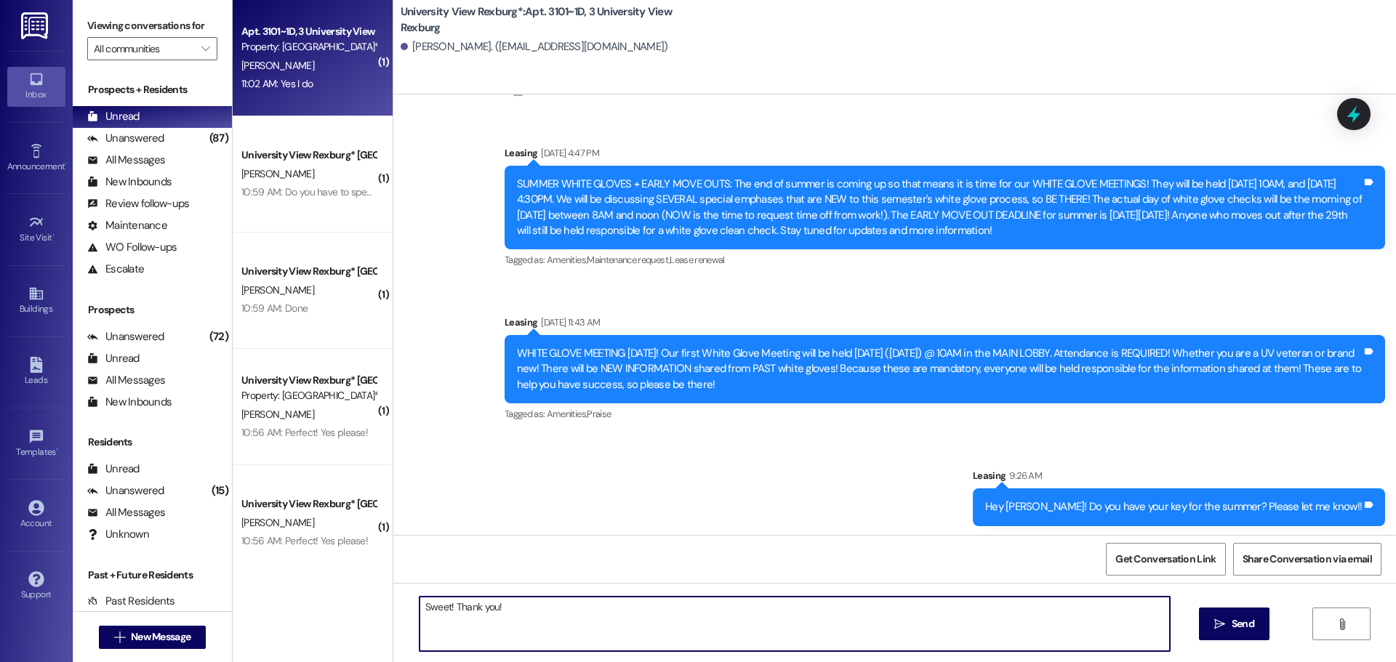
type textarea "Sweet! Thank you!!"
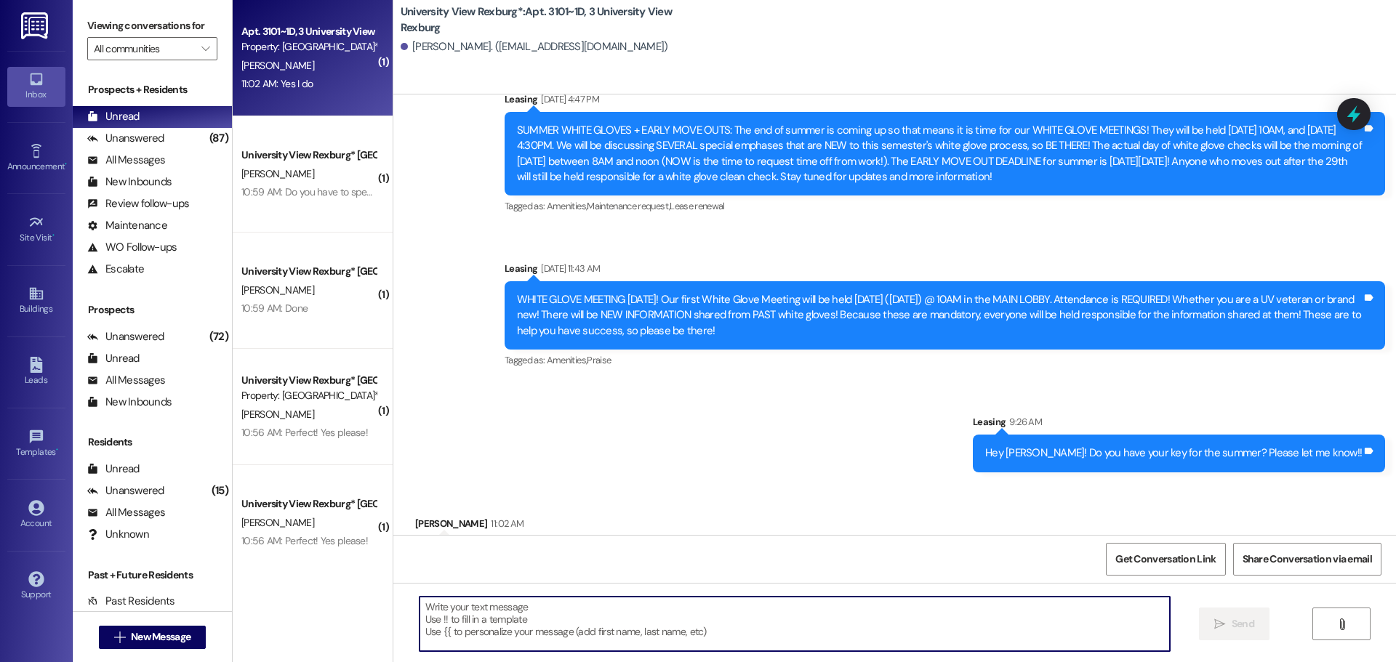
scroll to position [49217, 0]
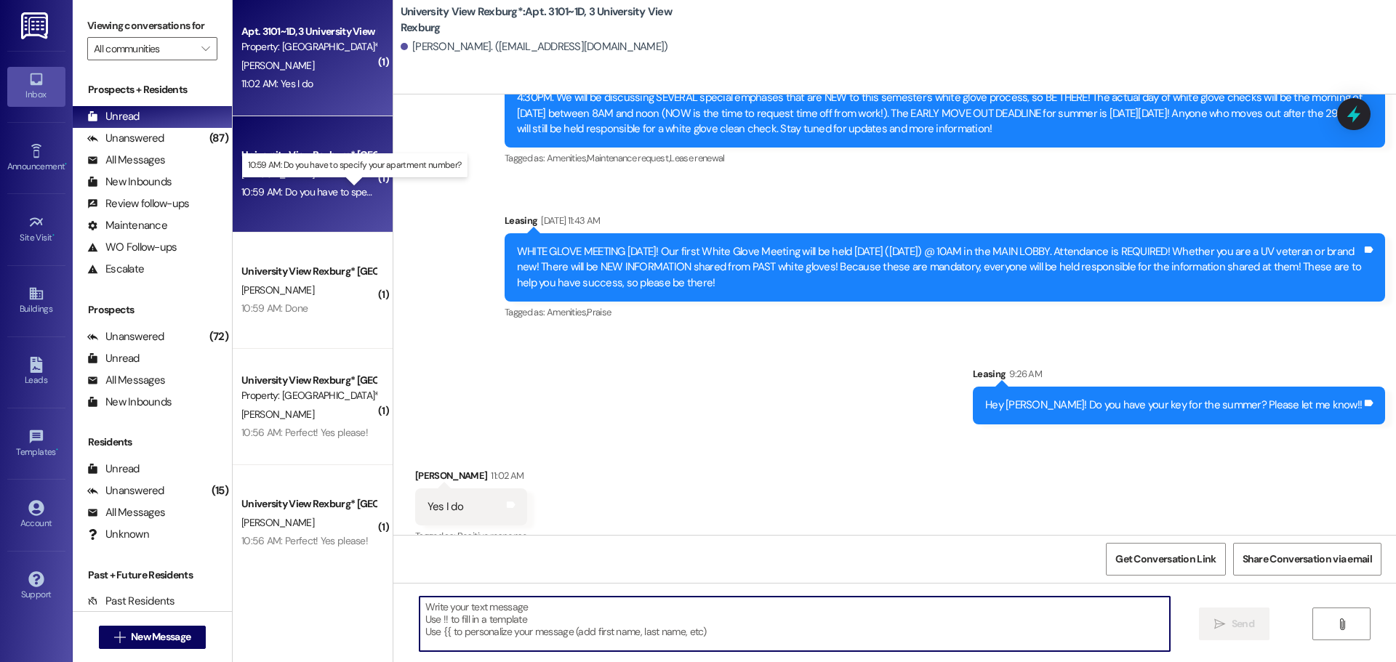
click at [303, 193] on div "10:59 AM: Do you have to specify your apartment number? 10:59 AM: Do you have t…" at bounding box center [365, 191] width 249 height 13
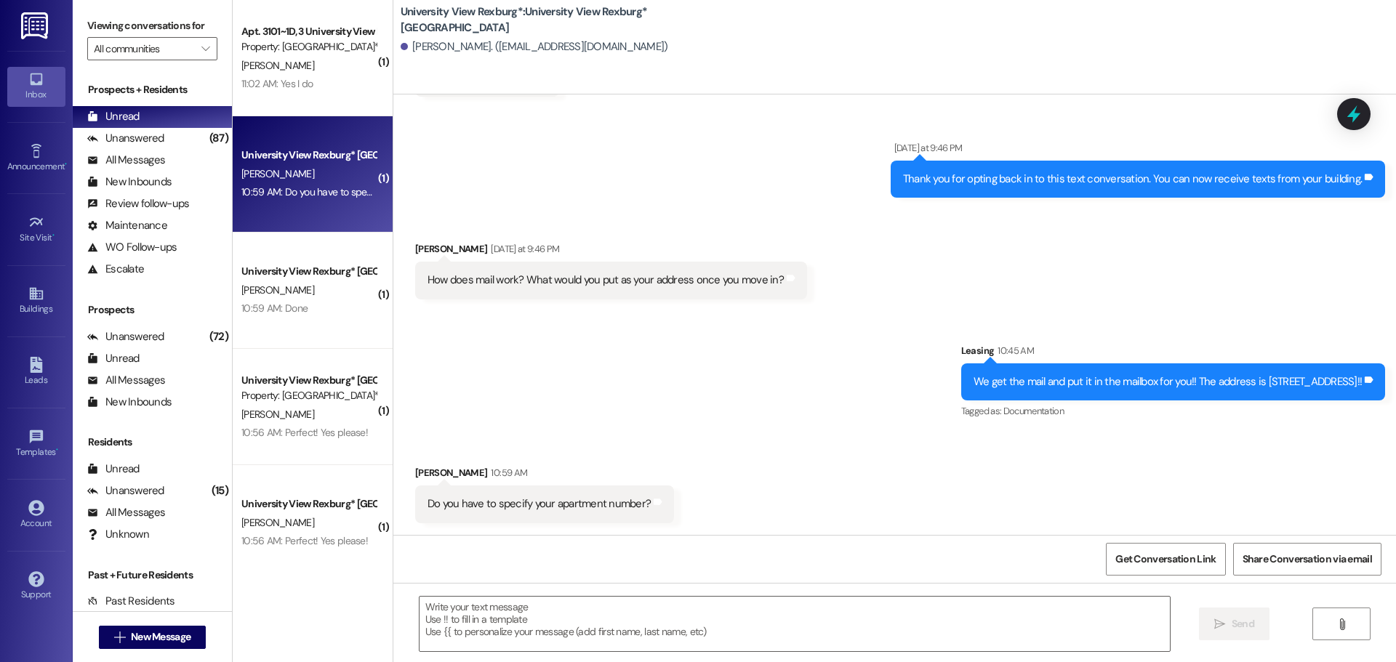
scroll to position [302, 0]
click at [618, 631] on textarea at bounding box center [794, 624] width 750 height 55
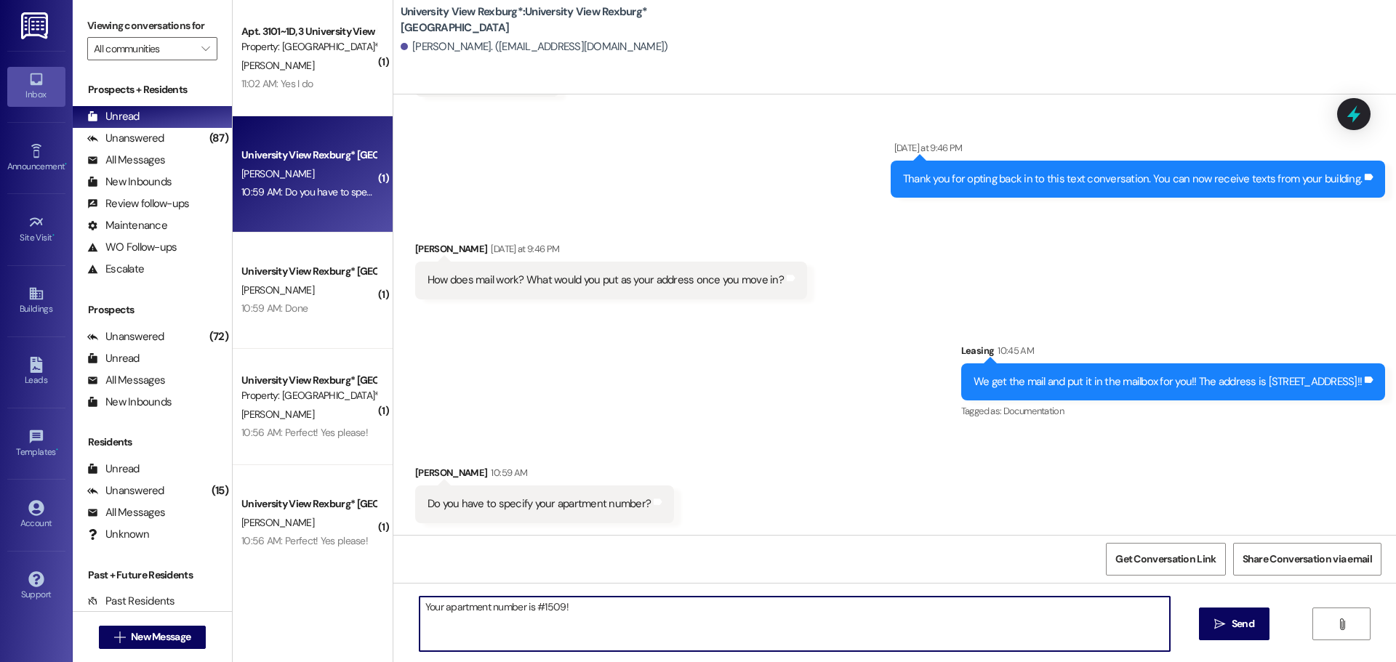
type textarea "Your apartment number is #1509!!"
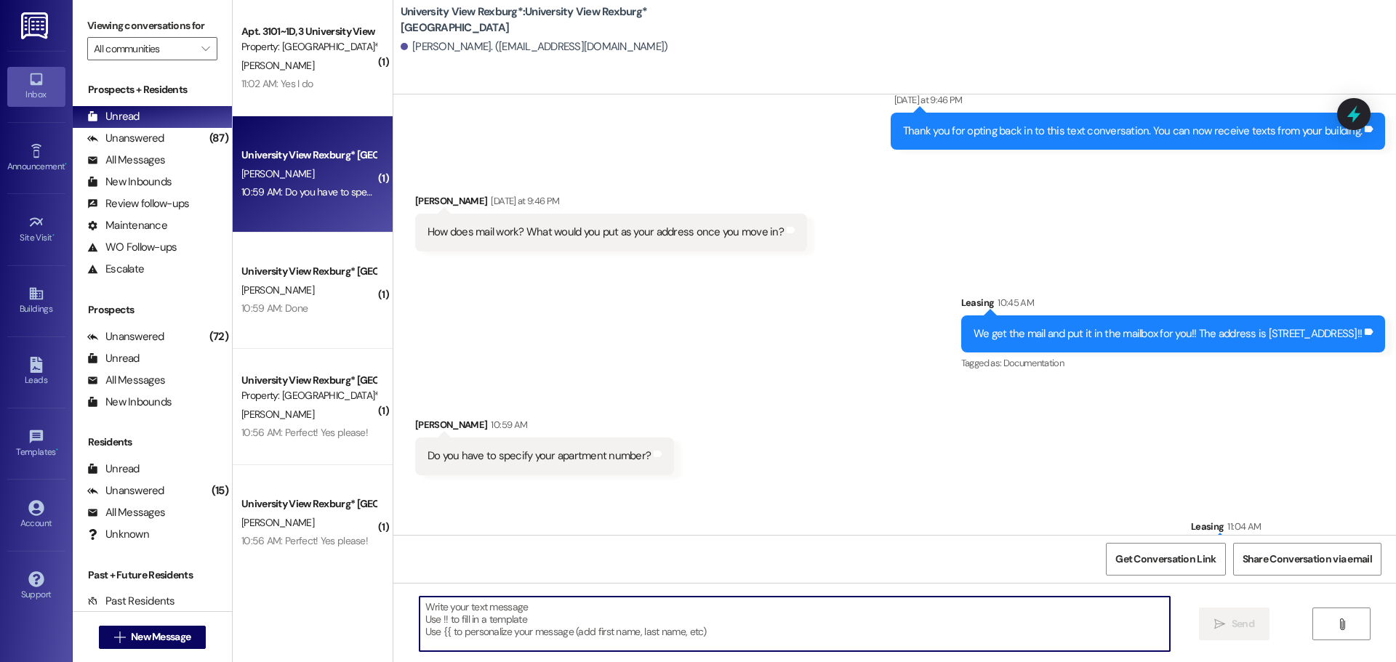
scroll to position [403, 0]
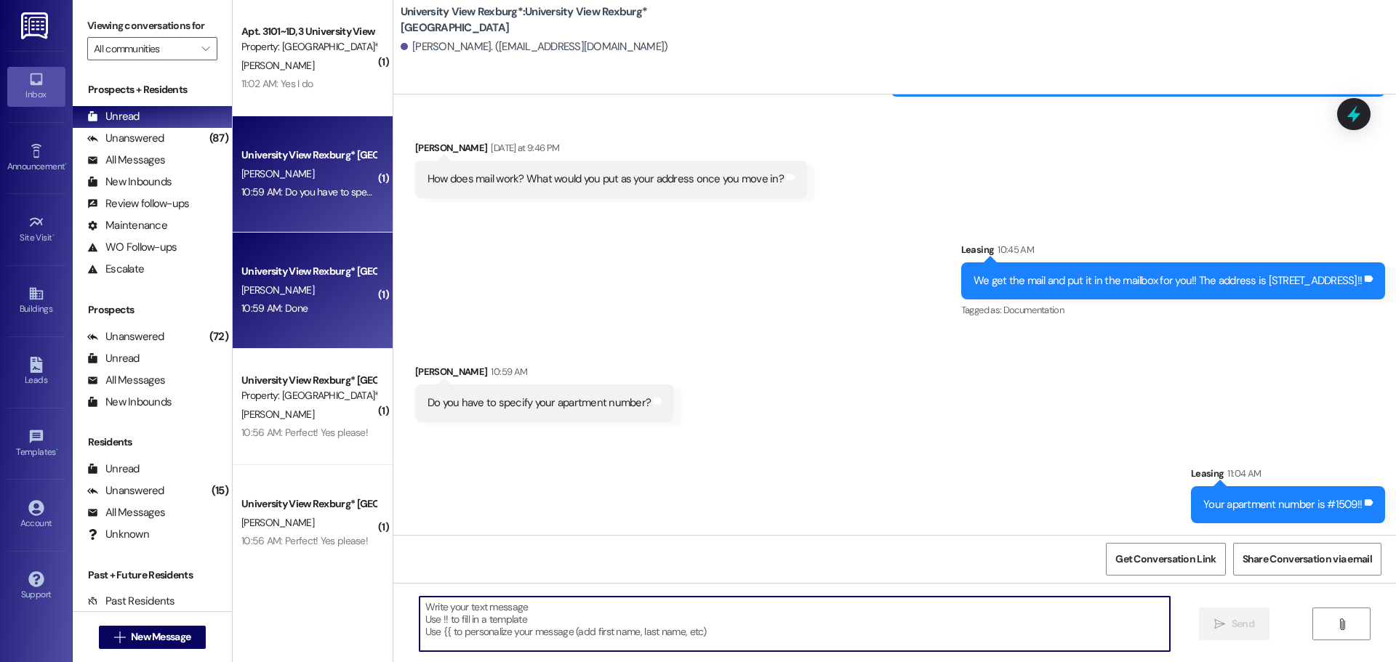
click at [289, 314] on div "10:59 AM: Done 10:59 AM: Done" at bounding box center [274, 308] width 66 height 13
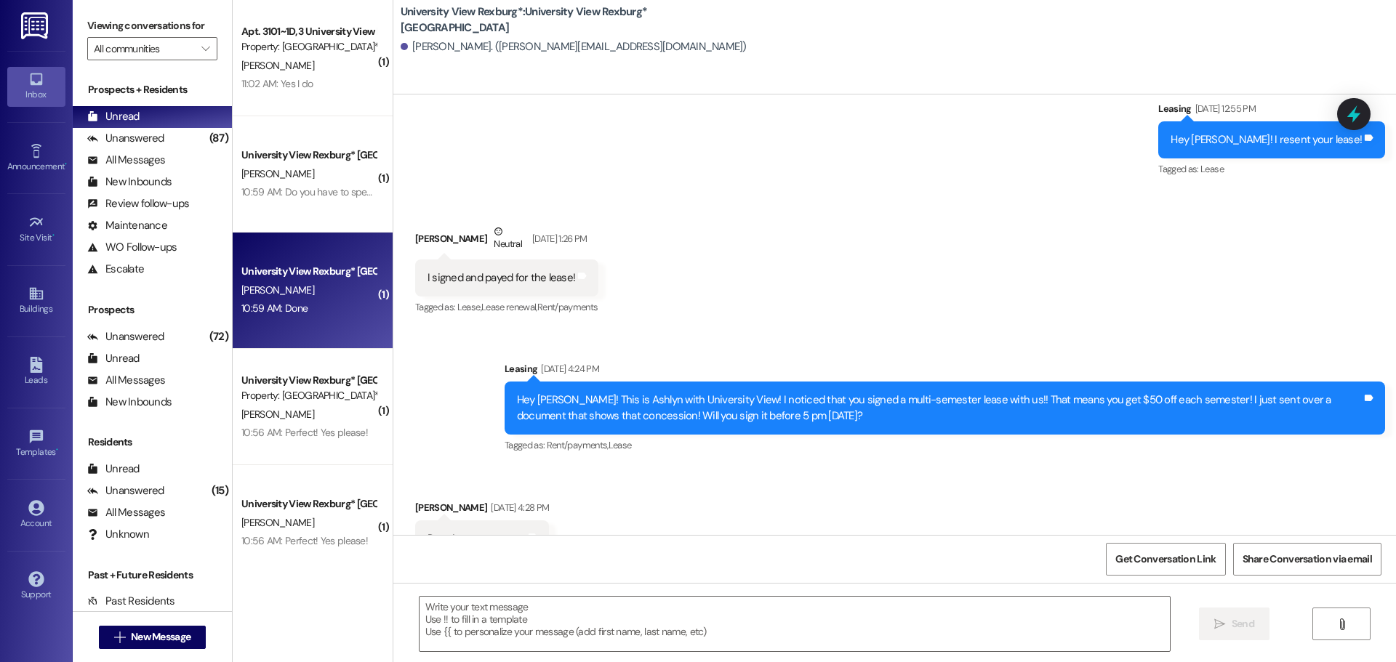
scroll to position [302, 0]
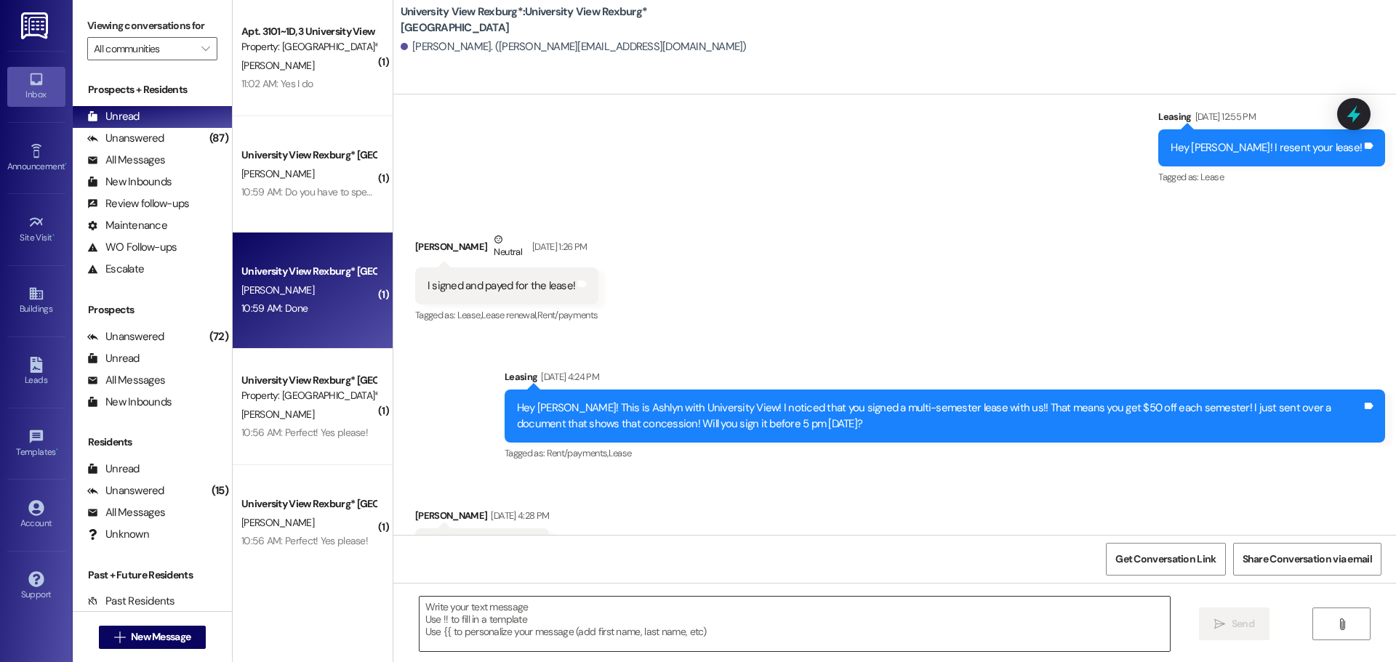
click at [595, 635] on textarea at bounding box center [794, 624] width 750 height 55
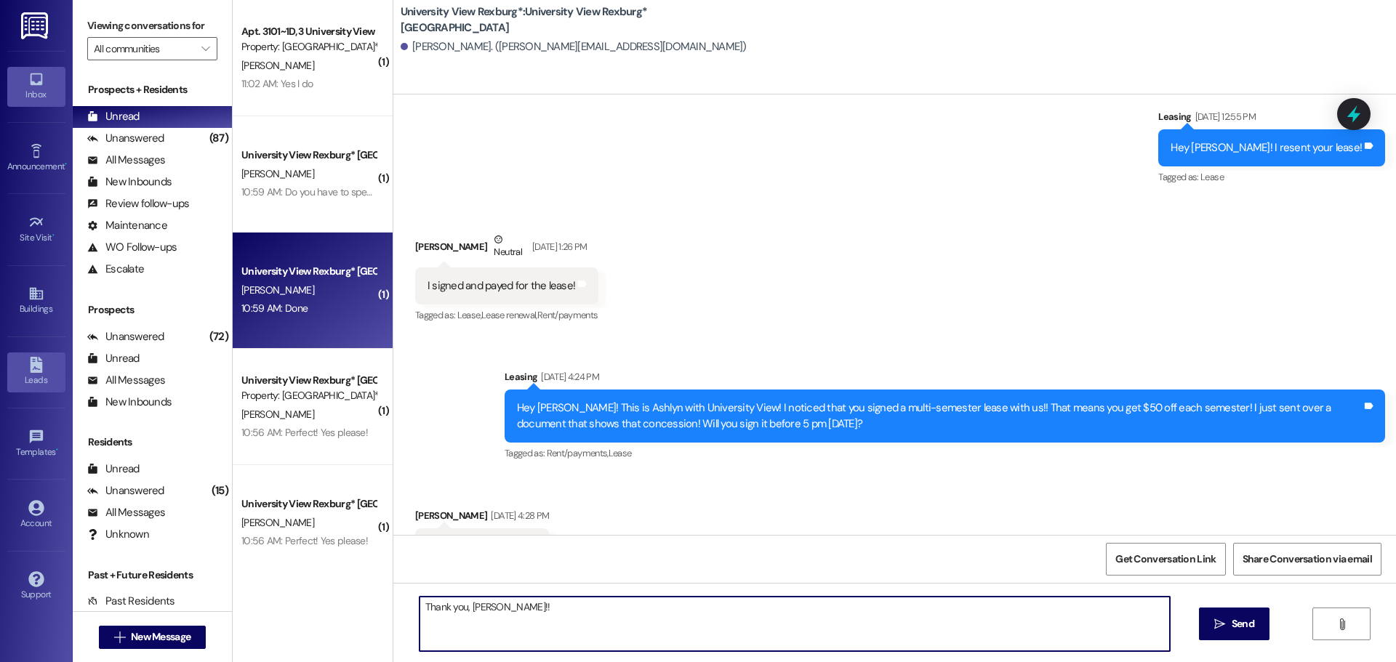
type textarea "Thank you, [PERSON_NAME]!!"
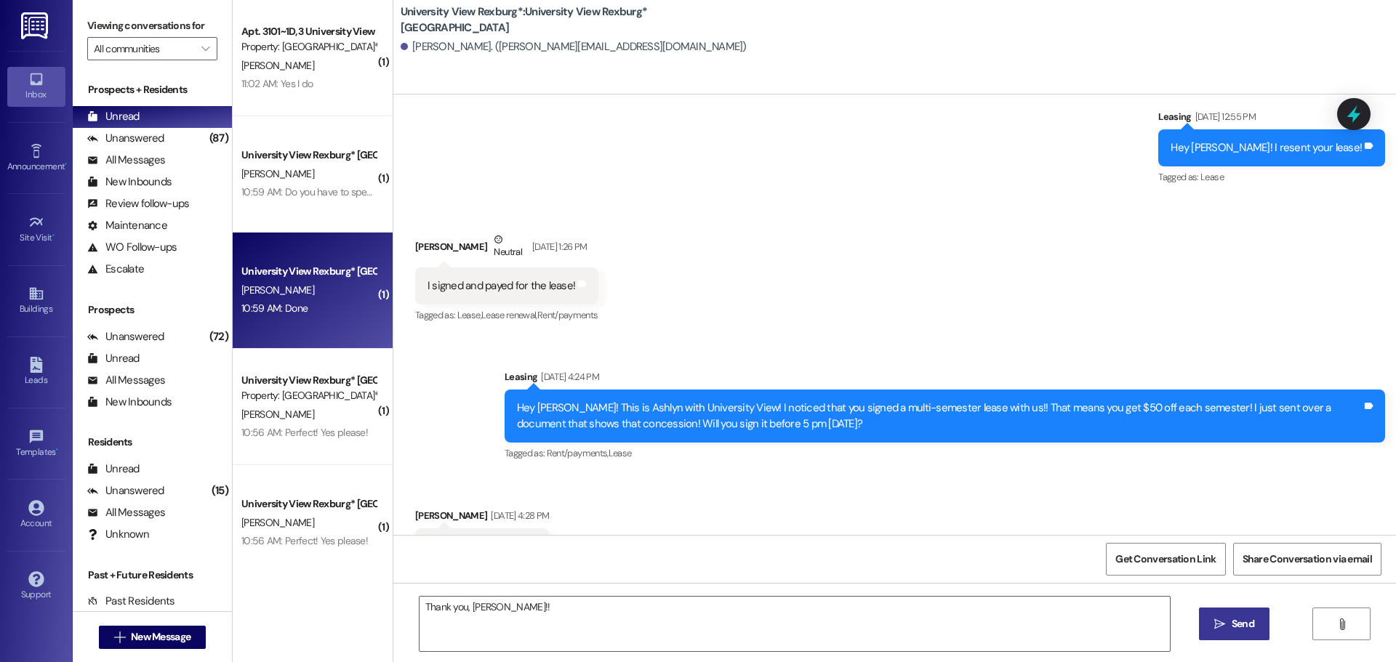
click at [1243, 629] on span "Send" at bounding box center [1242, 623] width 23 height 15
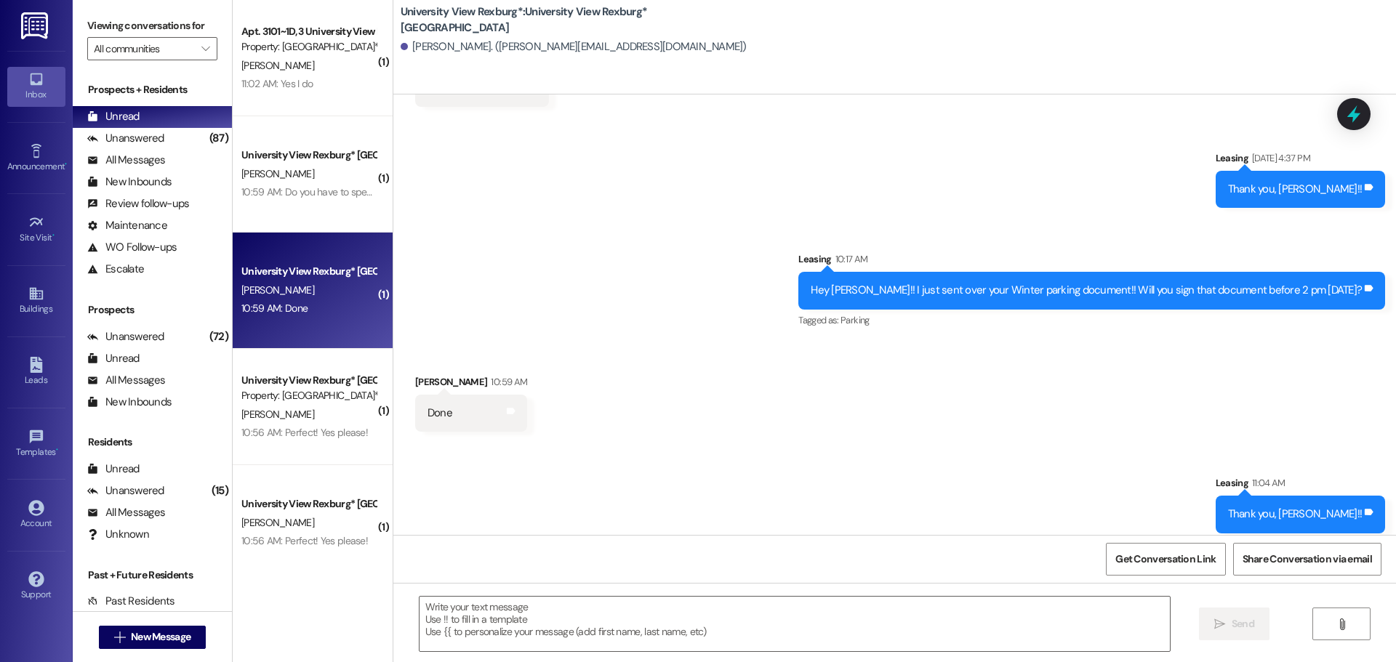
scroll to position [770, 0]
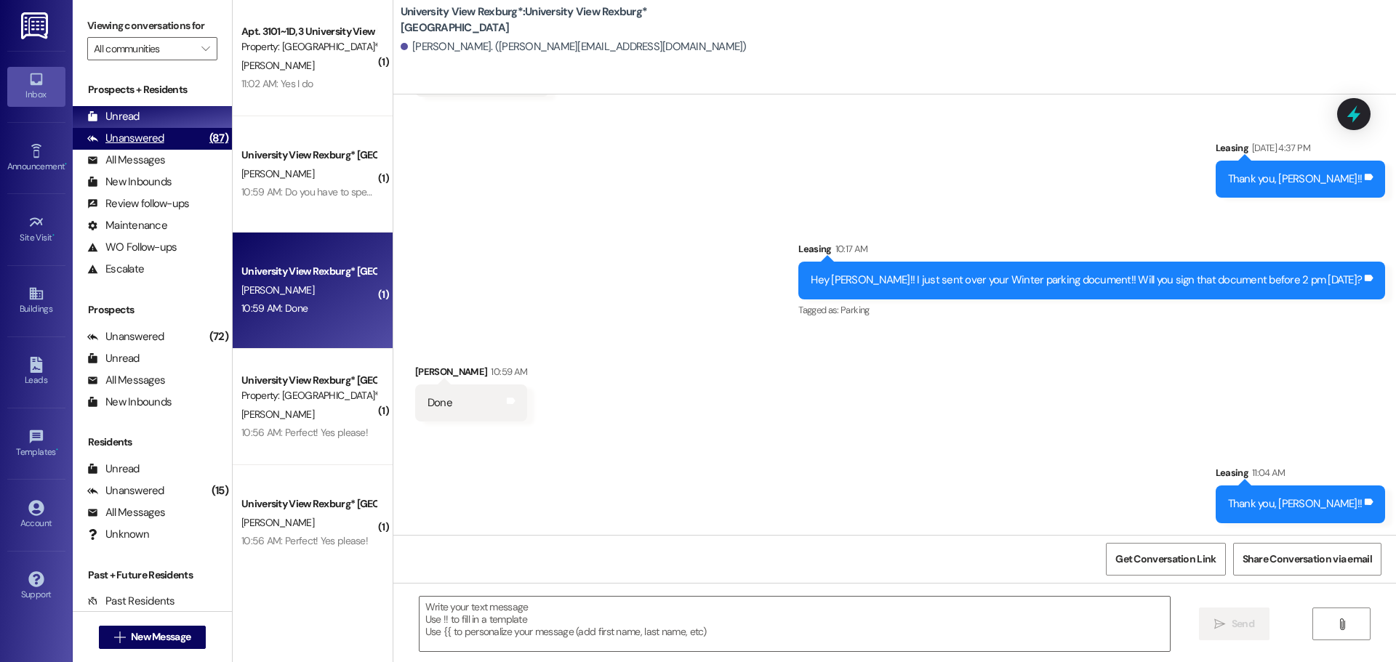
click at [206, 136] on div "(87)" at bounding box center [219, 138] width 26 height 23
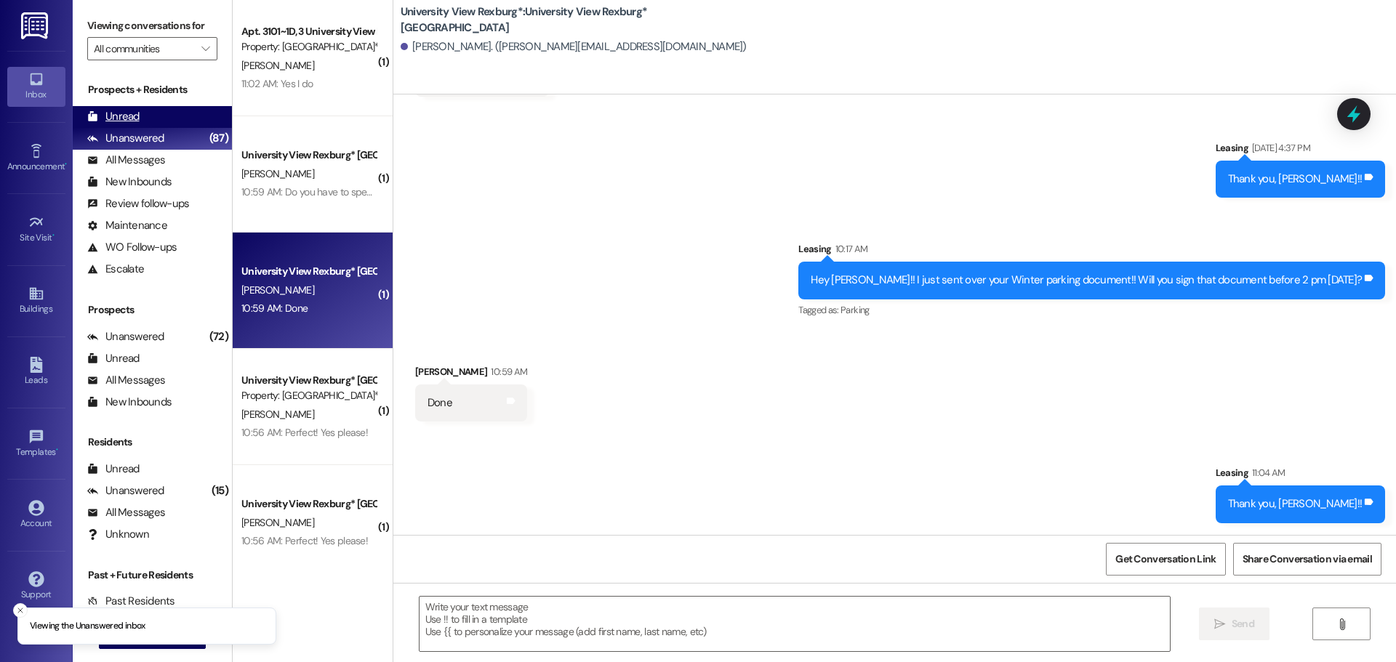
click at [193, 125] on div "Unread (0)" at bounding box center [152, 117] width 159 height 22
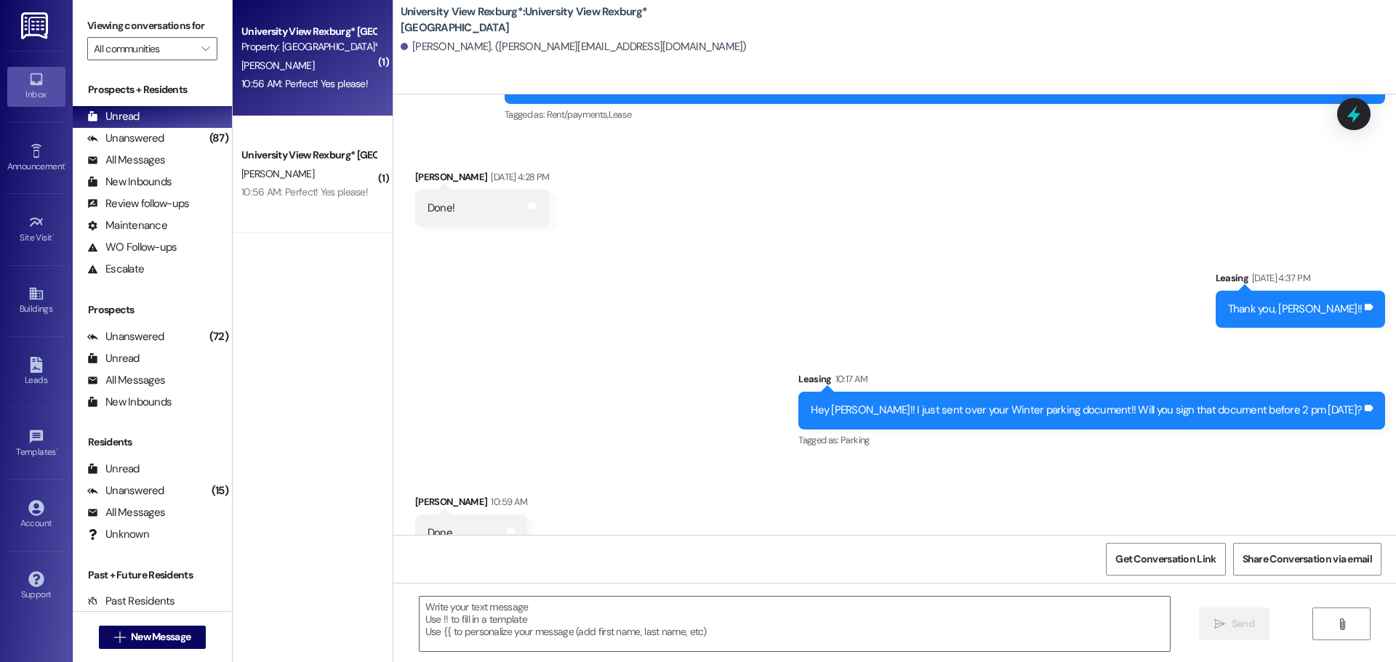
scroll to position [668, 0]
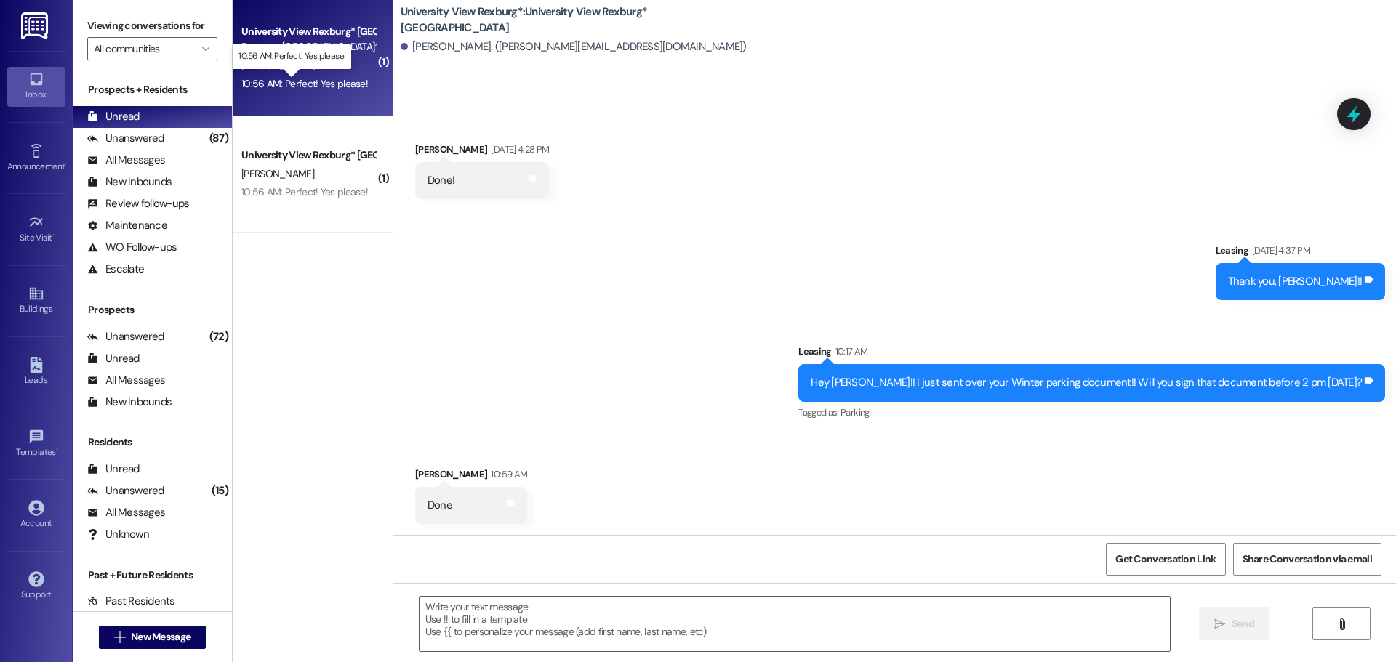
click at [294, 85] on div "10:56 AM: Perfect! Yes please! 10:56 AM: Perfect! Yes please!" at bounding box center [304, 83] width 126 height 13
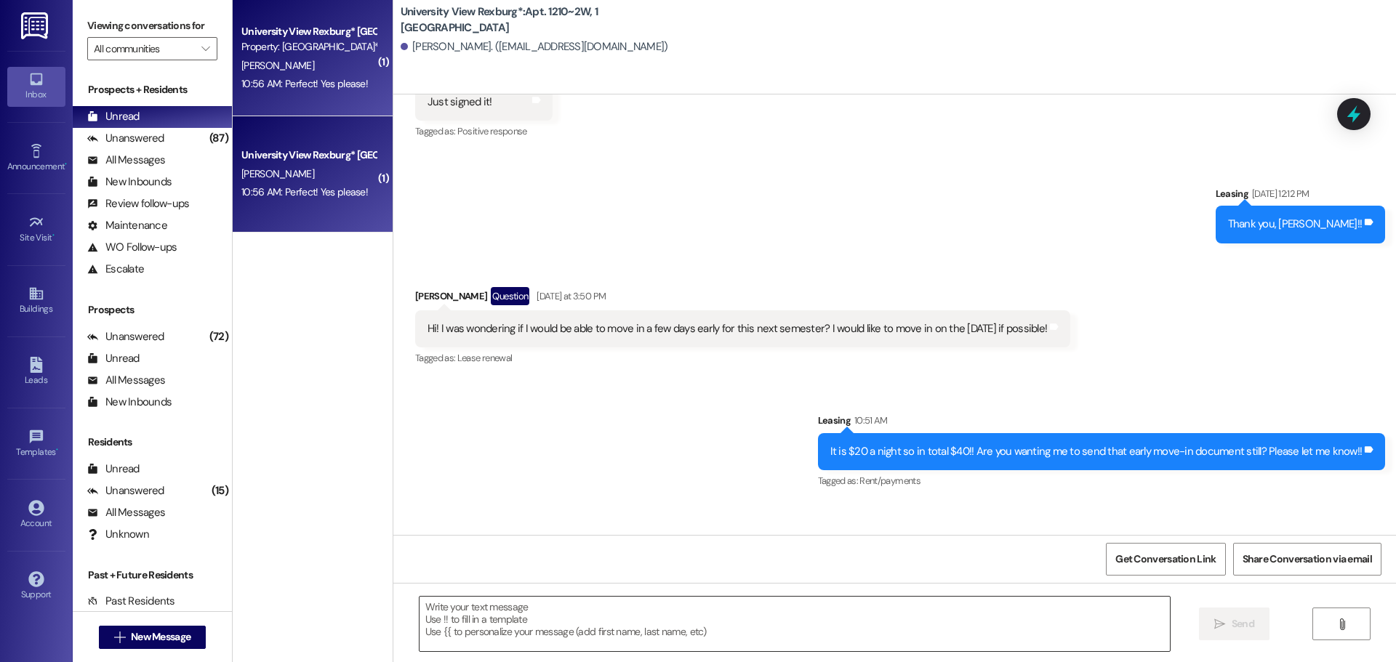
scroll to position [32541, 0]
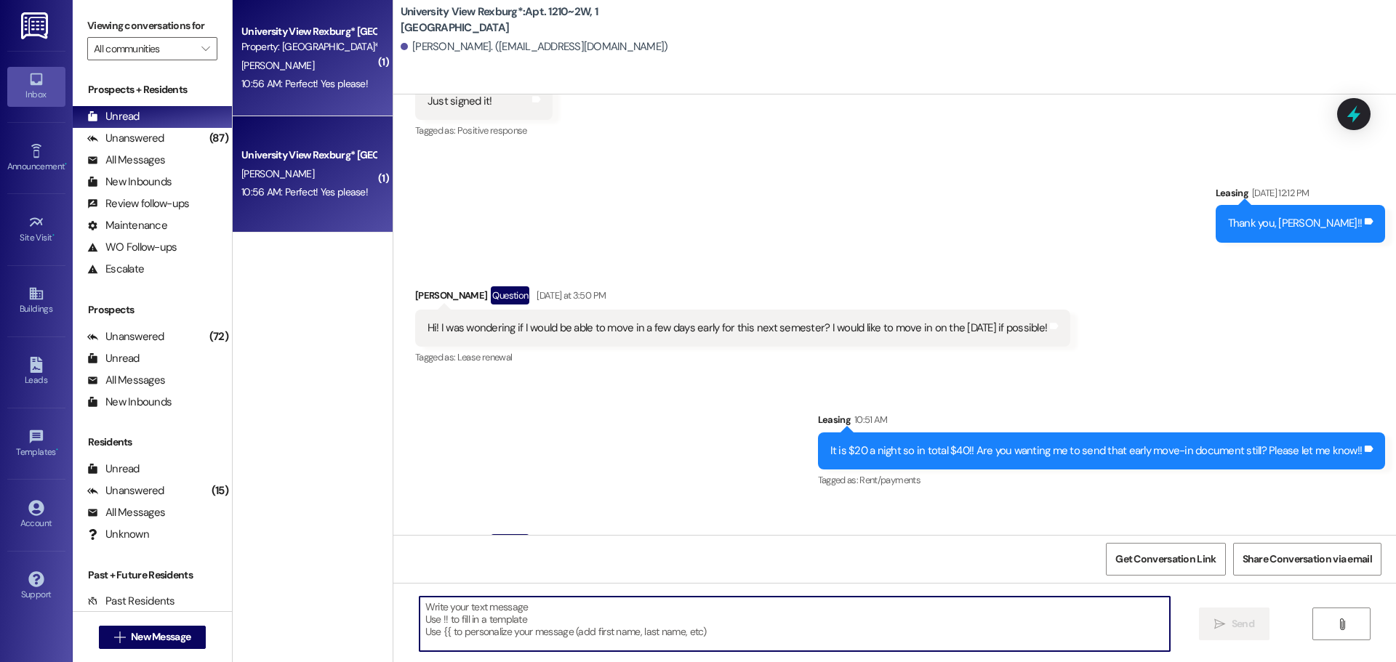
click at [484, 637] on textarea at bounding box center [794, 624] width 750 height 55
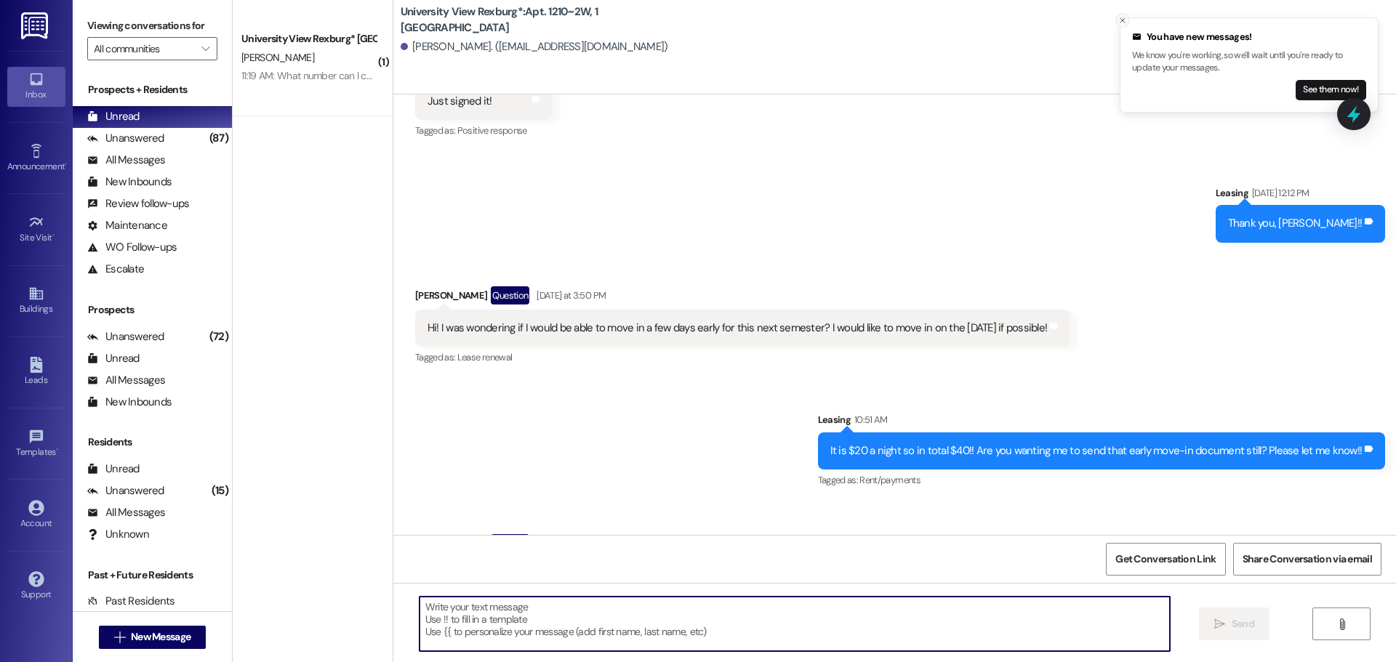
click at [1119, 20] on icon "Close toast" at bounding box center [1122, 20] width 9 height 9
